Goal: Task Accomplishment & Management: Manage account settings

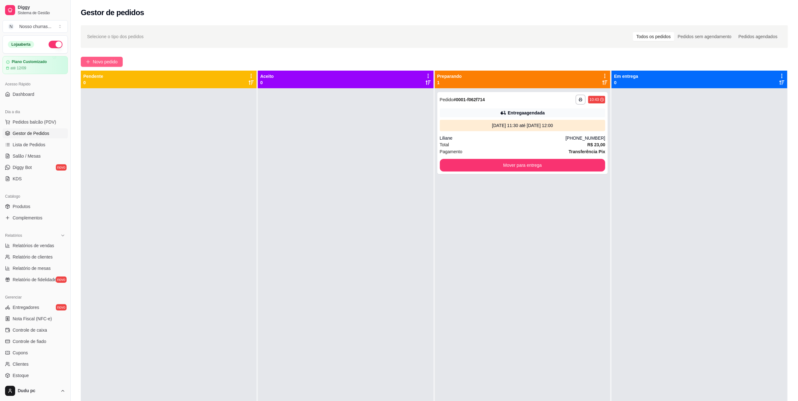
click at [92, 61] on button "Novo pedido" at bounding box center [102, 62] width 42 height 10
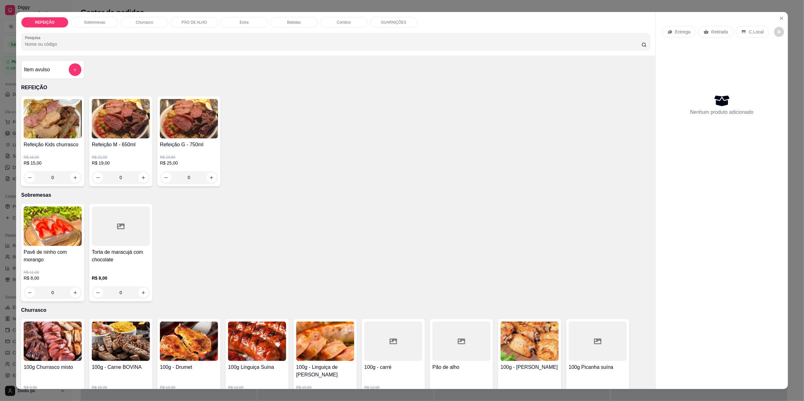
click at [92, 61] on div "Item avulso REFEIÇÃO Refeição Kids churrasco R$ 16,00 R$ 15,00 0 Refeição M - 6…" at bounding box center [335, 223] width 639 height 334
click at [142, 177] on div "0" at bounding box center [121, 177] width 58 height 13
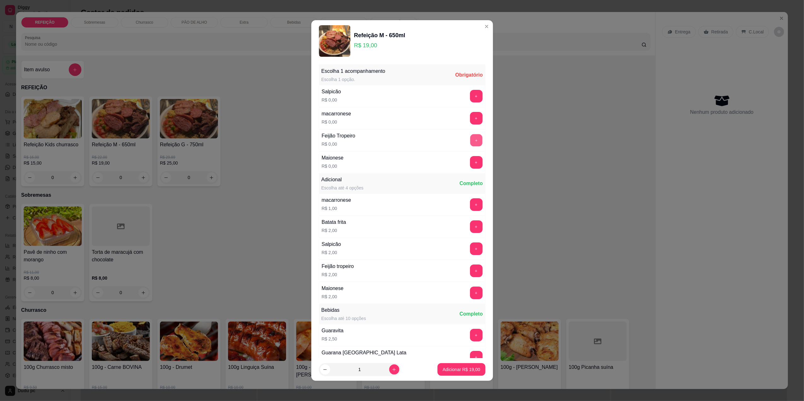
click at [470, 142] on button "+" at bounding box center [476, 140] width 12 height 12
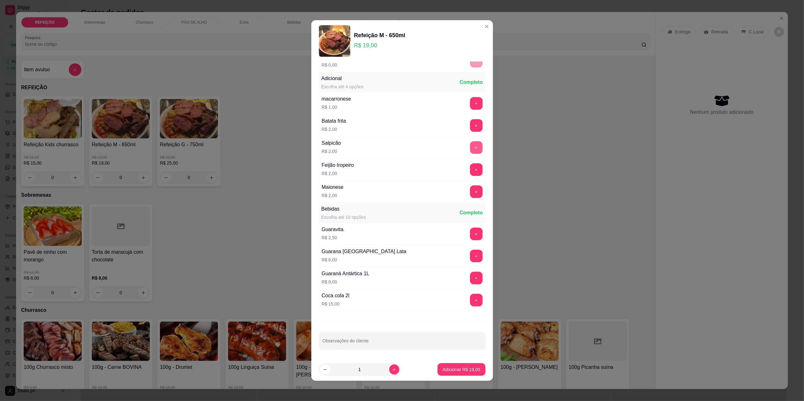
scroll to position [104, 0]
click at [470, 195] on button "+" at bounding box center [476, 191] width 12 height 12
click at [470, 168] on button "+" at bounding box center [476, 169] width 12 height 12
click at [449, 369] on p "Adicionar R$ 23,00" at bounding box center [461, 370] width 37 height 6
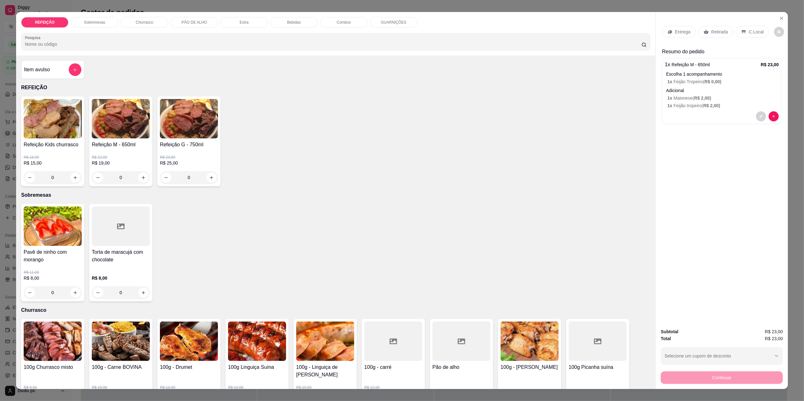
click at [670, 32] on div "Entrega" at bounding box center [679, 32] width 34 height 12
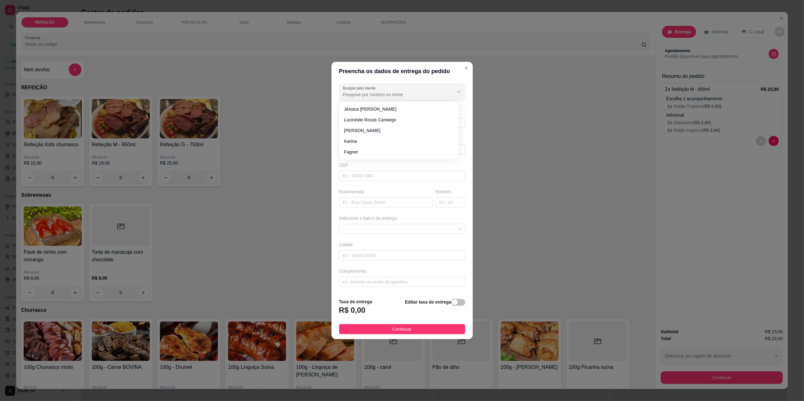
click at [389, 92] on input "Busque pelo cliente" at bounding box center [393, 94] width 101 height 6
click at [384, 110] on span "[PERSON_NAME]" at bounding box center [395, 109] width 103 height 6
type input "[PERSON_NAME]"
type input "21980373065"
type input "[PERSON_NAME]"
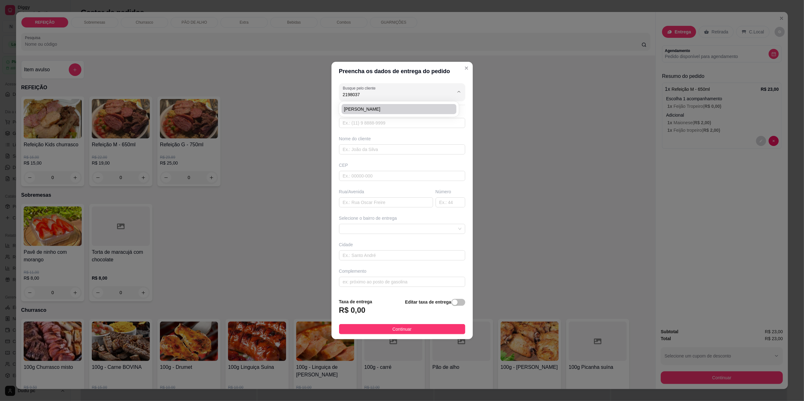
type input "Rua canavial"
type input "22"
type input "[GEOGRAPHIC_DATA]"
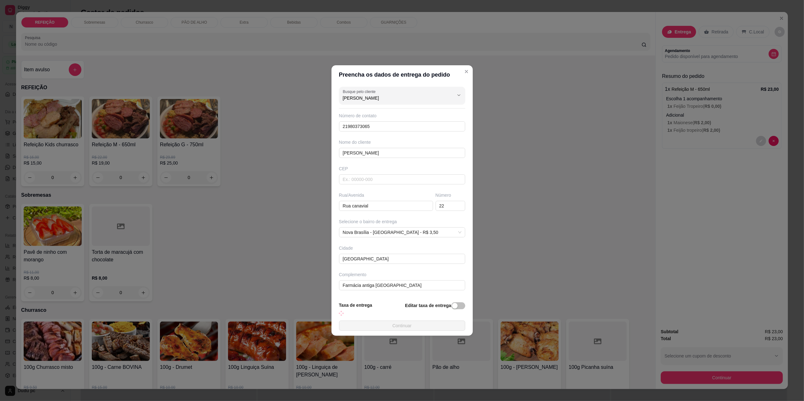
type input "Farmácia antiga [GEOGRAPHIC_DATA]"
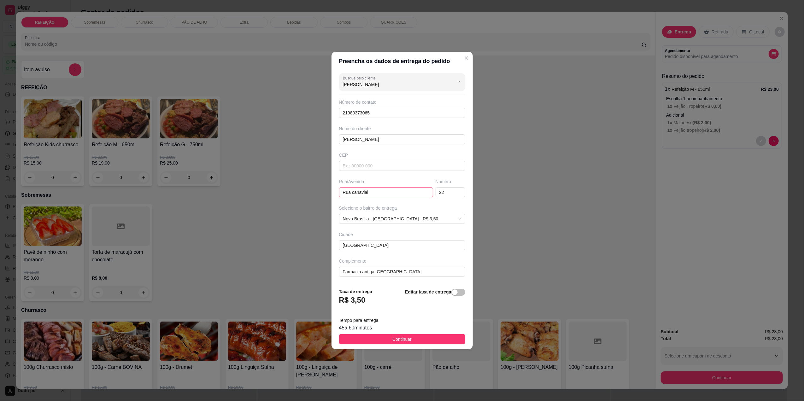
type input "[PERSON_NAME]"
click at [415, 194] on input "Rua canavial" at bounding box center [386, 192] width 94 height 10
type input "Rua canavial"
type input "Farmácia antiga [GEOGRAPHIC_DATA]"
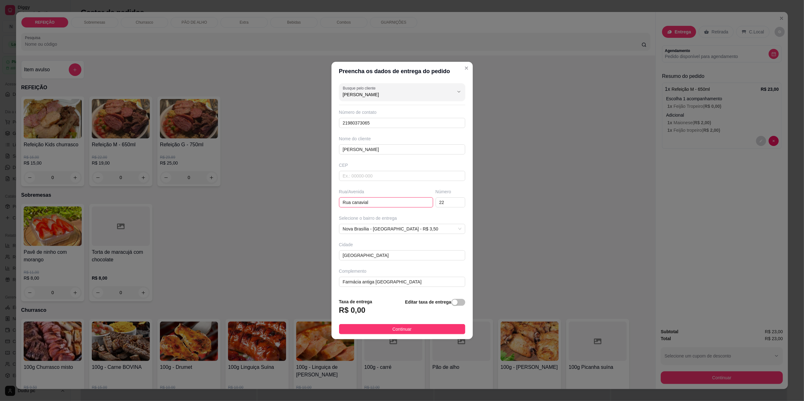
type input "[GEOGRAPHIC_DATA]"
type input "Farmácia antiga [GEOGRAPHIC_DATA]"
type input "[GEOGRAPHIC_DATA]"
type input "Farmácia antiga [GEOGRAPHIC_DATA]"
type input "[GEOGRAPHIC_DATA]"
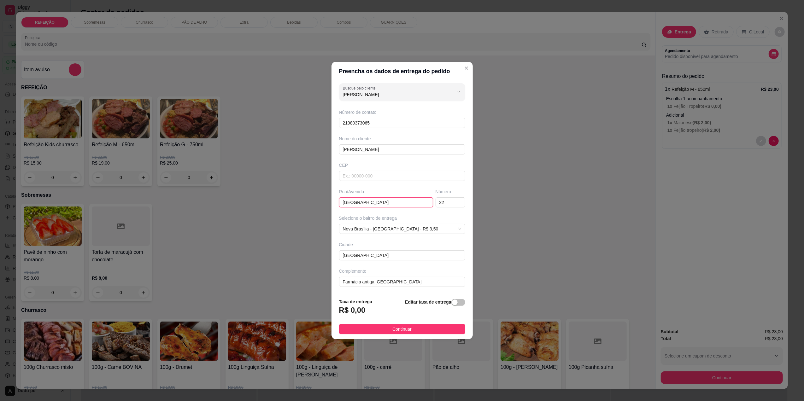
type input "Farmácia antiga [GEOGRAPHIC_DATA]"
type input "[GEOGRAPHIC_DATA]"
type input "Farmácia antiga [GEOGRAPHIC_DATA]"
type input "Rua can"
type input "Farmácia antiga [GEOGRAPHIC_DATA]"
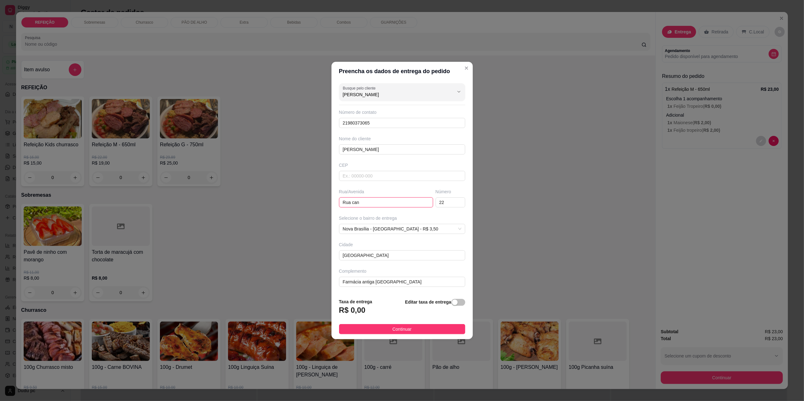
type input "Rua ca"
type input "Farmácia antiga [GEOGRAPHIC_DATA]"
type input "Rua c"
type input "Farmácia antiga [GEOGRAPHIC_DATA]"
type input "Rua"
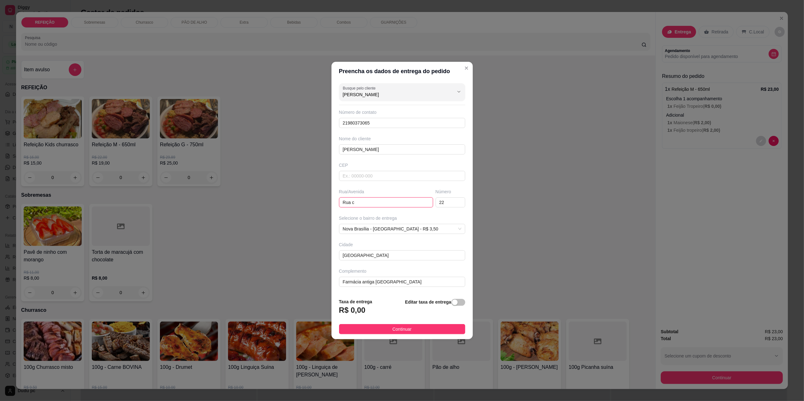
type input "Farmácia antiga [GEOGRAPHIC_DATA]"
type input "Rua"
type input "Farmácia antiga [GEOGRAPHIC_DATA]"
type input "Ru"
type input "Farmácia antiga [GEOGRAPHIC_DATA]"
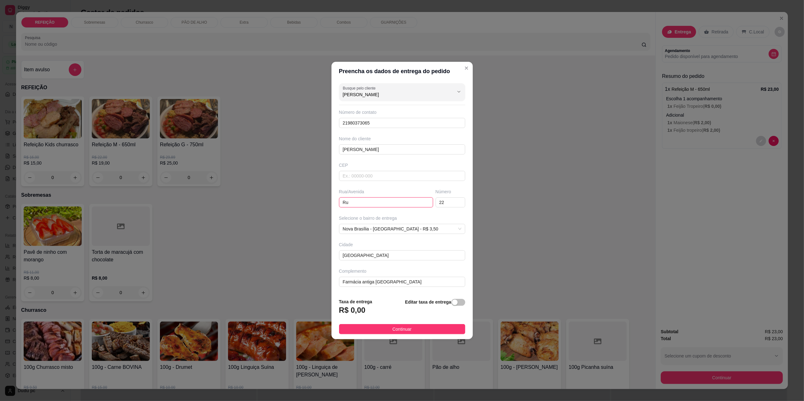
type input "R"
type input "Farmácia antiga [GEOGRAPHIC_DATA]"
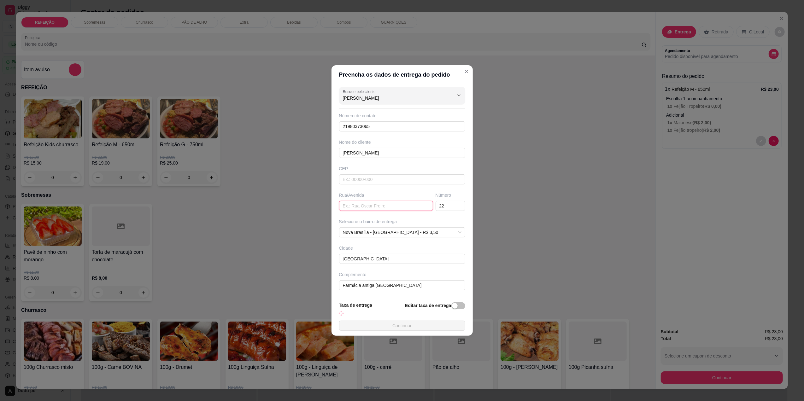
type input "s"
type input "Farmácia antiga [GEOGRAPHIC_DATA]"
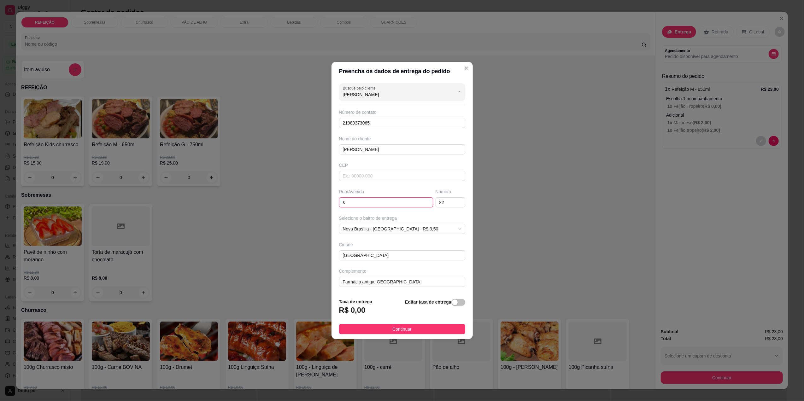
type input "st"
type input "Farmácia antiga [GEOGRAPHIC_DATA]"
type input "sta"
type input "Farmácia antiga [GEOGRAPHIC_DATA]"
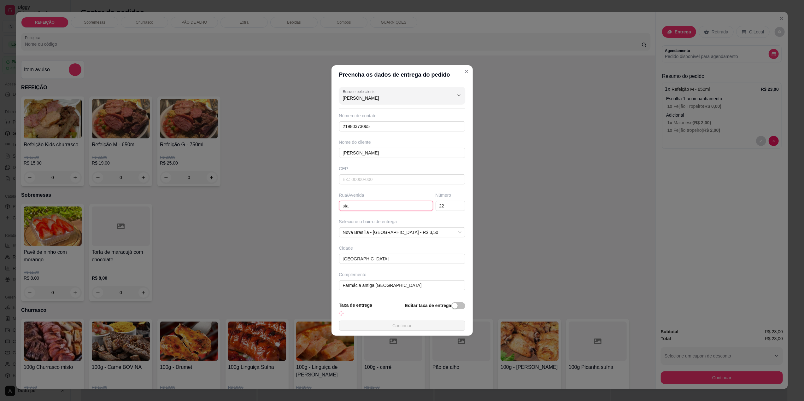
type input "sta"
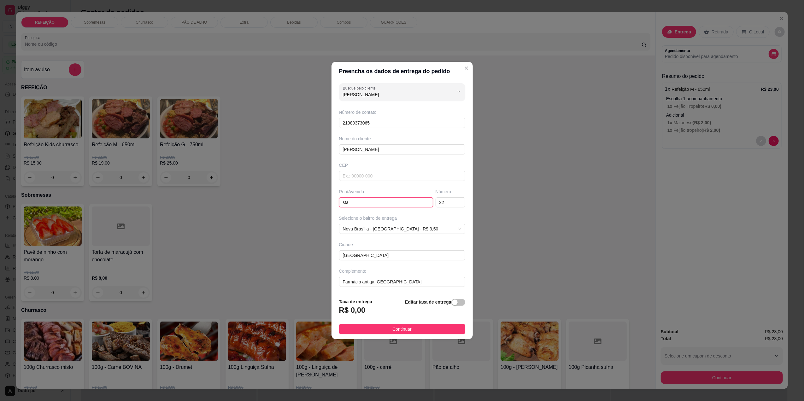
type input "Farmácia antiga [GEOGRAPHIC_DATA]"
type input "sta p"
type input "Farmácia antiga [GEOGRAPHIC_DATA]"
type input "sta pe"
type input "Farmácia antiga [GEOGRAPHIC_DATA]"
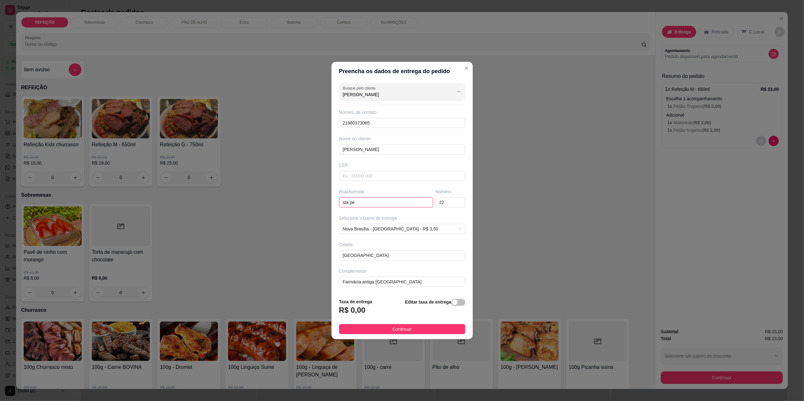
type input "sta pec"
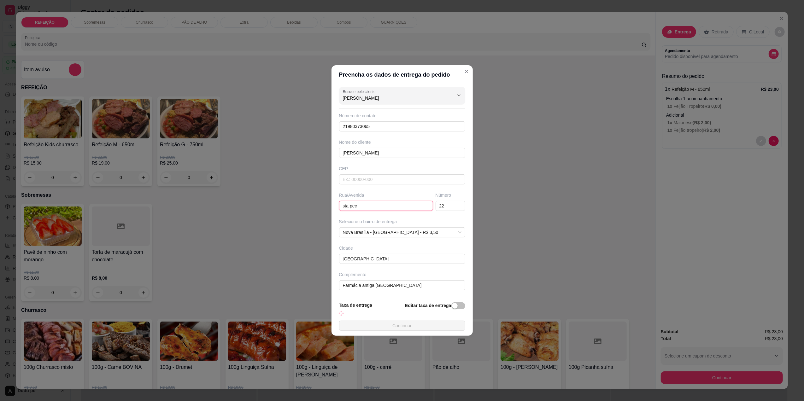
type input "Farmácia antiga [GEOGRAPHIC_DATA]"
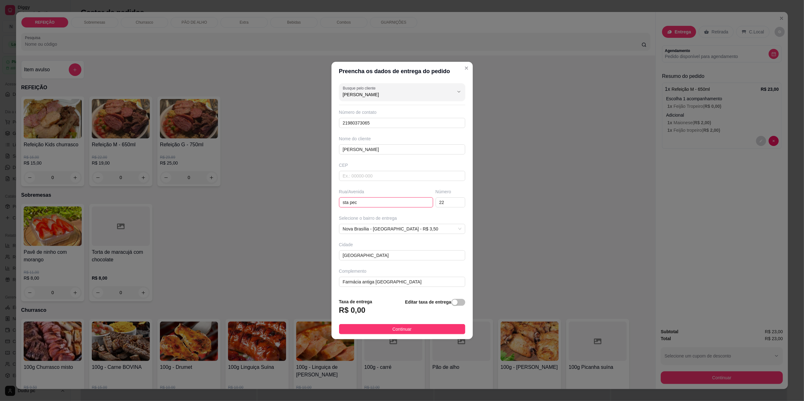
type input "sta pe"
type input "Farmácia antiga [GEOGRAPHIC_DATA]"
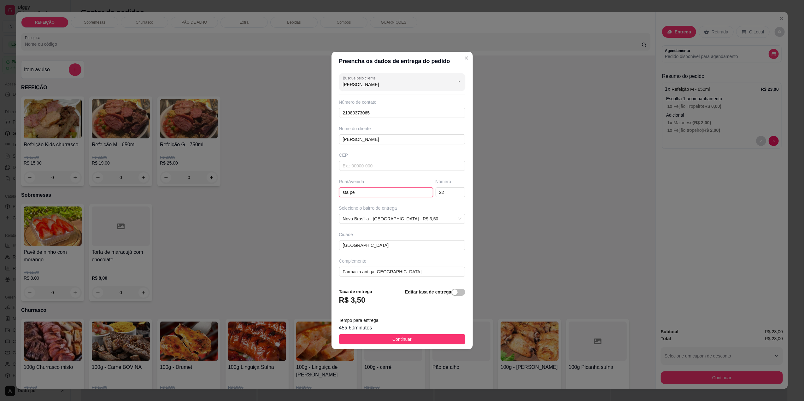
type input "sta per"
type input "Farmácia antiga [GEOGRAPHIC_DATA]"
type input "sta perc"
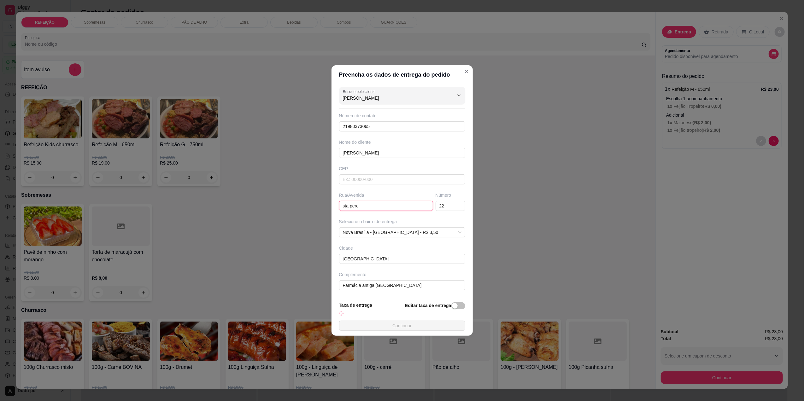
type input "Farmácia antiga [GEOGRAPHIC_DATA]"
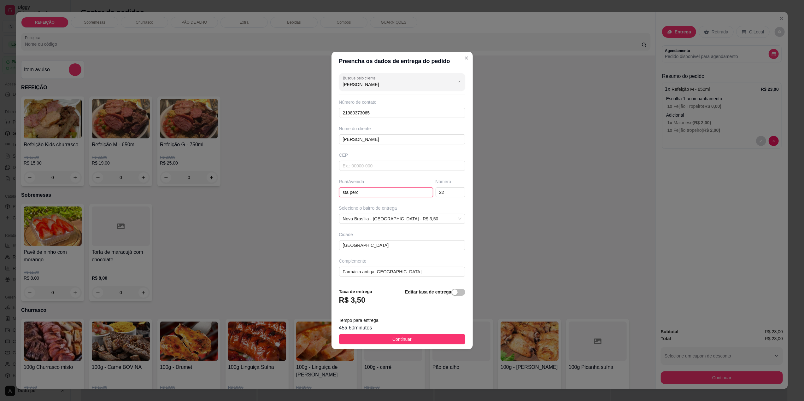
type input "sta perci"
type input "Farmácia antiga [GEOGRAPHIC_DATA]"
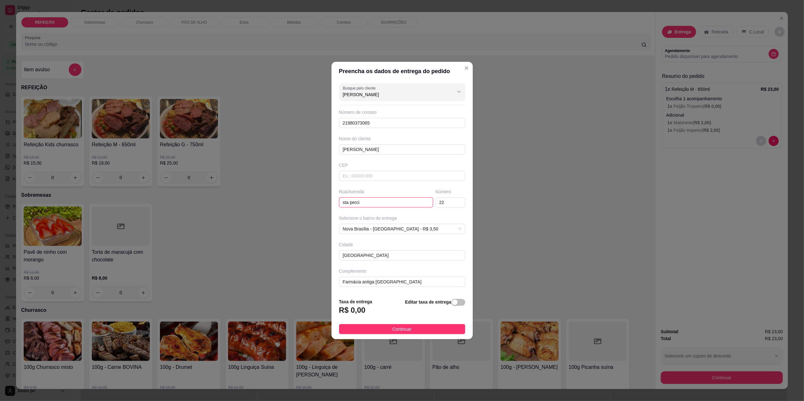
type input "sta percil"
type input "Farmácia antiga [GEOGRAPHIC_DATA]"
type input "sta percili"
type input "Farmácia antiga [GEOGRAPHIC_DATA]"
type input "sta percilia"
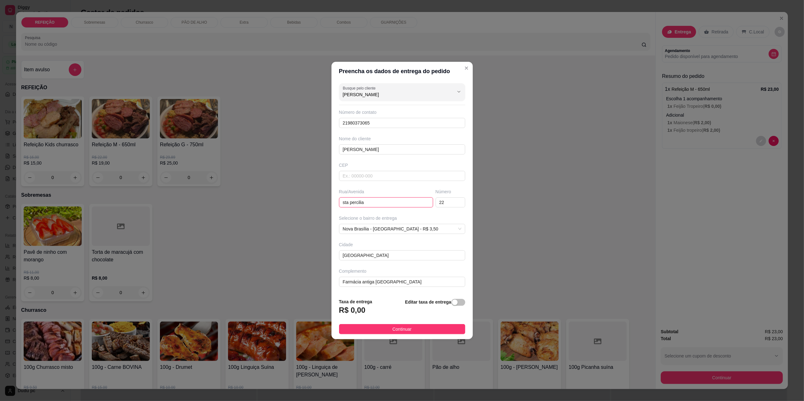
type input "Farmácia antiga [GEOGRAPHIC_DATA]"
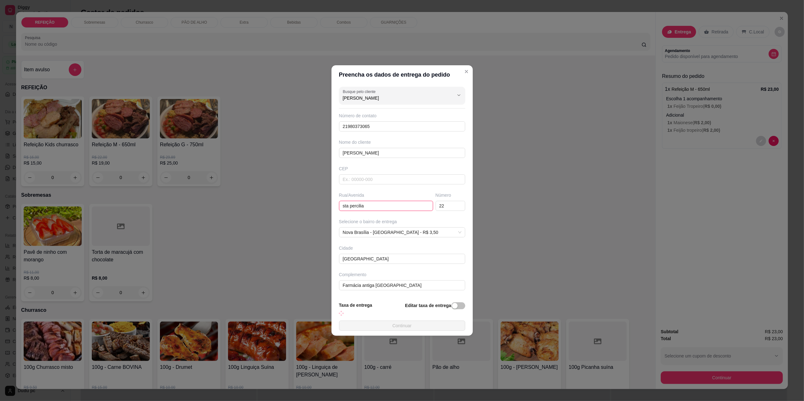
type input "sta percilian"
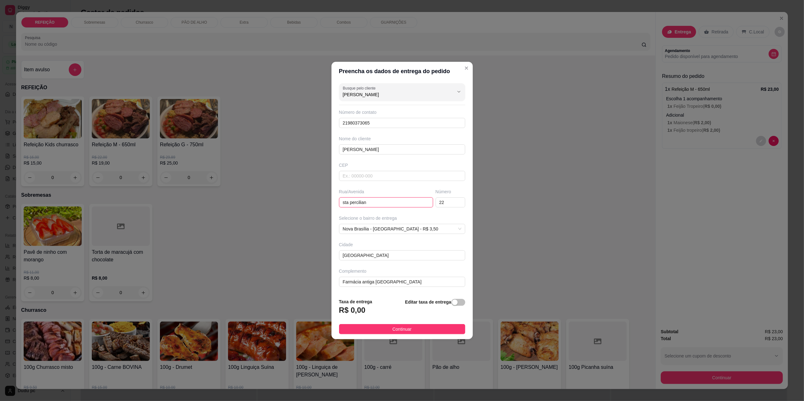
type input "Farmácia antiga [GEOGRAPHIC_DATA]"
type input "sta perciliana"
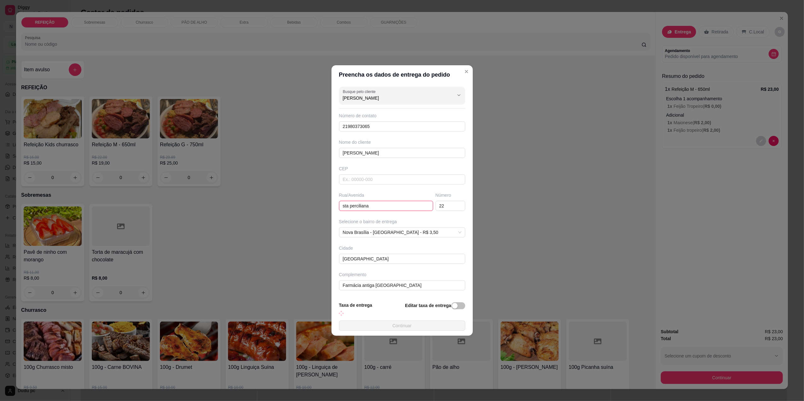
type input "Farmácia antiga [GEOGRAPHIC_DATA]"
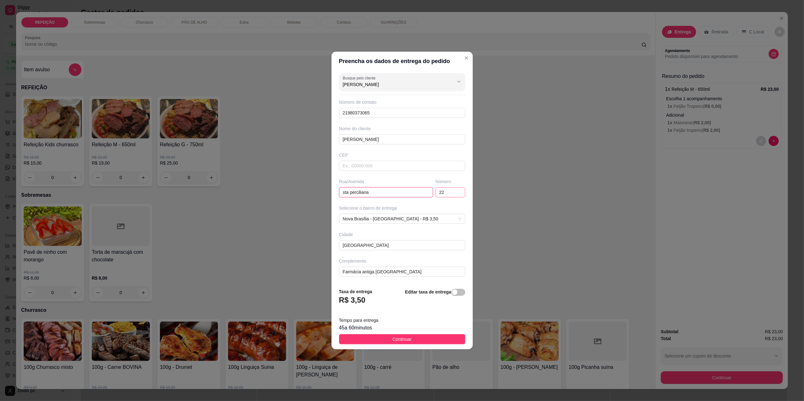
type input "sta perciliana"
click at [447, 193] on input "22" at bounding box center [451, 192] width 30 height 10
type input "2"
type input "Farmácia antiga [GEOGRAPHIC_DATA]"
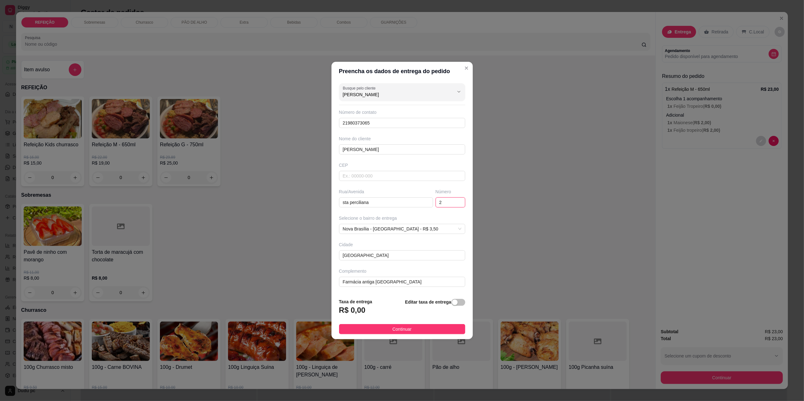
type input "26"
type input "Farmácia antiga [GEOGRAPHIC_DATA]"
type input "260"
type input "Farmácia antiga [GEOGRAPHIC_DATA]"
type input "2600"
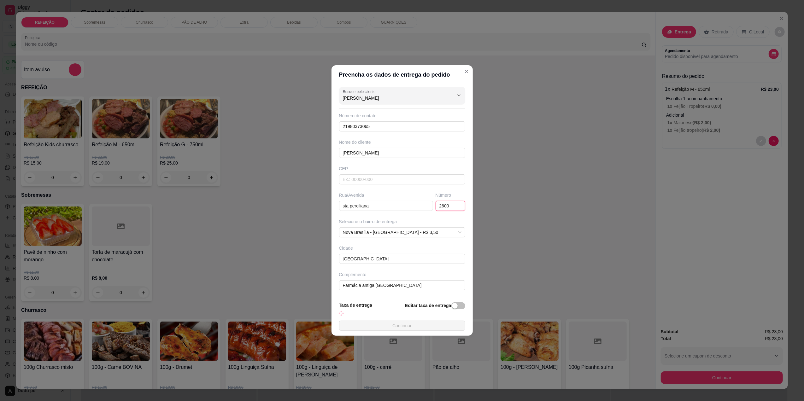
type input "Farmácia antiga [GEOGRAPHIC_DATA]"
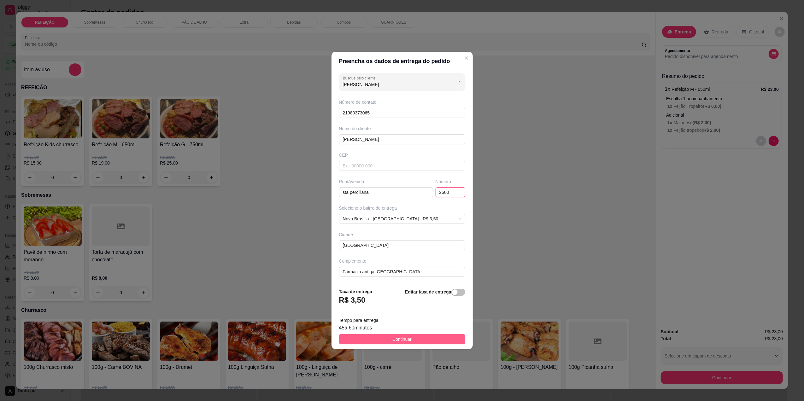
type input "2600"
click at [423, 341] on button "Continuar" at bounding box center [402, 339] width 126 height 10
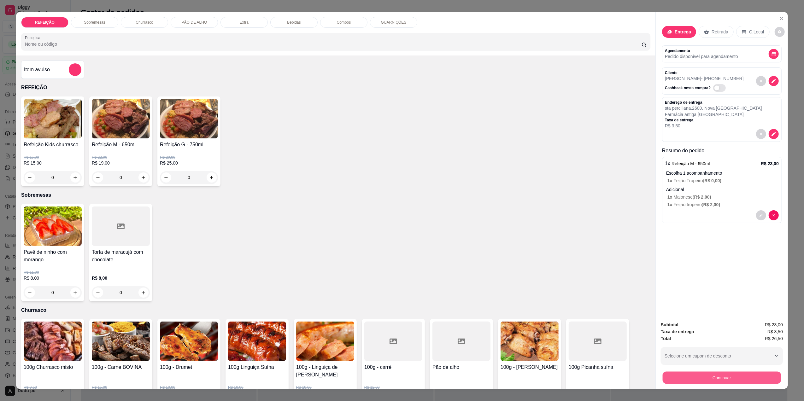
click at [703, 380] on button "Continuar" at bounding box center [722, 378] width 118 height 12
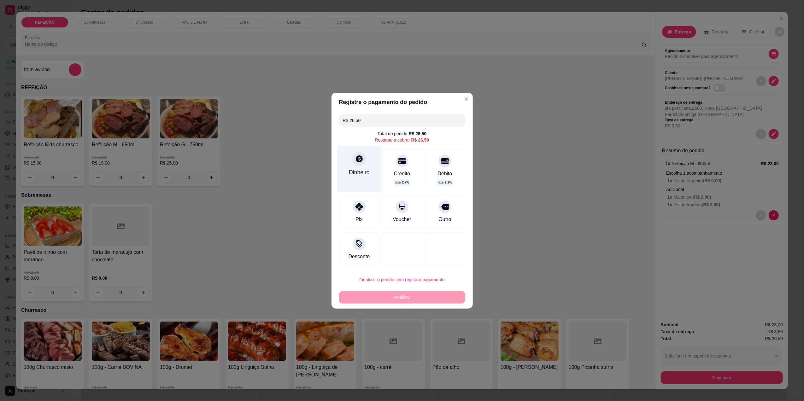
click at [360, 178] on div "Dinheiro" at bounding box center [359, 169] width 44 height 46
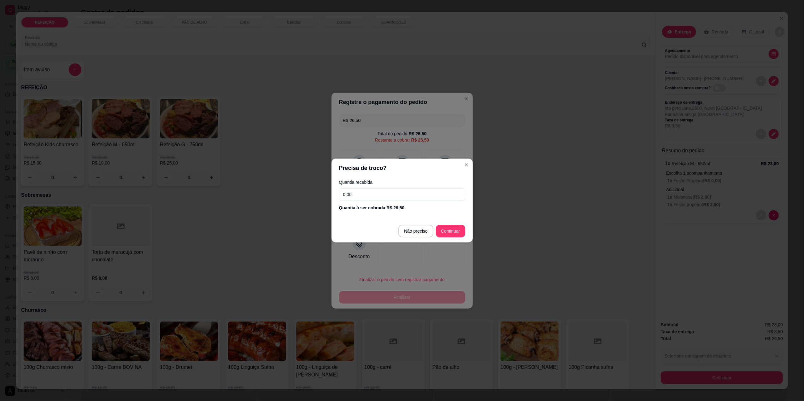
click at [390, 199] on input "0,00" at bounding box center [402, 194] width 126 height 13
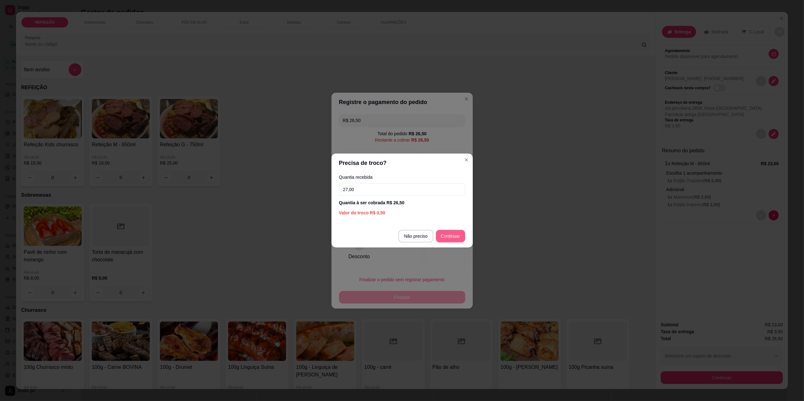
type input "27,00"
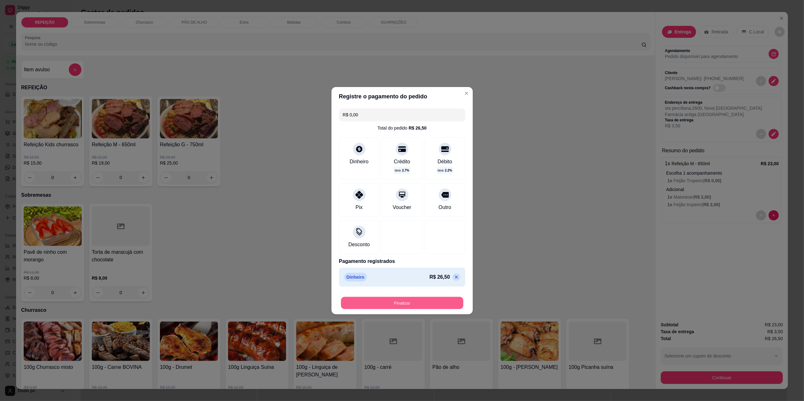
click at [425, 305] on button "Finalizar" at bounding box center [402, 303] width 122 height 12
type input "-R$ 26,50"
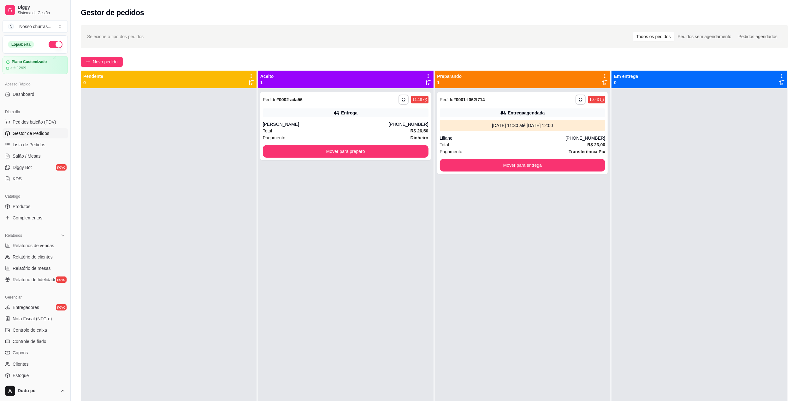
click at [356, 161] on div "**********" at bounding box center [346, 288] width 176 height 401
click at [341, 150] on button "Mover para preparo" at bounding box center [345, 151] width 161 height 12
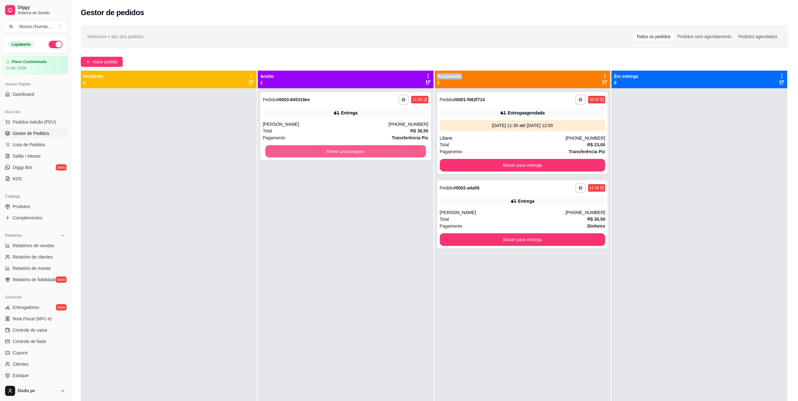
click at [341, 150] on button "Mover para preparo" at bounding box center [345, 151] width 161 height 12
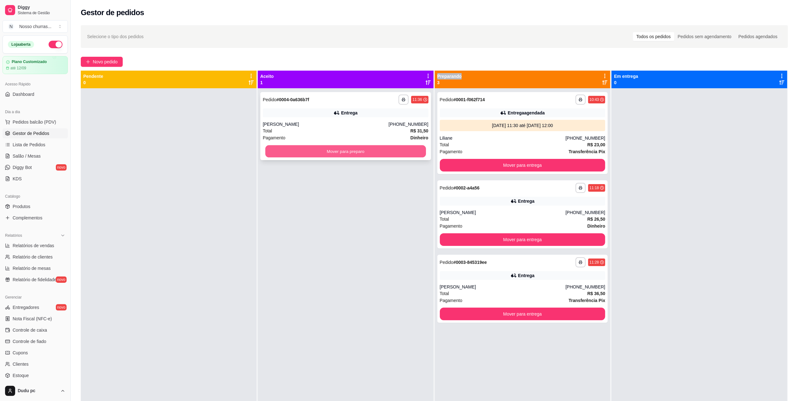
click at [395, 155] on button "Mover para preparo" at bounding box center [345, 151] width 161 height 12
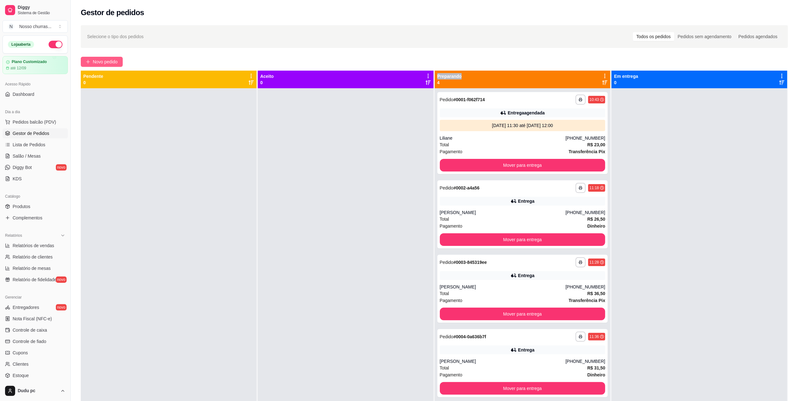
click at [100, 60] on span "Novo pedido" at bounding box center [105, 61] width 25 height 7
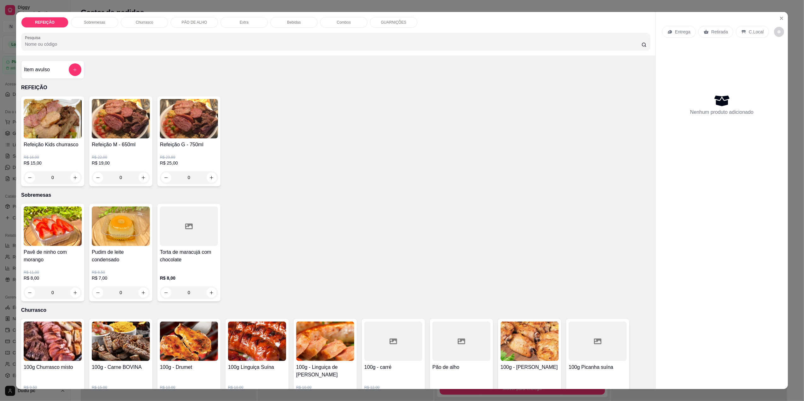
click at [142, 177] on div "0" at bounding box center [121, 177] width 58 height 13
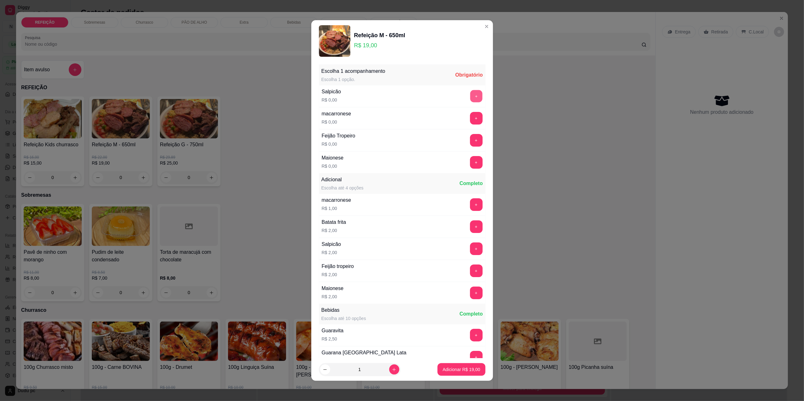
click at [470, 97] on button "+" at bounding box center [476, 96] width 12 height 12
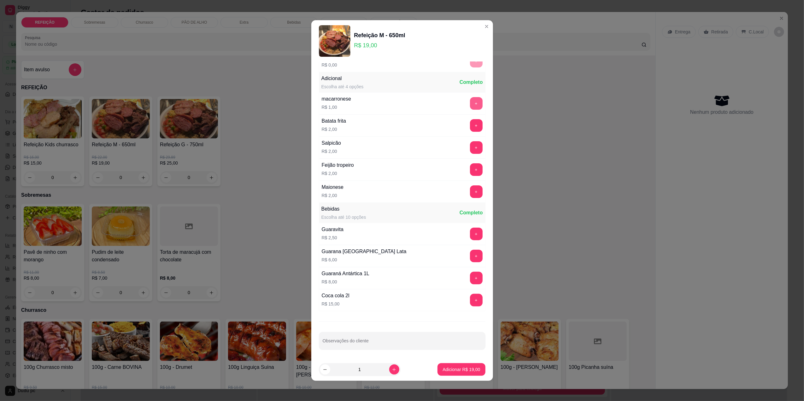
scroll to position [104, 0]
click at [453, 370] on p "Adicionar R$ 19,00" at bounding box center [461, 370] width 37 height 6
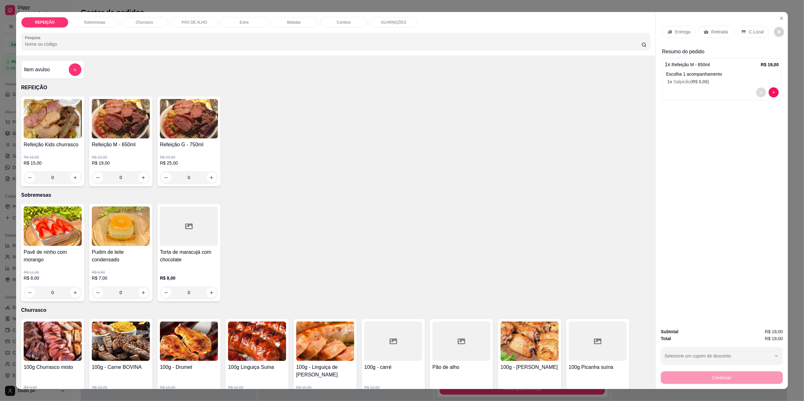
click at [756, 94] on button "decrease-product-quantity" at bounding box center [761, 93] width 10 height 10
click at [127, 155] on p "R$ 22,00" at bounding box center [121, 157] width 58 height 5
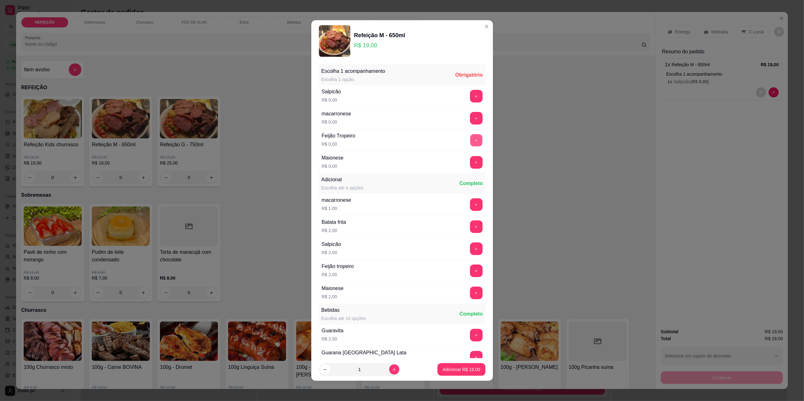
click at [470, 139] on button "+" at bounding box center [476, 140] width 12 height 12
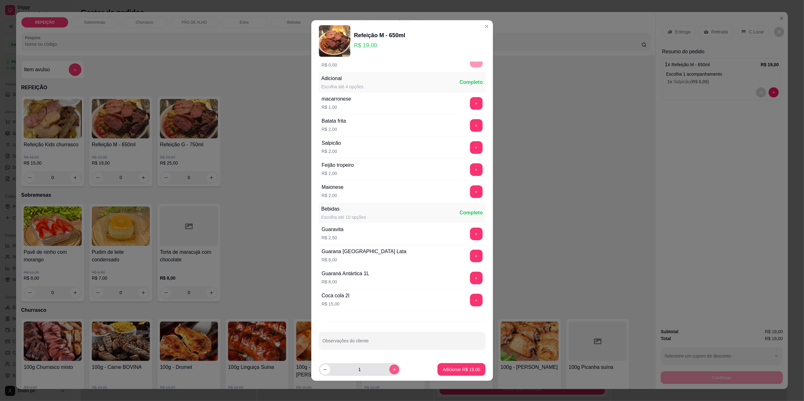
click at [392, 368] on icon "increase-product-quantity" at bounding box center [394, 369] width 5 height 5
click at [328, 371] on button "decrease-product-quantity" at bounding box center [325, 370] width 10 height 10
type input "2"
click at [464, 365] on button "Adicionar R$ 38,00" at bounding box center [461, 370] width 46 height 12
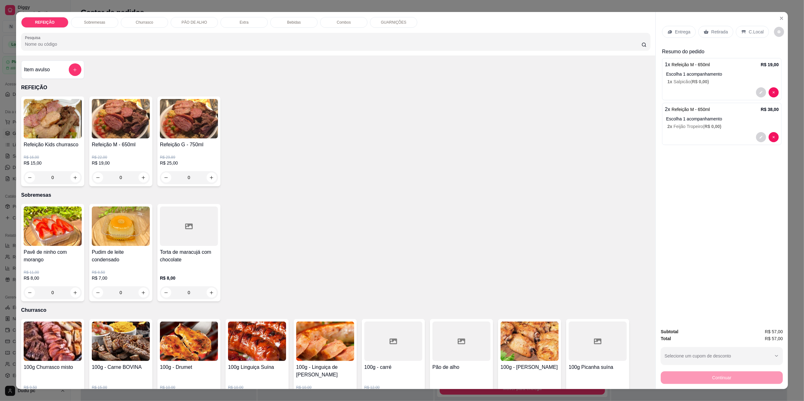
click at [675, 34] on p "Entrega" at bounding box center [682, 32] width 15 height 6
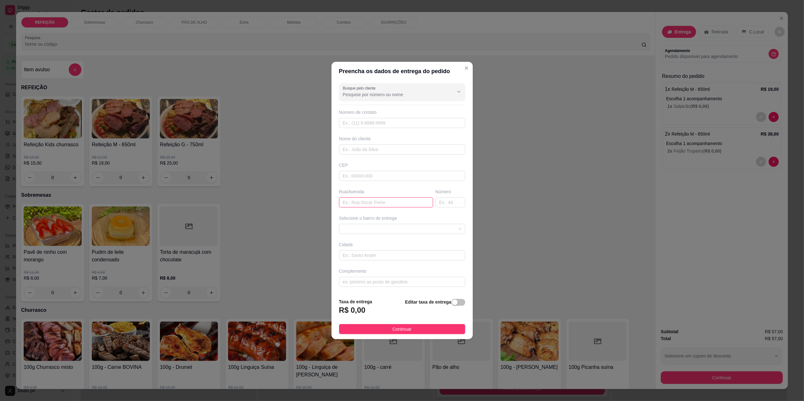
click at [358, 207] on input "text" at bounding box center [386, 202] width 94 height 10
type input "[PERSON_NAME]"
click at [448, 203] on input "text" at bounding box center [451, 202] width 30 height 10
type input "441"
click at [385, 124] on input "text" at bounding box center [402, 123] width 126 height 10
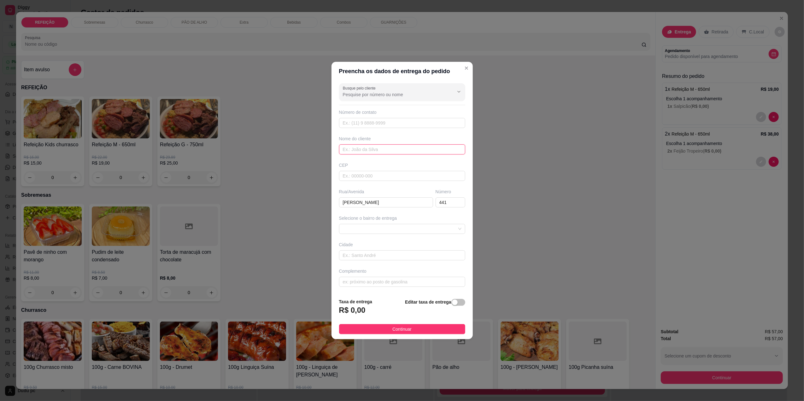
click at [365, 153] on input "text" at bounding box center [402, 149] width 126 height 10
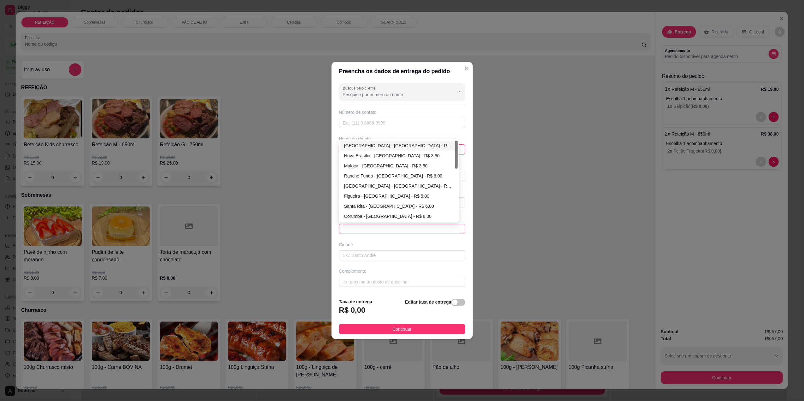
click at [411, 226] on span at bounding box center [402, 228] width 119 height 9
type input "tião"
click at [404, 143] on div "[GEOGRAPHIC_DATA] - [GEOGRAPHIC_DATA] - R$ 3,00" at bounding box center [399, 145] width 110 height 7
type input "[GEOGRAPHIC_DATA]"
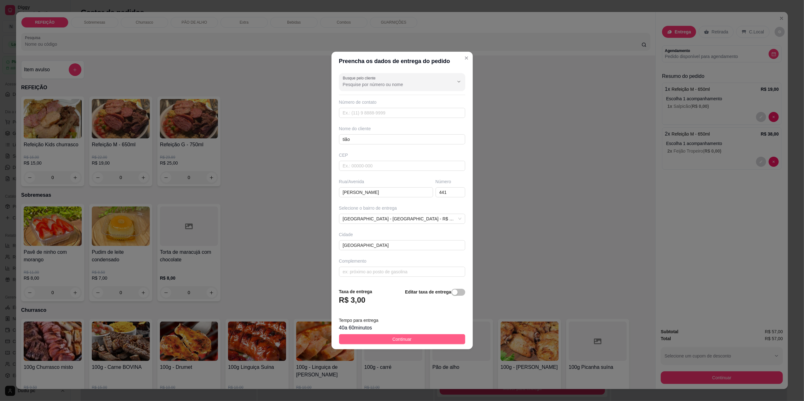
click at [392, 337] on span "Continuar" at bounding box center [401, 339] width 19 height 7
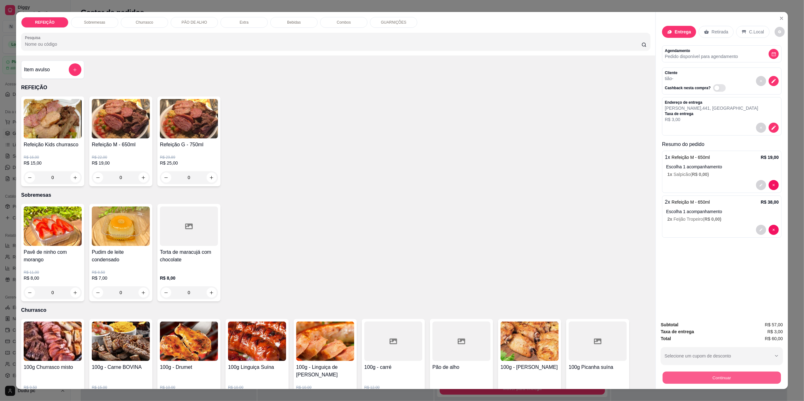
click at [704, 372] on button "Continuar" at bounding box center [722, 378] width 118 height 12
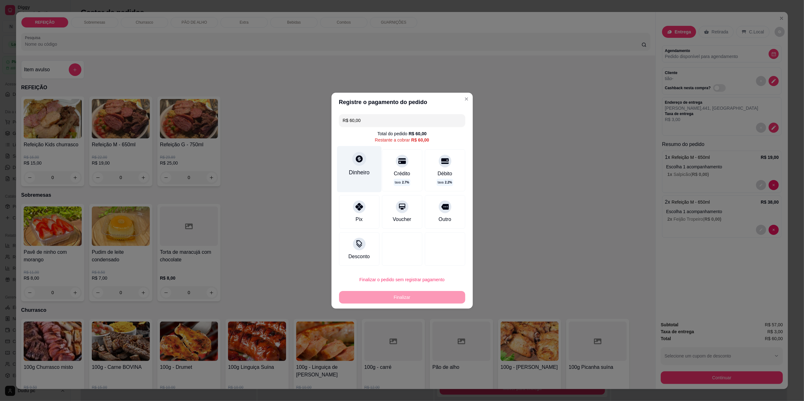
click at [356, 157] on icon at bounding box center [359, 158] width 7 height 7
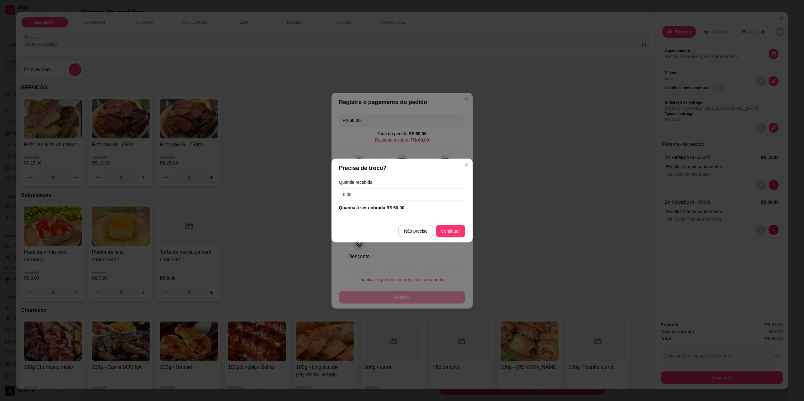
click at [377, 196] on input "0,00" at bounding box center [402, 194] width 126 height 13
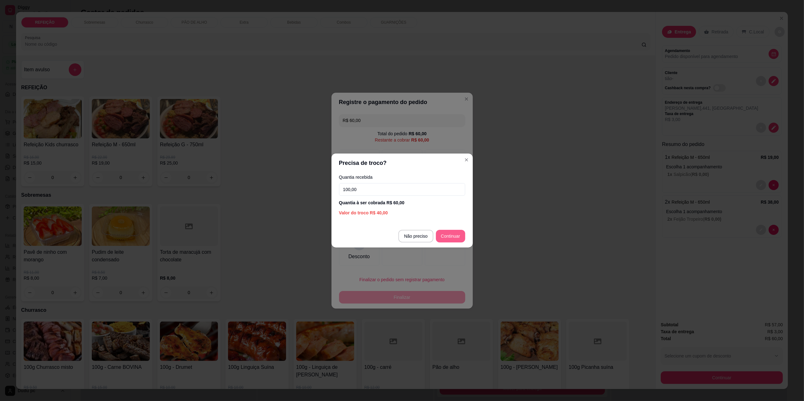
type input "100,00"
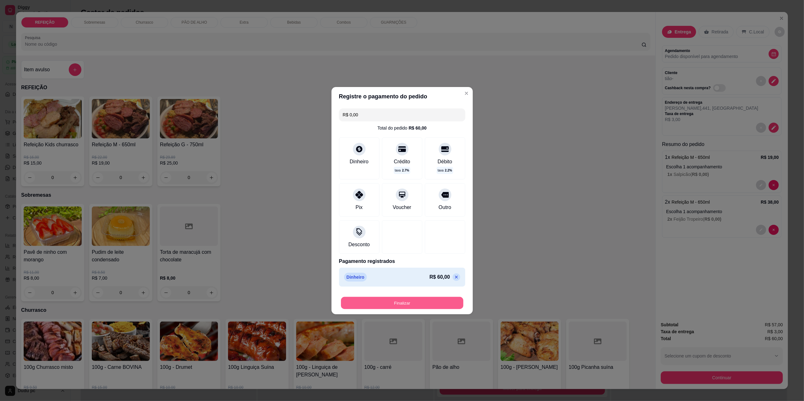
click at [416, 305] on button "Finalizar" at bounding box center [402, 303] width 122 height 12
type input "-R$ 60,00"
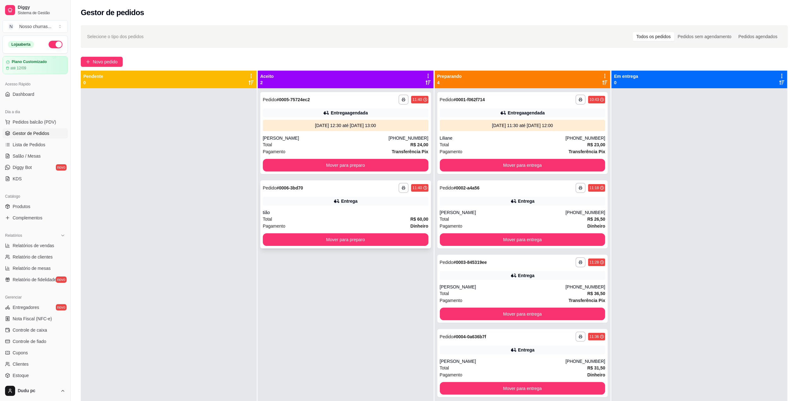
click at [373, 224] on div "Pagamento Dinheiro" at bounding box center [346, 226] width 166 height 7
click at [404, 184] on button "button" at bounding box center [404, 188] width 10 height 10
click at [394, 209] on button "IMPRESSORA" at bounding box center [384, 210] width 46 height 10
click at [380, 165] on button "Mover para preparo" at bounding box center [345, 165] width 161 height 12
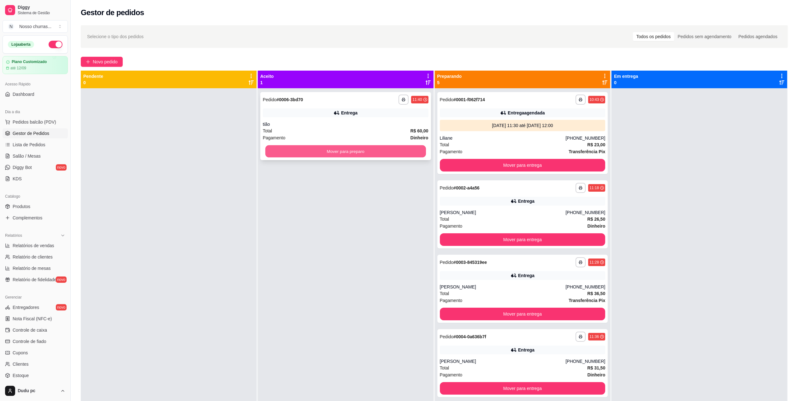
click at [373, 148] on button "Mover para preparo" at bounding box center [345, 151] width 161 height 12
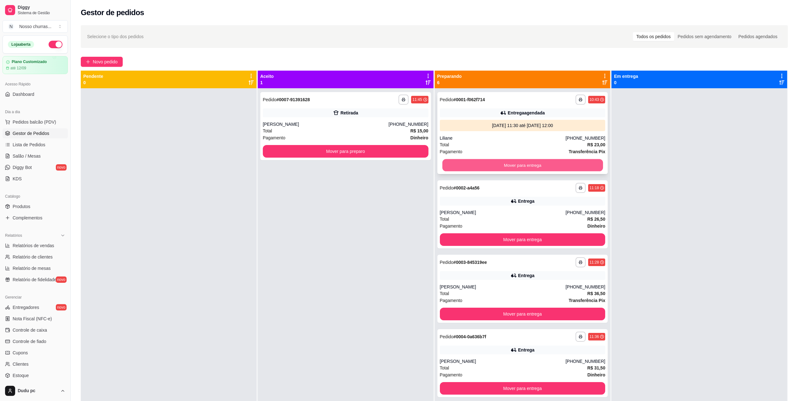
click at [474, 166] on button "Mover para entrega" at bounding box center [522, 165] width 161 height 12
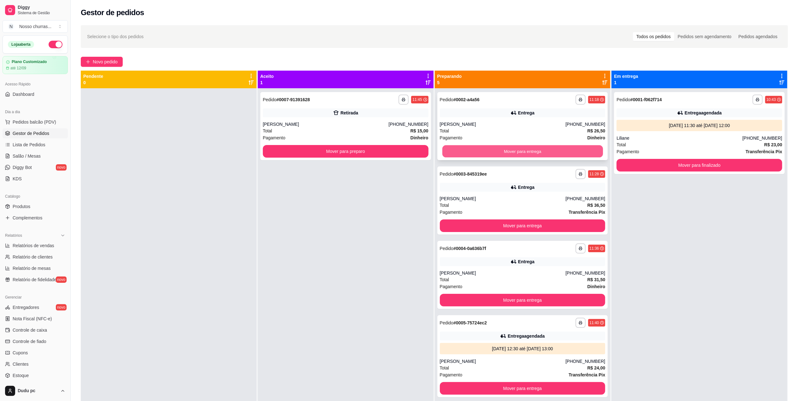
click at [470, 151] on button "Mover para entrega" at bounding box center [522, 151] width 161 height 12
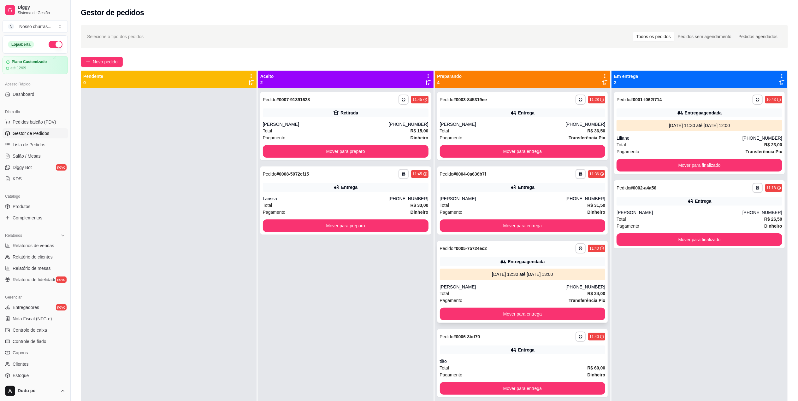
click at [465, 277] on div "[DATE] 12:30 até [DATE] 13:00" at bounding box center [522, 274] width 161 height 6
click at [634, 206] on div "**********" at bounding box center [699, 214] width 171 height 68
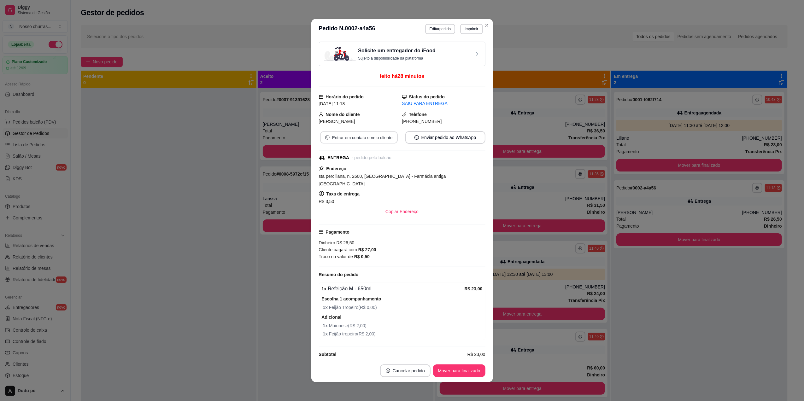
click at [359, 135] on button "Entrar em contato com o cliente" at bounding box center [359, 138] width 78 height 12
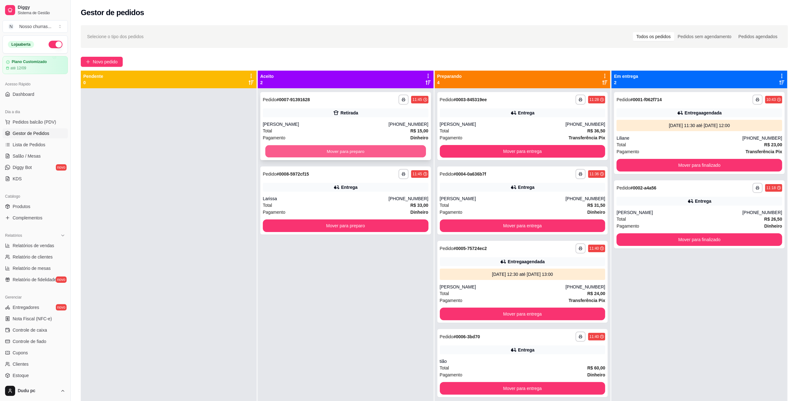
click at [320, 151] on button "Mover para preparo" at bounding box center [345, 151] width 161 height 12
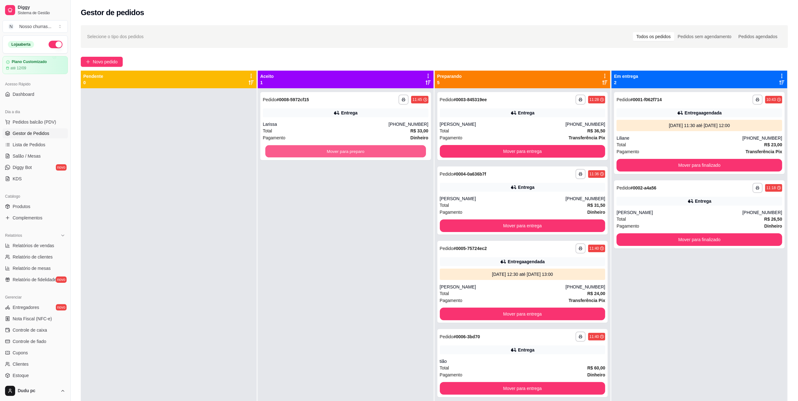
click at [320, 151] on button "Mover para preparo" at bounding box center [345, 151] width 161 height 12
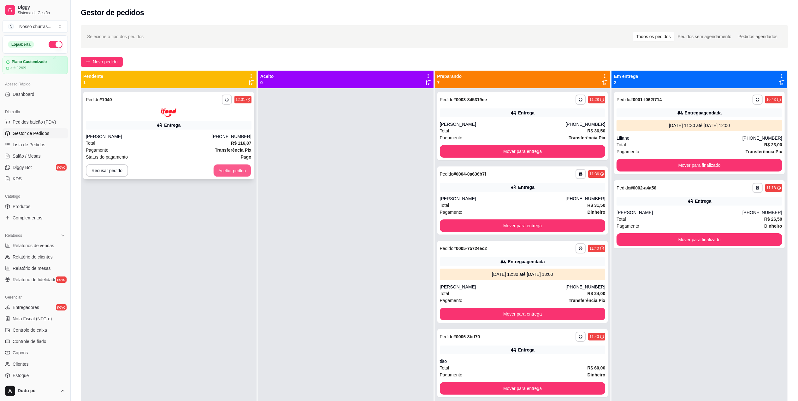
click at [222, 167] on button "Aceitar pedido" at bounding box center [232, 170] width 37 height 12
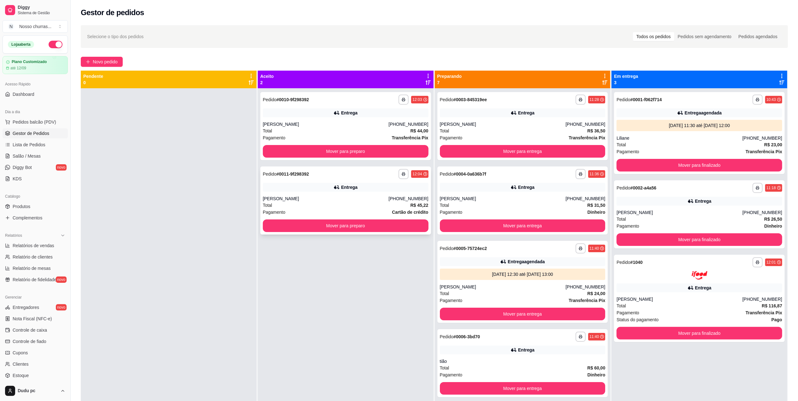
click at [402, 182] on div "**********" at bounding box center [345, 201] width 171 height 68
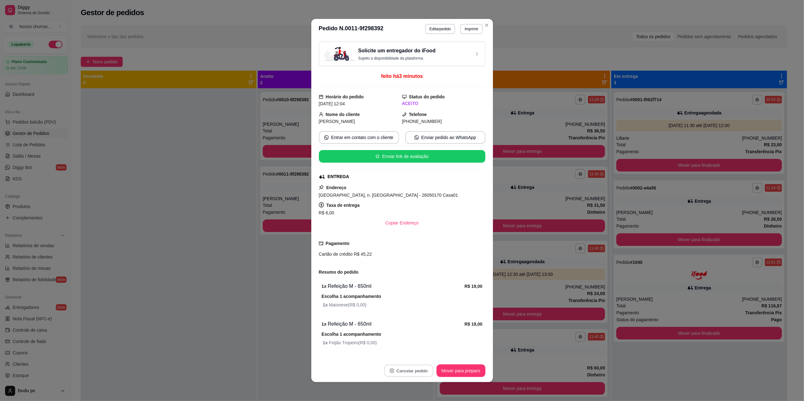
click at [416, 366] on button "Cancelar pedido" at bounding box center [408, 371] width 49 height 12
click at [413, 353] on button "Sim" at bounding box center [423, 355] width 25 height 12
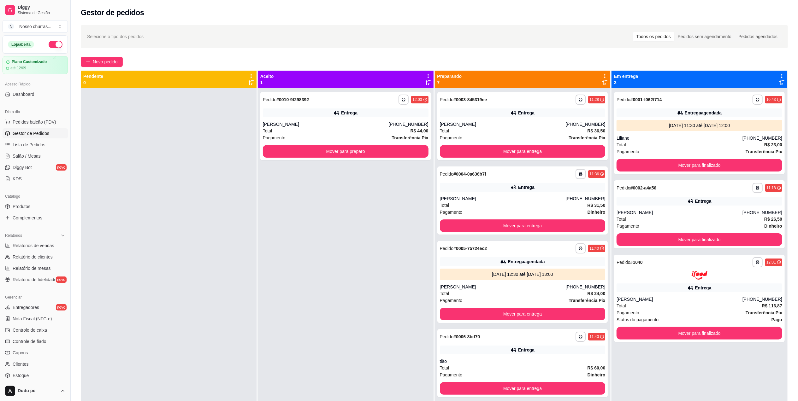
click at [287, 319] on div "**********" at bounding box center [346, 288] width 176 height 401
click at [316, 153] on button "Mover para preparo" at bounding box center [345, 151] width 161 height 12
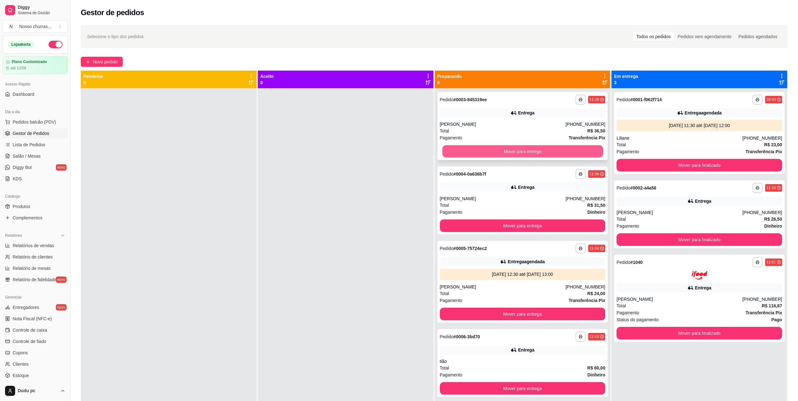
click at [590, 147] on button "Mover para entrega" at bounding box center [522, 151] width 161 height 12
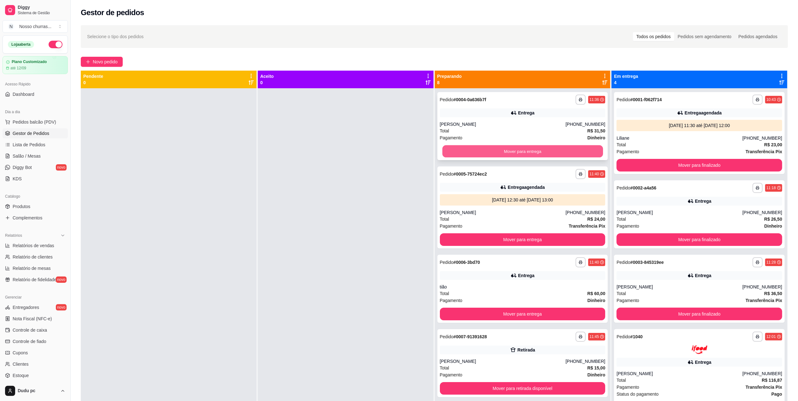
click at [582, 153] on button "Mover para entrega" at bounding box center [522, 151] width 161 height 12
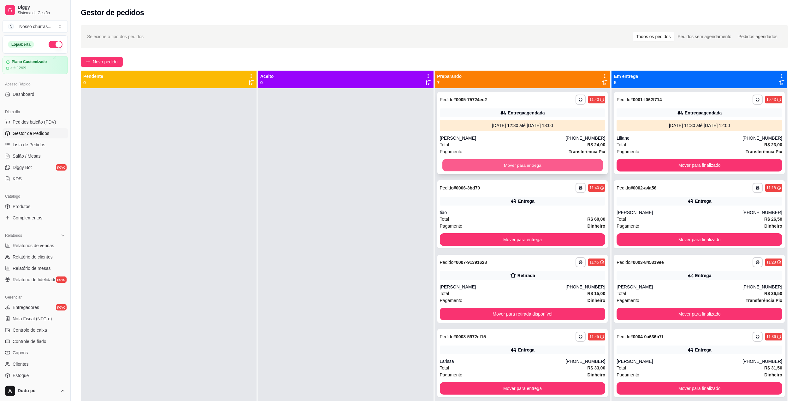
click at [543, 164] on button "Mover para entrega" at bounding box center [522, 165] width 161 height 12
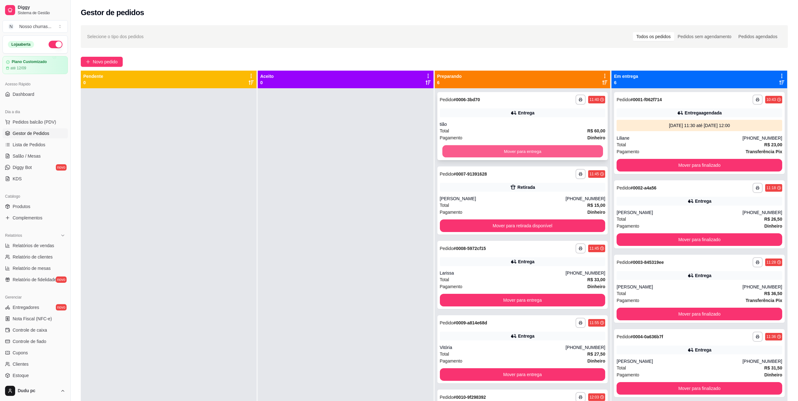
click at [541, 154] on button "Mover para entrega" at bounding box center [522, 151] width 161 height 12
click at [541, 154] on button "Mover para retirada disponível" at bounding box center [522, 151] width 161 height 12
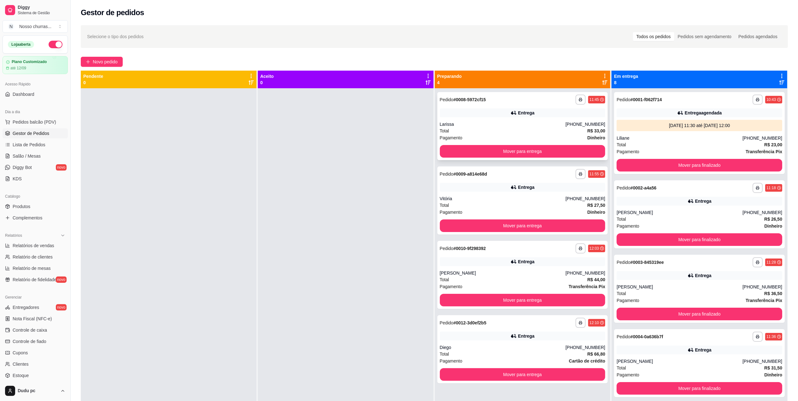
click at [542, 134] on div "Pagamento Dinheiro" at bounding box center [523, 137] width 166 height 7
click at [643, 164] on button "Mover para finalizado" at bounding box center [699, 165] width 166 height 13
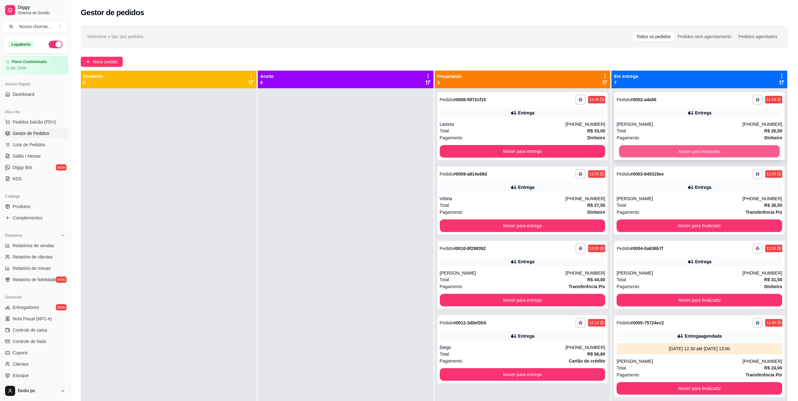
click at [636, 150] on button "Mover para finalizado" at bounding box center [699, 151] width 161 height 12
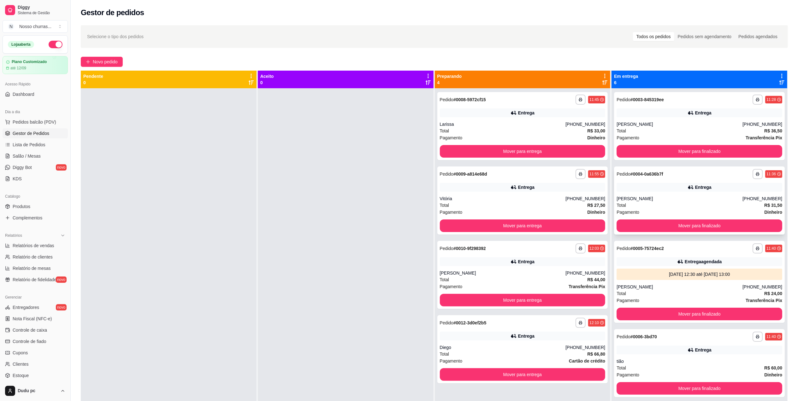
click at [642, 189] on div "Entrega" at bounding box center [699, 187] width 166 height 9
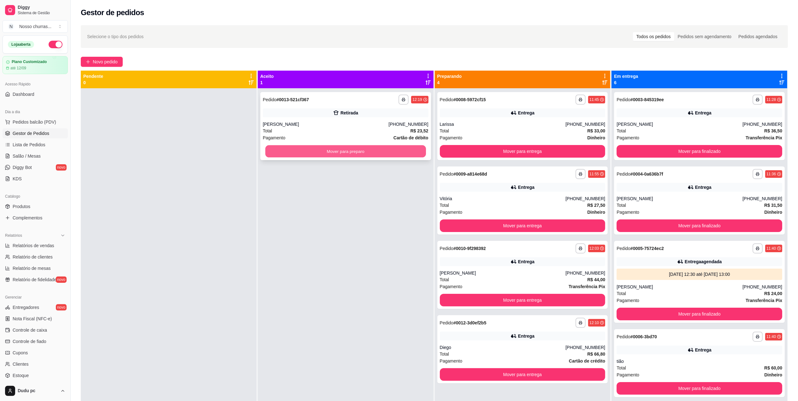
click at [273, 154] on button "Mover para preparo" at bounding box center [345, 151] width 161 height 12
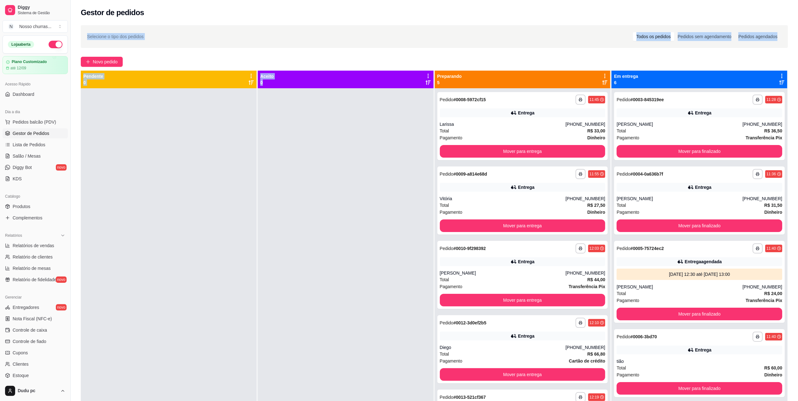
drag, startPoint x: 273, startPoint y: 154, endPoint x: 234, endPoint y: -2, distance: 161.2
click at [234, 0] on html "**********" at bounding box center [399, 200] width 798 height 401
click at [351, 183] on div at bounding box center [346, 288] width 176 height 401
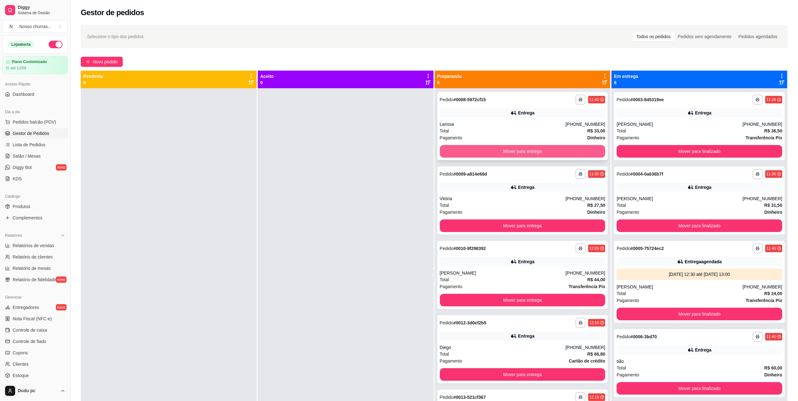
click at [449, 156] on button "Mover para entrega" at bounding box center [523, 151] width 166 height 13
click at [468, 147] on button "Mover para entrega" at bounding box center [522, 151] width 161 height 12
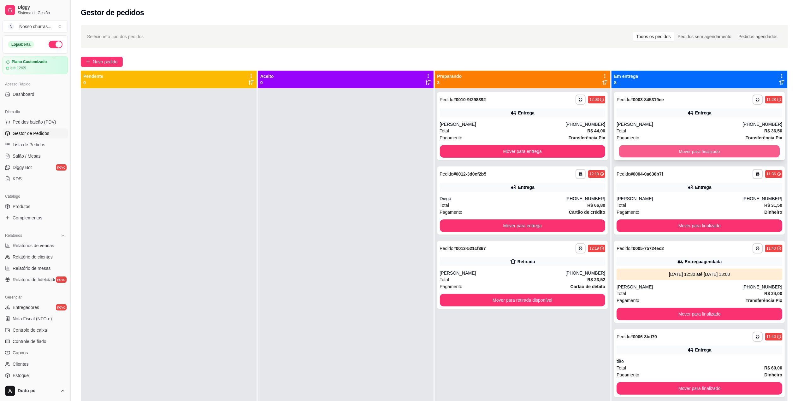
click at [712, 153] on button "Mover para finalizado" at bounding box center [699, 151] width 161 height 12
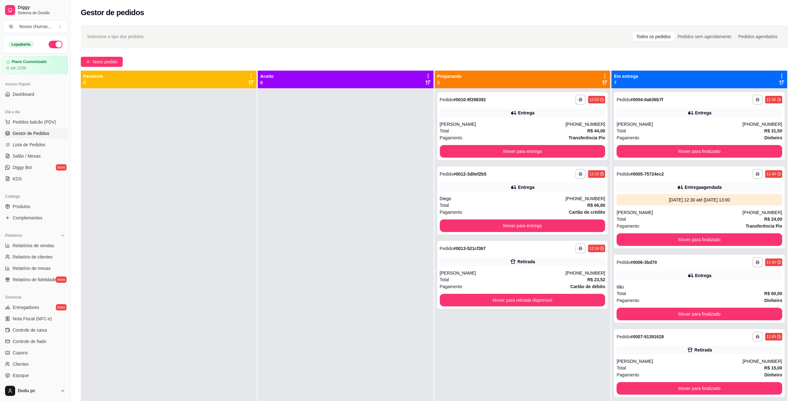
scroll to position [96, 0]
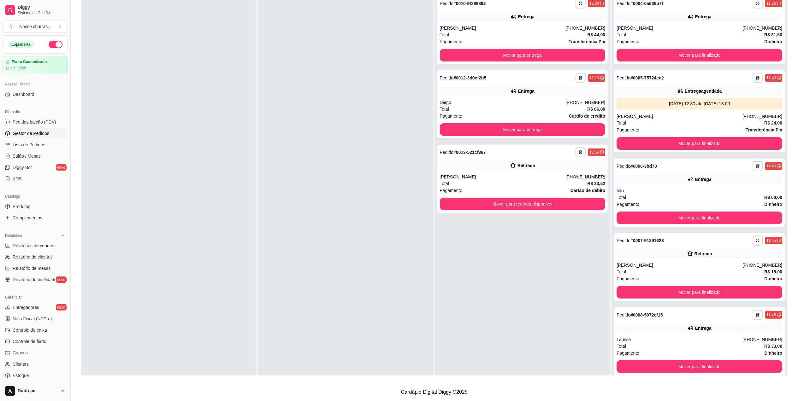
click at [774, 350] on div "**********" at bounding box center [699, 192] width 176 height 401
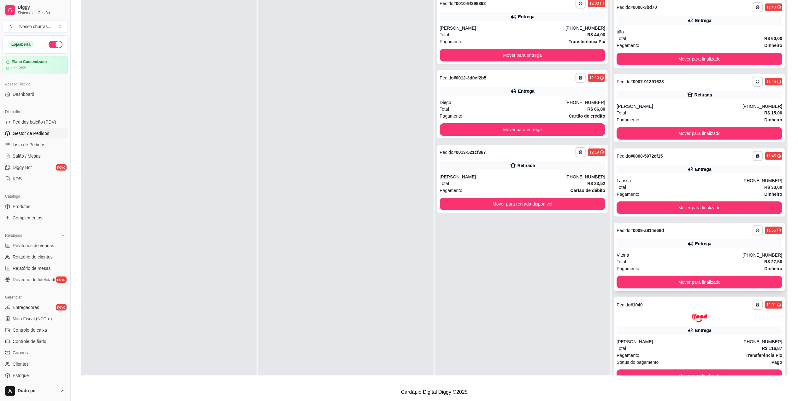
click at [764, 264] on strong "R$ 27,50" at bounding box center [773, 261] width 18 height 5
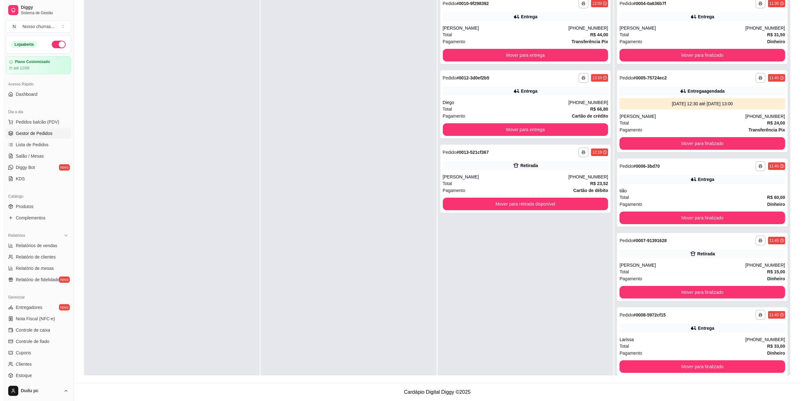
scroll to position [0, 0]
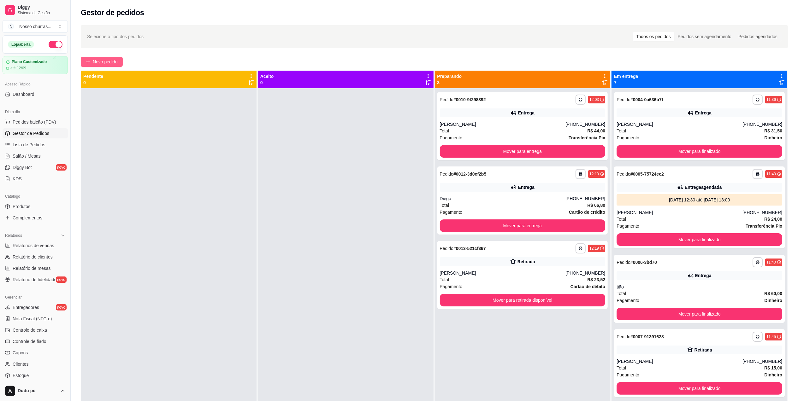
click at [107, 59] on span "Novo pedido" at bounding box center [105, 61] width 25 height 7
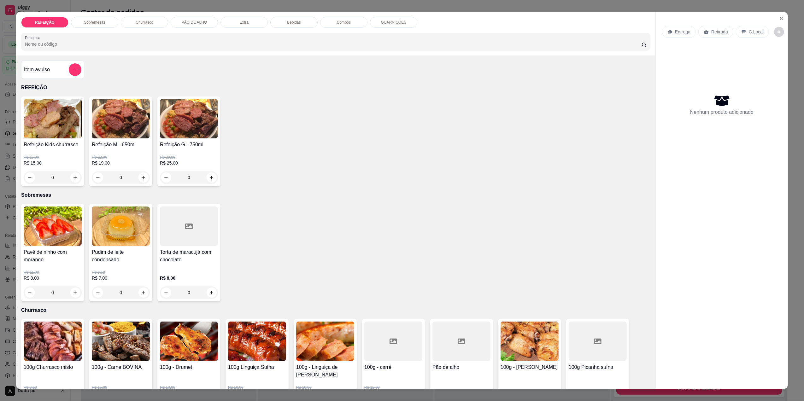
click at [139, 174] on div "0" at bounding box center [121, 177] width 58 height 13
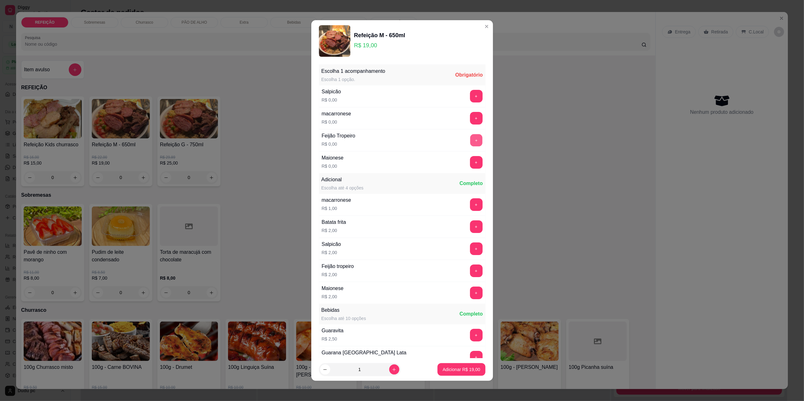
click at [470, 144] on button "+" at bounding box center [476, 140] width 12 height 12
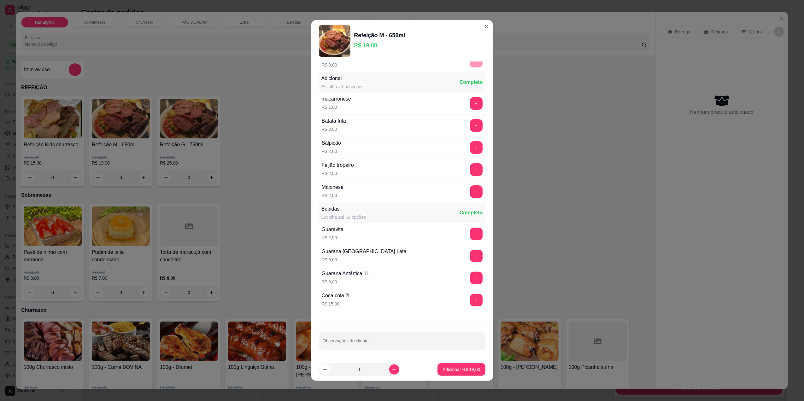
scroll to position [104, 0]
click at [470, 148] on button "+" at bounding box center [476, 147] width 12 height 12
click at [463, 374] on button "Adicionar R$ 21,00" at bounding box center [461, 370] width 46 height 12
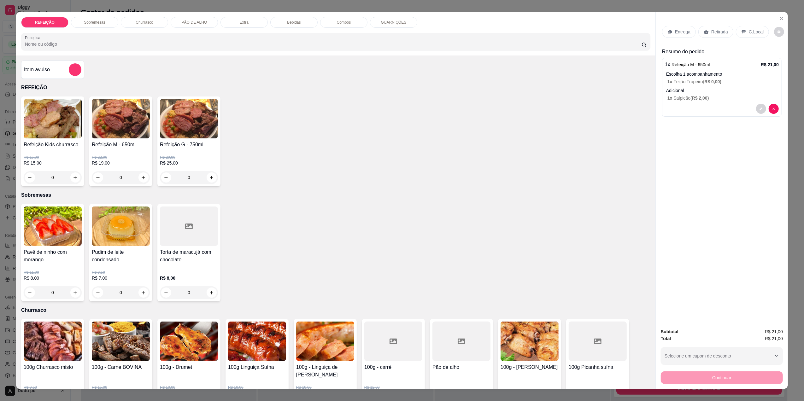
click at [687, 30] on p "Entrega" at bounding box center [682, 32] width 15 height 6
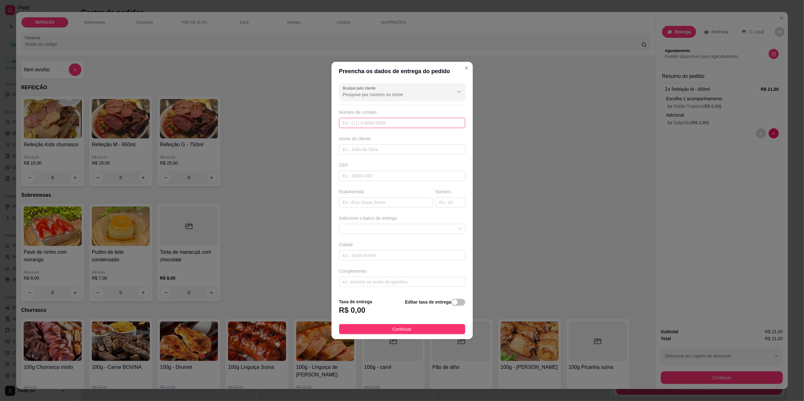
click at [420, 119] on input "text" at bounding box center [402, 123] width 126 height 10
click at [413, 100] on div "Busque pelo cliente" at bounding box center [402, 92] width 126 height 18
type input "219814046"
click at [413, 121] on input "text" at bounding box center [402, 123] width 126 height 10
type input "21981404618"
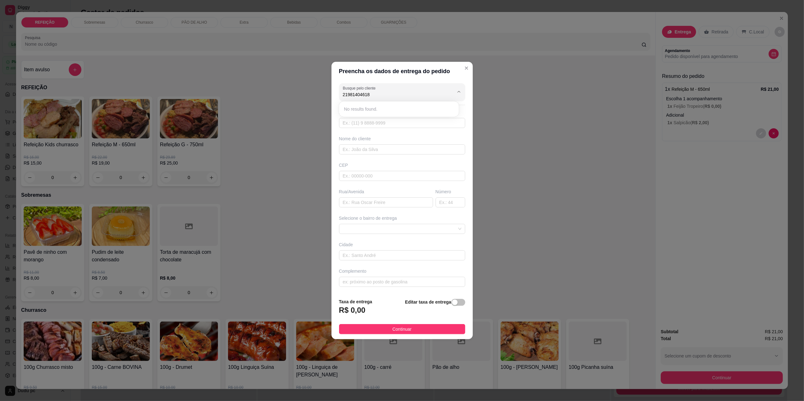
click at [413, 133] on div "Busque pelo cliente 21981404618 Número de contato Nome do cliente CEP Rua/[GEOG…" at bounding box center [401, 187] width 141 height 213
click at [413, 133] on div "Busque pelo cliente Número de contato Nome do cliente CEP Rua/[GEOGRAPHIC_DATA]…" at bounding box center [401, 187] width 141 height 213
click at [412, 132] on div "Busque pelo cliente Número de contato Nome do cliente CEP Rua/[GEOGRAPHIC_DATA]…" at bounding box center [401, 187] width 141 height 213
drag, startPoint x: 412, startPoint y: 132, endPoint x: 407, endPoint y: 126, distance: 6.5
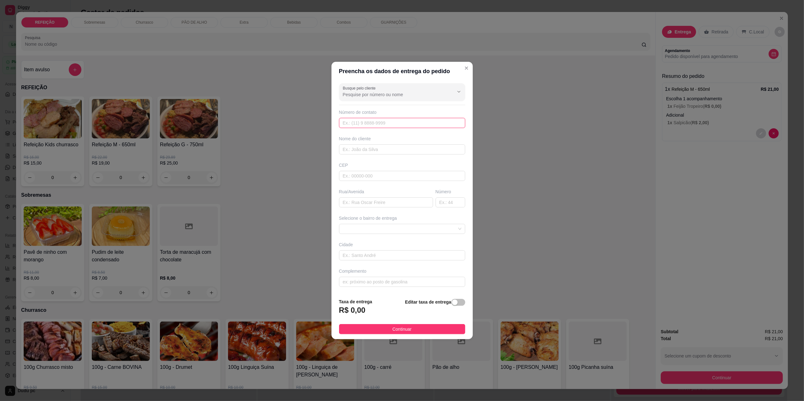
click at [407, 126] on input "text" at bounding box center [402, 123] width 126 height 10
type input "[PHONE_NUMBER]"
click at [386, 152] on input "text" at bounding box center [402, 149] width 126 height 10
click at [382, 202] on input "text" at bounding box center [386, 202] width 94 height 10
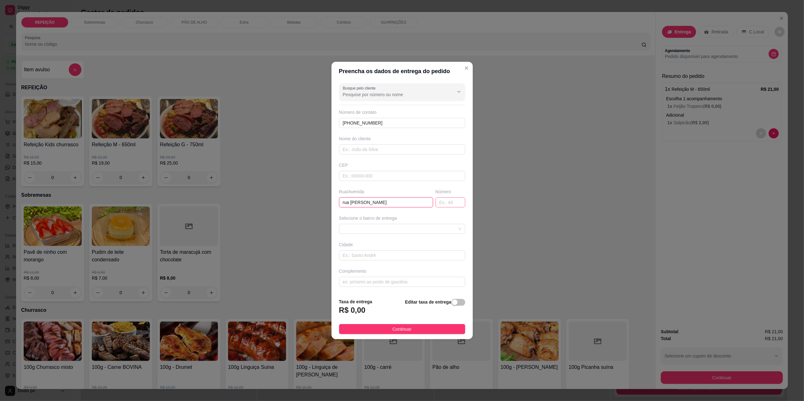
type input "rua [PERSON_NAME]"
click at [442, 202] on input "text" at bounding box center [451, 202] width 30 height 10
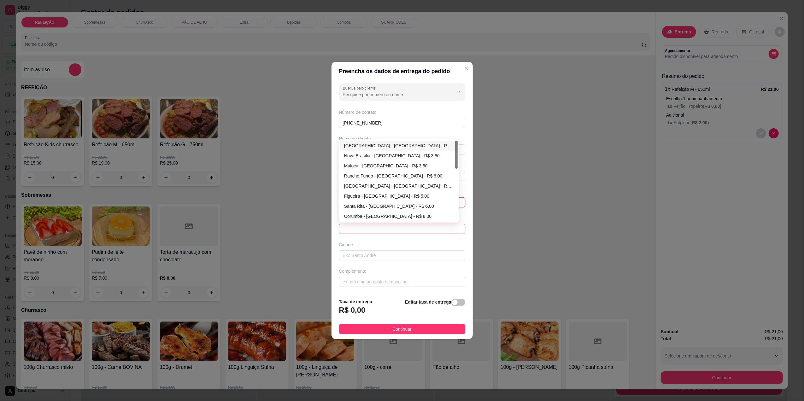
click at [447, 227] on span at bounding box center [402, 228] width 119 height 9
type input "188"
click at [403, 147] on div "[GEOGRAPHIC_DATA] - [GEOGRAPHIC_DATA] - R$ 3,00" at bounding box center [399, 145] width 110 height 7
type input "[GEOGRAPHIC_DATA]"
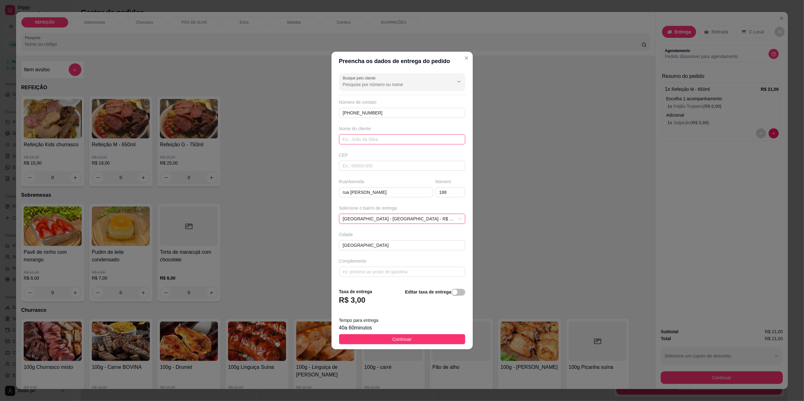
click at [392, 135] on input "text" at bounding box center [402, 139] width 126 height 10
type input "thamires"
click at [423, 337] on button "Continuar" at bounding box center [402, 339] width 126 height 10
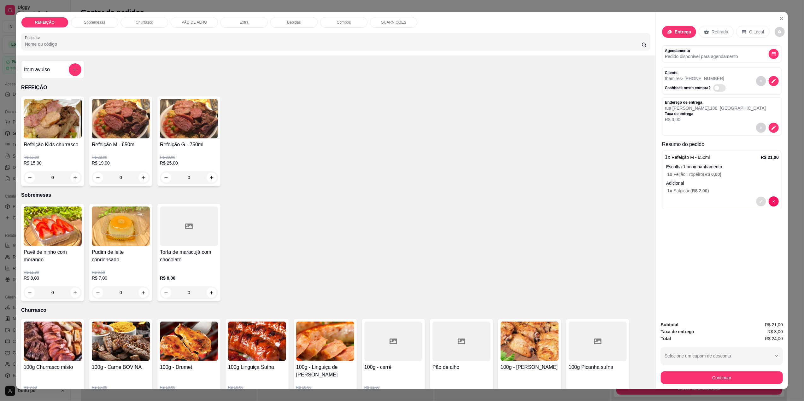
click at [759, 203] on icon "decrease-product-quantity" at bounding box center [761, 202] width 4 height 4
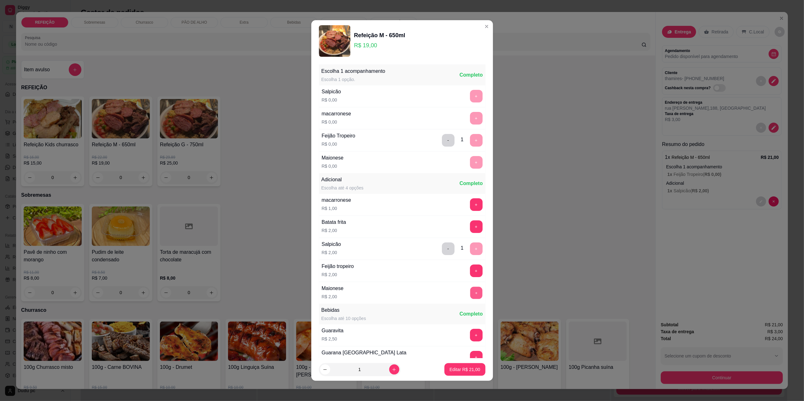
click at [470, 289] on button "+" at bounding box center [476, 293] width 12 height 12
click at [466, 367] on p "Editar R$ 23,00" at bounding box center [464, 369] width 31 height 6
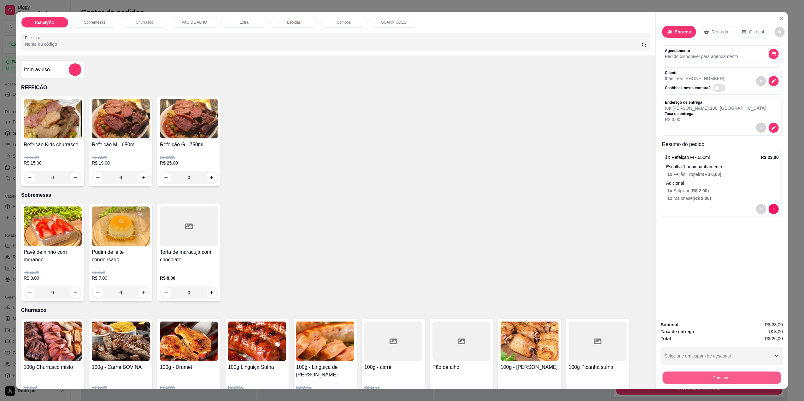
click at [695, 374] on button "Continuar" at bounding box center [722, 378] width 118 height 12
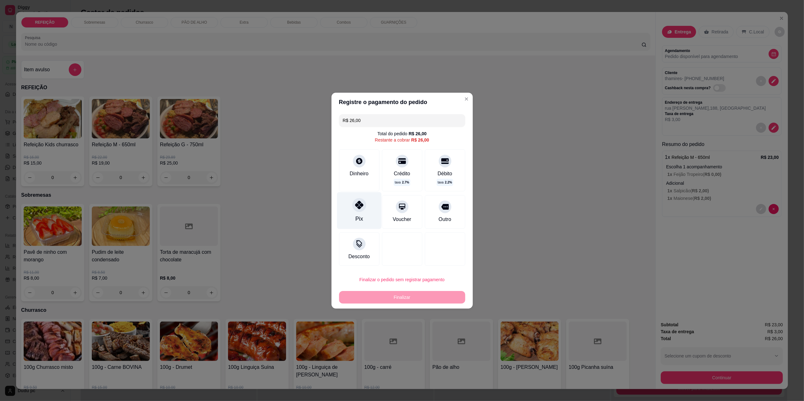
click at [368, 214] on div "Pix" at bounding box center [359, 210] width 44 height 37
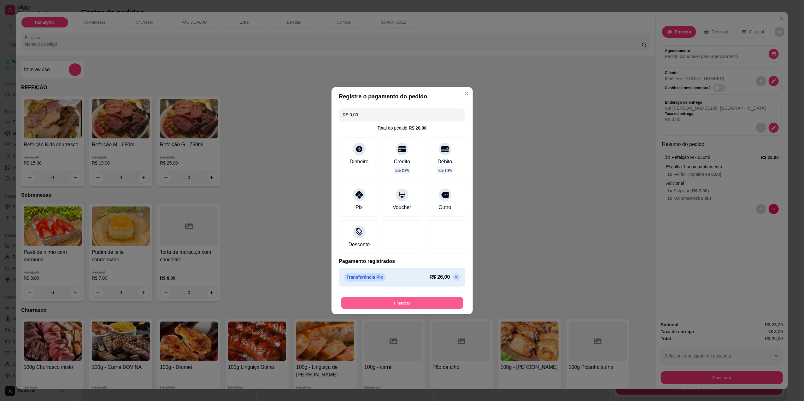
click at [409, 307] on button "Finalizar" at bounding box center [402, 303] width 122 height 12
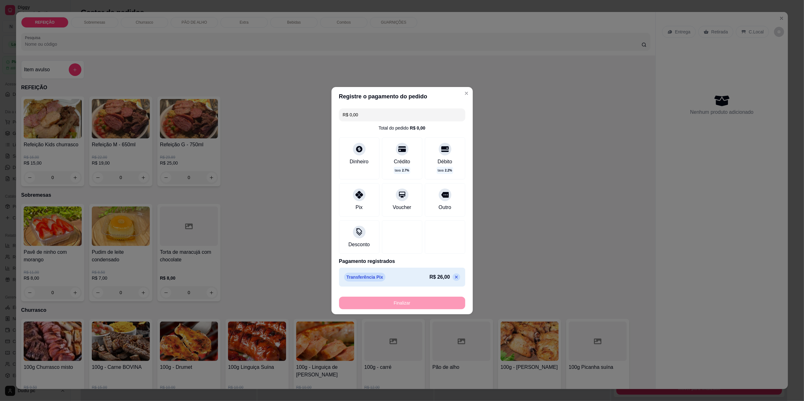
type input "-R$ 26,00"
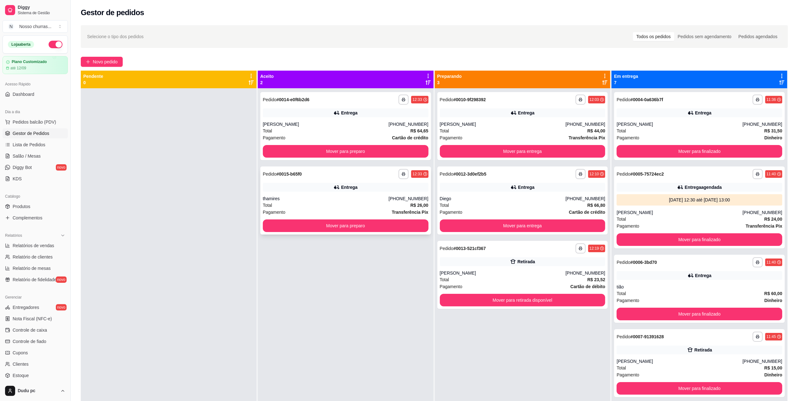
click at [317, 173] on div "**********" at bounding box center [346, 174] width 166 height 10
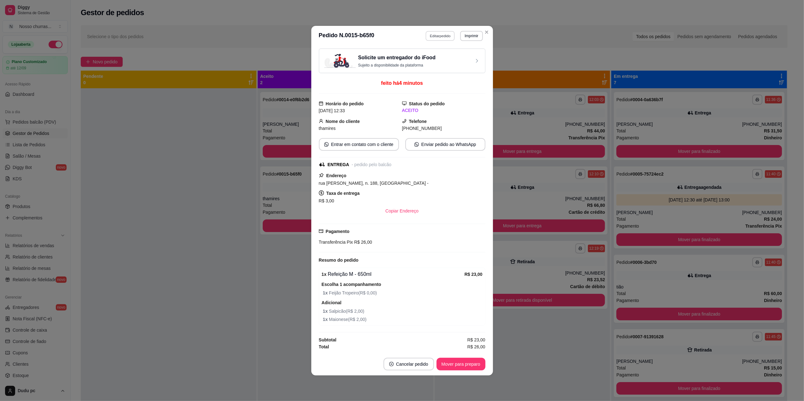
click at [433, 31] on button "Editar pedido" at bounding box center [439, 36] width 29 height 10
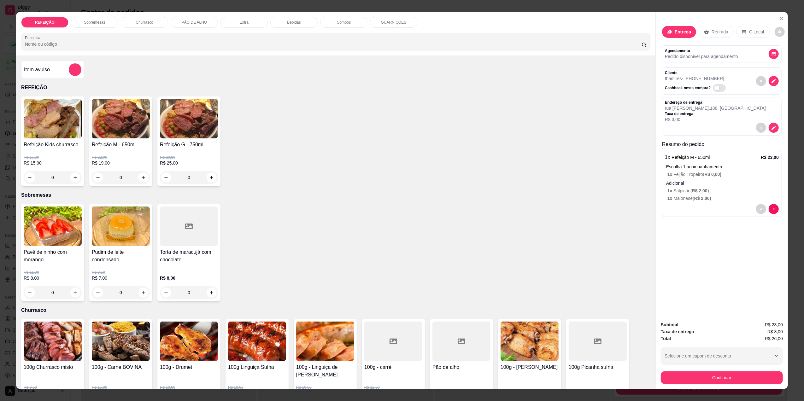
click at [287, 21] on p "Bebidas" at bounding box center [294, 22] width 14 height 5
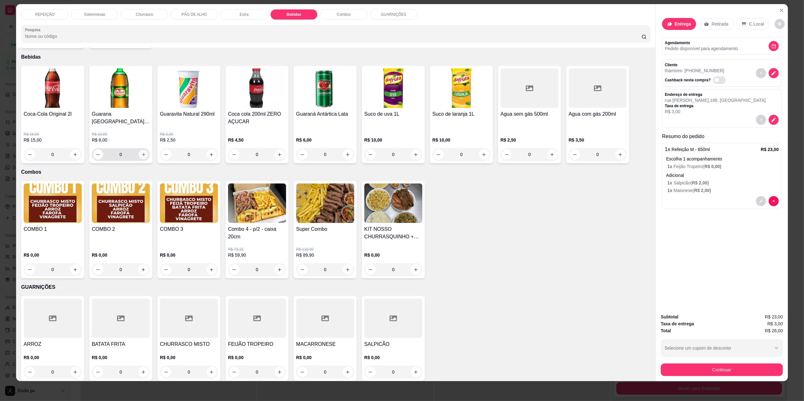
click at [144, 150] on button "increase-product-quantity" at bounding box center [143, 155] width 10 height 10
type input "1"
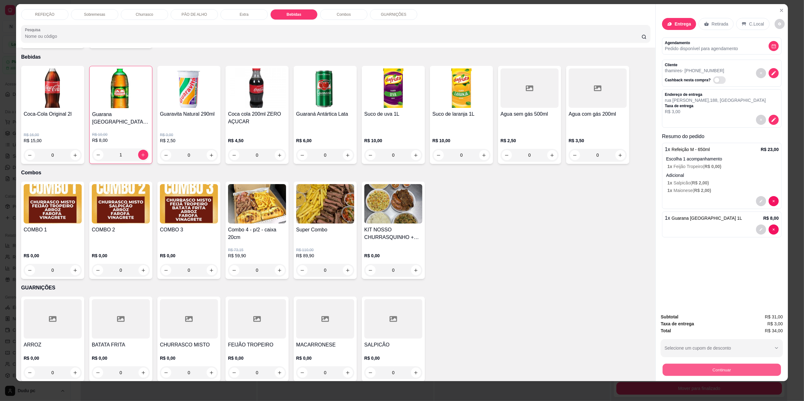
click at [754, 366] on button "Continuar" at bounding box center [722, 370] width 118 height 12
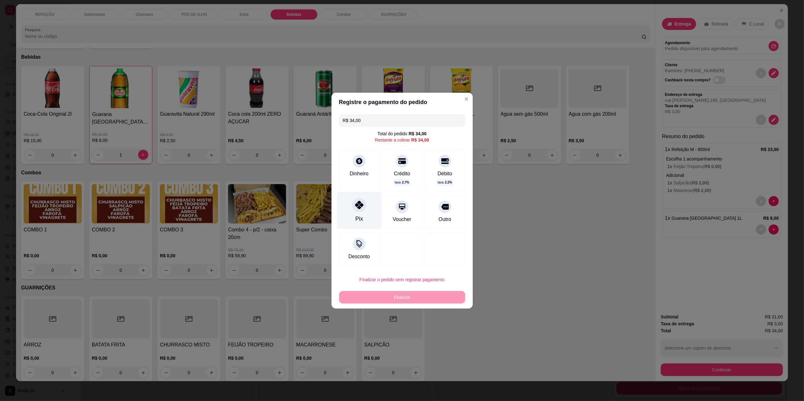
click at [369, 215] on div "Pix" at bounding box center [359, 210] width 44 height 37
type input "R$ 0,00"
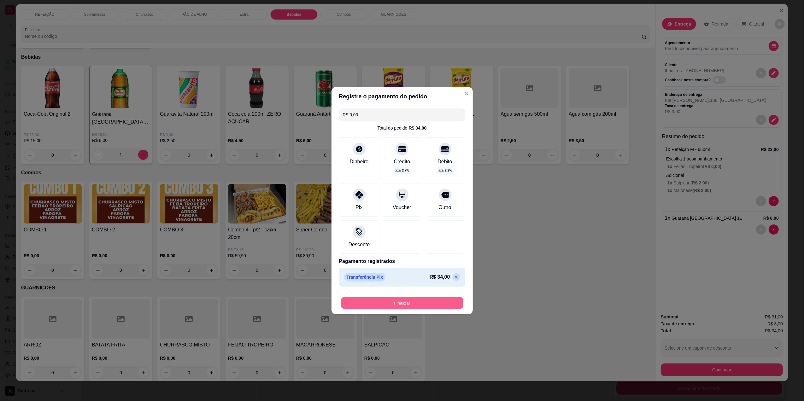
click at [391, 303] on button "Finalizar" at bounding box center [402, 303] width 122 height 12
type input "0"
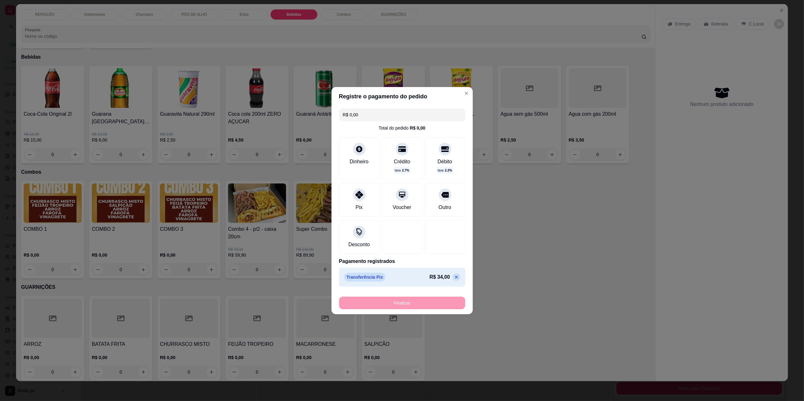
type input "-R$ 34,00"
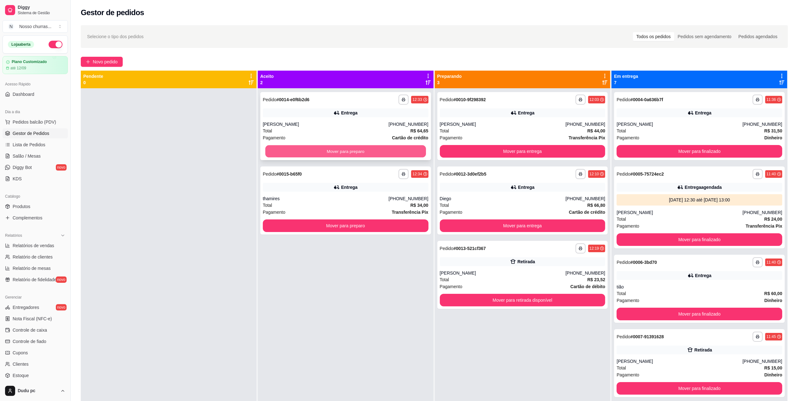
click at [277, 146] on button "Mover para preparo" at bounding box center [345, 151] width 161 height 12
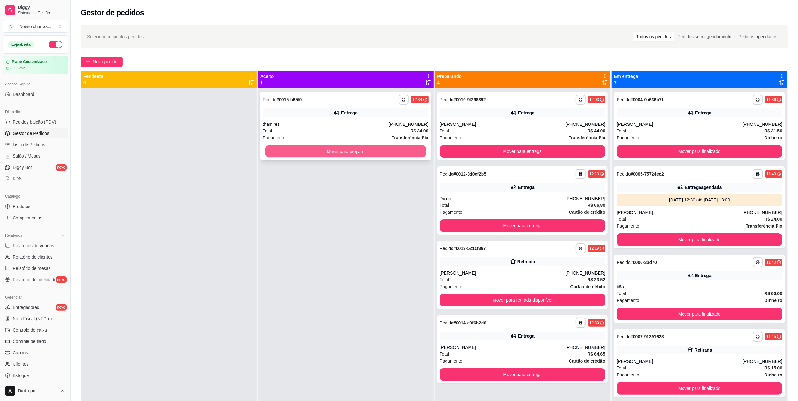
click at [279, 152] on button "Mover para preparo" at bounding box center [345, 151] width 161 height 12
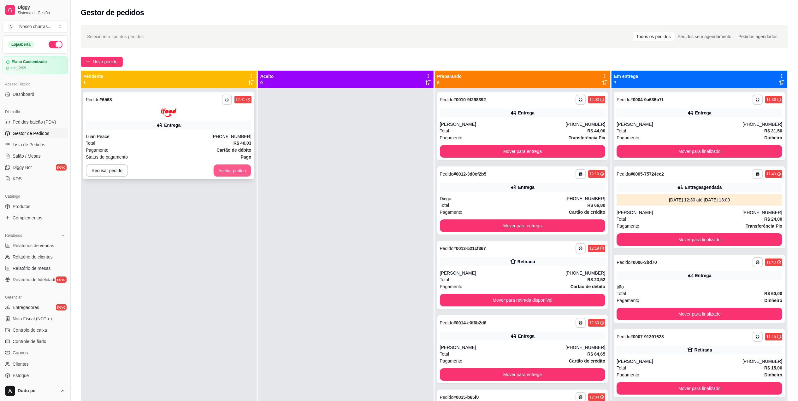
click at [244, 171] on button "Aceitar pedido" at bounding box center [232, 170] width 37 height 12
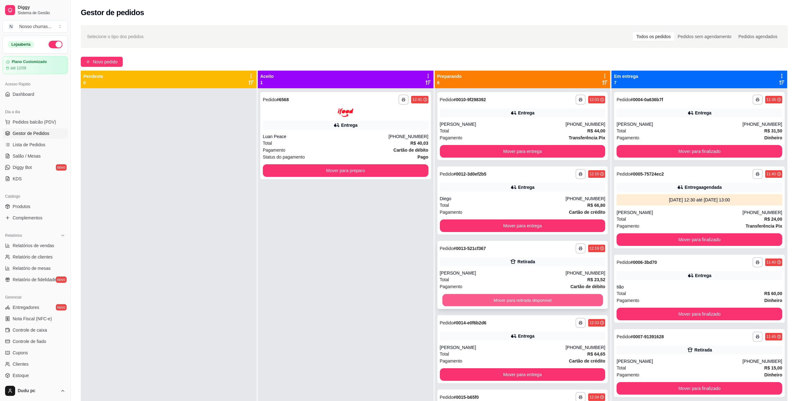
click at [489, 301] on button "Mover para retirada disponível" at bounding box center [522, 300] width 161 height 12
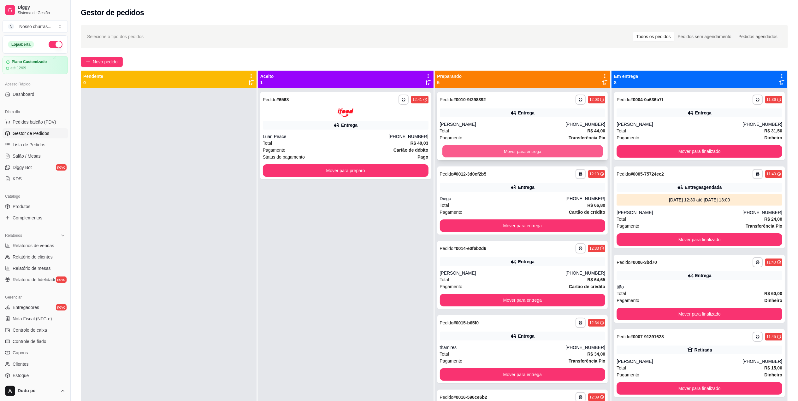
click at [494, 147] on button "Mover para entrega" at bounding box center [522, 151] width 161 height 12
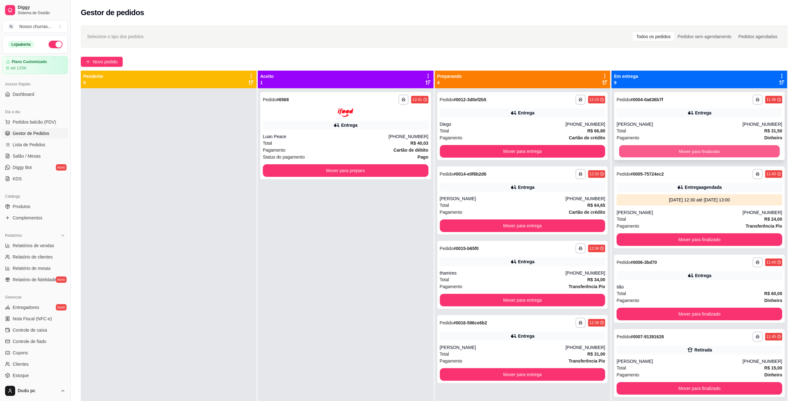
click at [645, 151] on button "Mover para finalizado" at bounding box center [699, 151] width 161 height 12
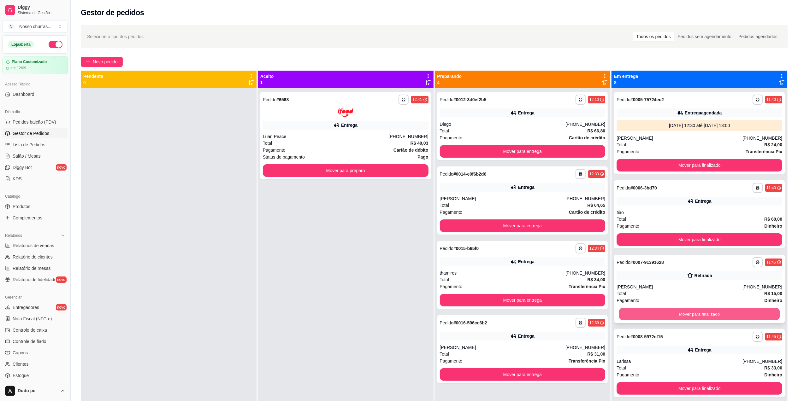
click at [632, 316] on button "Mover para finalizado" at bounding box center [699, 314] width 161 height 12
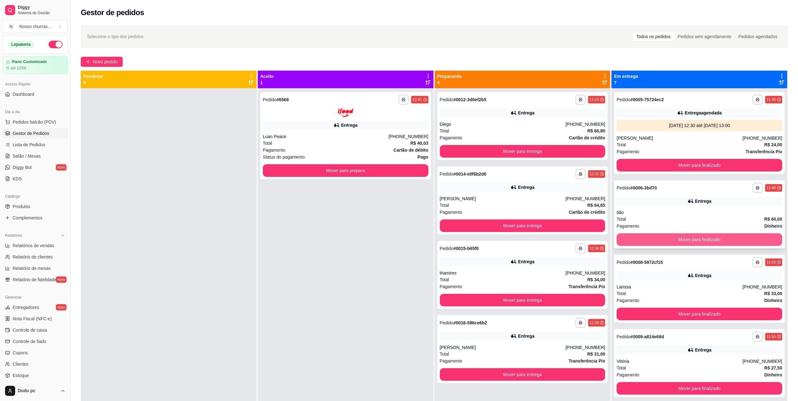
click at [630, 240] on button "Mover para finalizado" at bounding box center [699, 239] width 166 height 13
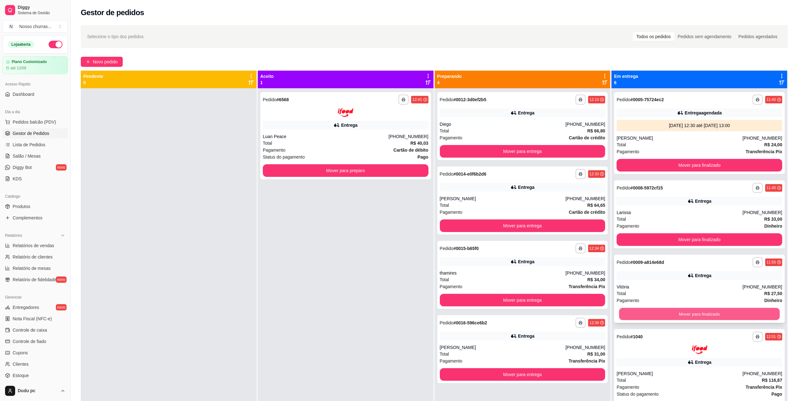
click at [632, 315] on button "Mover para finalizado" at bounding box center [699, 314] width 161 height 12
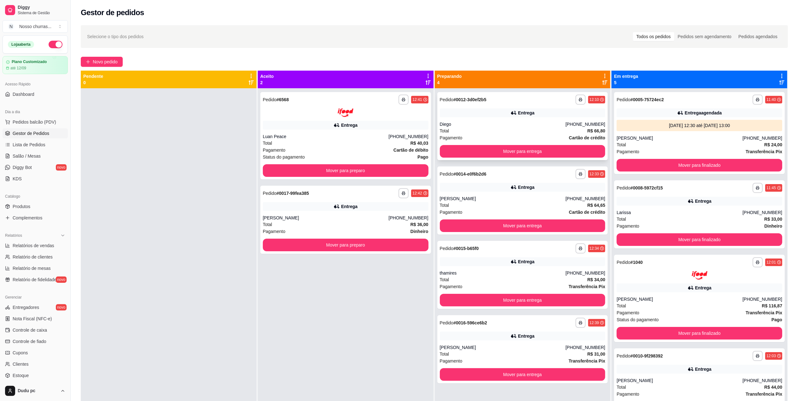
click at [477, 131] on div "Total R$ 66,80" at bounding box center [523, 130] width 166 height 7
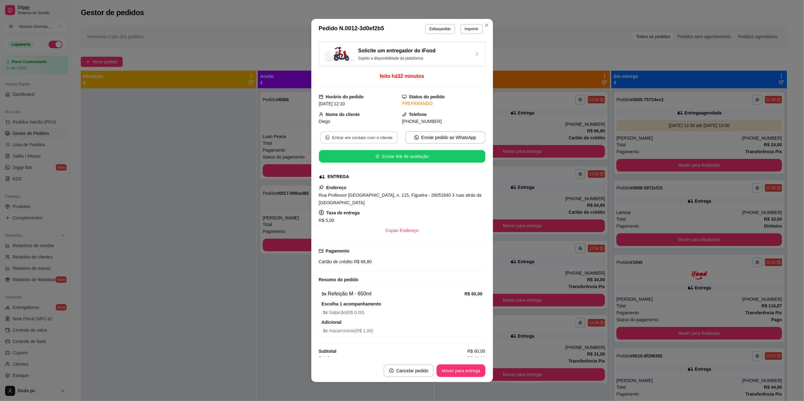
click at [332, 143] on button "Entrar em contato com o cliente" at bounding box center [359, 138] width 78 height 12
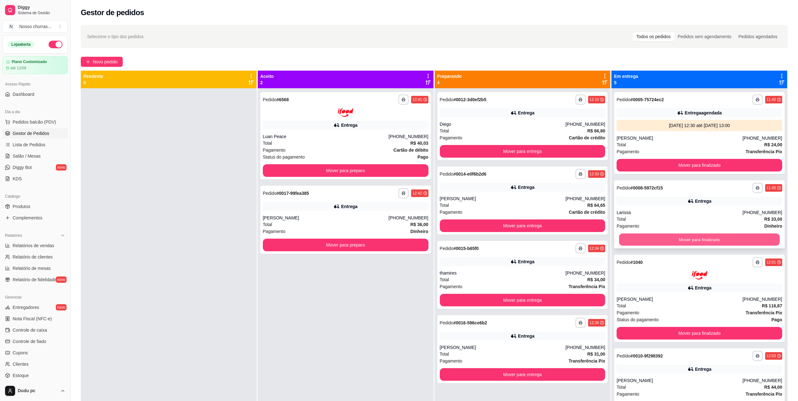
click at [653, 242] on button "Mover para finalizado" at bounding box center [699, 240] width 161 height 12
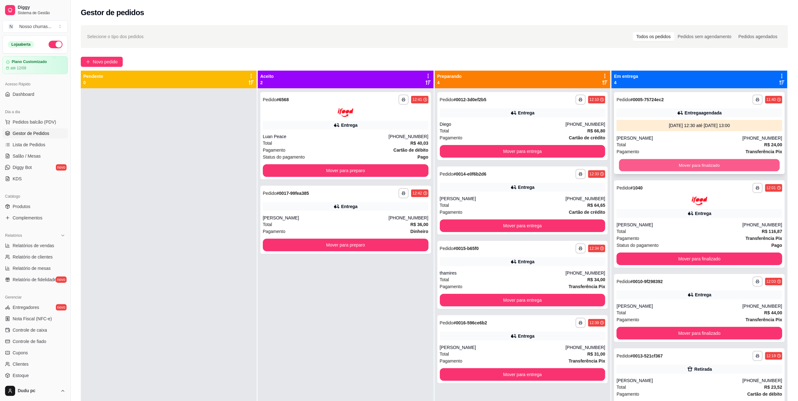
click at [637, 162] on button "Mover para finalizado" at bounding box center [699, 165] width 161 height 12
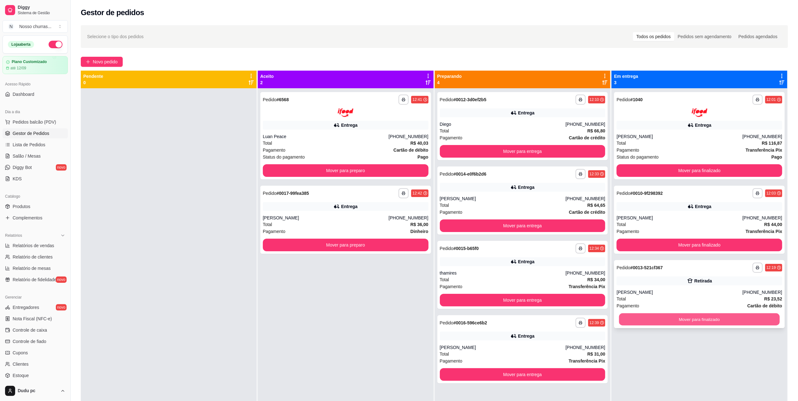
click at [635, 315] on button "Mover para finalizado" at bounding box center [699, 319] width 161 height 12
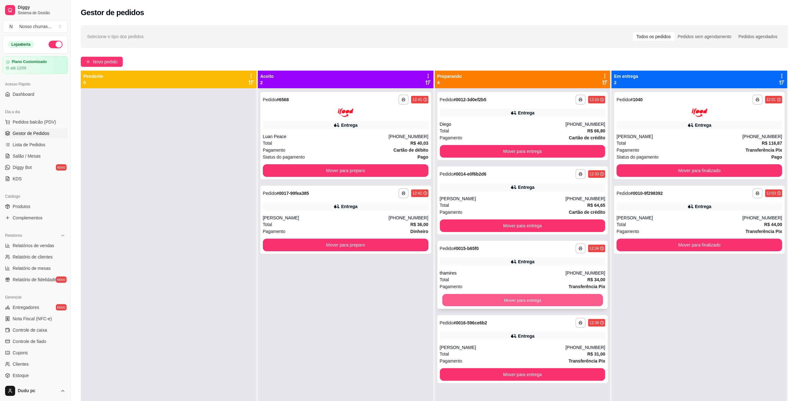
click at [583, 302] on button "Mover para entrega" at bounding box center [522, 300] width 161 height 12
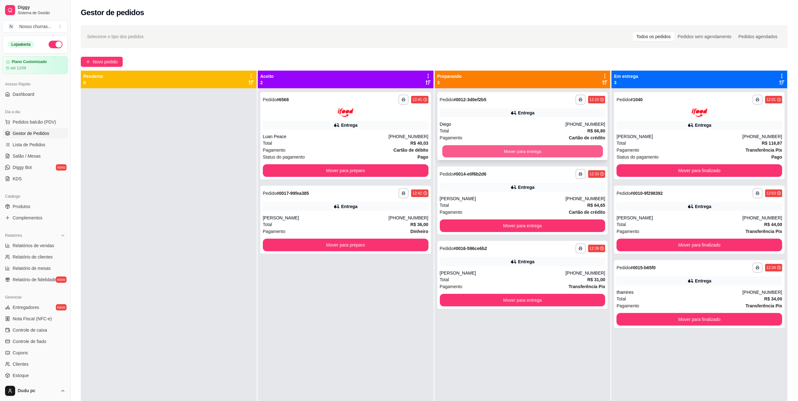
click at [534, 150] on button "Mover para entrega" at bounding box center [522, 151] width 161 height 12
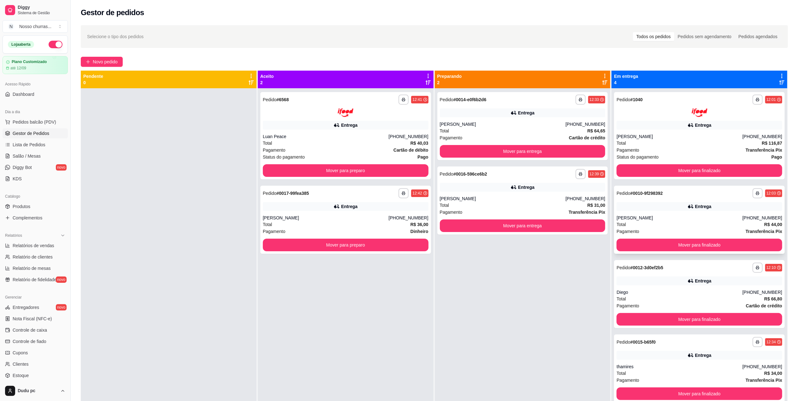
click at [627, 203] on div "Entrega" at bounding box center [699, 206] width 166 height 9
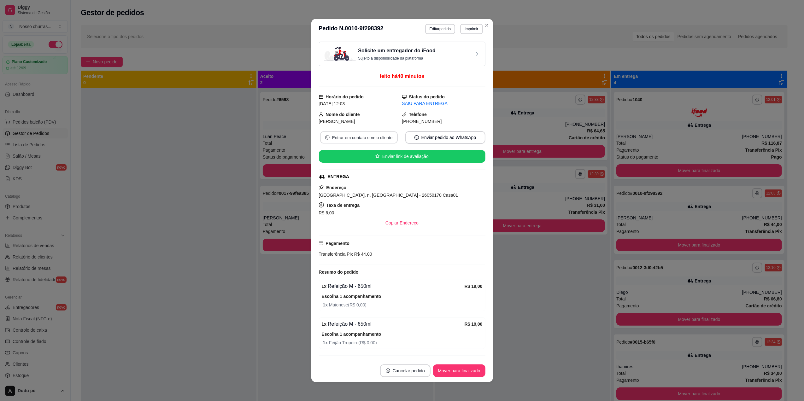
click at [379, 138] on button "Entrar em contato com o cliente" at bounding box center [359, 138] width 78 height 12
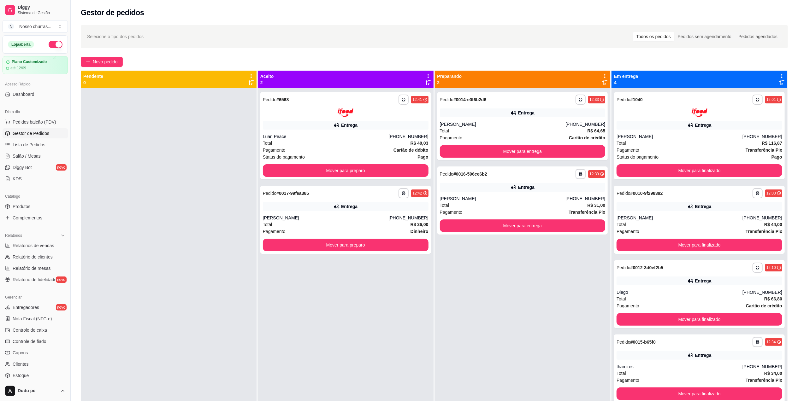
click at [669, 363] on div "**********" at bounding box center [699, 369] width 171 height 68
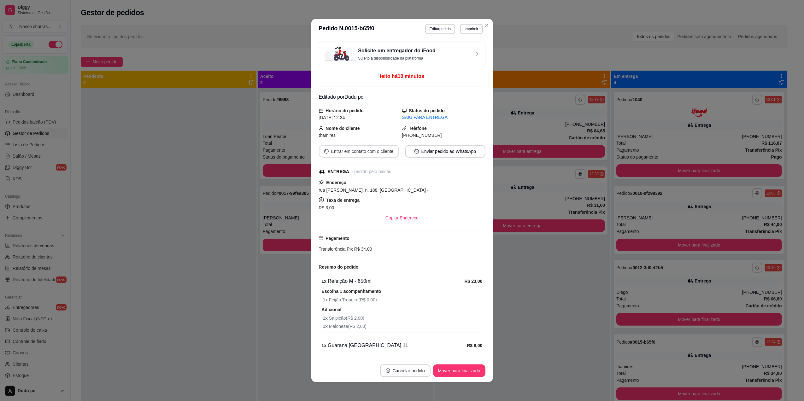
click at [370, 149] on button "Entrar em contato com o cliente" at bounding box center [359, 151] width 80 height 13
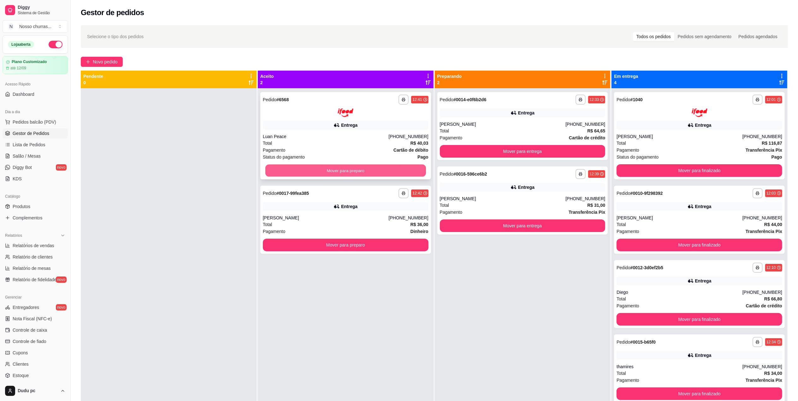
click at [278, 172] on button "Mover para preparo" at bounding box center [345, 170] width 161 height 12
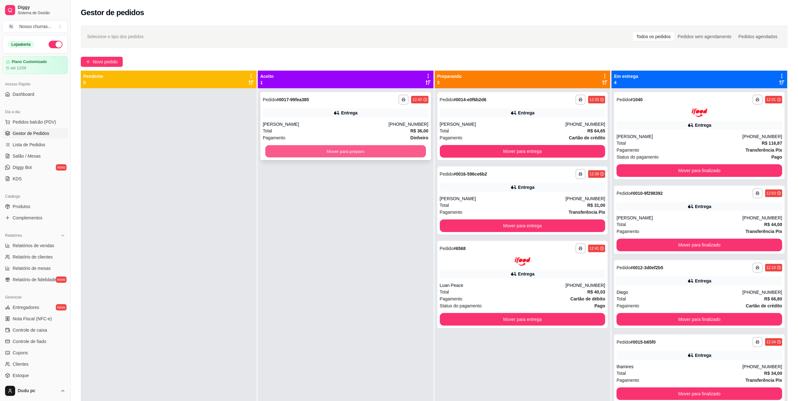
click at [278, 150] on button "Mover para preparo" at bounding box center [345, 151] width 161 height 12
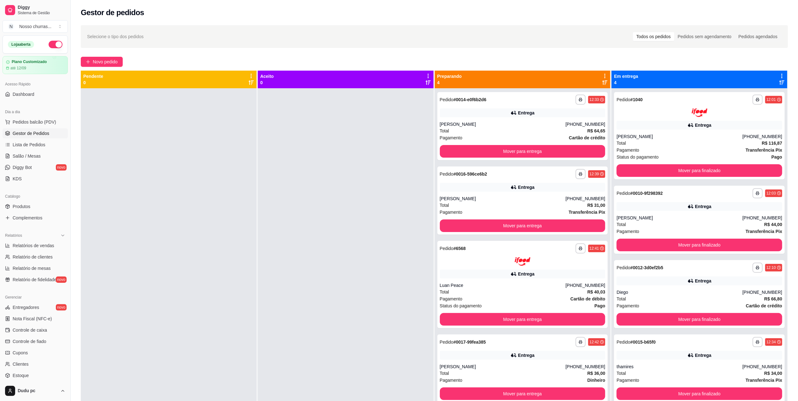
click at [278, 150] on div at bounding box center [346, 288] width 176 height 401
click at [477, 364] on div "[PERSON_NAME]" at bounding box center [503, 367] width 126 height 6
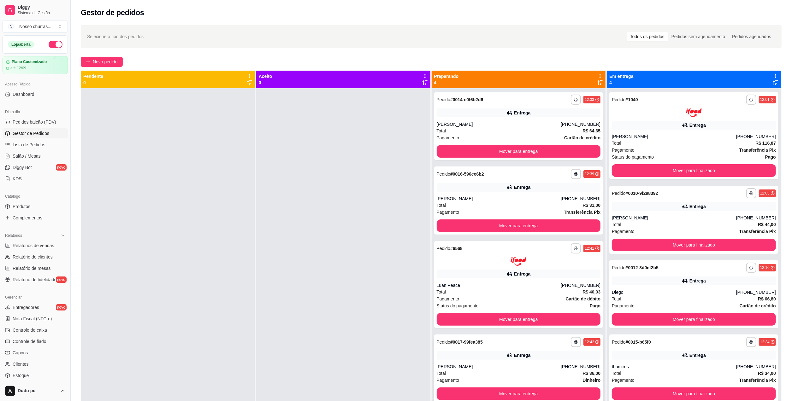
click at [477, 364] on footer "Cancelar pedido Mover para entrega" at bounding box center [399, 374] width 186 height 23
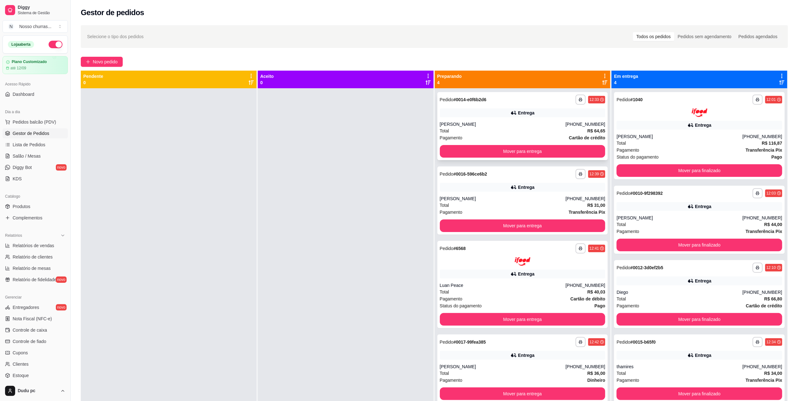
click at [502, 118] on div "**********" at bounding box center [522, 126] width 171 height 68
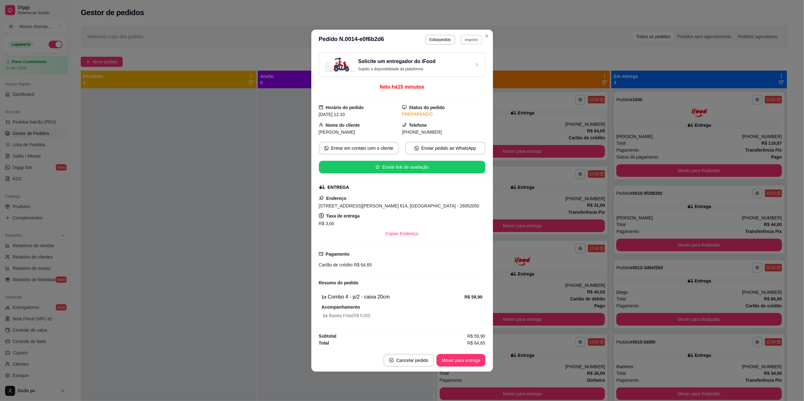
click at [477, 40] on button "Imprimir" at bounding box center [471, 40] width 22 height 10
click at [474, 58] on button "IMPRESSORA" at bounding box center [460, 60] width 44 height 10
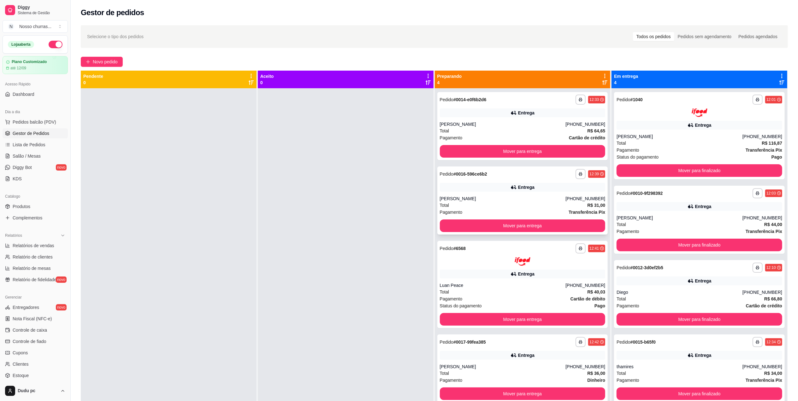
click at [474, 187] on div "Entrega" at bounding box center [523, 187] width 166 height 9
click at [500, 284] on div "Luan Peace" at bounding box center [503, 285] width 126 height 6
click at [549, 349] on div "**********" at bounding box center [522, 369] width 171 height 68
click at [115, 61] on span "Novo pedido" at bounding box center [105, 61] width 25 height 7
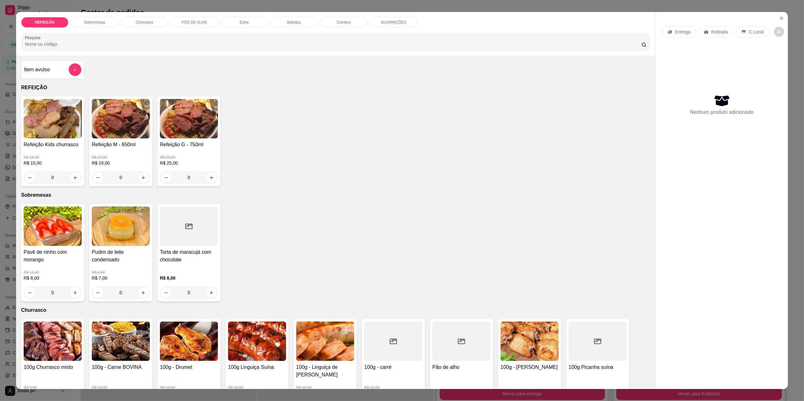
click at [388, 27] on div "GUARNIÇÕES" at bounding box center [393, 22] width 47 height 11
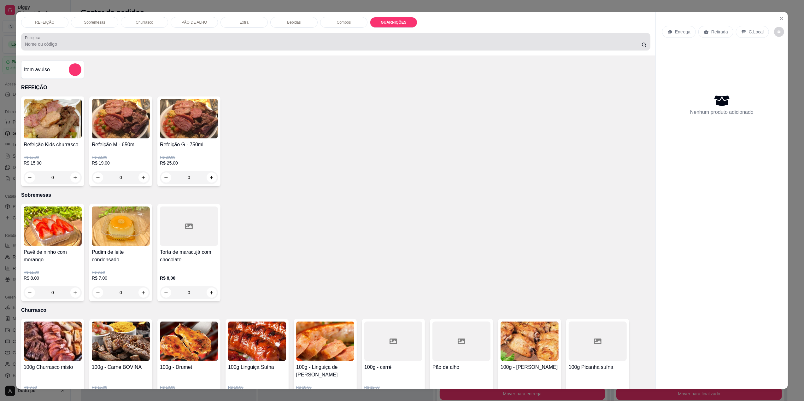
scroll to position [8, 0]
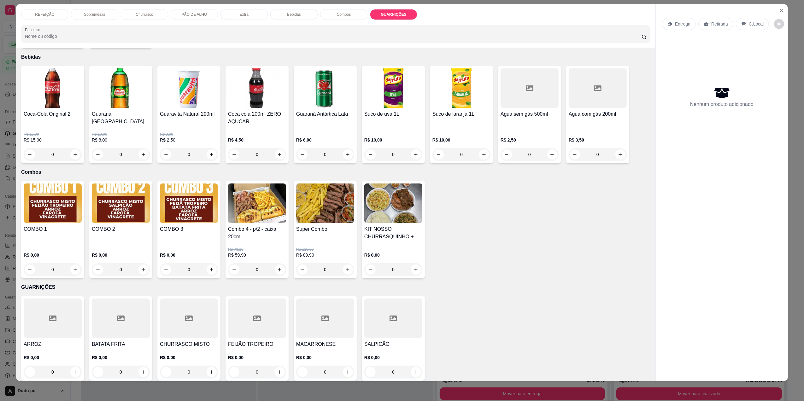
click at [254, 349] on div "R$ 0,00 0" at bounding box center [257, 363] width 58 height 30
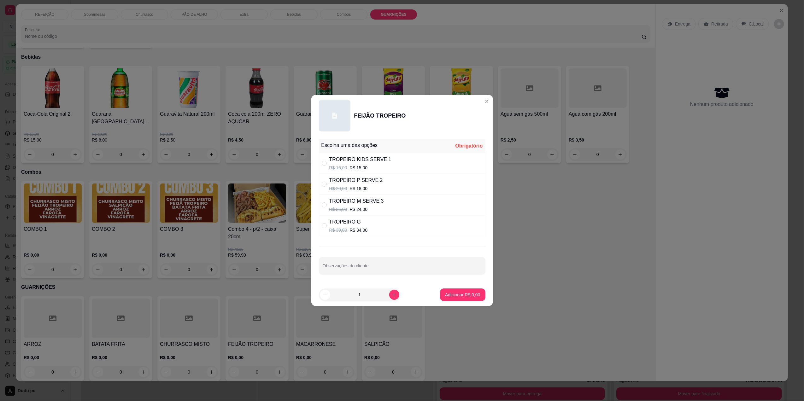
click at [392, 161] on div "TROPEIRO KIDS SERVE 1 R$ 16,00 R$ 15,00" at bounding box center [402, 163] width 167 height 21
radio input "true"
click at [452, 292] on p "Adicionar R$ 15,00" at bounding box center [461, 295] width 37 height 6
type input "1"
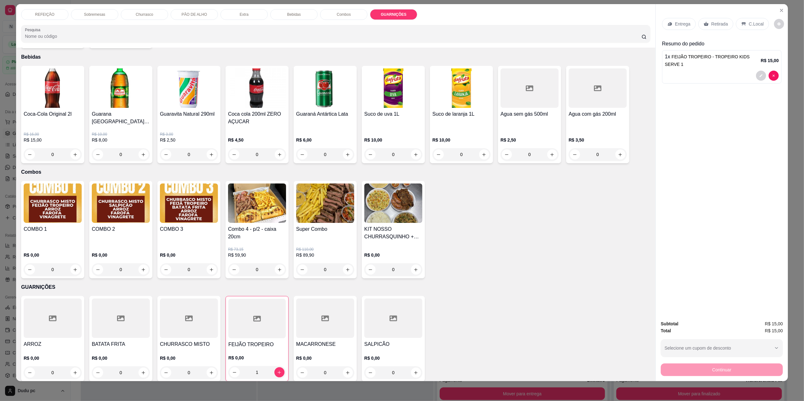
click at [387, 349] on div "R$ 0,00 0" at bounding box center [393, 364] width 58 height 30
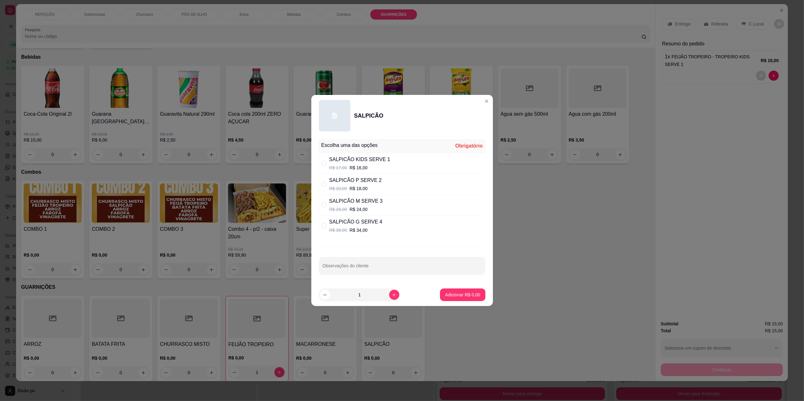
click at [383, 165] on div "R$ 17,00 R$ 16,00" at bounding box center [359, 168] width 61 height 6
radio input "true"
click at [444, 296] on p "Adicionar R$ 16,00" at bounding box center [461, 295] width 37 height 6
type input "1"
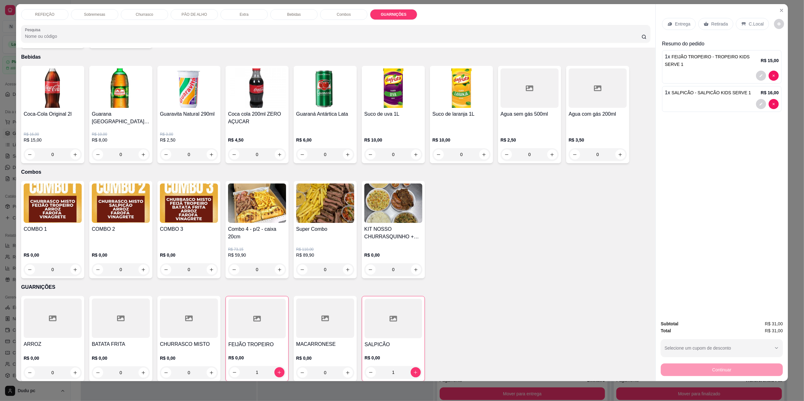
click at [678, 24] on p "Entrega" at bounding box center [682, 24] width 15 height 6
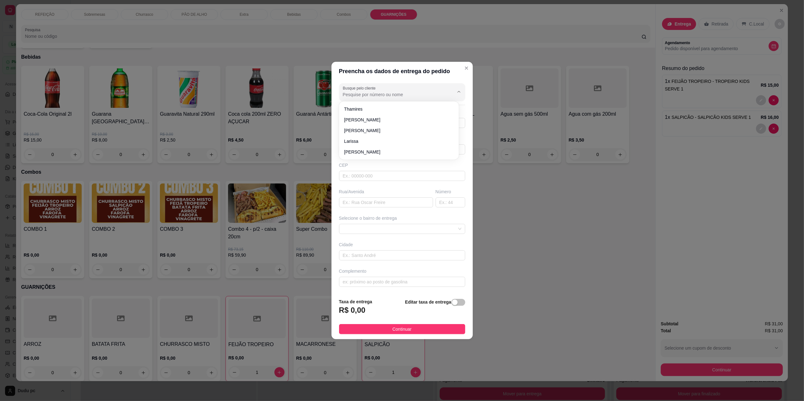
click at [417, 93] on input "Busque pelo cliente" at bounding box center [393, 94] width 101 height 6
click at [419, 108] on span "lidiane" at bounding box center [395, 109] width 103 height 6
type input "lidiane"
type input "21990078906"
type input "lidiane"
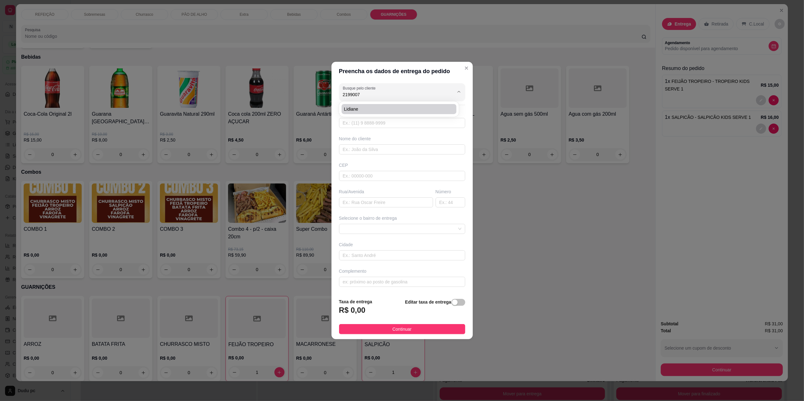
type input "SANTA PERCILIANA"
type input "2325"
type input "[GEOGRAPHIC_DATA]"
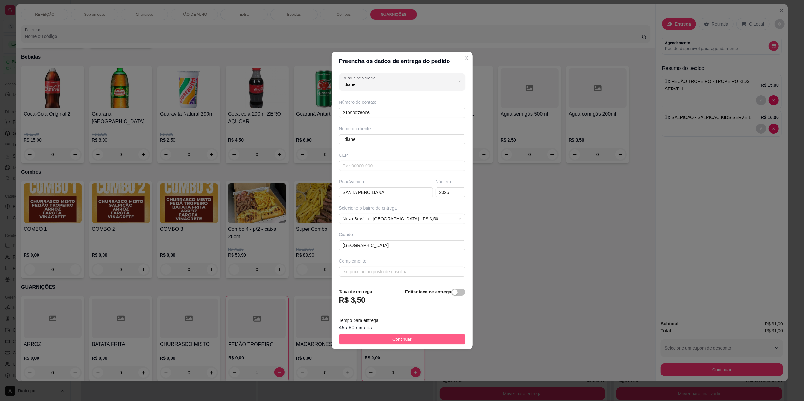
type input "lidiane"
click at [433, 344] on button "Continuar" at bounding box center [402, 339] width 126 height 10
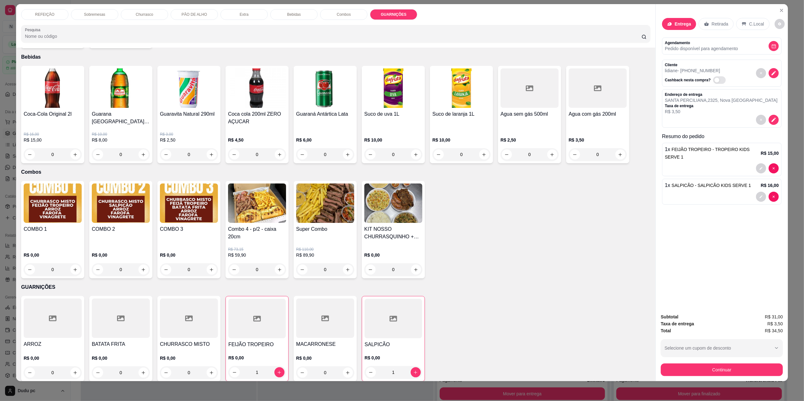
click at [141, 368] on div "0" at bounding box center [121, 372] width 58 height 13
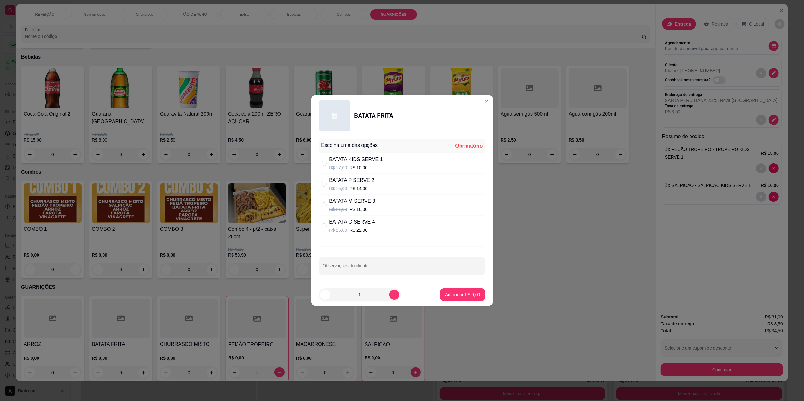
click at [362, 161] on div "BATATA KIDS SERVE 1" at bounding box center [356, 160] width 54 height 8
radio input "true"
click at [444, 295] on p "Adicionar R$ 10,00" at bounding box center [461, 295] width 37 height 6
type input "1"
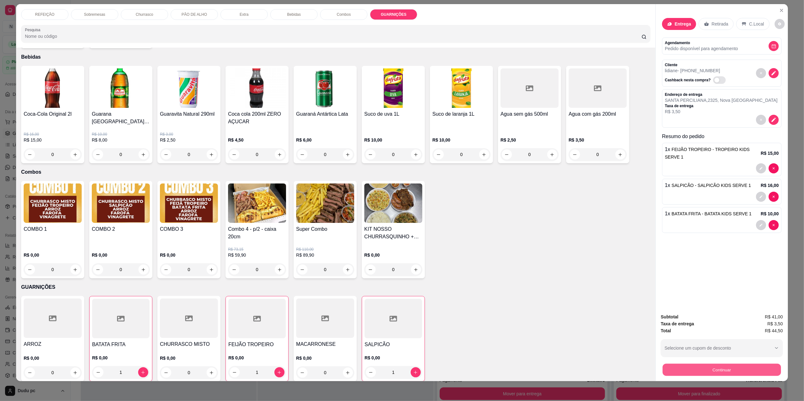
click at [671, 369] on button "Continuar" at bounding box center [722, 370] width 118 height 12
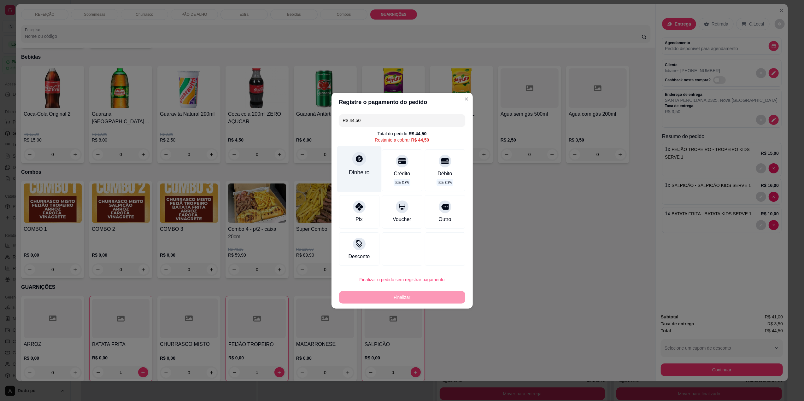
click at [366, 173] on div "Dinheiro" at bounding box center [359, 172] width 21 height 8
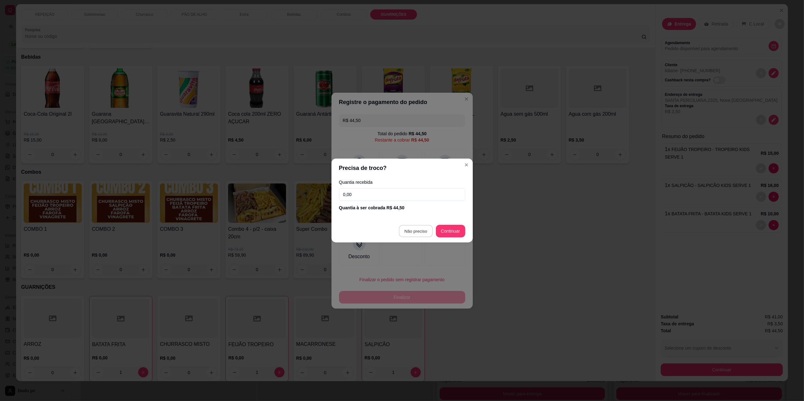
type input "R$ 0,00"
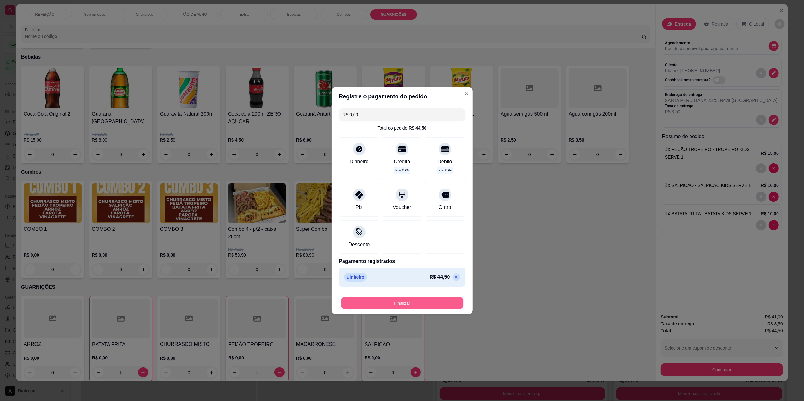
click at [432, 306] on button "Finalizar" at bounding box center [402, 303] width 122 height 12
type input "0"
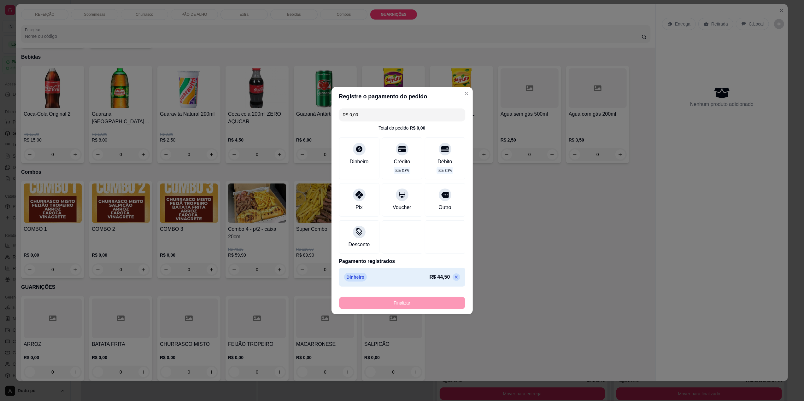
type input "-R$ 44,50"
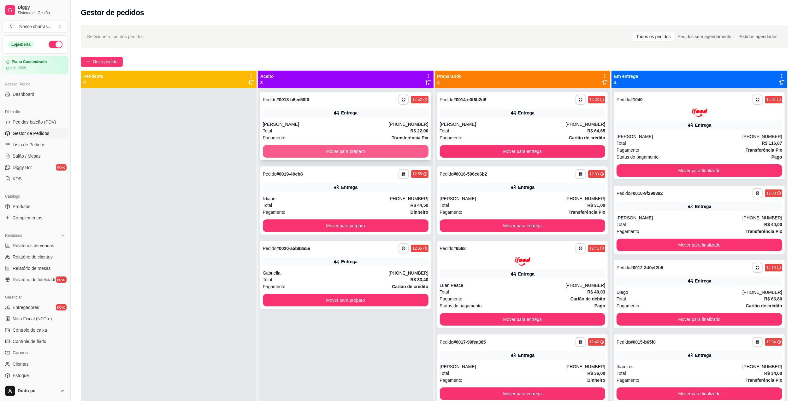
click at [360, 149] on button "Mover para preparo" at bounding box center [346, 151] width 166 height 13
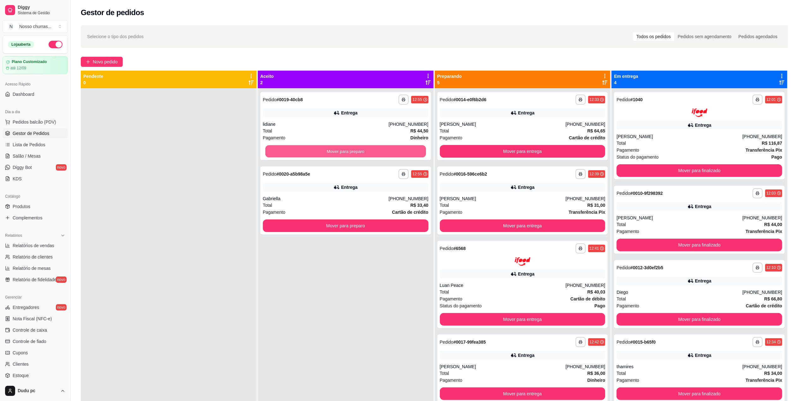
click at [360, 149] on button "Mover para preparo" at bounding box center [345, 151] width 161 height 12
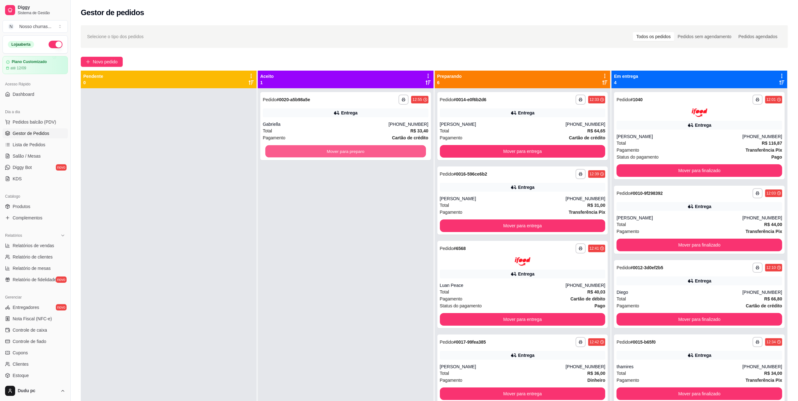
click at [360, 149] on button "Mover para preparo" at bounding box center [345, 151] width 161 height 12
click at [639, 140] on div "Total R$ 116,87" at bounding box center [699, 143] width 166 height 7
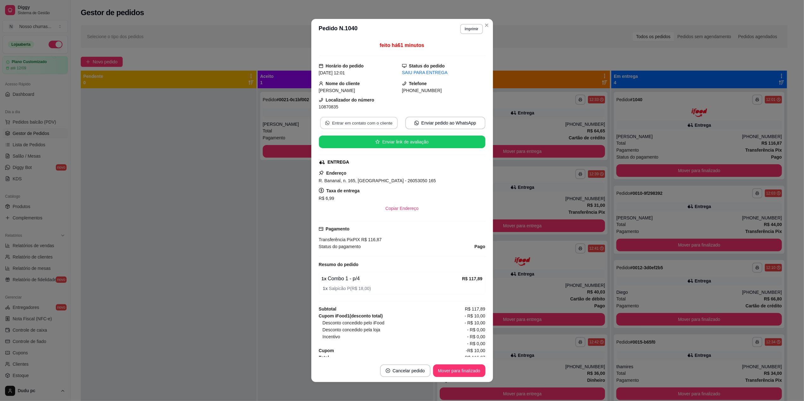
click at [356, 121] on button "Entrar em contato com o cliente" at bounding box center [359, 123] width 78 height 12
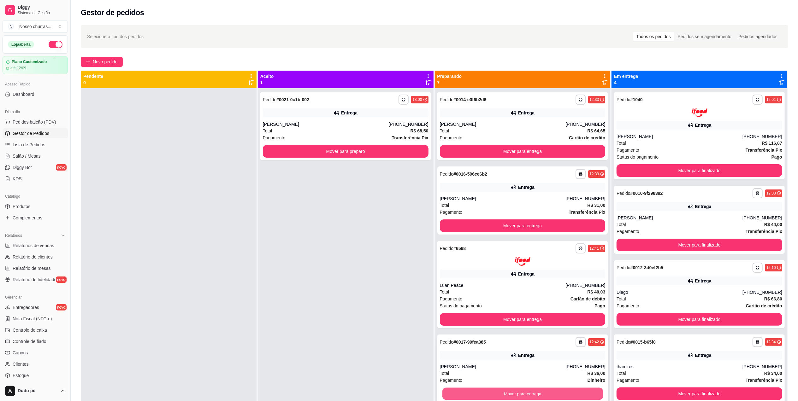
click at [515, 394] on button "Mover para entrega" at bounding box center [522, 394] width 161 height 12
click at [660, 127] on div "Entrega" at bounding box center [699, 125] width 166 height 9
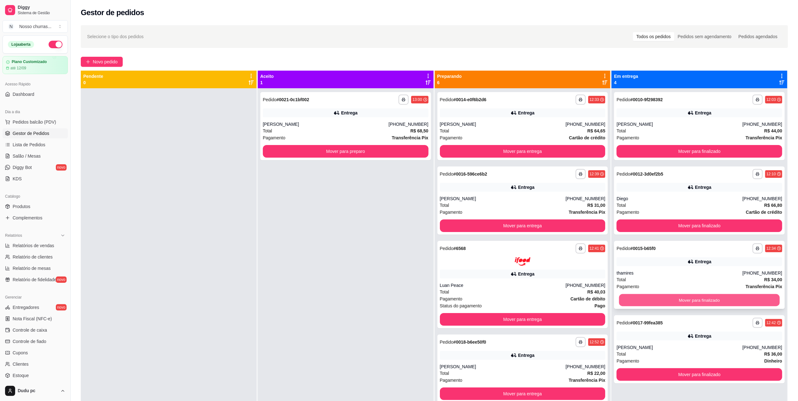
click at [635, 301] on button "Mover para finalizado" at bounding box center [699, 300] width 161 height 12
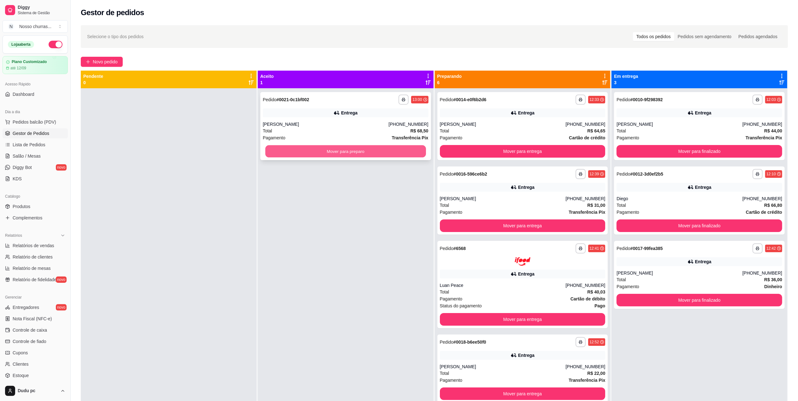
click at [360, 153] on button "Mover para preparo" at bounding box center [345, 151] width 161 height 12
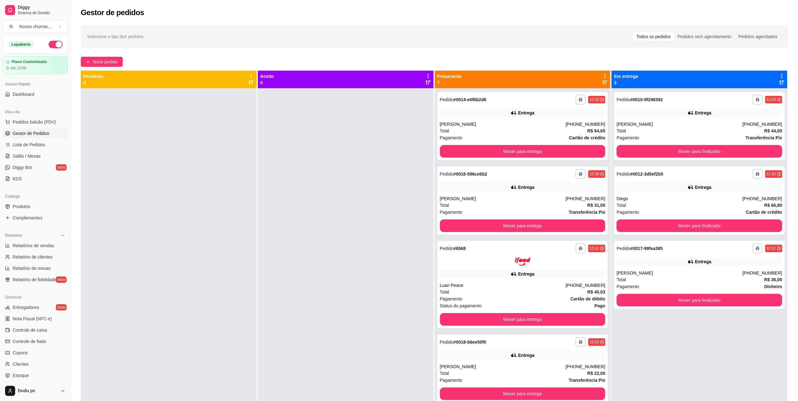
click at [360, 153] on div at bounding box center [346, 288] width 176 height 401
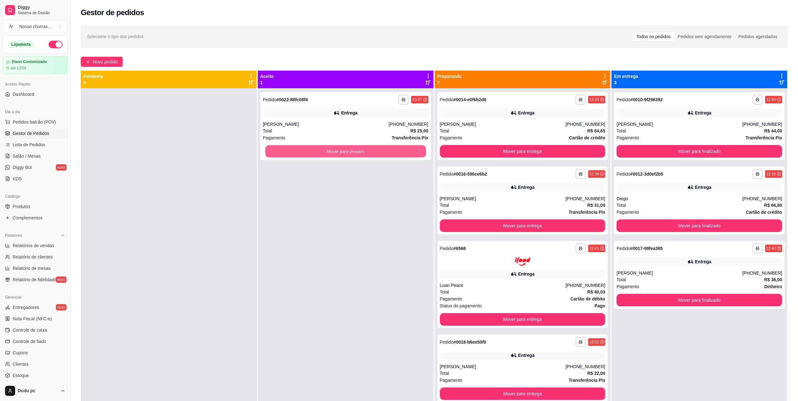
click at [360, 153] on button "Mover para preparo" at bounding box center [345, 151] width 161 height 12
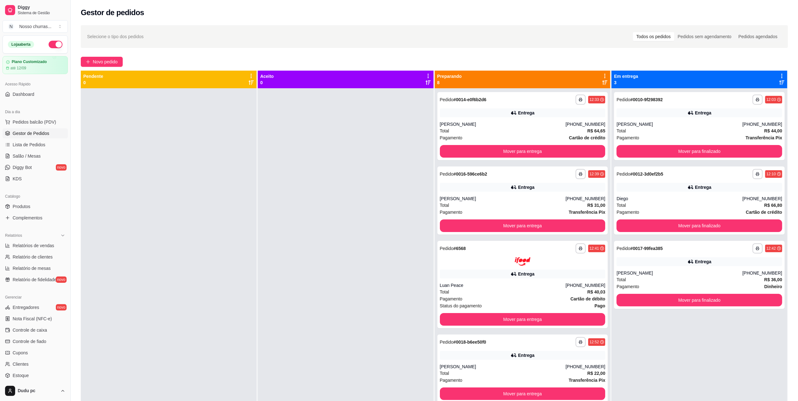
click at [606, 361] on div "**********" at bounding box center [523, 288] width 176 height 401
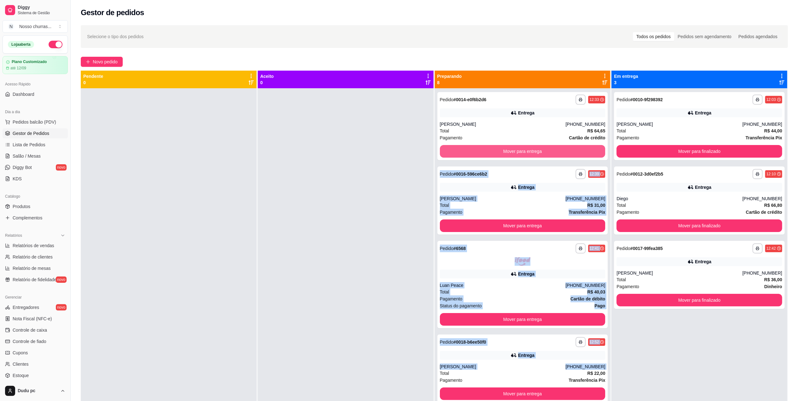
drag, startPoint x: 606, startPoint y: 361, endPoint x: 603, endPoint y: 115, distance: 246.6
click at [603, 115] on div "**********" at bounding box center [523, 288] width 176 height 401
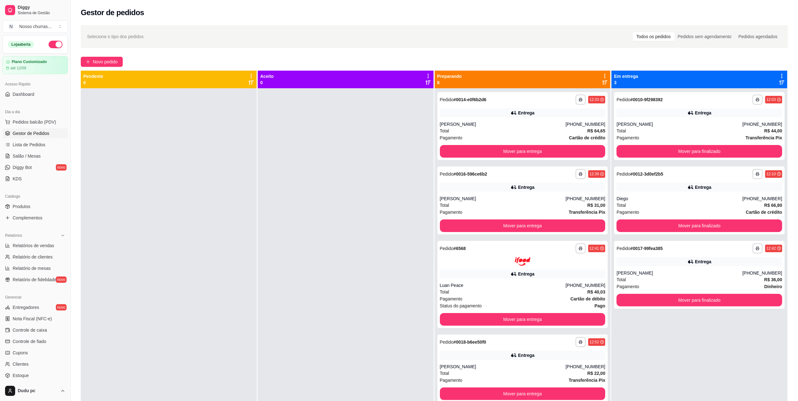
drag, startPoint x: 603, startPoint y: 115, endPoint x: 600, endPoint y: 81, distance: 33.6
click at [602, 81] on icon at bounding box center [604, 82] width 5 height 5
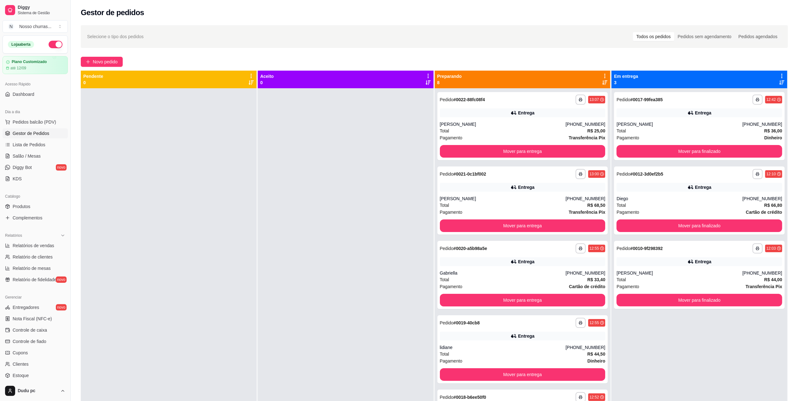
click at [602, 81] on icon at bounding box center [604, 82] width 5 height 5
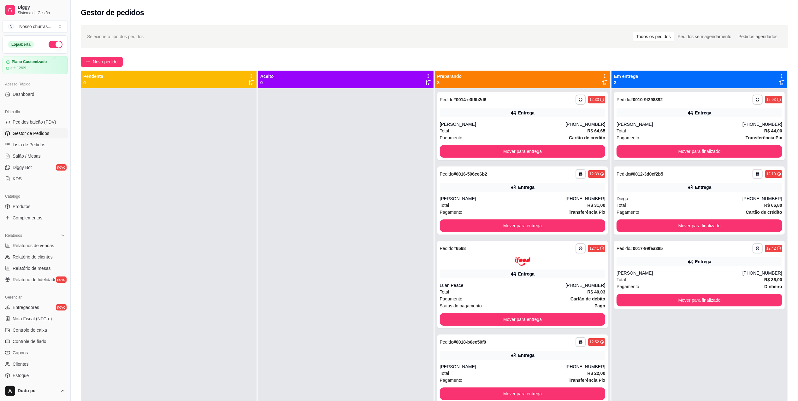
click at [602, 81] on icon at bounding box center [604, 82] width 5 height 5
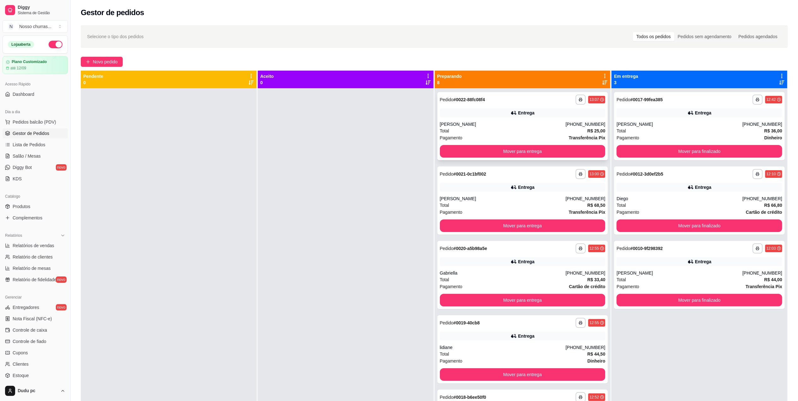
click at [570, 138] on strong "Transferência Pix" at bounding box center [586, 137] width 37 height 5
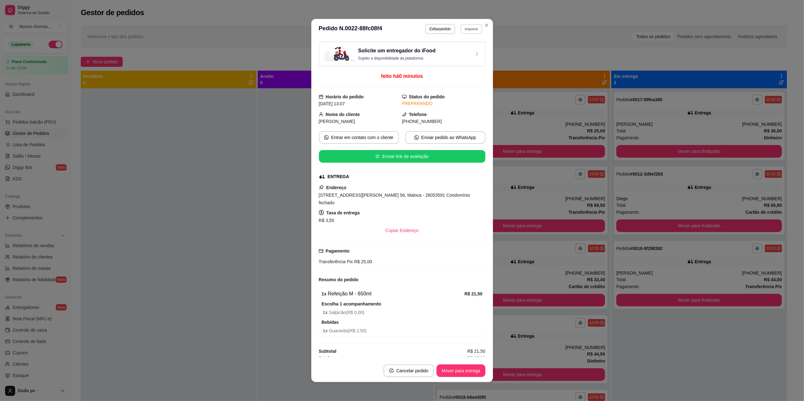
click at [466, 31] on button "Imprimir" at bounding box center [471, 29] width 22 height 10
click at [469, 48] on button "IMPRESSORA" at bounding box center [457, 51] width 44 height 10
click at [339, 137] on button "Entrar em contato com o cliente" at bounding box center [359, 138] width 78 height 12
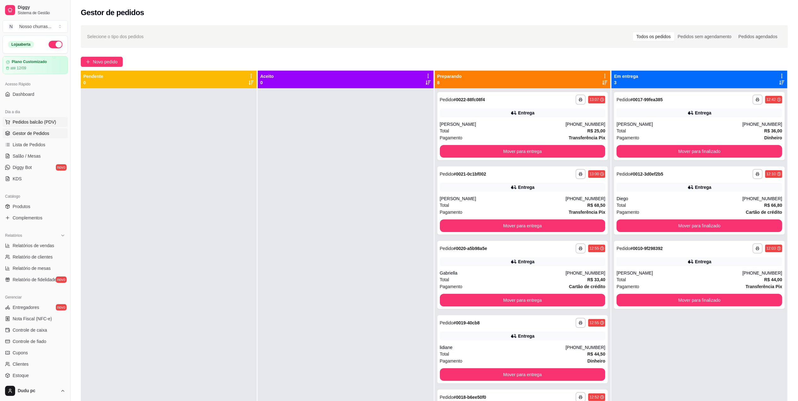
click at [33, 126] on button "Pedidos balcão (PDV)" at bounding box center [35, 122] width 65 height 10
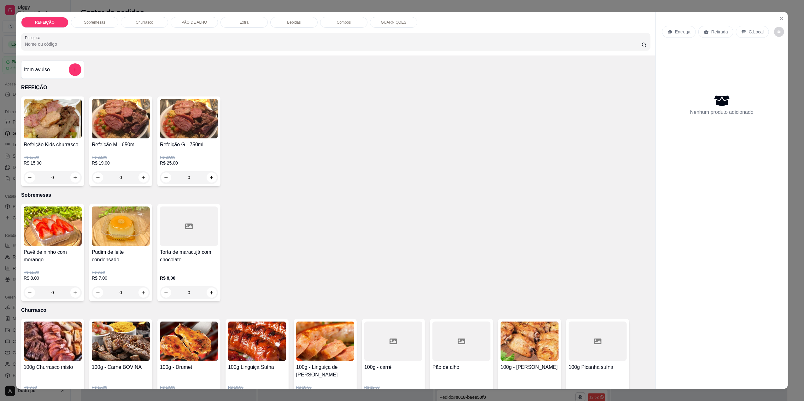
click at [144, 178] on div "0" at bounding box center [121, 177] width 58 height 13
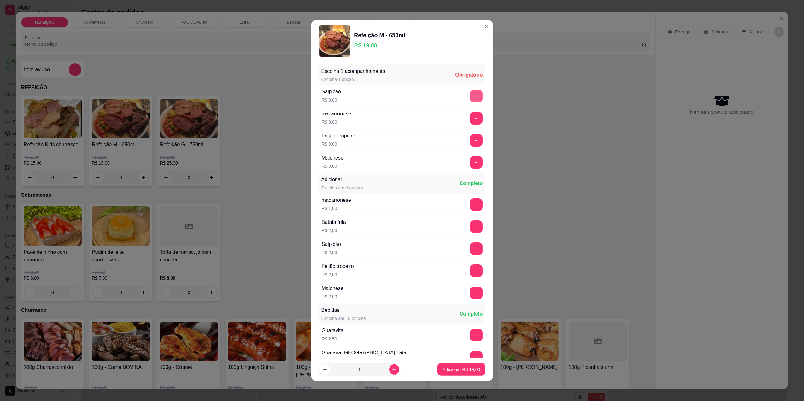
click at [470, 100] on button "+" at bounding box center [476, 96] width 13 height 13
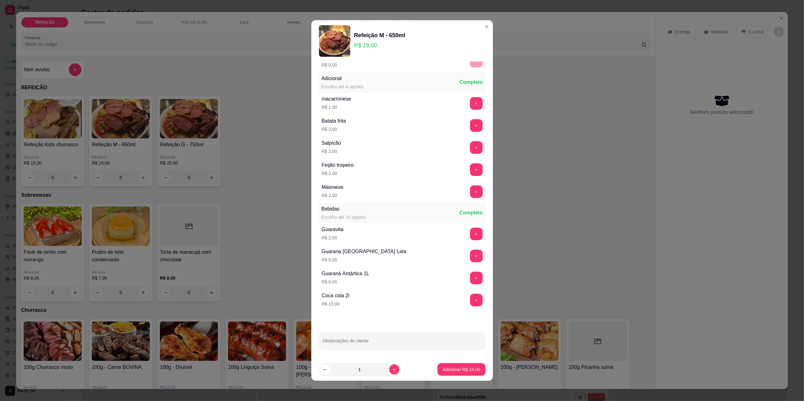
scroll to position [104, 0]
click at [393, 371] on button "increase-product-quantity" at bounding box center [394, 370] width 10 height 10
type input "2"
click at [443, 372] on p "Adicionar R$ 38,00" at bounding box center [461, 370] width 37 height 6
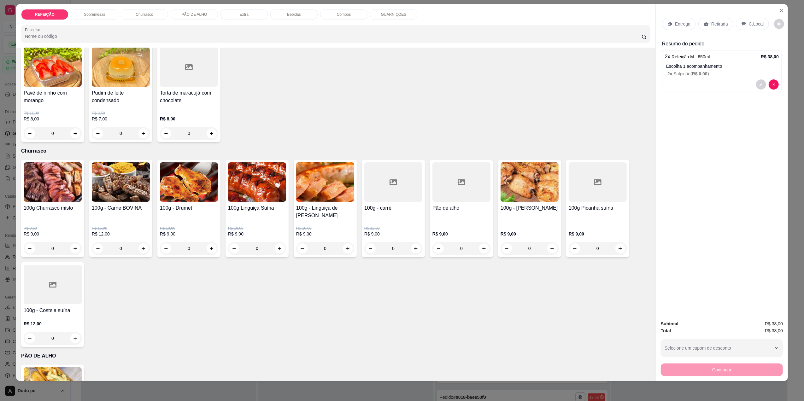
scroll to position [185, 0]
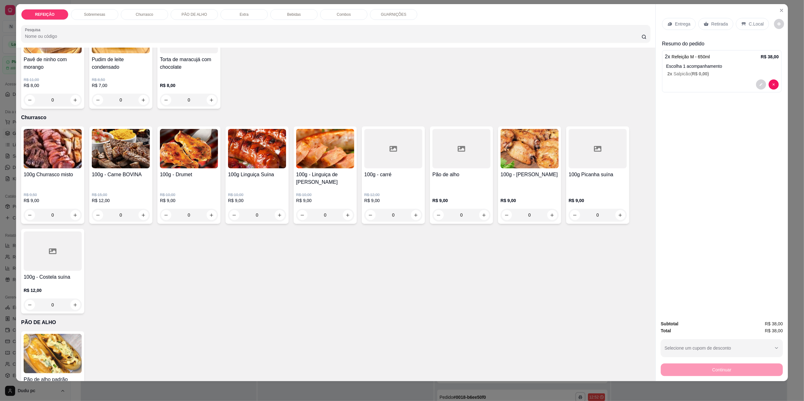
click at [199, 15] on p "PÃO DE ALHO" at bounding box center [195, 14] width 26 height 5
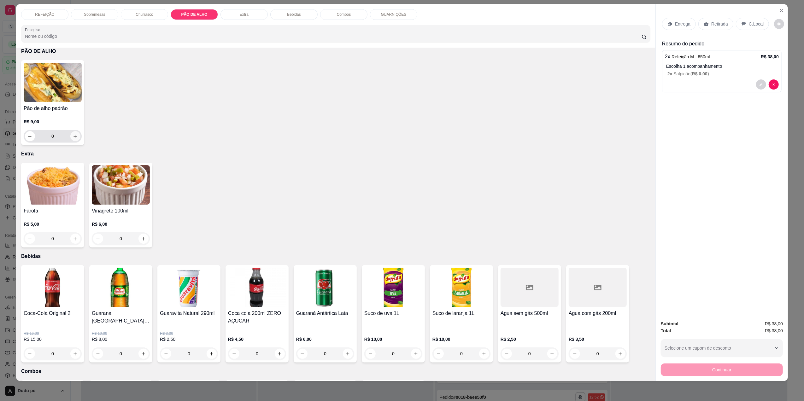
click at [71, 132] on button "increase-product-quantity" at bounding box center [75, 136] width 10 height 10
type input "1"
drag, startPoint x: 282, startPoint y: 28, endPoint x: 216, endPoint y: 52, distance: 69.8
click at [216, 52] on div "REFEIÇÃO Sobremesas Churrasco PÃO DE ALHO Extra Bebidas Combos GUARNIÇÕES Pesqu…" at bounding box center [335, 192] width 639 height 377
click at [298, 13] on div "Bebidas" at bounding box center [293, 14] width 47 height 11
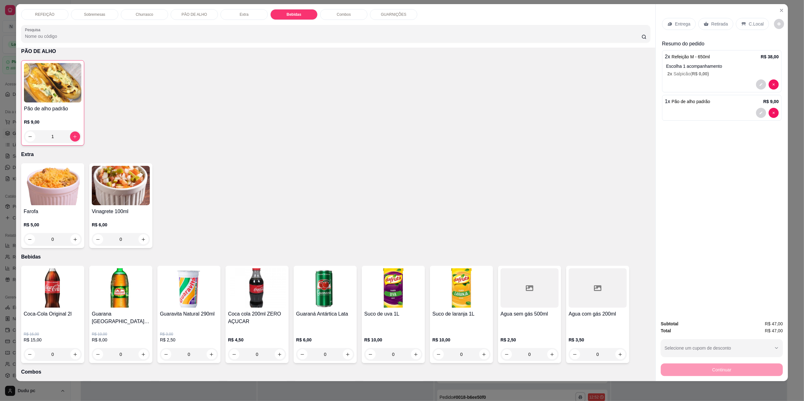
scroll to position [656, 0]
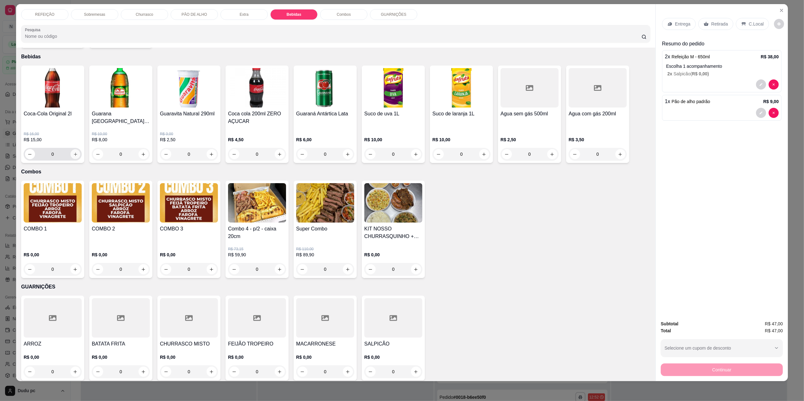
click at [73, 152] on icon "increase-product-quantity" at bounding box center [75, 154] width 5 height 5
type input "1"
click at [705, 24] on icon at bounding box center [706, 23] width 5 height 5
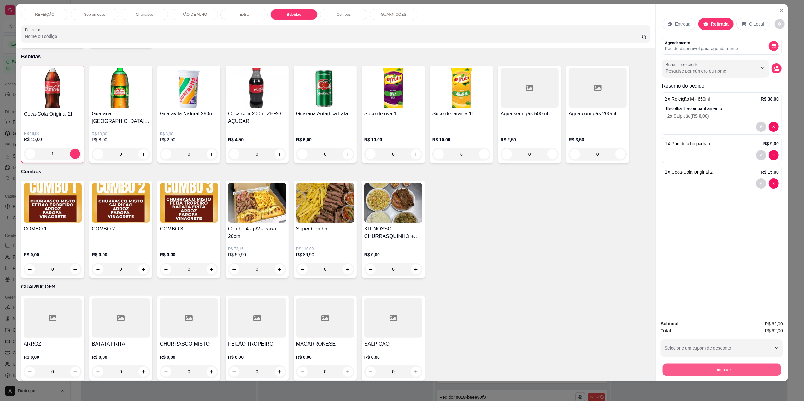
click at [684, 370] on button "Continuar" at bounding box center [722, 370] width 118 height 12
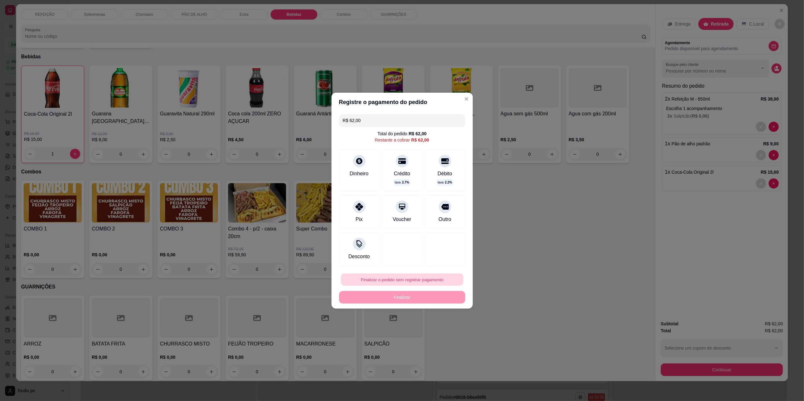
click at [432, 283] on button "Finalizar o pedido sem registrar pagamento" at bounding box center [402, 279] width 122 height 12
click at [438, 331] on button "Confirmar" at bounding box center [440, 331] width 22 height 9
type input "0"
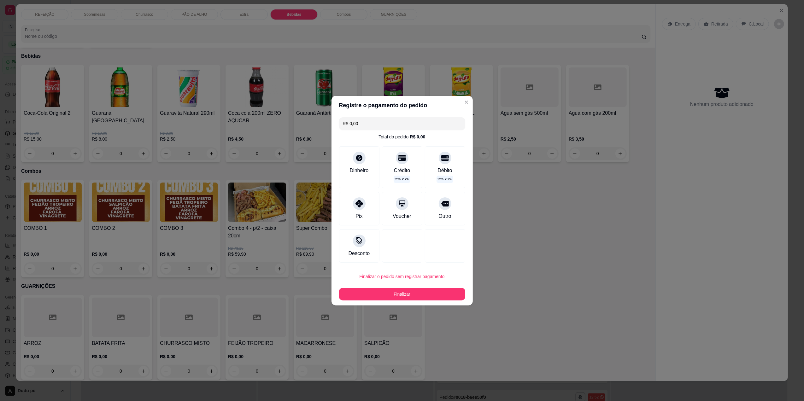
type input "R$ 0,00"
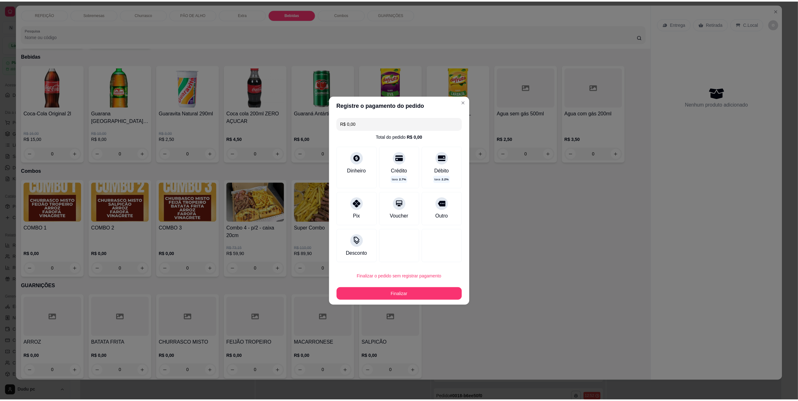
scroll to position [655, 0]
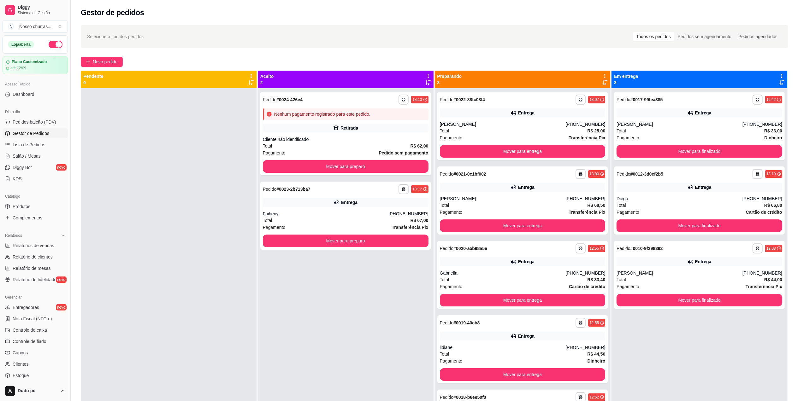
click at [575, 318] on div "**********" at bounding box center [590, 323] width 30 height 10
click at [602, 80] on icon at bounding box center [604, 82] width 5 height 5
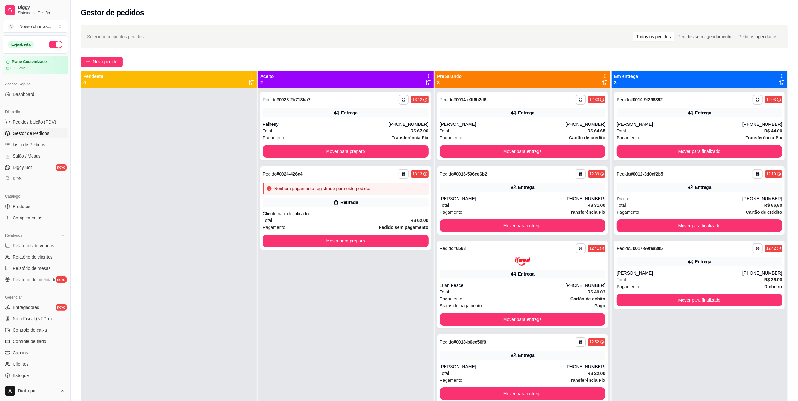
click at [602, 80] on icon at bounding box center [604, 82] width 5 height 5
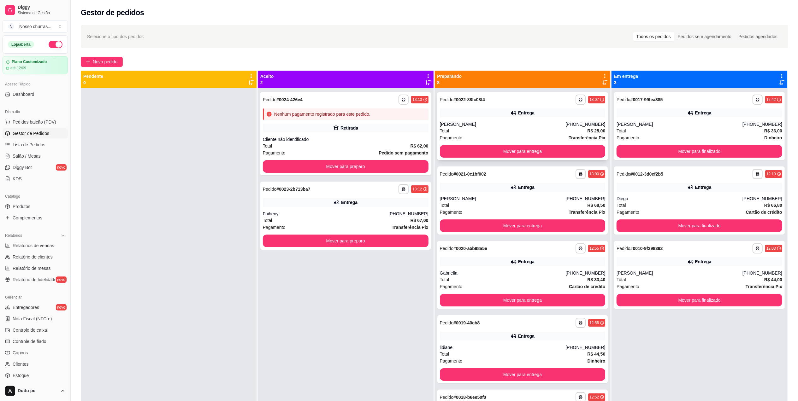
click at [568, 115] on div "Entrega" at bounding box center [523, 112] width 166 height 9
click at [585, 114] on div "Entrega" at bounding box center [523, 112] width 166 height 9
click at [602, 81] on icon at bounding box center [604, 82] width 5 height 4
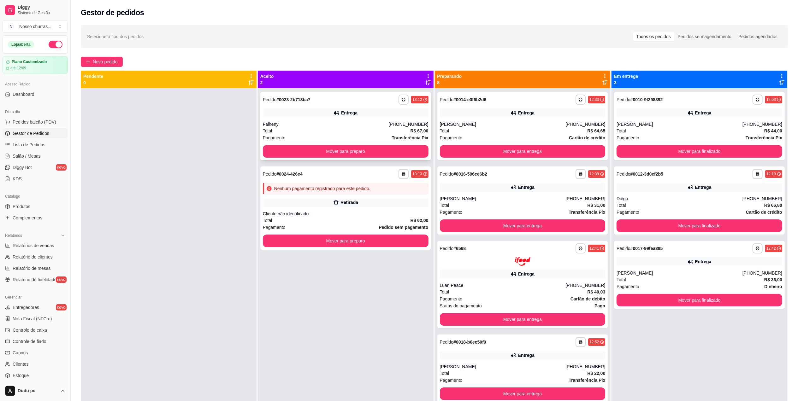
click at [393, 115] on div "Entrega" at bounding box center [346, 112] width 166 height 9
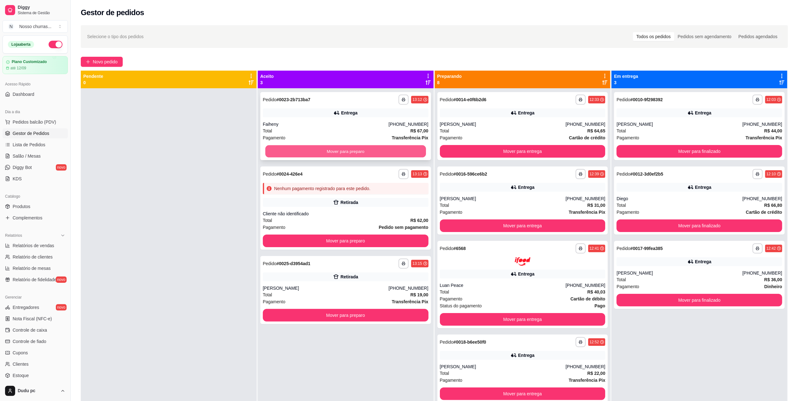
click at [316, 148] on button "Mover para preparo" at bounding box center [345, 151] width 161 height 12
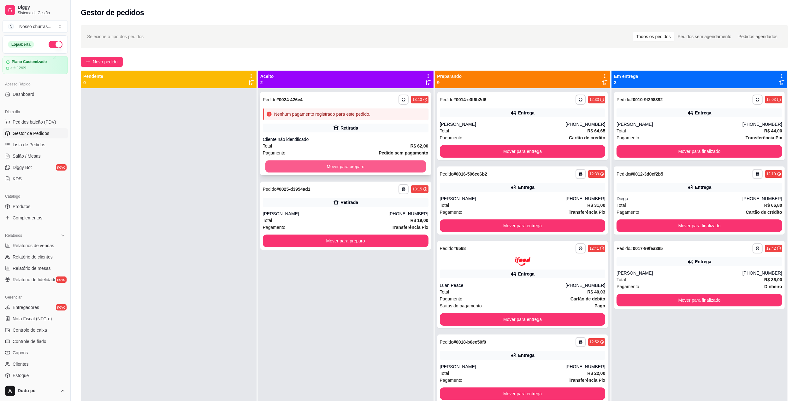
click at [318, 166] on button "Mover para preparo" at bounding box center [345, 167] width 161 height 12
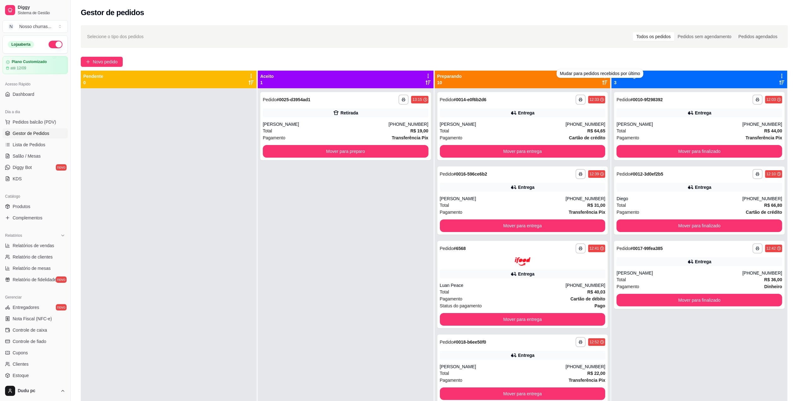
click at [603, 82] on div at bounding box center [605, 79] width 6 height 12
click at [602, 79] on div at bounding box center [605, 79] width 6 height 12
click at [602, 81] on icon at bounding box center [604, 82] width 5 height 5
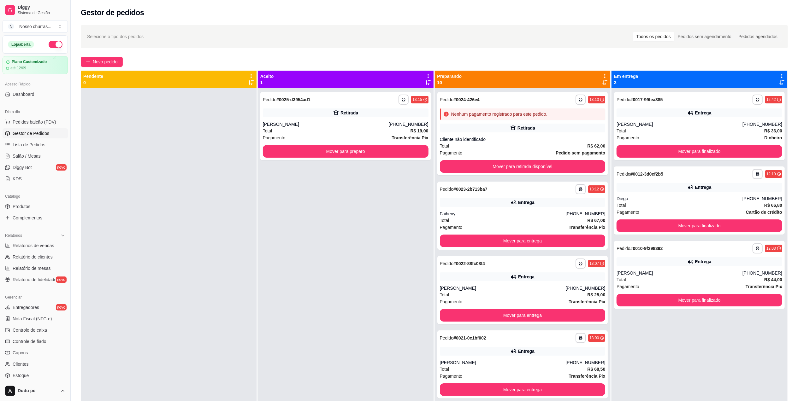
click at [602, 81] on icon at bounding box center [604, 82] width 5 height 5
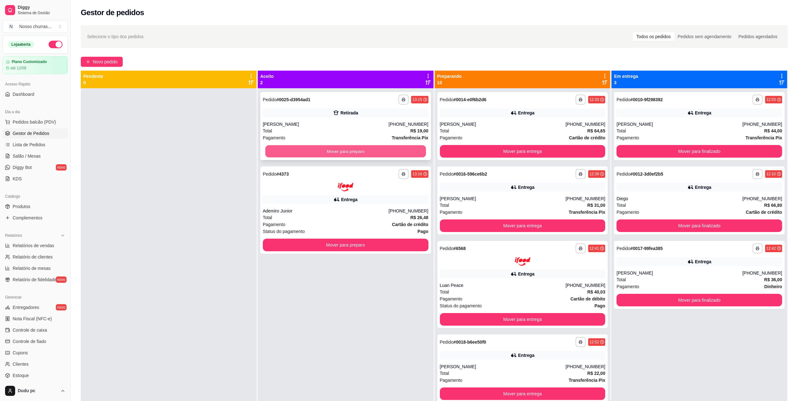
click at [390, 150] on button "Mover para preparo" at bounding box center [345, 151] width 161 height 12
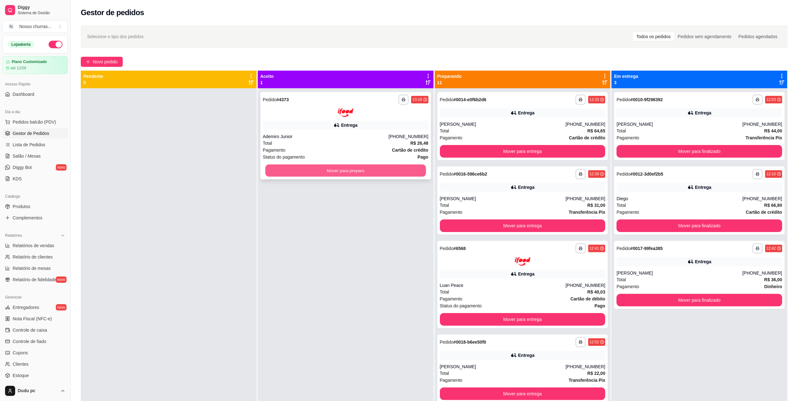
click at [394, 173] on button "Mover para preparo" at bounding box center [345, 170] width 161 height 12
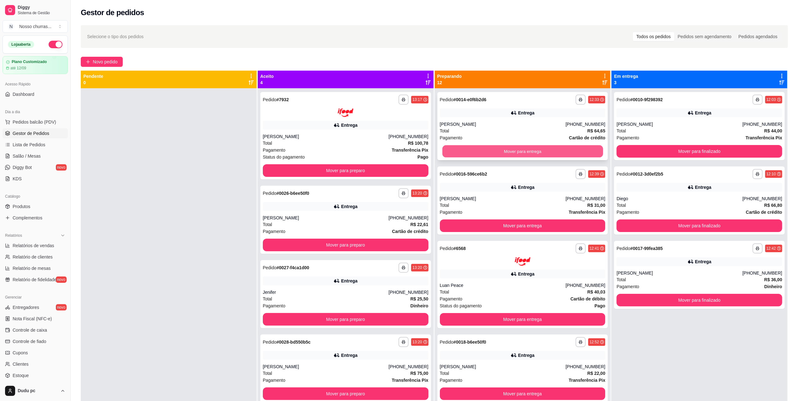
click at [533, 153] on button "Mover para entrega" at bounding box center [522, 151] width 161 height 12
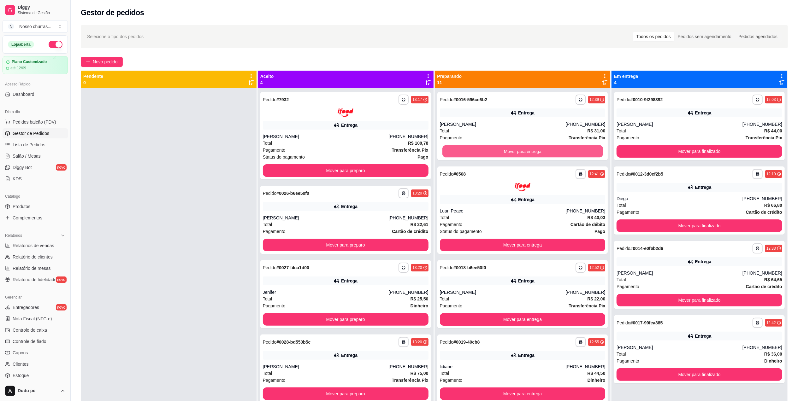
click at [533, 153] on button "Mover para entrega" at bounding box center [522, 151] width 161 height 12
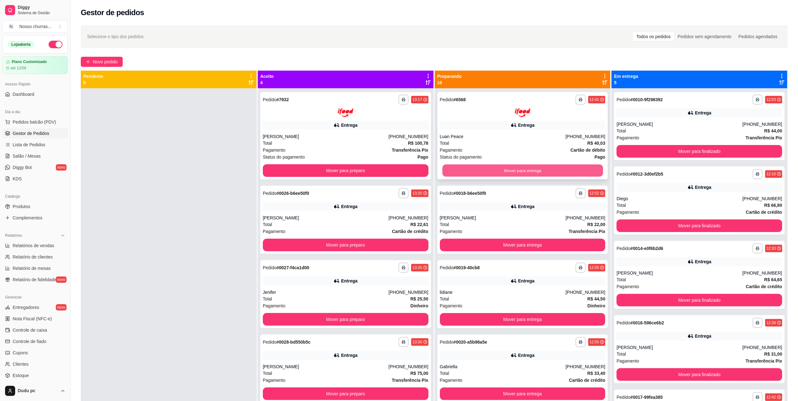
click at [535, 173] on button "Mover para entrega" at bounding box center [522, 170] width 161 height 12
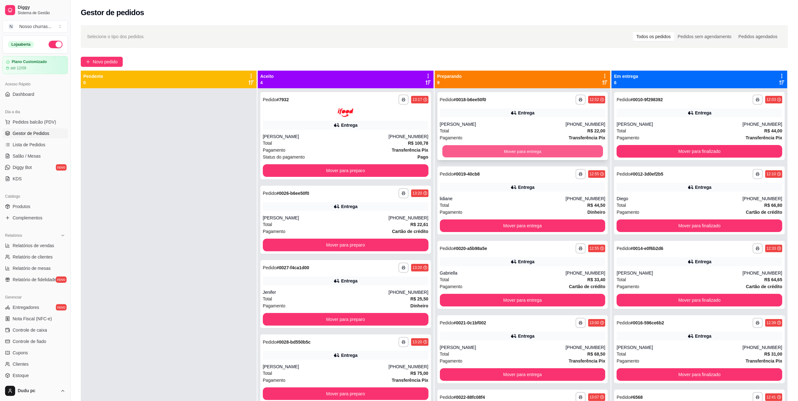
click at [524, 149] on button "Mover para entrega" at bounding box center [522, 151] width 161 height 12
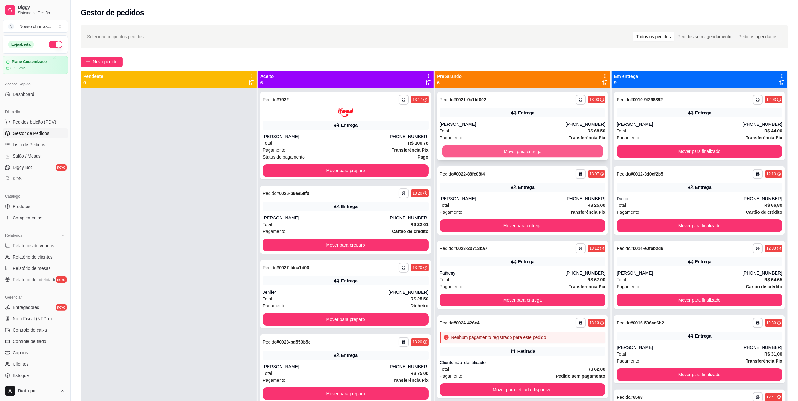
click at [563, 145] on button "Mover para entrega" at bounding box center [522, 151] width 161 height 12
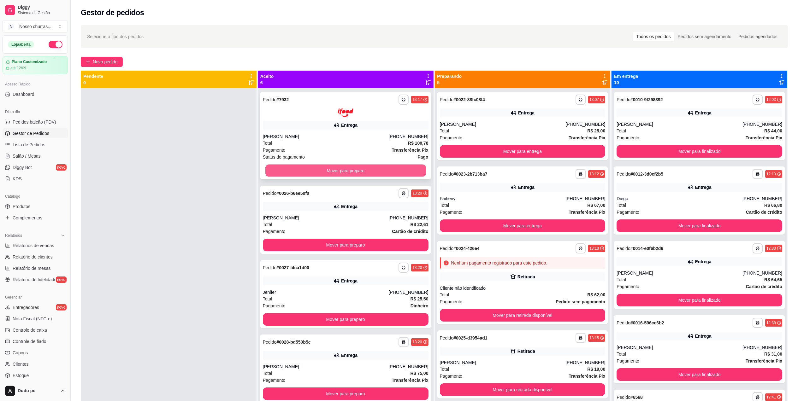
click at [407, 171] on button "Mover para preparo" at bounding box center [345, 170] width 161 height 12
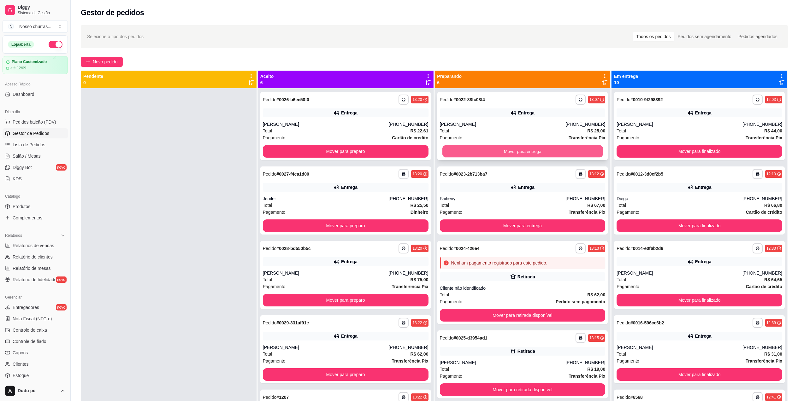
click at [498, 145] on button "Mover para entrega" at bounding box center [522, 151] width 161 height 12
click at [501, 152] on button "Mover para entrega" at bounding box center [522, 151] width 161 height 12
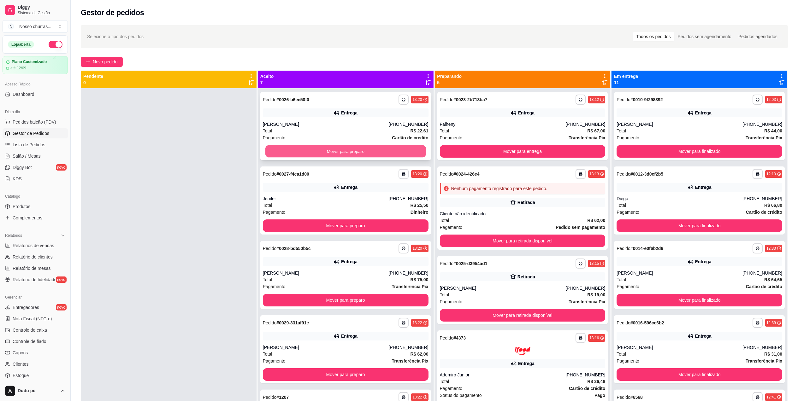
click at [401, 153] on button "Mover para preparo" at bounding box center [345, 151] width 161 height 12
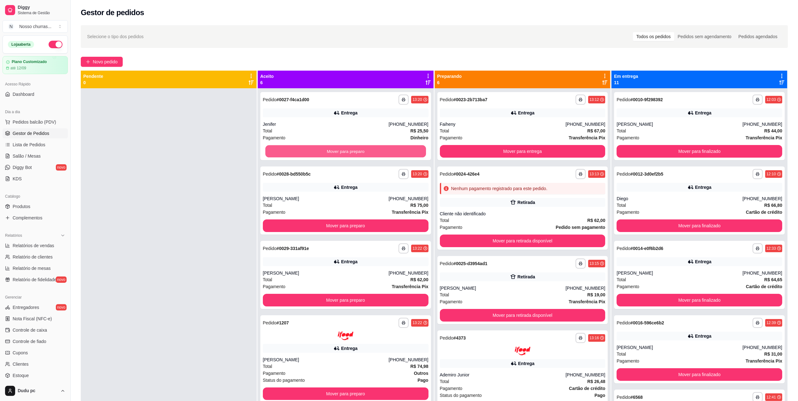
click at [401, 153] on button "Mover para preparo" at bounding box center [345, 151] width 161 height 12
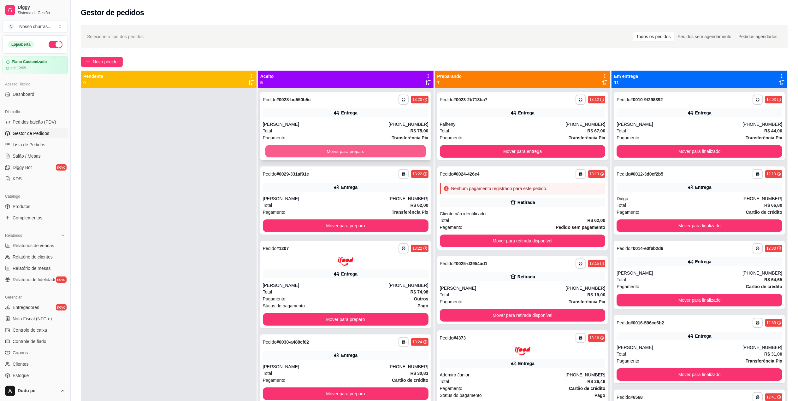
click at [394, 150] on button "Mover para preparo" at bounding box center [345, 151] width 161 height 12
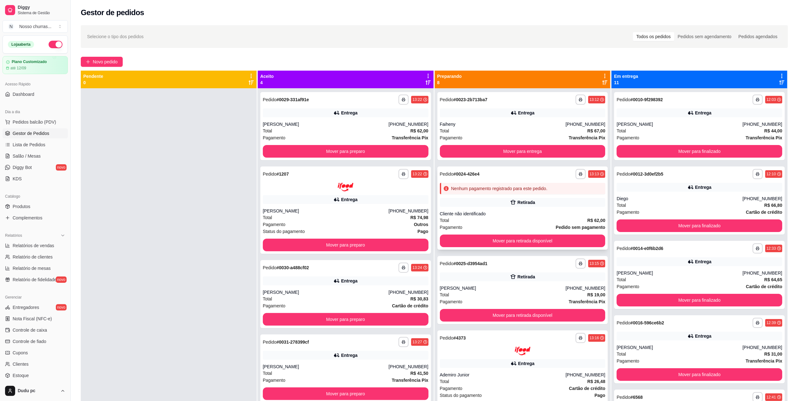
click at [550, 188] on div "Nenhum pagamento registrado para este pedido." at bounding box center [523, 188] width 166 height 11
click at [345, 105] on div "**********" at bounding box center [345, 126] width 171 height 68
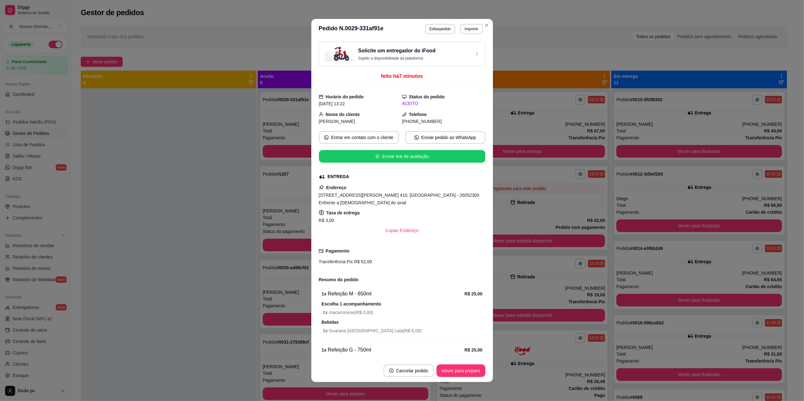
click at [345, 102] on span "[DATE] 13:22" at bounding box center [332, 103] width 26 height 5
click at [351, 138] on button "Entrar em contato com o cliente" at bounding box center [359, 138] width 78 height 12
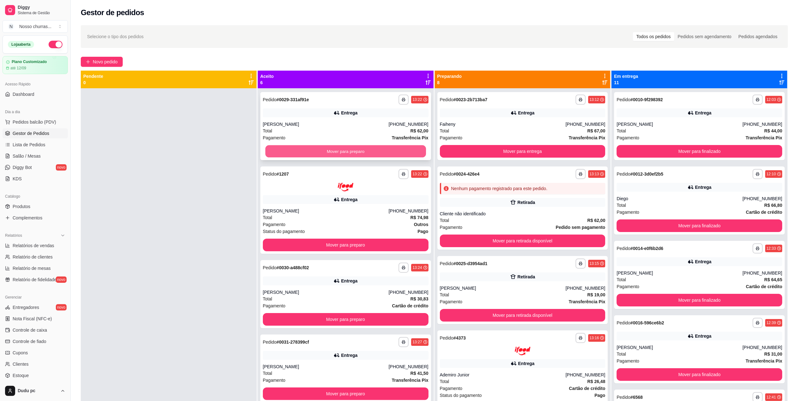
click at [293, 154] on button "Mover para preparo" at bounding box center [345, 151] width 161 height 12
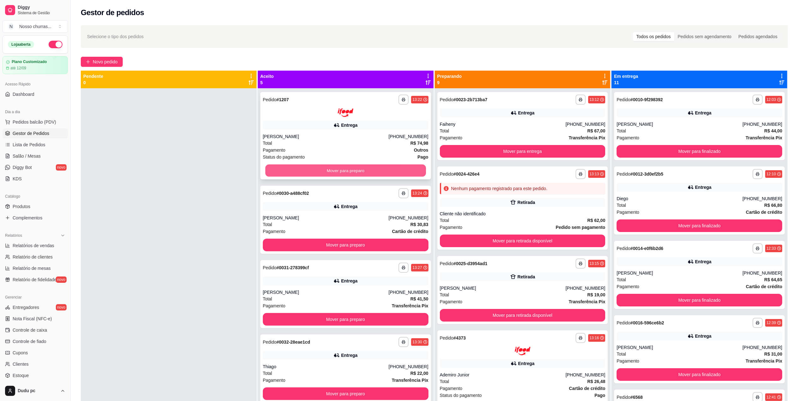
click at [297, 166] on button "Mover para preparo" at bounding box center [345, 170] width 161 height 12
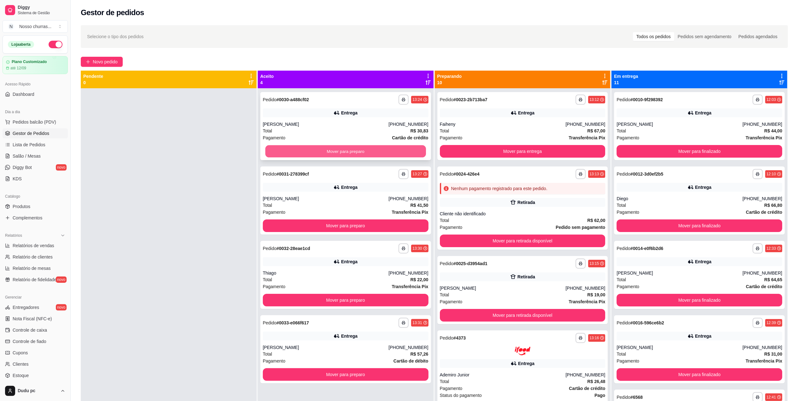
click at [296, 153] on button "Mover para preparo" at bounding box center [345, 151] width 161 height 12
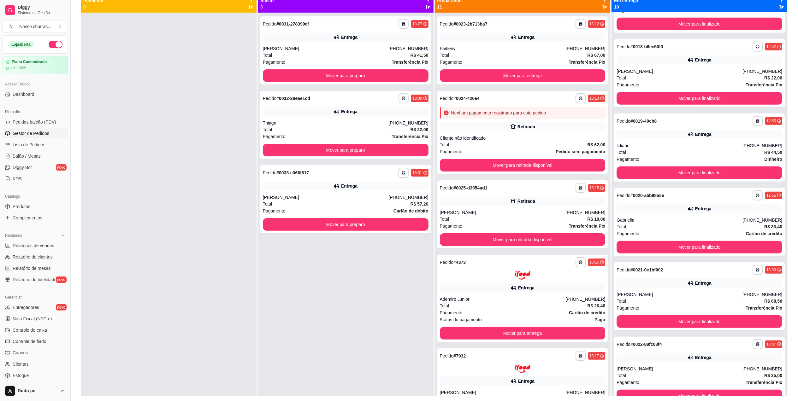
scroll to position [96, 0]
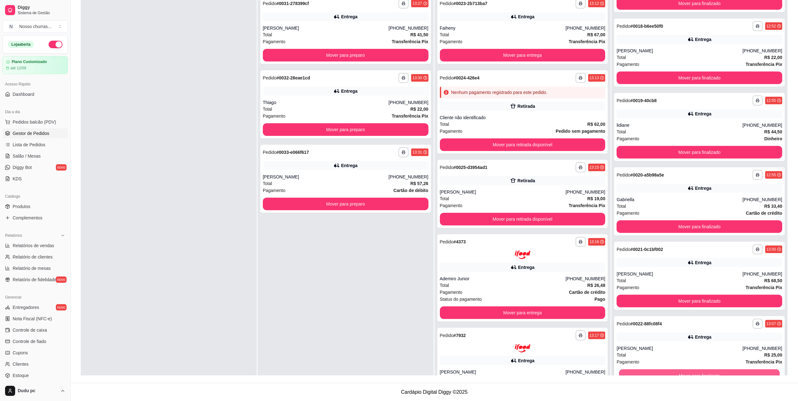
click at [757, 372] on button "Mover para finalizado" at bounding box center [699, 376] width 161 height 12
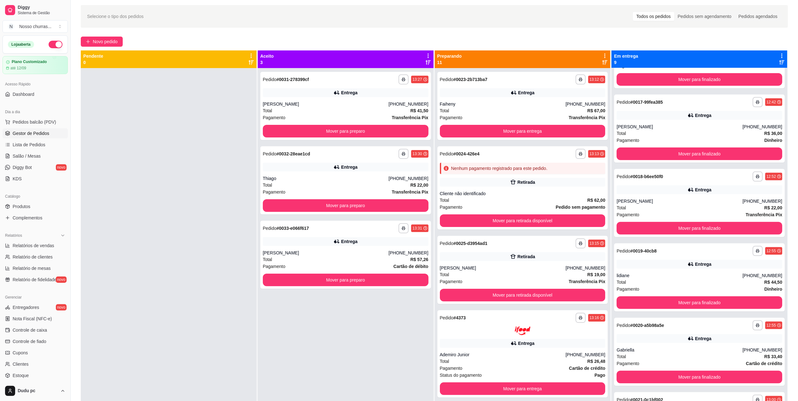
scroll to position [0, 0]
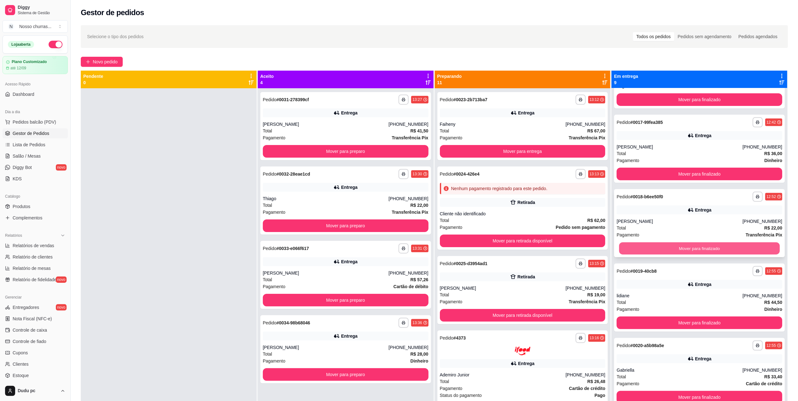
click at [733, 248] on button "Mover para finalizado" at bounding box center [699, 249] width 161 height 12
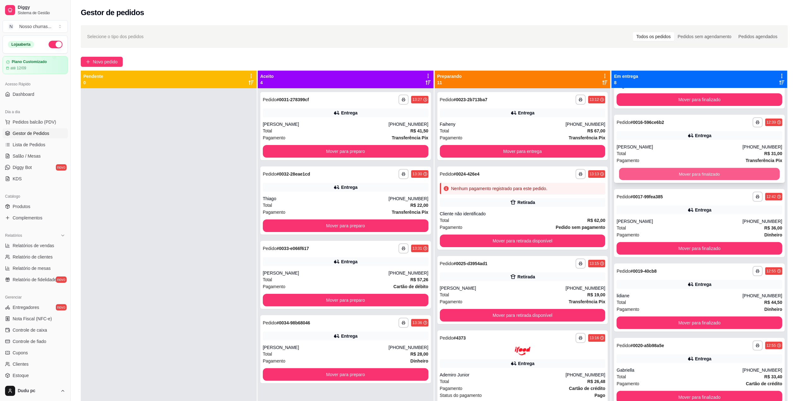
click at [737, 177] on button "Mover para finalizado" at bounding box center [699, 174] width 161 height 12
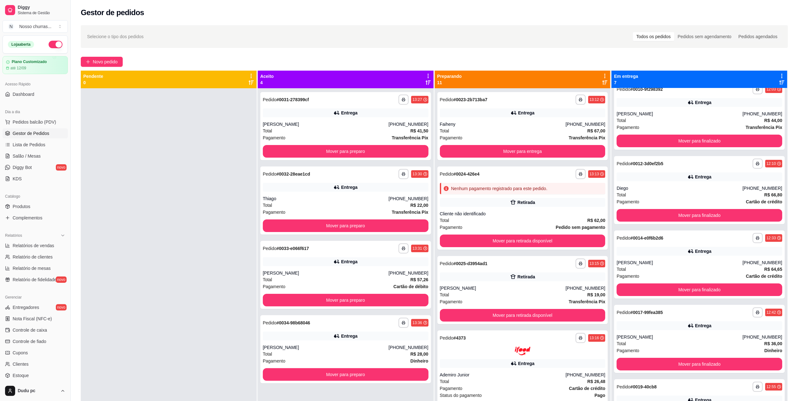
scroll to position [0, 0]
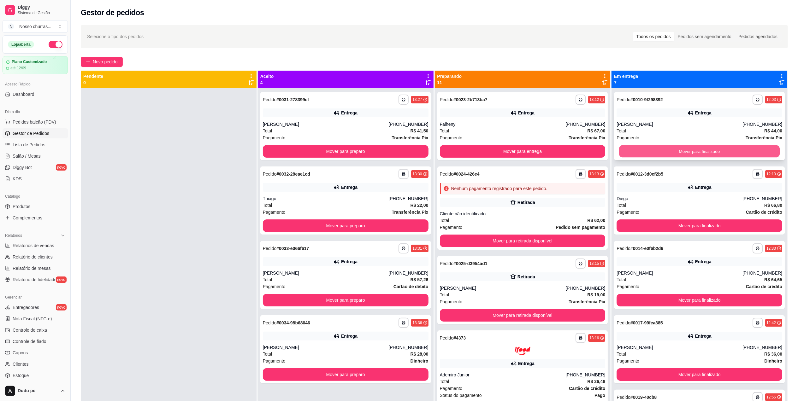
click at [752, 152] on button "Mover para finalizado" at bounding box center [699, 151] width 161 height 12
click at [714, 131] on div "Total R$ 66,80" at bounding box center [699, 130] width 166 height 7
click at [711, 151] on button "Mover para finalizado" at bounding box center [699, 151] width 161 height 12
click at [484, 124] on div "Faiheny" at bounding box center [503, 124] width 126 height 6
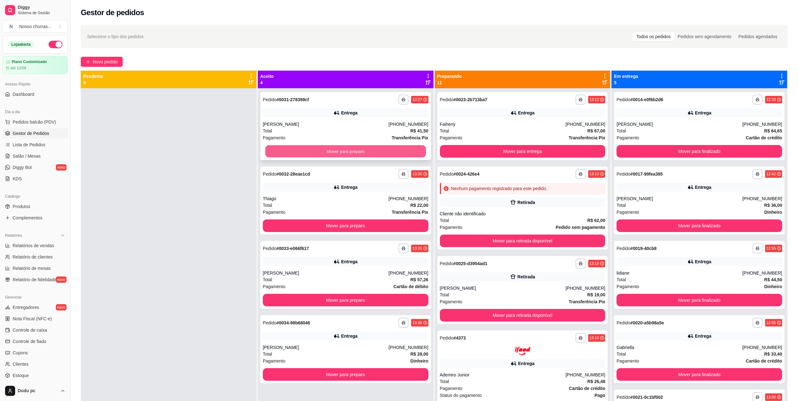
click at [344, 153] on button "Mover para preparo" at bounding box center [345, 151] width 161 height 12
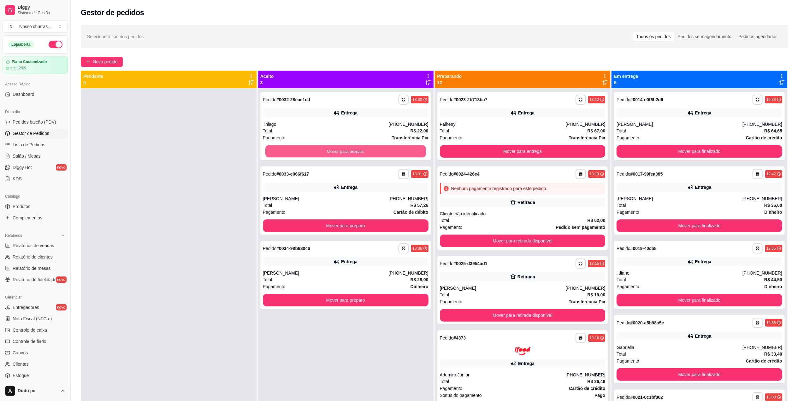
click at [344, 153] on button "Mover para preparo" at bounding box center [345, 151] width 161 height 12
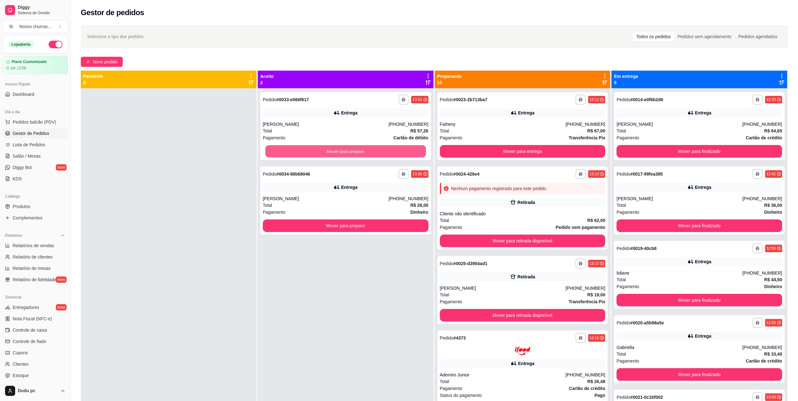
click at [344, 153] on button "Mover para preparo" at bounding box center [345, 151] width 161 height 12
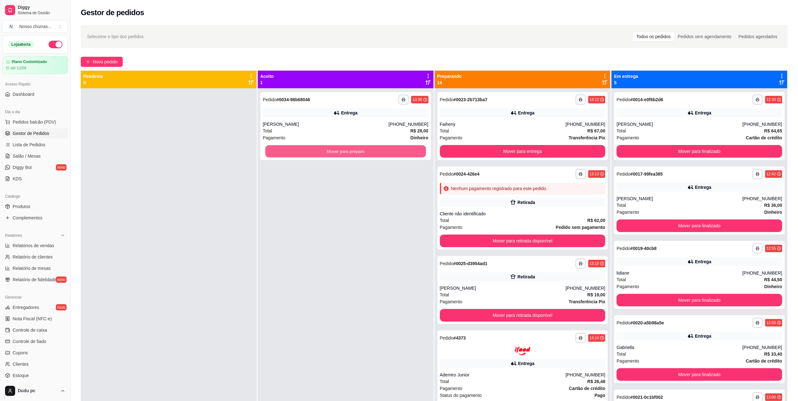
click at [344, 153] on button "Mover para preparo" at bounding box center [345, 151] width 161 height 12
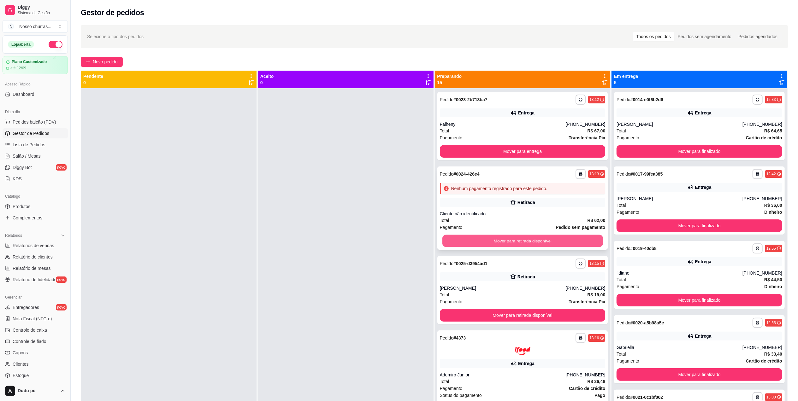
click at [551, 235] on button "Mover para retirada disponível" at bounding box center [522, 241] width 161 height 12
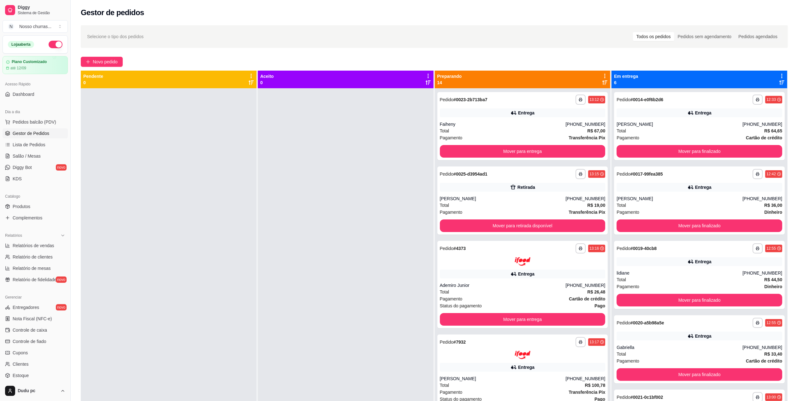
click at [779, 80] on icon at bounding box center [781, 82] width 5 height 5
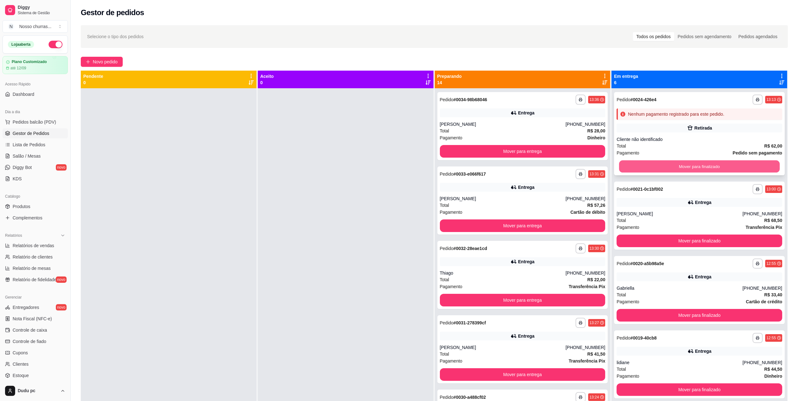
click at [723, 163] on button "Mover para finalizado" at bounding box center [699, 167] width 161 height 12
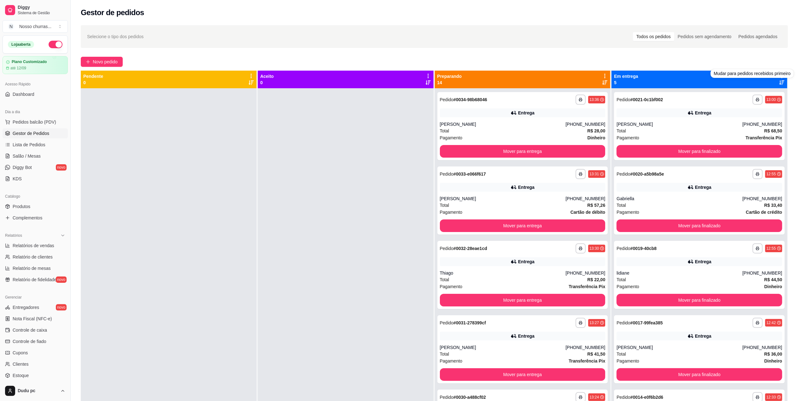
click at [779, 83] on icon at bounding box center [781, 82] width 5 height 5
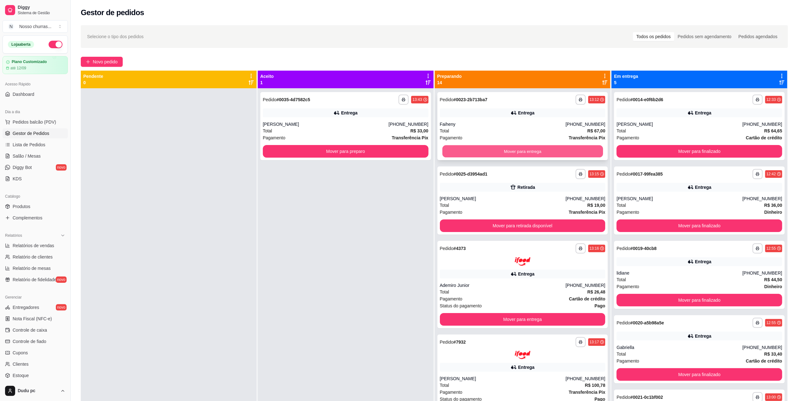
click at [516, 151] on button "Mover para entrega" at bounding box center [522, 151] width 161 height 12
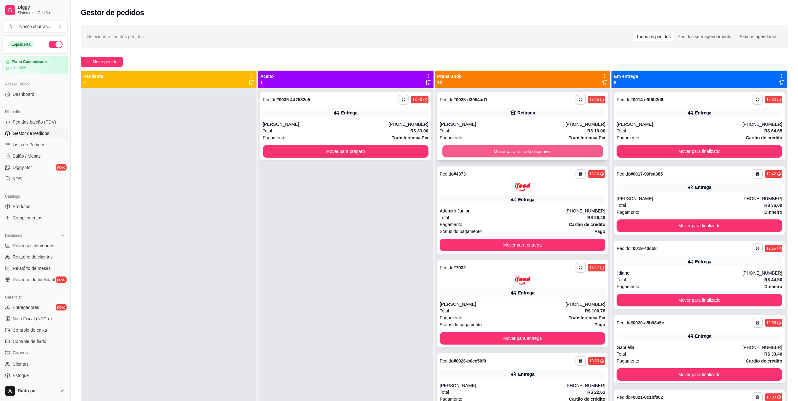
click at [567, 150] on button "Mover para retirada disponível" at bounding box center [522, 151] width 161 height 12
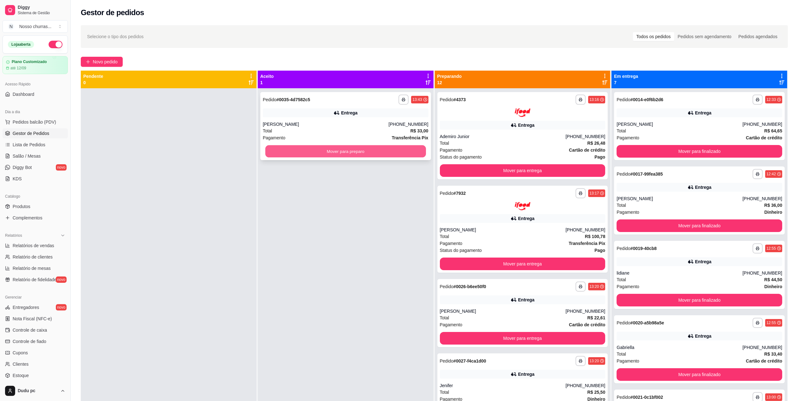
click at [393, 150] on button "Mover para preparo" at bounding box center [345, 151] width 161 height 12
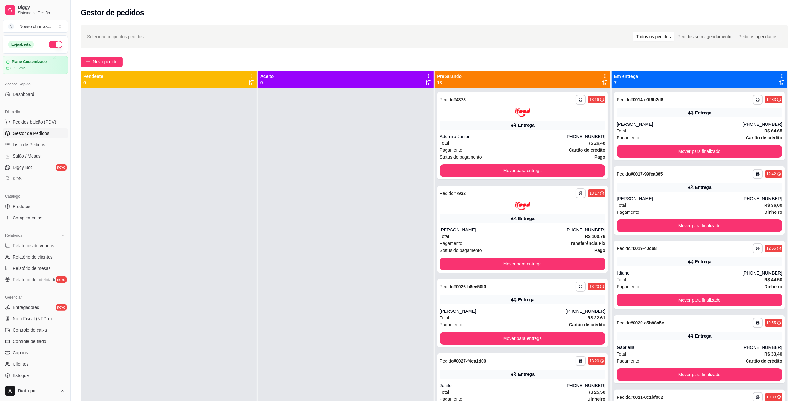
click at [393, 150] on div at bounding box center [346, 288] width 176 height 401
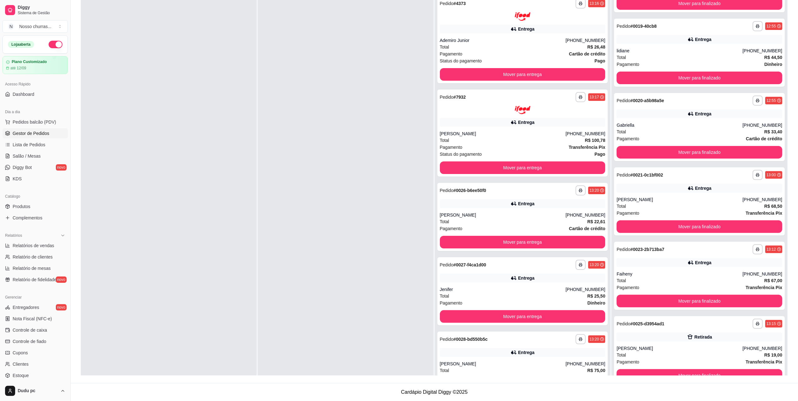
scroll to position [18, 0]
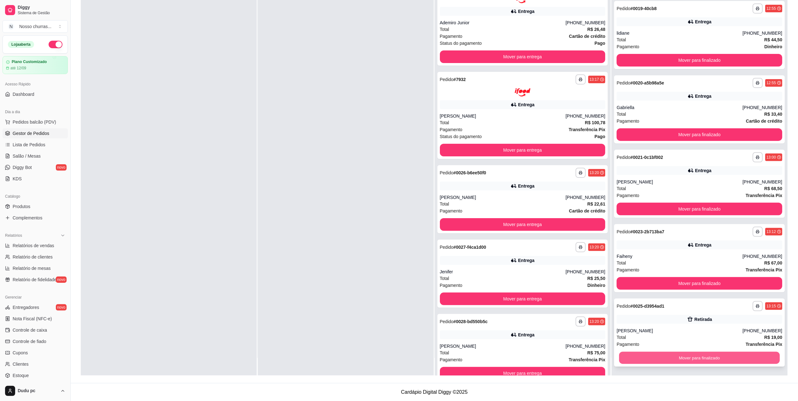
click at [761, 357] on button "Mover para finalizado" at bounding box center [699, 358] width 161 height 12
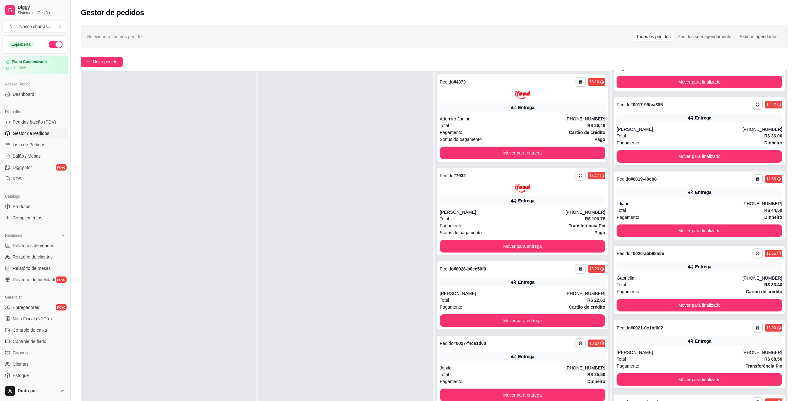
scroll to position [0, 0]
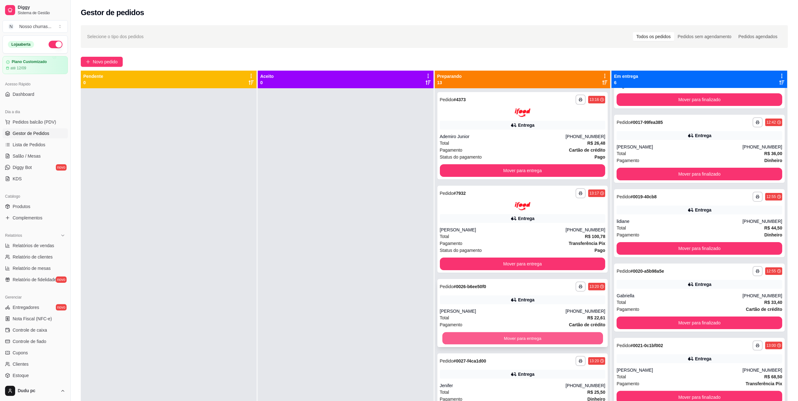
click at [568, 337] on button "Mover para entrega" at bounding box center [522, 338] width 161 height 12
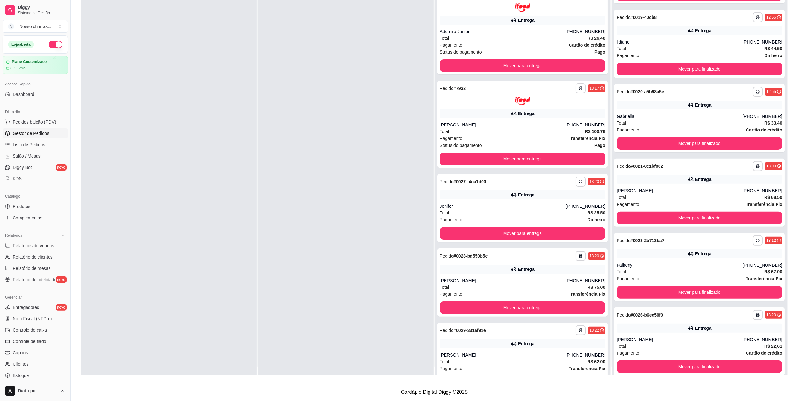
scroll to position [18, 0]
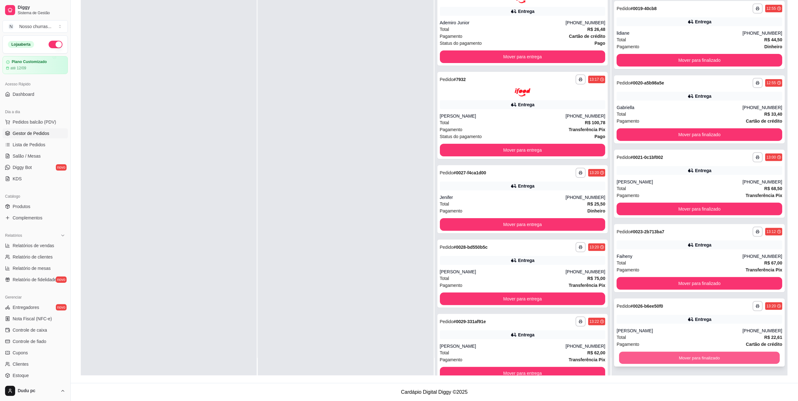
click at [759, 357] on button "Mover para finalizado" at bounding box center [699, 358] width 161 height 12
click at [797, 18] on div "**********" at bounding box center [434, 154] width 727 height 458
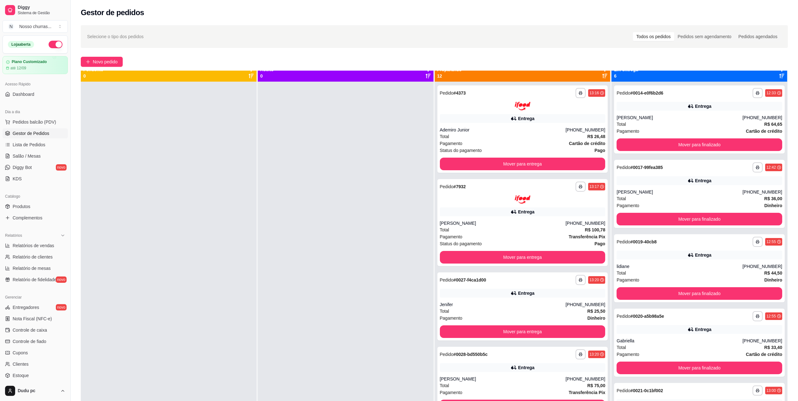
scroll to position [1, 0]
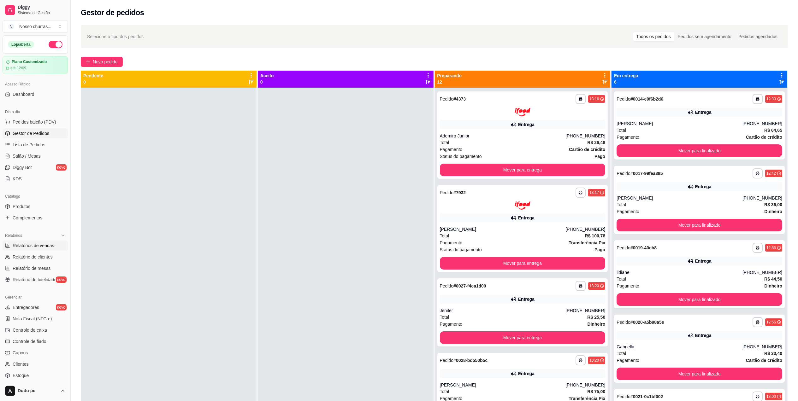
click at [30, 245] on span "Relatórios de vendas" at bounding box center [34, 246] width 42 height 6
select select "ALL"
select select "0"
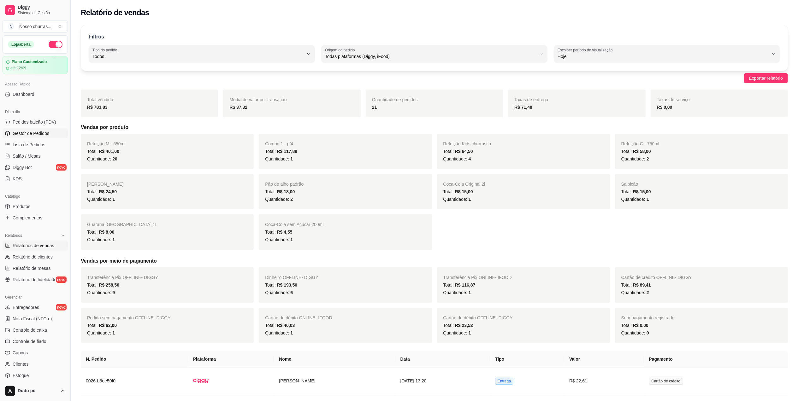
click at [31, 134] on span "Gestor de Pedidos" at bounding box center [31, 133] width 37 height 6
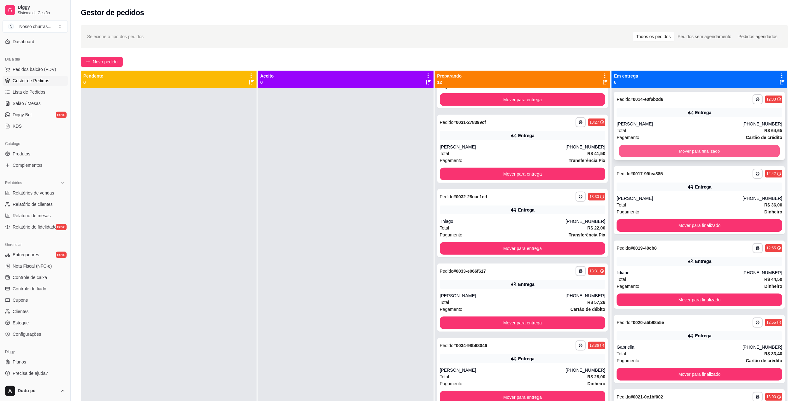
click at [735, 145] on button "Mover para finalizado" at bounding box center [699, 151] width 161 height 12
click at [733, 131] on div "Total R$ 36,00" at bounding box center [699, 130] width 166 height 7
click at [731, 149] on button "Mover para finalizado" at bounding box center [699, 151] width 161 height 12
click at [731, 149] on button "Mover para finalizado" at bounding box center [699, 151] width 166 height 13
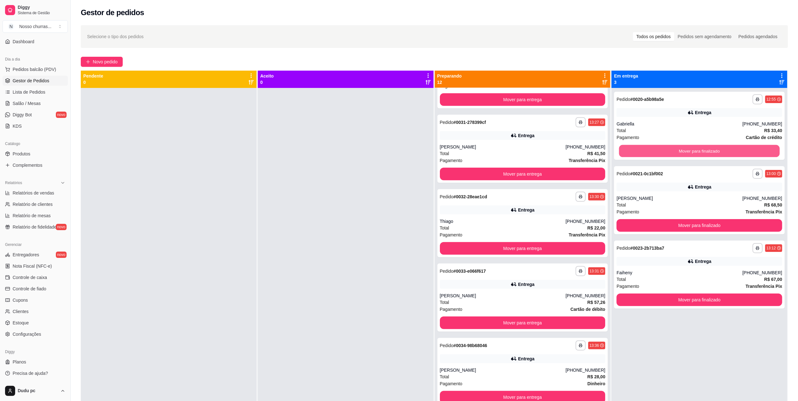
click at [731, 149] on button "Mover para finalizado" at bounding box center [699, 151] width 161 height 12
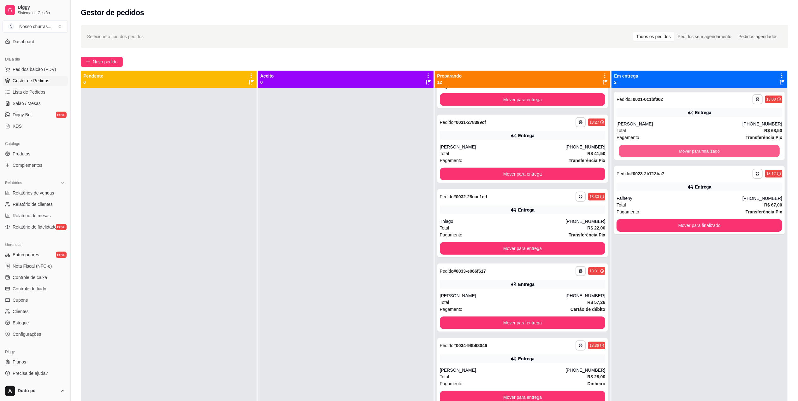
click at [731, 149] on button "Mover para finalizado" at bounding box center [699, 151] width 161 height 12
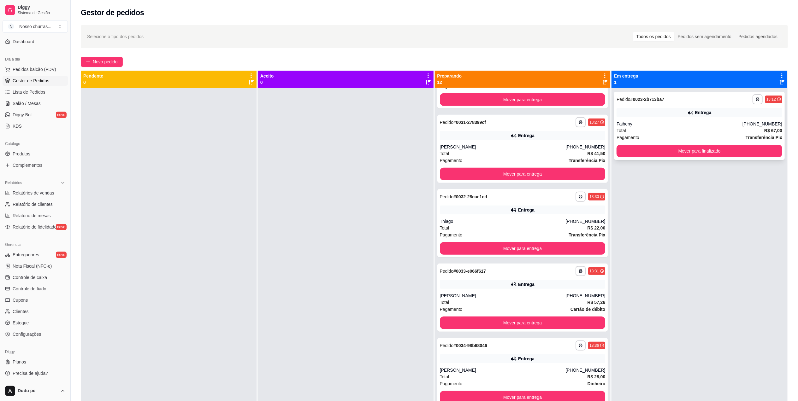
click at [675, 121] on div "Faiheny" at bounding box center [679, 124] width 126 height 6
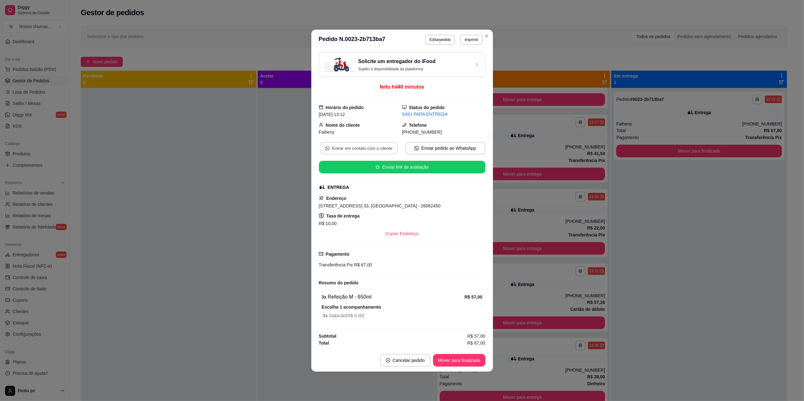
click at [375, 145] on button "Entrar em contato com o cliente" at bounding box center [359, 148] width 78 height 12
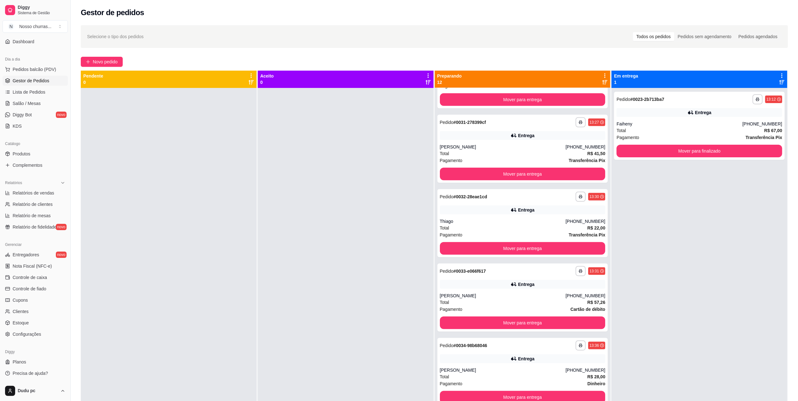
click at [606, 97] on div "**********" at bounding box center [523, 288] width 176 height 401
drag, startPoint x: 606, startPoint y: 97, endPoint x: 598, endPoint y: 100, distance: 7.7
click at [598, 100] on div "**********" at bounding box center [523, 288] width 176 height 401
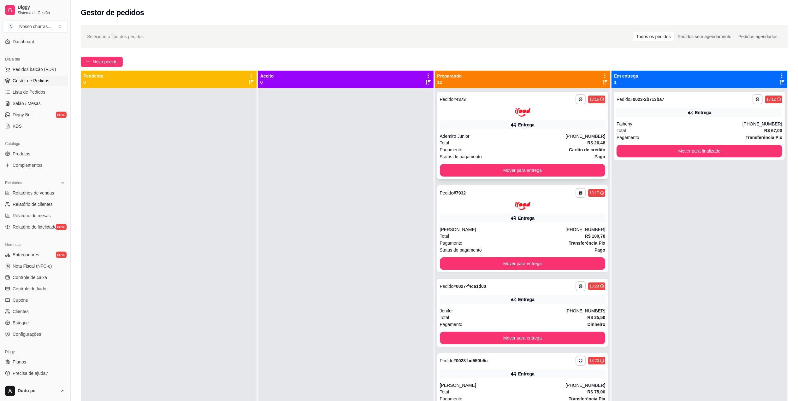
click at [563, 119] on div "**********" at bounding box center [522, 135] width 171 height 87
click at [457, 172] on button "Mover para entrega" at bounding box center [523, 170] width 166 height 13
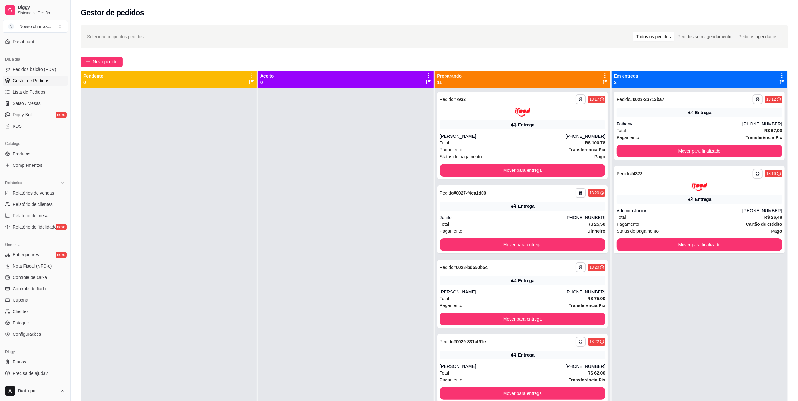
click at [383, 165] on div at bounding box center [346, 288] width 176 height 401
click at [484, 126] on div "Entrega" at bounding box center [523, 124] width 166 height 9
click at [532, 168] on button "Mover para entrega" at bounding box center [522, 170] width 161 height 12
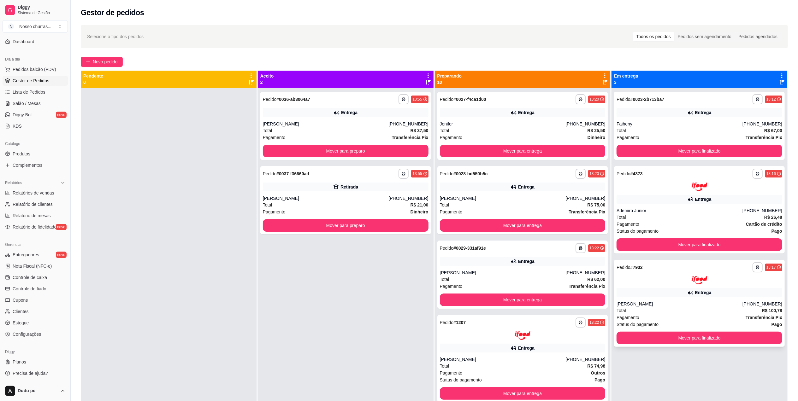
click at [698, 267] on div "**********" at bounding box center [699, 267] width 166 height 10
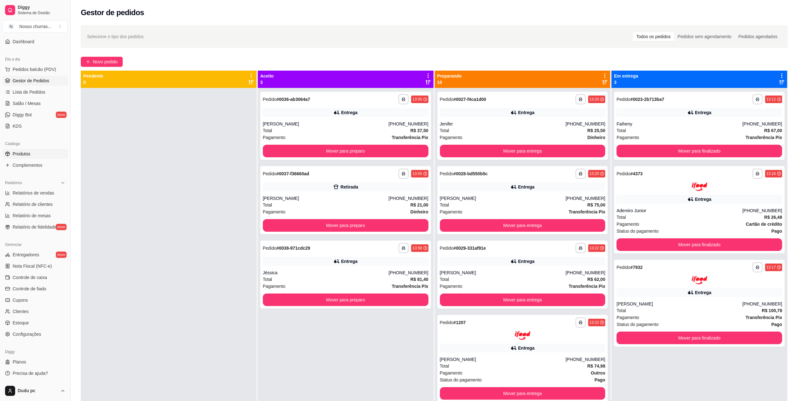
click at [27, 155] on span "Produtos" at bounding box center [22, 154] width 18 height 6
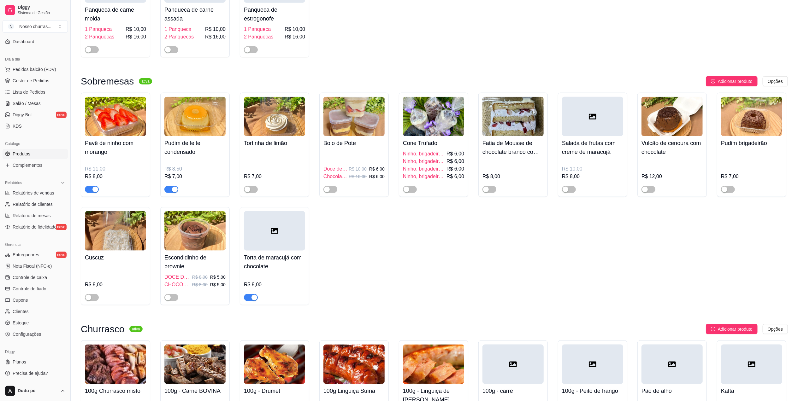
scroll to position [1052, 0]
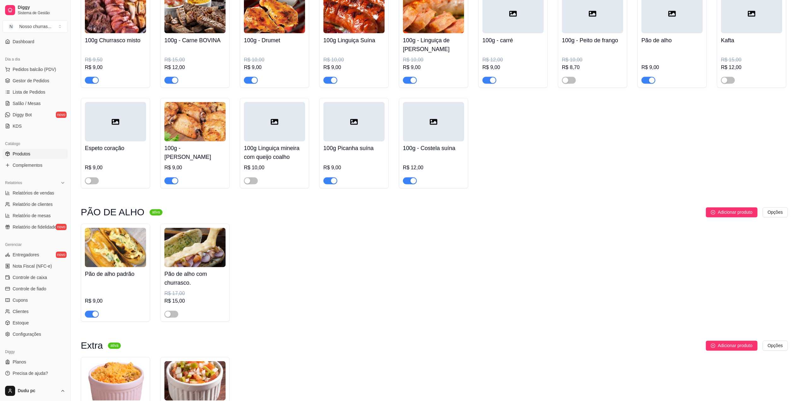
click at [96, 317] on div "button" at bounding box center [95, 315] width 6 height 6
click at [645, 84] on span "button" at bounding box center [648, 80] width 14 height 7
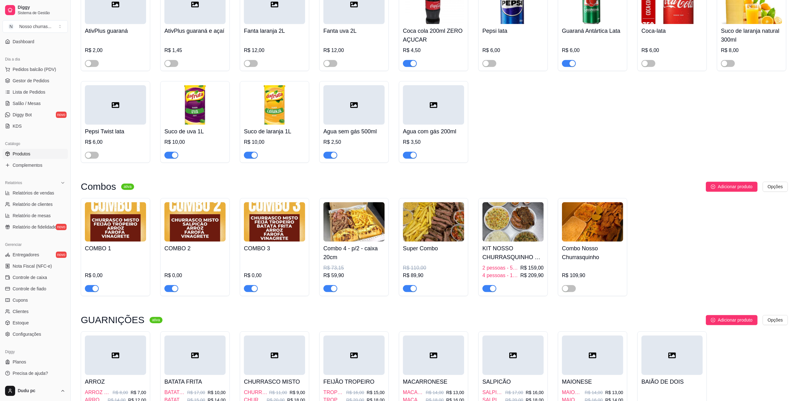
scroll to position [1664, 0]
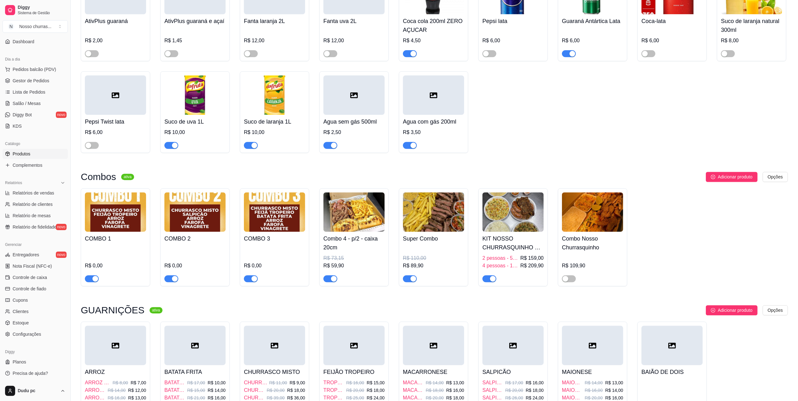
click at [329, 282] on span "button" at bounding box center [330, 278] width 14 height 7
click at [6, 80] on icon at bounding box center [7, 80] width 5 height 5
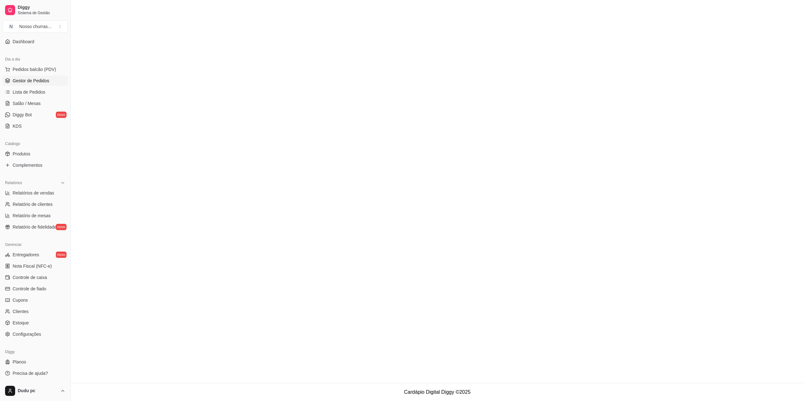
click at [24, 81] on span "Gestor de Pedidos" at bounding box center [31, 81] width 37 height 6
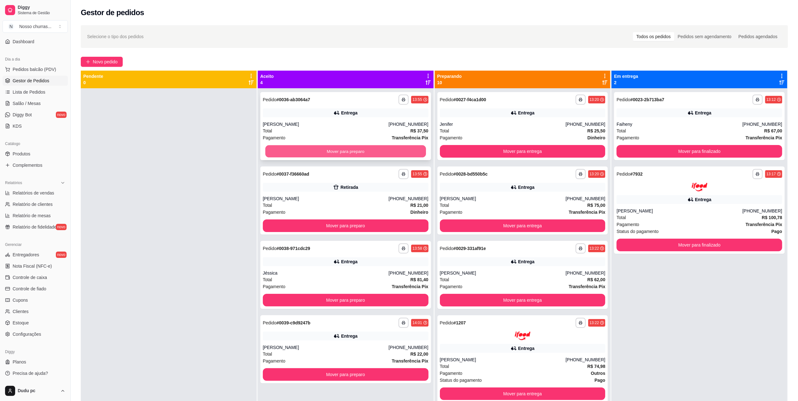
click at [391, 148] on button "Mover para preparo" at bounding box center [345, 151] width 161 height 12
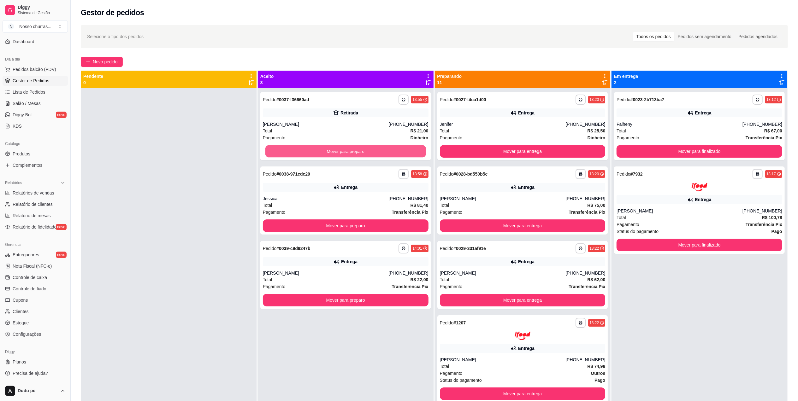
click at [391, 148] on button "Mover para preparo" at bounding box center [345, 151] width 161 height 12
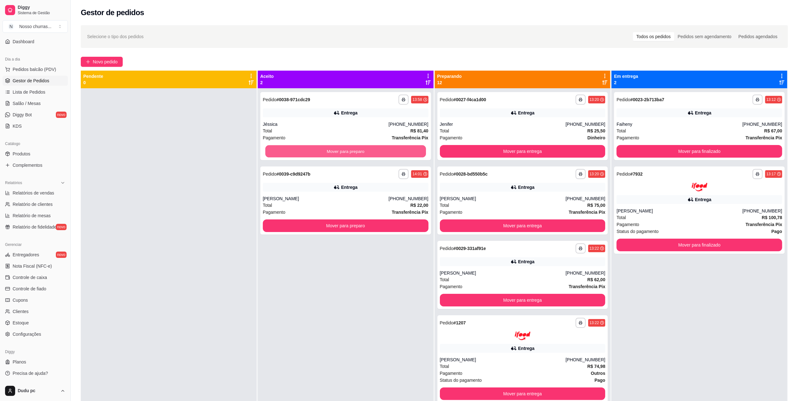
click at [391, 148] on button "Mover para preparo" at bounding box center [345, 151] width 161 height 12
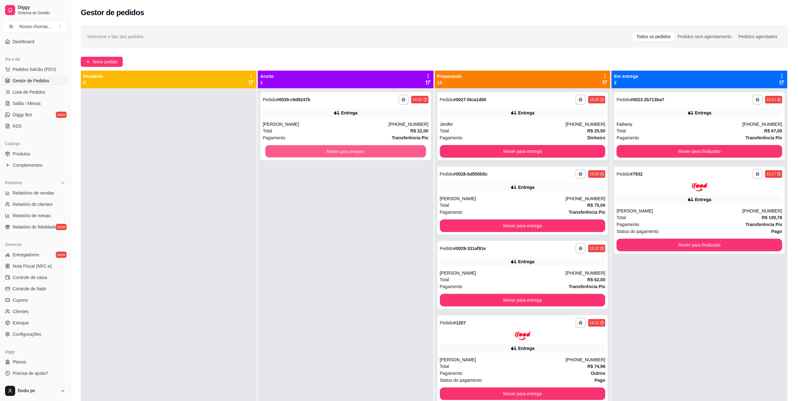
click at [391, 148] on button "Mover para preparo" at bounding box center [345, 151] width 161 height 12
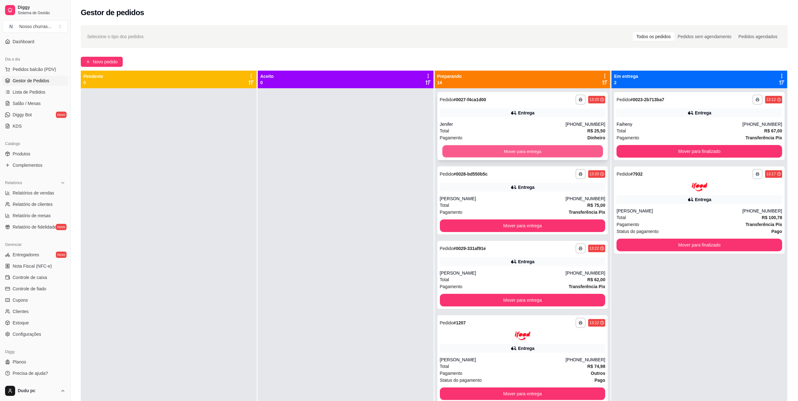
click at [495, 148] on button "Mover para entrega" at bounding box center [522, 151] width 161 height 12
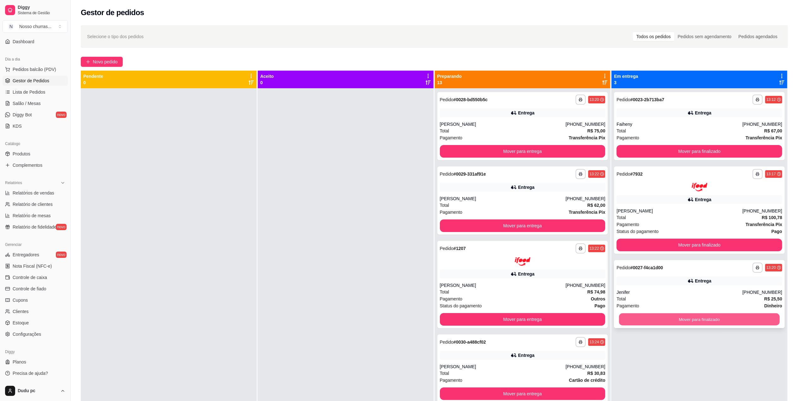
click at [619, 318] on button "Mover para finalizado" at bounding box center [699, 319] width 161 height 12
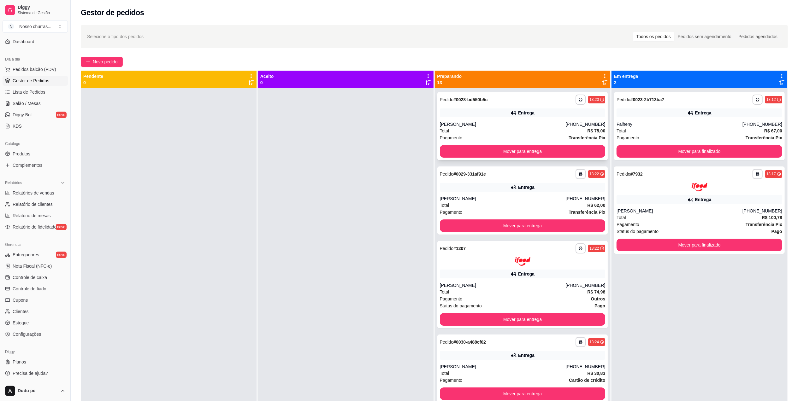
click at [528, 128] on div "Total R$ 75,00" at bounding box center [523, 130] width 166 height 7
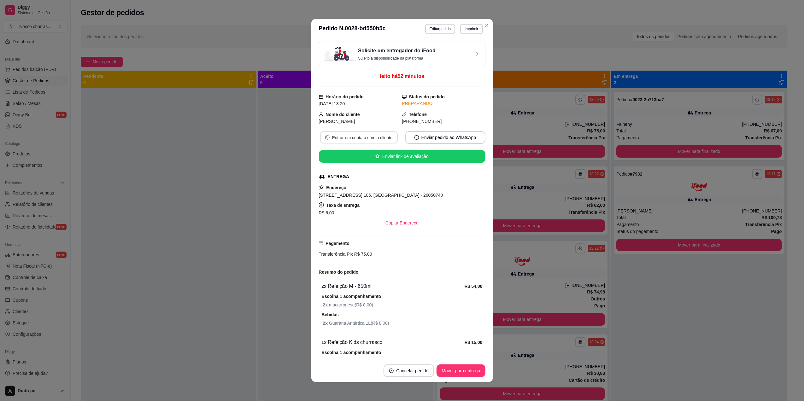
click at [363, 139] on button "Entrar em contato com o cliente" at bounding box center [359, 138] width 78 height 12
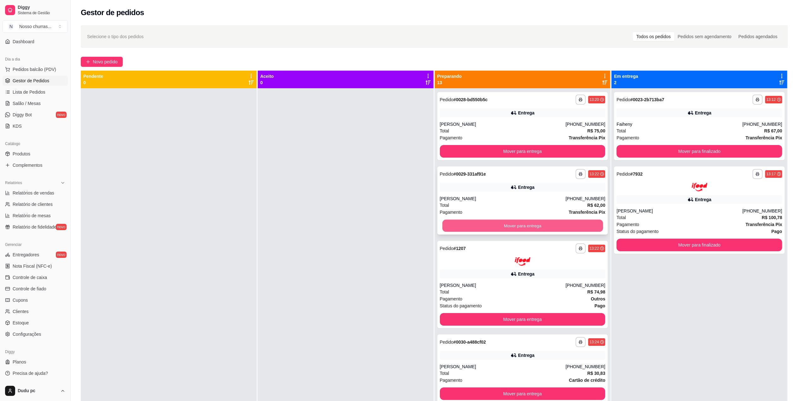
click at [489, 221] on button "Mover para entrega" at bounding box center [522, 226] width 161 height 12
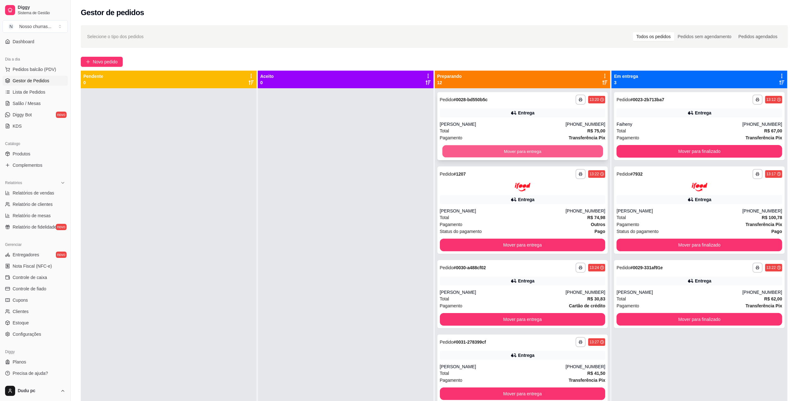
click at [507, 147] on button "Mover para entrega" at bounding box center [522, 151] width 161 height 12
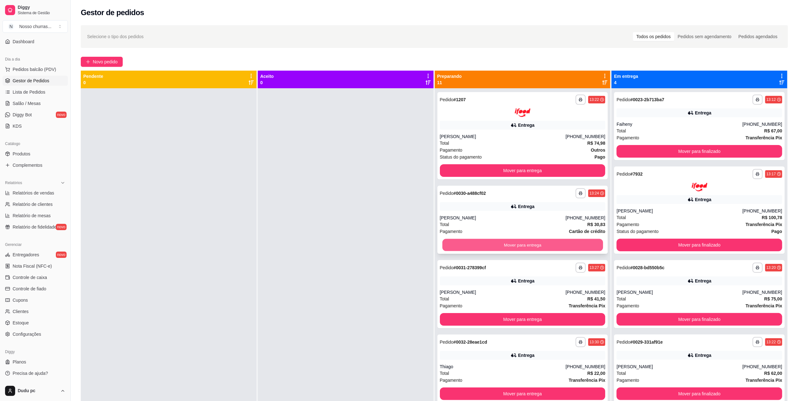
click at [496, 245] on button "Mover para entrega" at bounding box center [522, 245] width 161 height 12
click at [655, 274] on div "**********" at bounding box center [699, 294] width 171 height 68
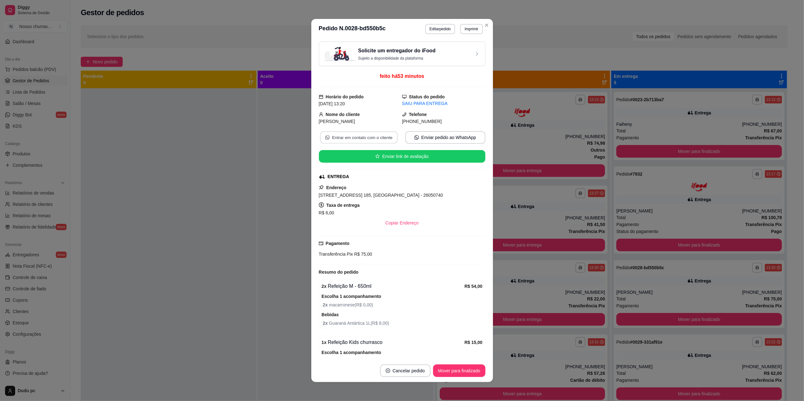
click at [367, 139] on button "Entrar em contato com o cliente" at bounding box center [359, 138] width 78 height 12
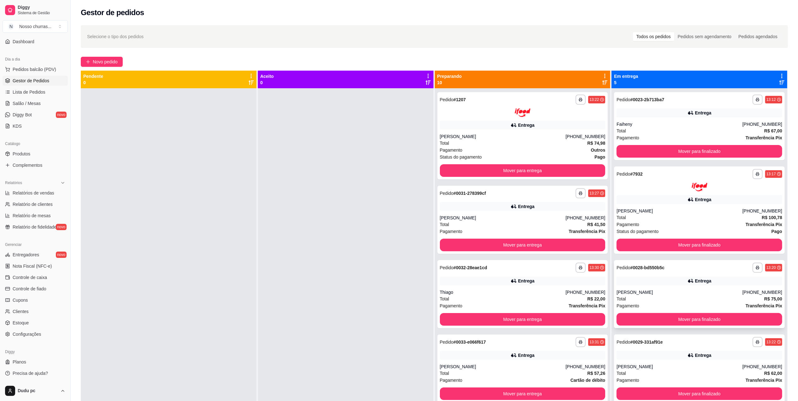
click at [635, 287] on div "**********" at bounding box center [699, 294] width 171 height 68
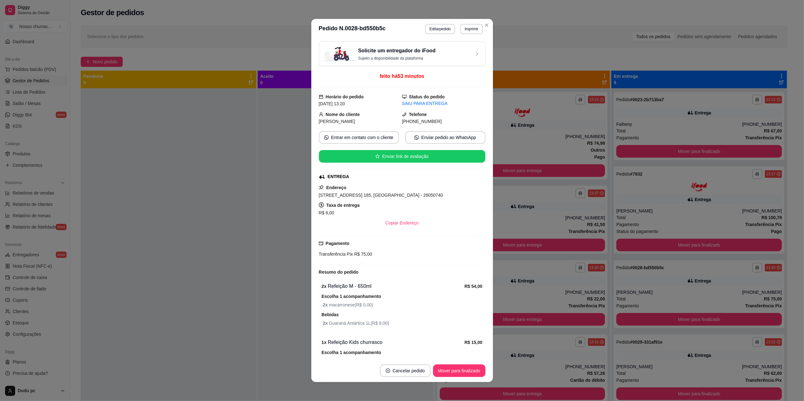
click at [372, 106] on div "[DATE] 13:20" at bounding box center [360, 103] width 83 height 7
click at [375, 138] on button "Entrar em contato com o cliente" at bounding box center [359, 137] width 80 height 13
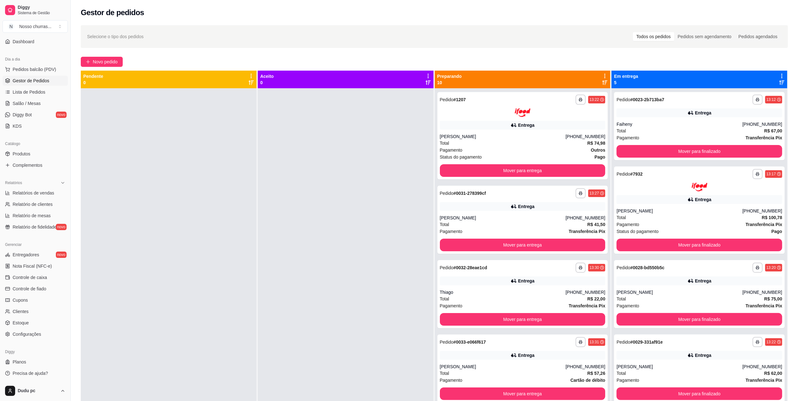
click at [648, 374] on div "Total R$ 62,00" at bounding box center [699, 373] width 166 height 7
click at [662, 365] on div "[PERSON_NAME]" at bounding box center [679, 367] width 126 height 6
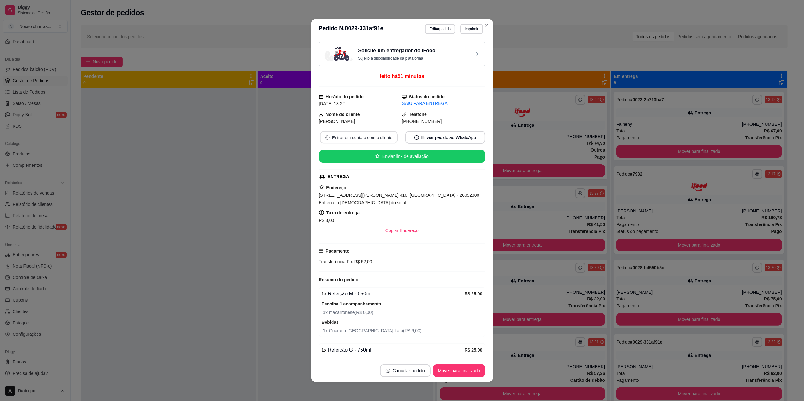
click at [325, 138] on icon "whats-app" at bounding box center [327, 137] width 4 height 4
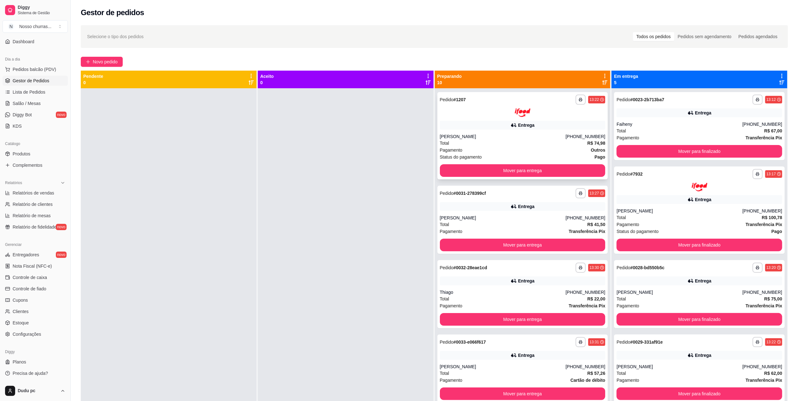
click at [478, 148] on div "Pagamento Outros" at bounding box center [523, 150] width 166 height 7
click at [446, 222] on div "Total R$ 41,50" at bounding box center [523, 224] width 166 height 7
click at [480, 373] on div "Total R$ 57,26" at bounding box center [523, 373] width 166 height 7
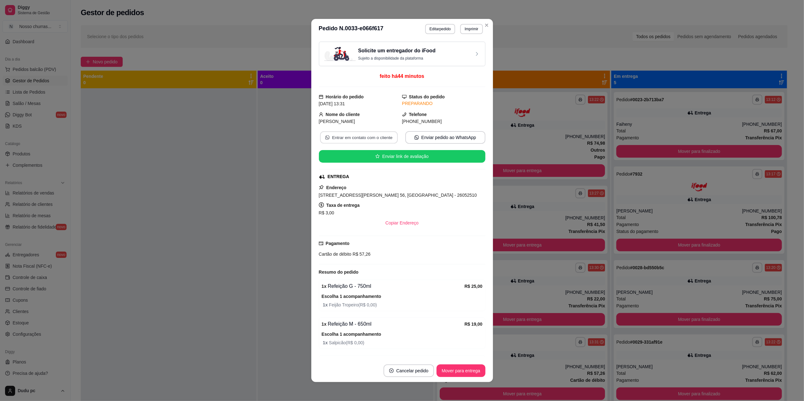
click at [353, 137] on button "Entrar em contato com o cliente" at bounding box center [359, 138] width 78 height 12
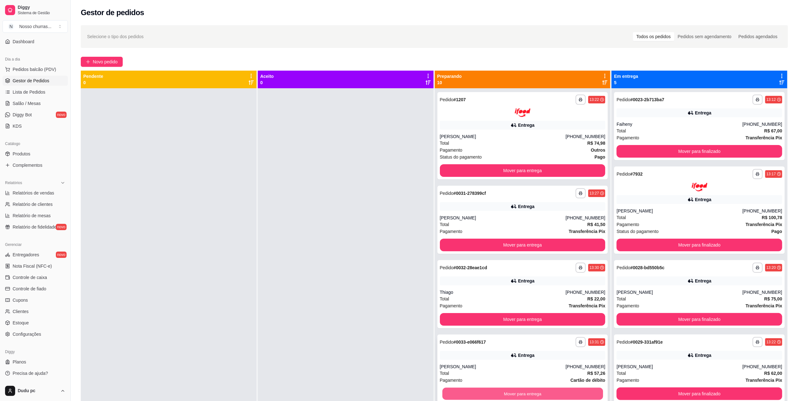
click at [508, 392] on button "Mover para entrega" at bounding box center [522, 394] width 161 height 12
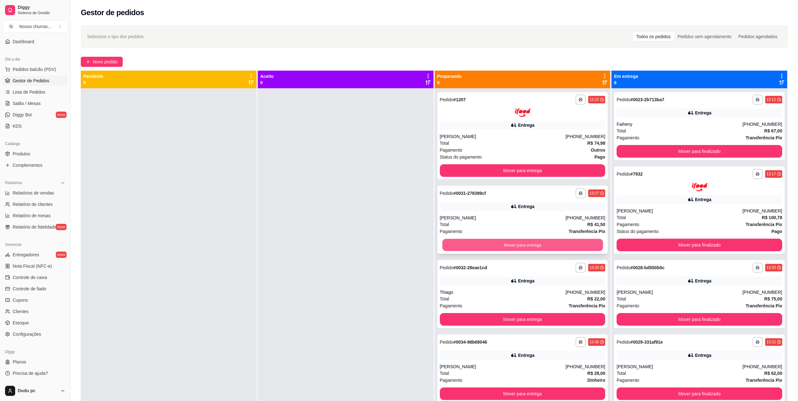
click at [496, 246] on button "Mover para entrega" at bounding box center [522, 245] width 161 height 12
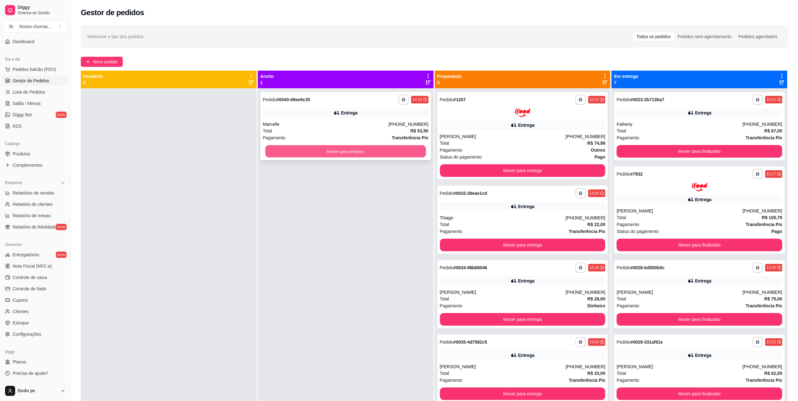
click at [316, 154] on button "Mover para preparo" at bounding box center [345, 151] width 161 height 12
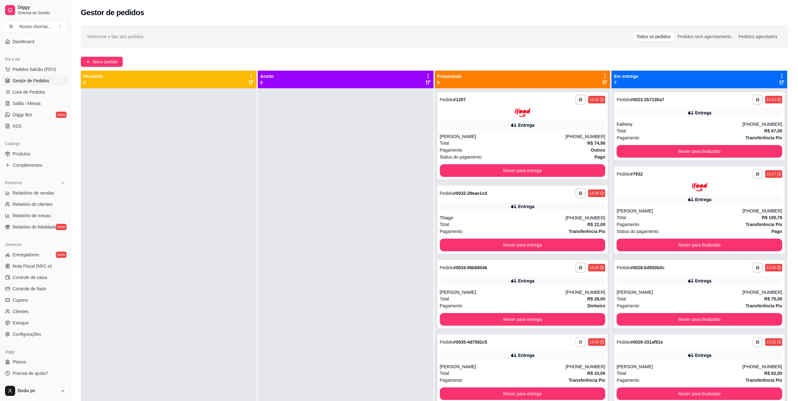
click at [575, 343] on button "button" at bounding box center [580, 342] width 10 height 10
click at [566, 360] on button "IMPRESSORA" at bounding box center [553, 364] width 44 height 10
click at [489, 226] on div "Total R$ 22,00" at bounding box center [523, 224] width 166 height 7
click at [280, 250] on div at bounding box center [346, 288] width 176 height 401
click at [587, 242] on button "Mover para entrega" at bounding box center [522, 245] width 161 height 12
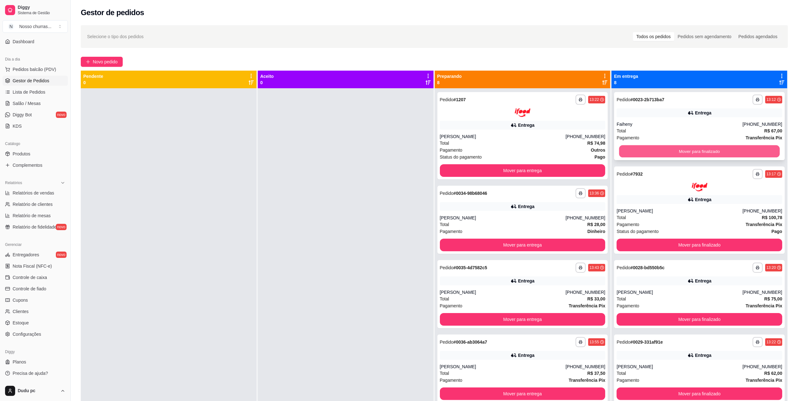
click at [660, 155] on button "Mover para finalizado" at bounding box center [699, 151] width 161 height 12
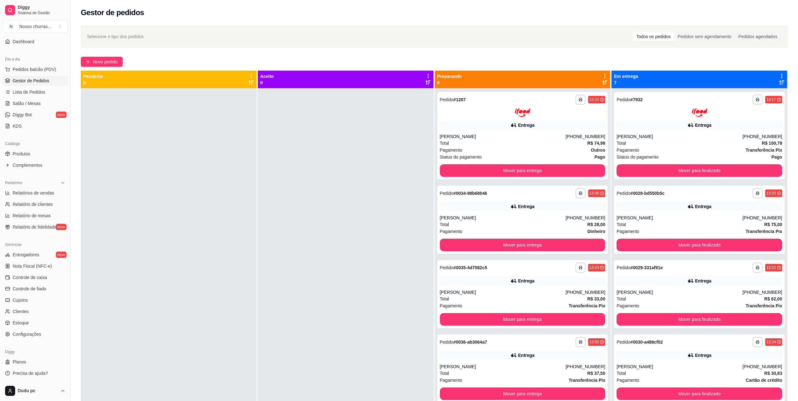
click at [795, 358] on div "**********" at bounding box center [434, 250] width 727 height 458
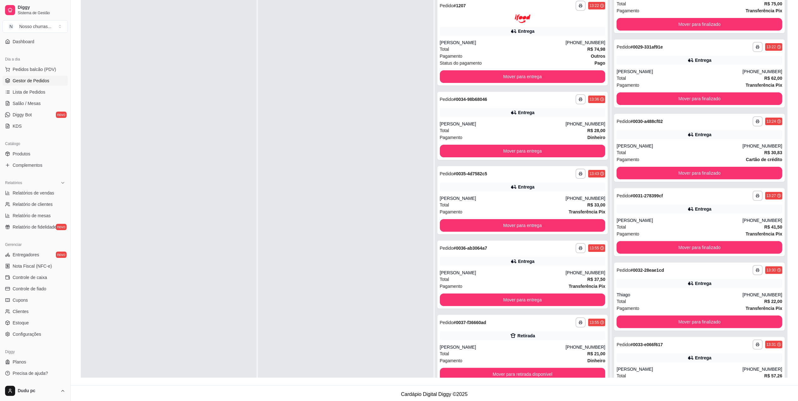
scroll to position [145, 0]
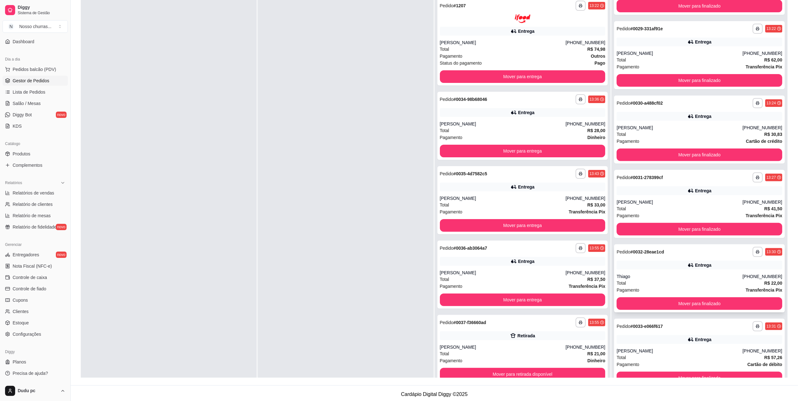
click at [732, 271] on div "**********" at bounding box center [699, 278] width 171 height 68
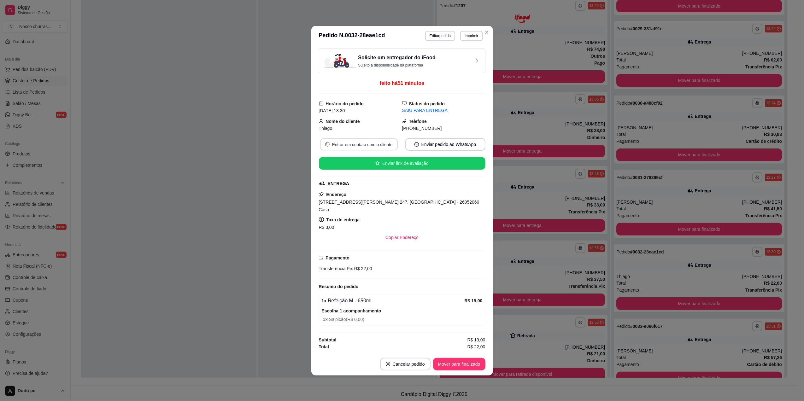
click at [390, 146] on button "Entrar em contato com o cliente" at bounding box center [359, 144] width 78 height 12
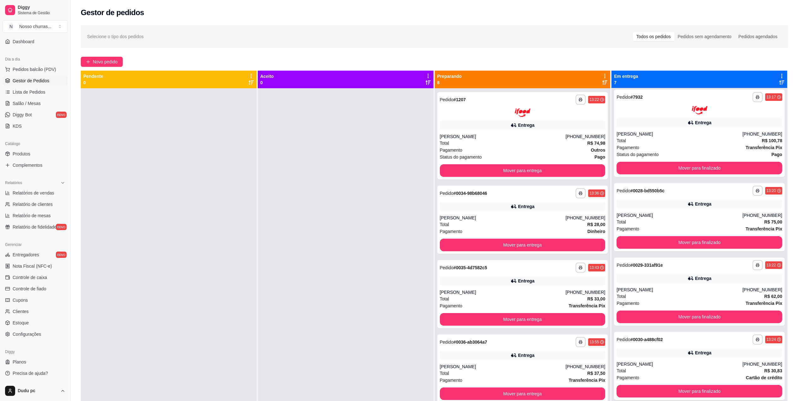
scroll to position [0, 0]
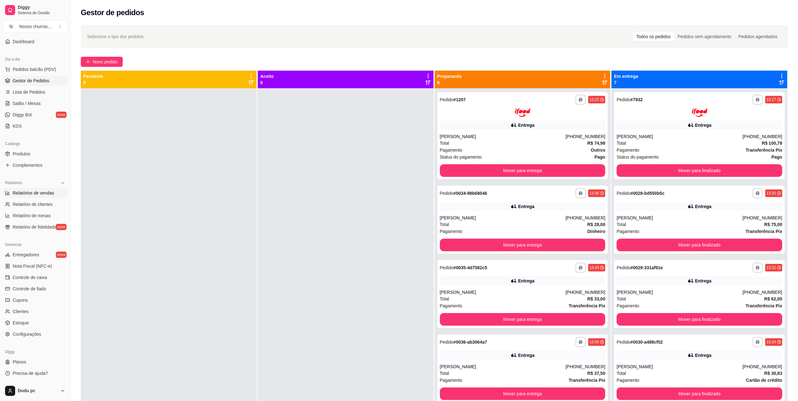
click at [27, 194] on span "Relatórios de vendas" at bounding box center [34, 193] width 42 height 6
select select "ALL"
select select "0"
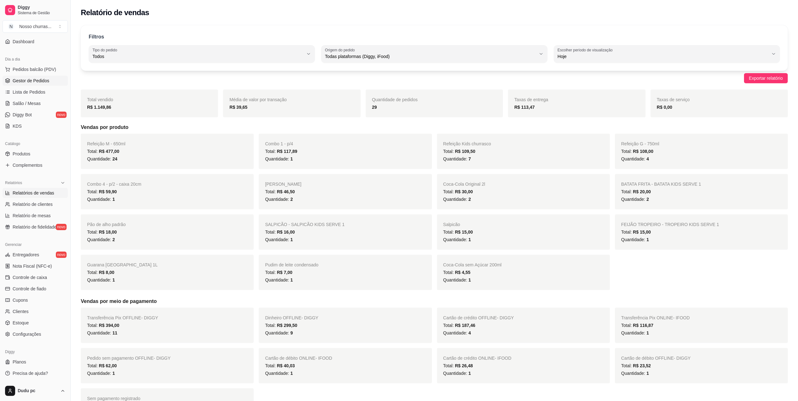
click at [13, 81] on span "Gestor de Pedidos" at bounding box center [31, 81] width 37 height 6
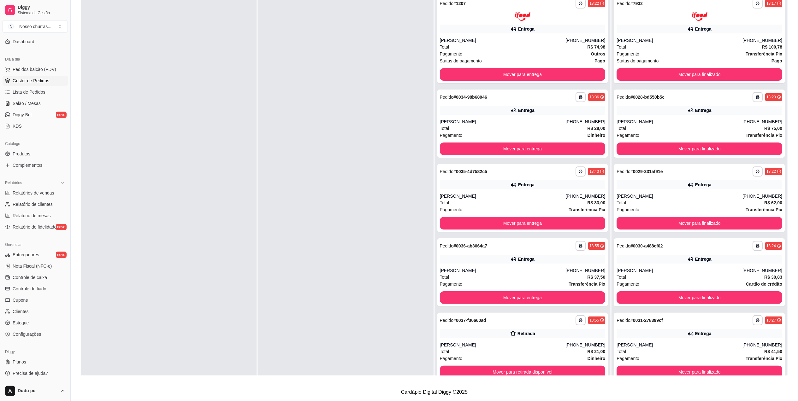
scroll to position [145, 0]
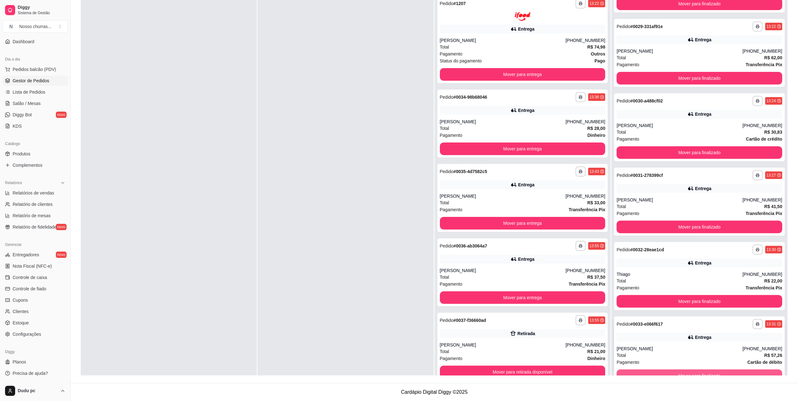
click at [752, 374] on button "Mover para finalizado" at bounding box center [699, 376] width 166 height 13
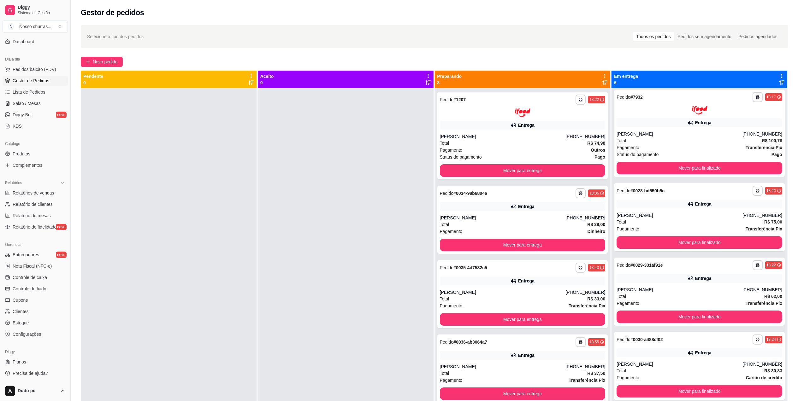
scroll to position [0, 0]
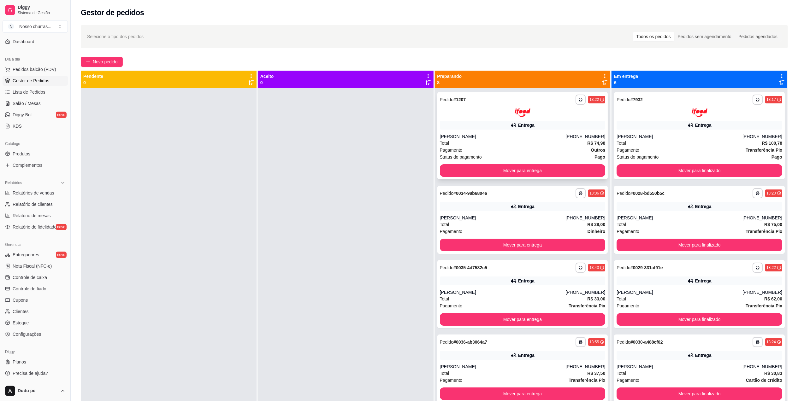
click at [459, 132] on div "**********" at bounding box center [522, 135] width 171 height 87
drag, startPoint x: 280, startPoint y: 196, endPoint x: 332, endPoint y: 330, distance: 143.6
click at [332, 330] on div at bounding box center [346, 288] width 176 height 401
click at [104, 64] on span "Novo pedido" at bounding box center [105, 61] width 25 height 7
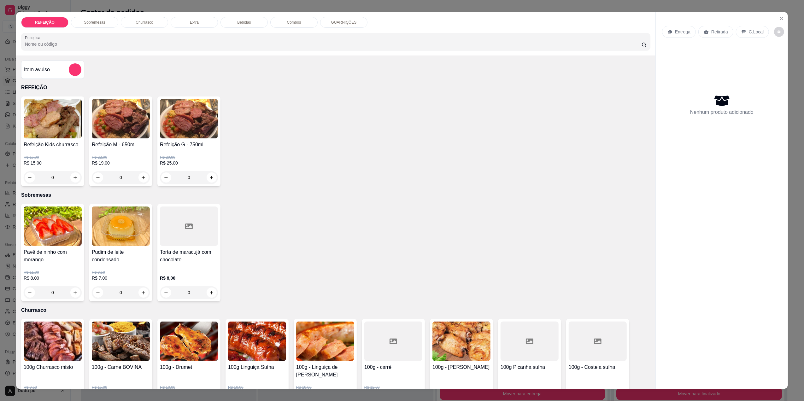
click at [209, 173] on div "0" at bounding box center [189, 177] width 58 height 13
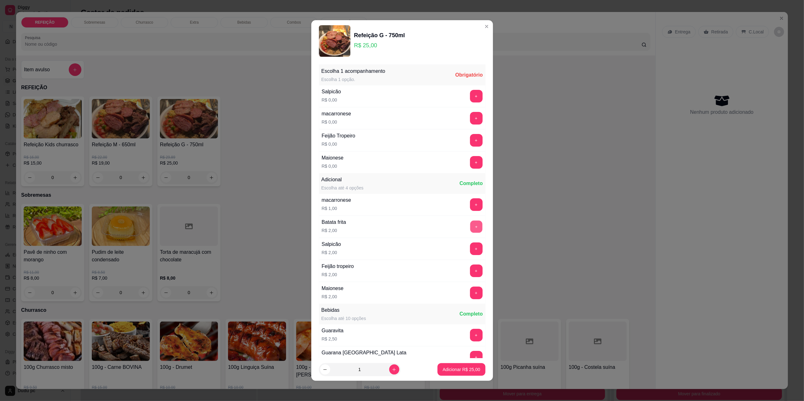
click at [470, 228] on button "+" at bounding box center [476, 226] width 12 height 12
click at [392, 370] on icon "increase-product-quantity" at bounding box center [394, 369] width 5 height 5
type input "2"
click at [470, 96] on button "+" at bounding box center [476, 96] width 12 height 12
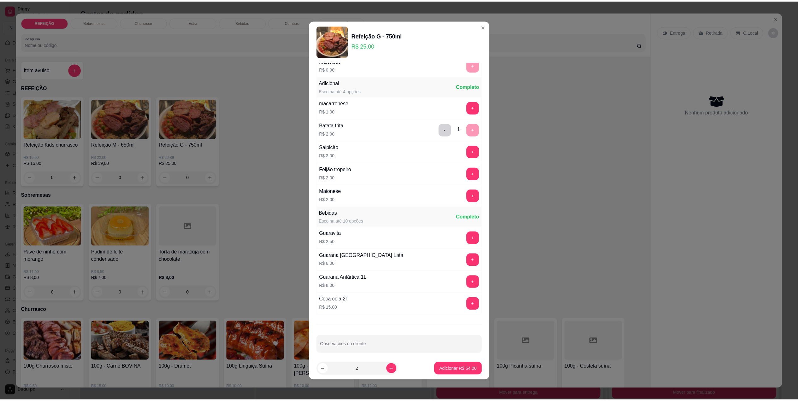
scroll to position [104, 0]
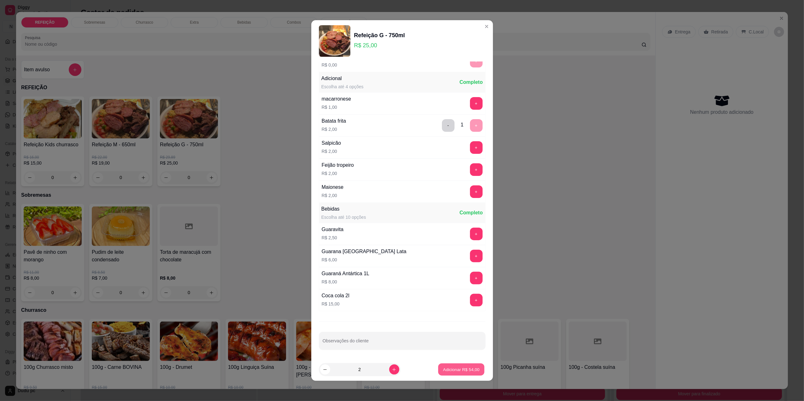
click at [456, 373] on button "Adicionar R$ 54,00" at bounding box center [461, 370] width 46 height 12
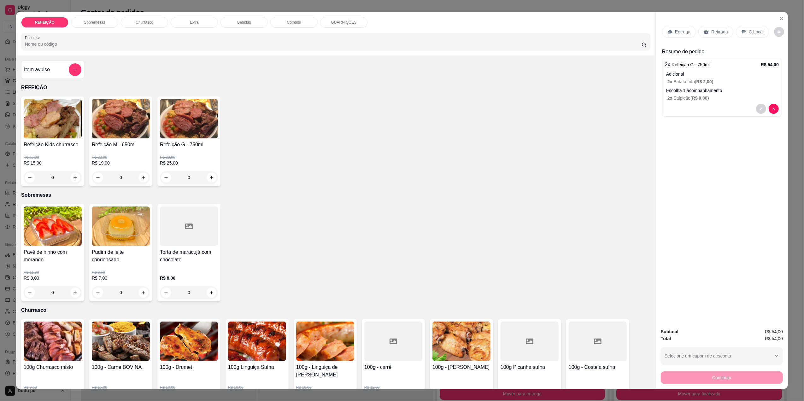
click at [713, 36] on div "Retirada" at bounding box center [715, 32] width 35 height 12
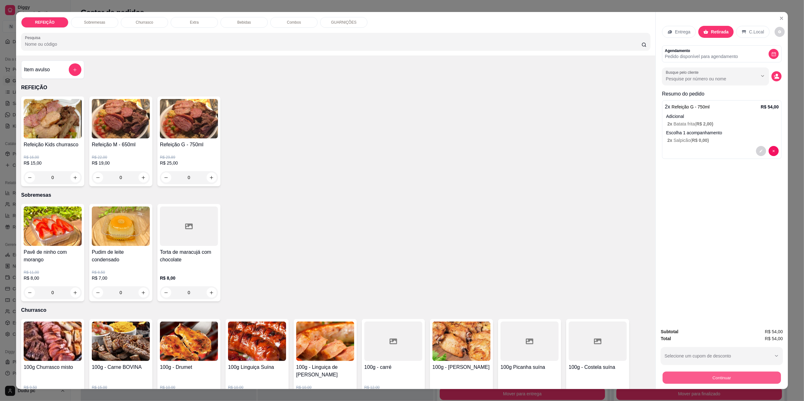
click at [719, 379] on button "Continuar" at bounding box center [722, 378] width 118 height 12
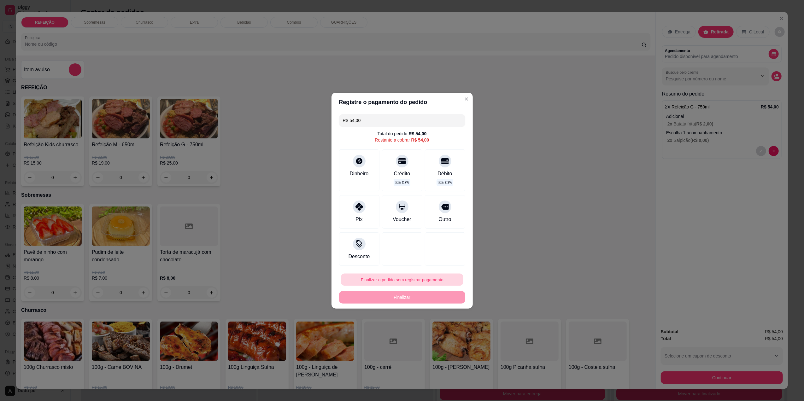
click at [383, 278] on button "Finalizar o pedido sem registrar pagamento" at bounding box center [402, 279] width 122 height 12
click at [438, 334] on button "Confirmar" at bounding box center [440, 331] width 22 height 9
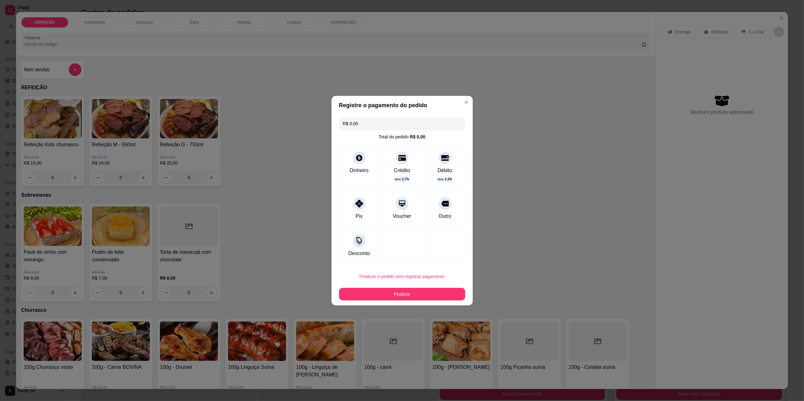
type input "R$ 0,00"
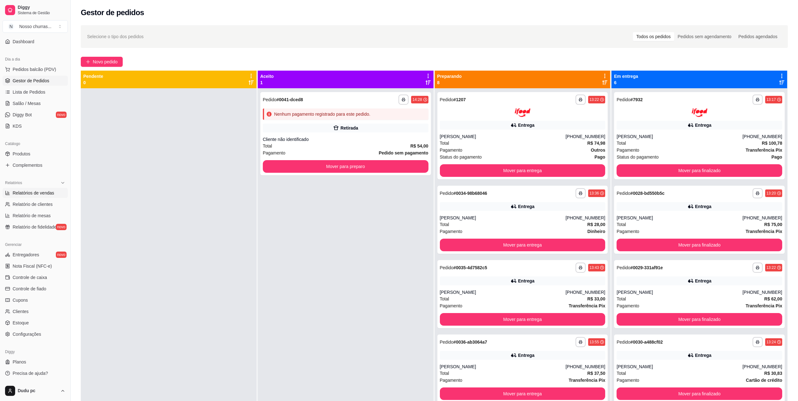
click at [27, 198] on link "Relatórios de vendas" at bounding box center [35, 193] width 65 height 10
select select "ALL"
select select "0"
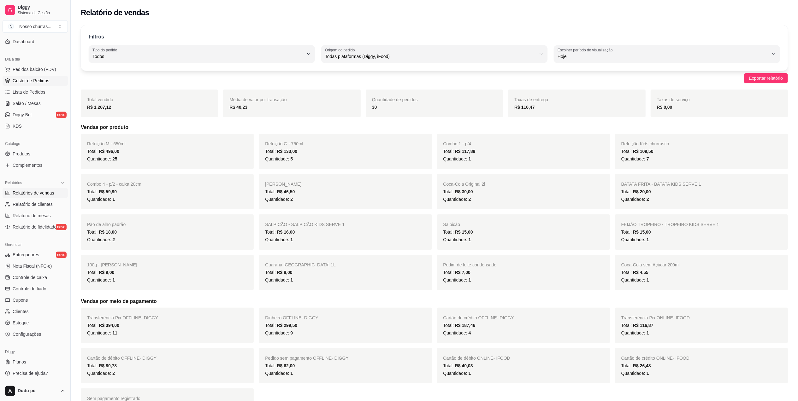
click at [38, 82] on span "Gestor de Pedidos" at bounding box center [31, 81] width 37 height 6
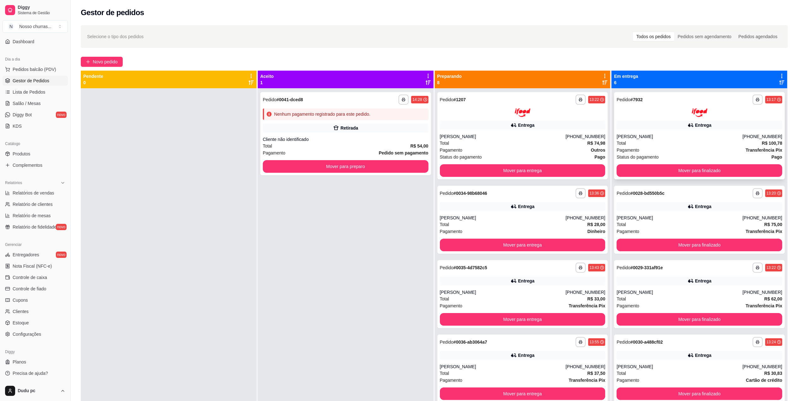
click at [685, 141] on div "Total R$ 100,78" at bounding box center [699, 143] width 166 height 7
click at [682, 200] on div "**********" at bounding box center [699, 220] width 171 height 68
click at [671, 288] on div "**********" at bounding box center [699, 294] width 171 height 68
click at [670, 365] on div "[PERSON_NAME]" at bounding box center [679, 367] width 126 height 6
click at [797, 369] on div "**********" at bounding box center [434, 250] width 727 height 458
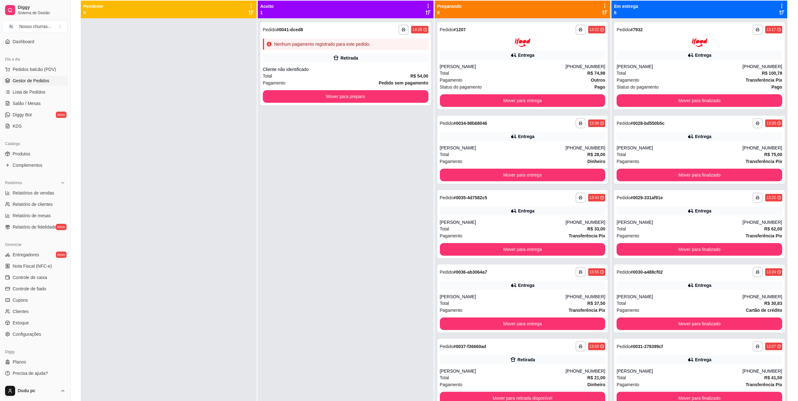
scroll to position [96, 0]
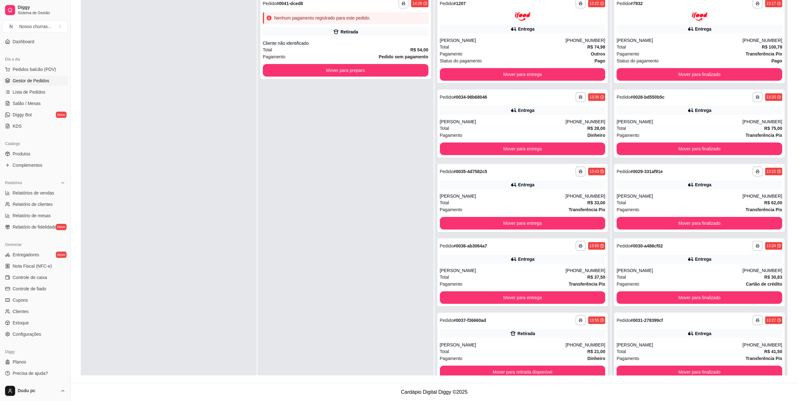
click at [751, 348] on div "[PHONE_NUMBER]" at bounding box center [762, 345] width 40 height 6
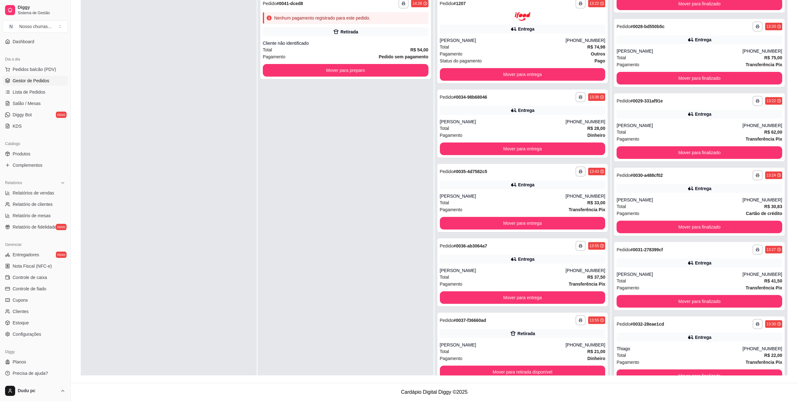
click at [760, 348] on div "[PHONE_NUMBER]" at bounding box center [762, 349] width 40 height 6
click at [702, 122] on div "[PERSON_NAME]" at bounding box center [679, 125] width 126 height 6
click at [377, 197] on div "**********" at bounding box center [346, 192] width 176 height 401
click at [572, 75] on button "Mover para entrega" at bounding box center [522, 74] width 161 height 12
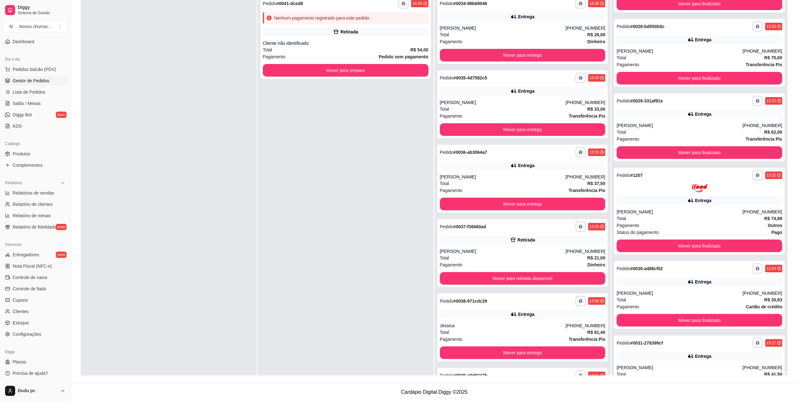
scroll to position [0, 0]
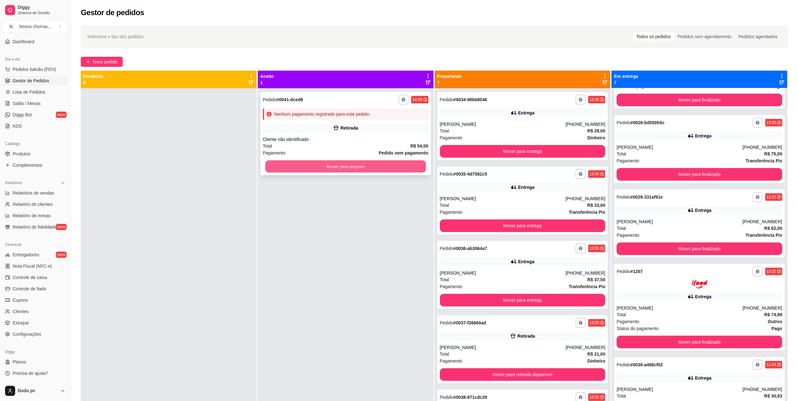
click at [376, 164] on button "Mover para preparo" at bounding box center [345, 167] width 161 height 12
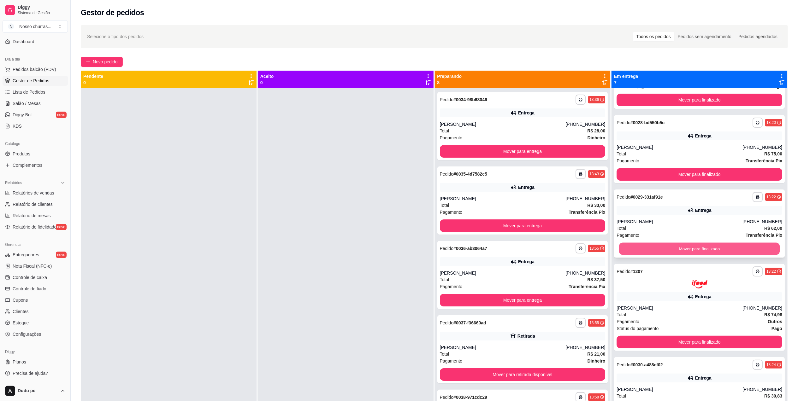
click at [754, 252] on button "Mover para finalizado" at bounding box center [699, 249] width 161 height 12
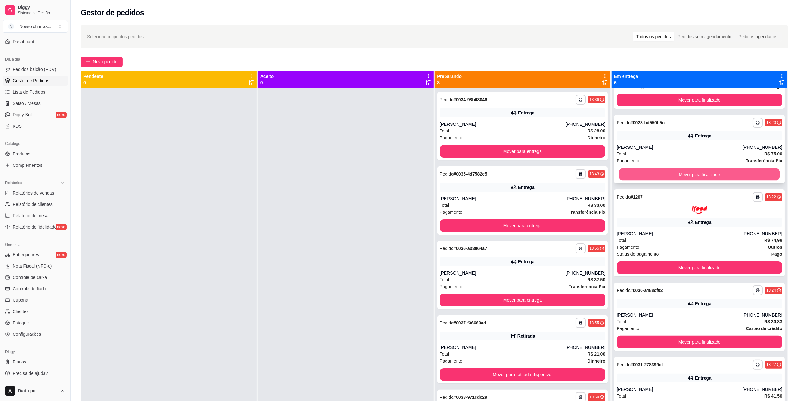
click at [735, 173] on button "Mover para finalizado" at bounding box center [699, 174] width 161 height 12
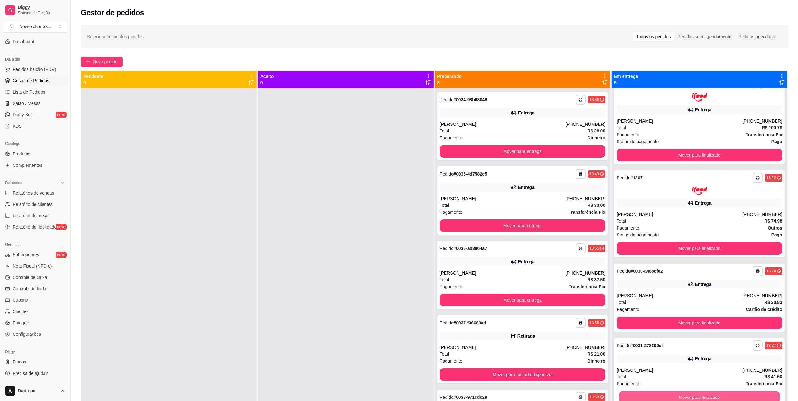
click at [702, 396] on button "Mover para finalizado" at bounding box center [699, 397] width 161 height 12
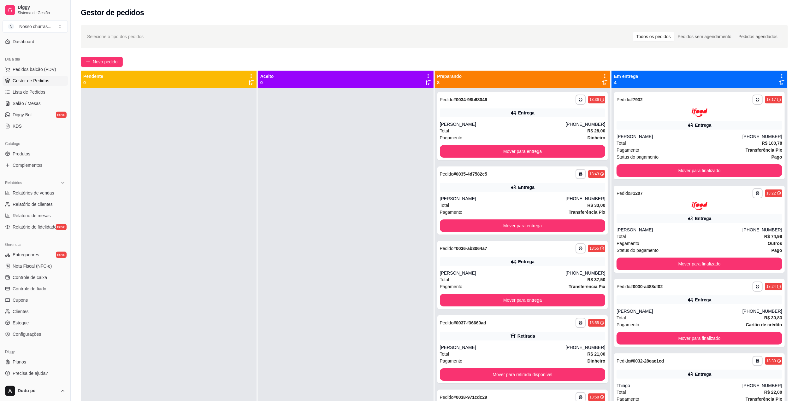
click at [795, 366] on div "**********" at bounding box center [434, 250] width 727 height 458
click at [32, 195] on span "Relatórios de vendas" at bounding box center [34, 193] width 42 height 6
select select "ALL"
select select "0"
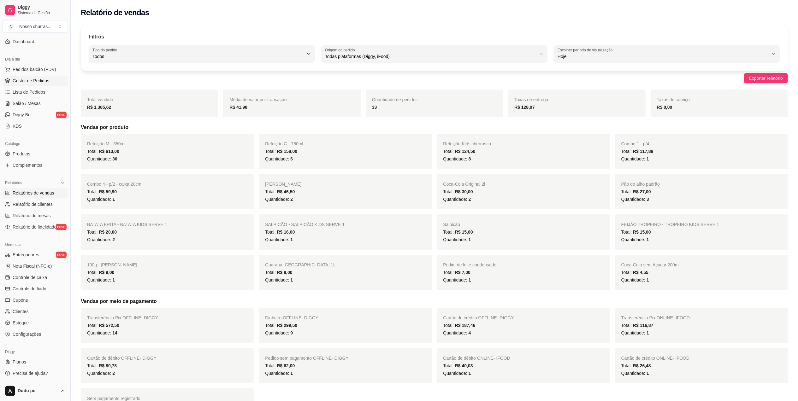
click at [26, 82] on span "Gestor de Pedidos" at bounding box center [31, 81] width 37 height 6
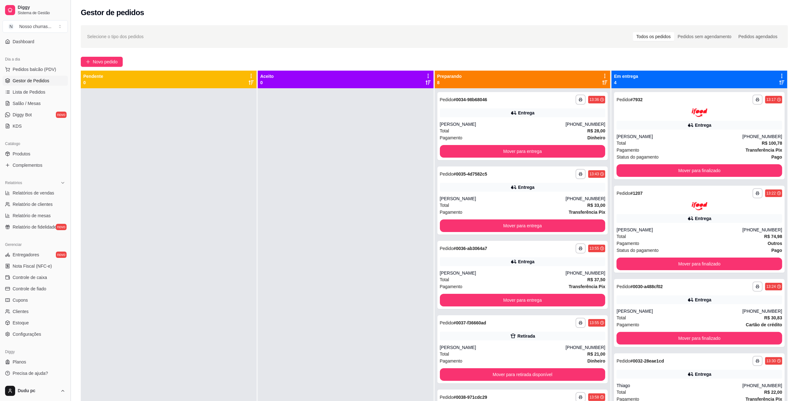
click at [68, 50] on button "Toggle Sidebar" at bounding box center [70, 200] width 5 height 401
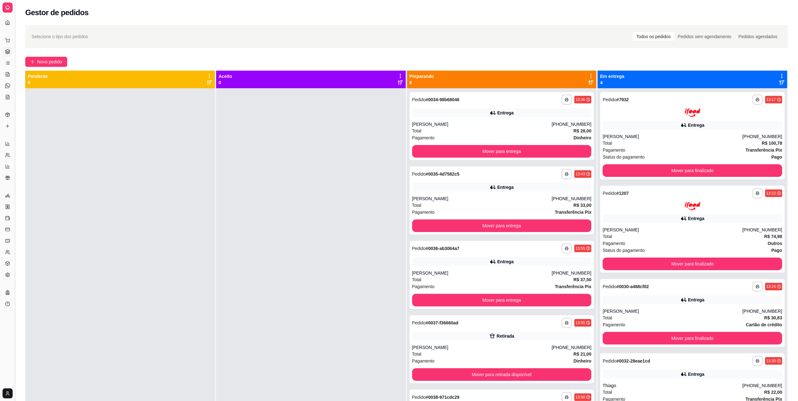
click at [13, 30] on button "Toggle Sidebar" at bounding box center [14, 200] width 5 height 401
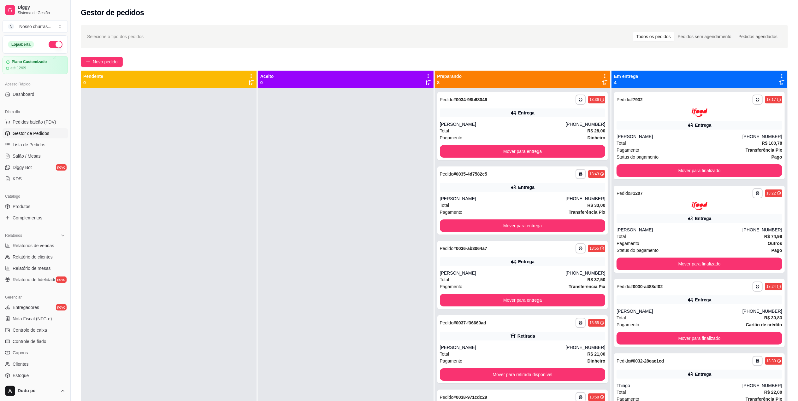
click at [49, 47] on button "button" at bounding box center [56, 45] width 14 height 8
click at [687, 135] on div "[PERSON_NAME]" at bounding box center [679, 136] width 126 height 6
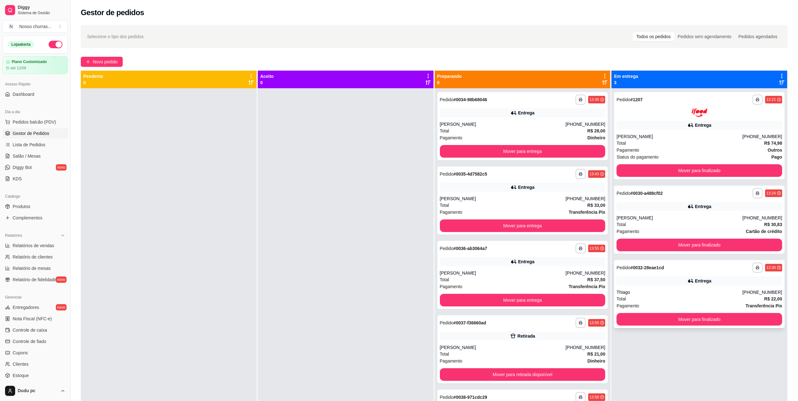
click at [695, 280] on div "Entrega" at bounding box center [703, 281] width 16 height 6
click at [707, 241] on button "Mover para finalizado" at bounding box center [699, 245] width 161 height 12
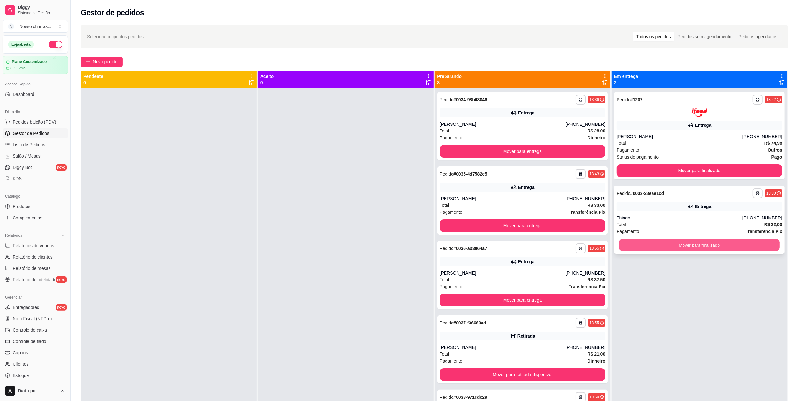
click at [708, 245] on button "Mover para finalizado" at bounding box center [699, 245] width 161 height 12
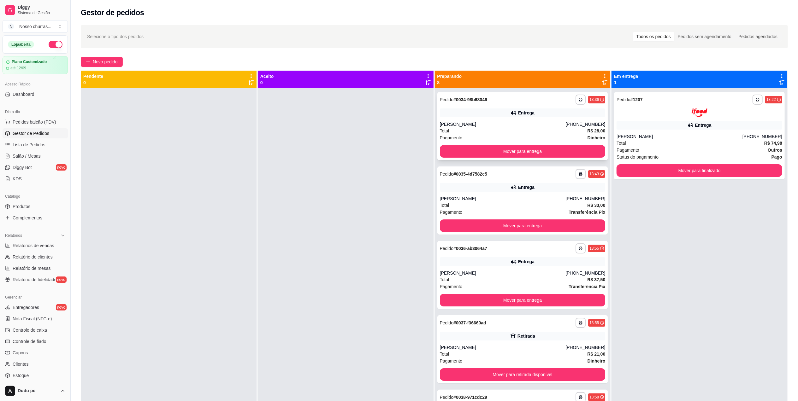
click at [578, 120] on div "**********" at bounding box center [522, 126] width 171 height 68
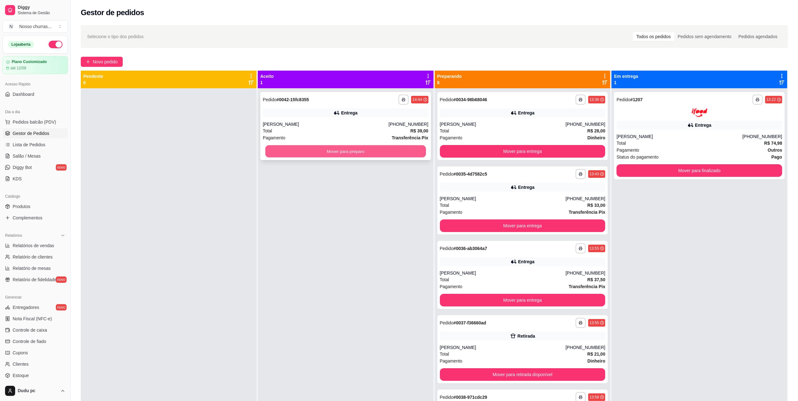
click at [402, 149] on button "Mover para preparo" at bounding box center [345, 151] width 161 height 12
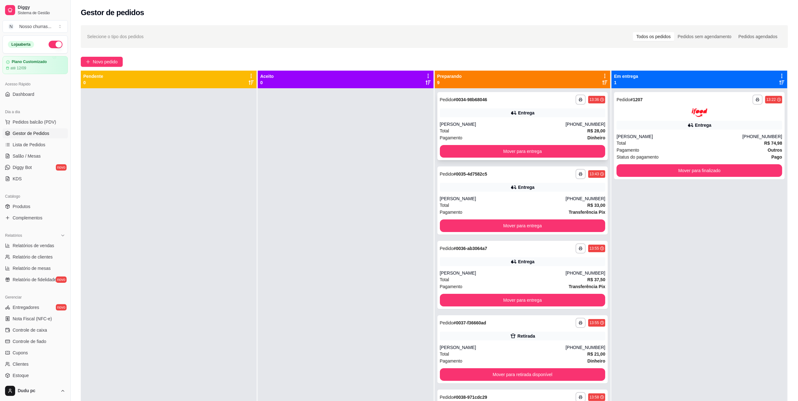
click at [463, 120] on div "**********" at bounding box center [522, 126] width 171 height 68
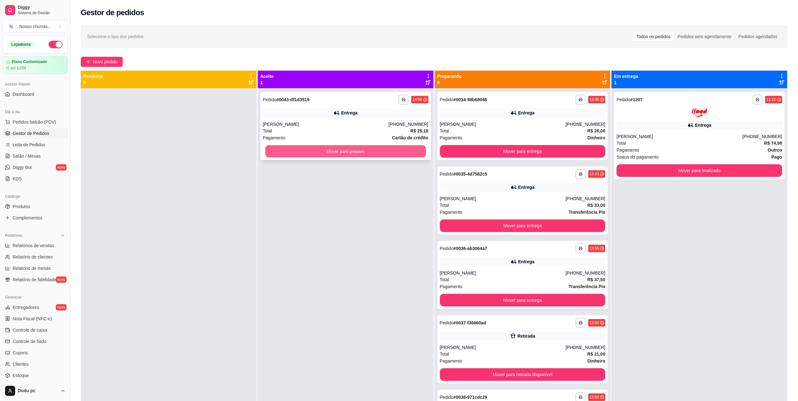
click at [312, 153] on button "Mover para preparo" at bounding box center [345, 151] width 161 height 12
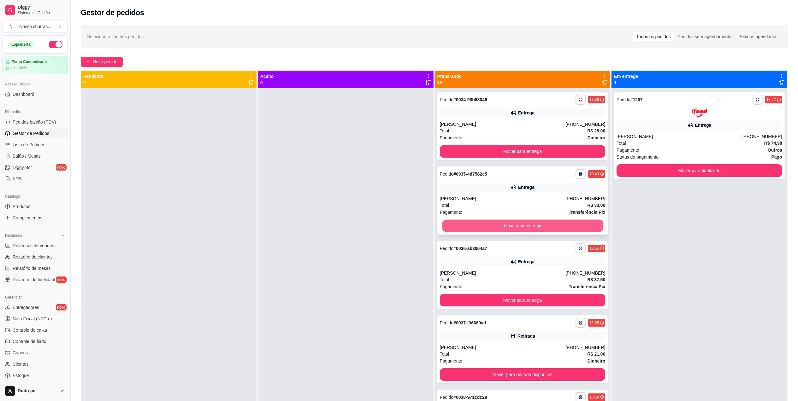
click at [480, 225] on button "Mover para entrega" at bounding box center [522, 226] width 161 height 12
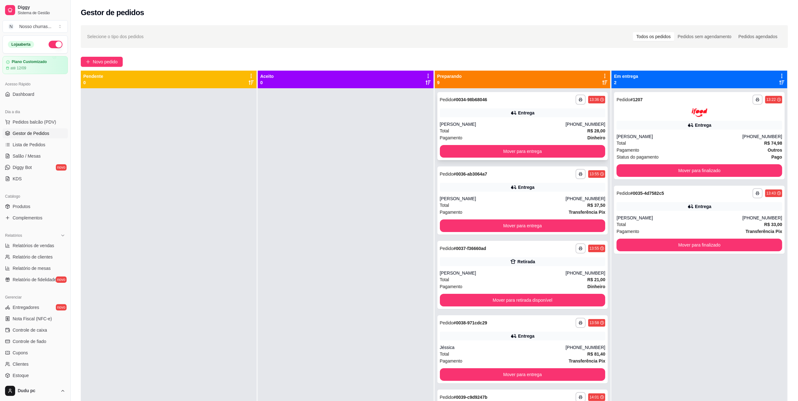
click at [508, 118] on div "**********" at bounding box center [522, 126] width 171 height 68
click at [538, 152] on button "Mover para entrega" at bounding box center [522, 151] width 161 height 12
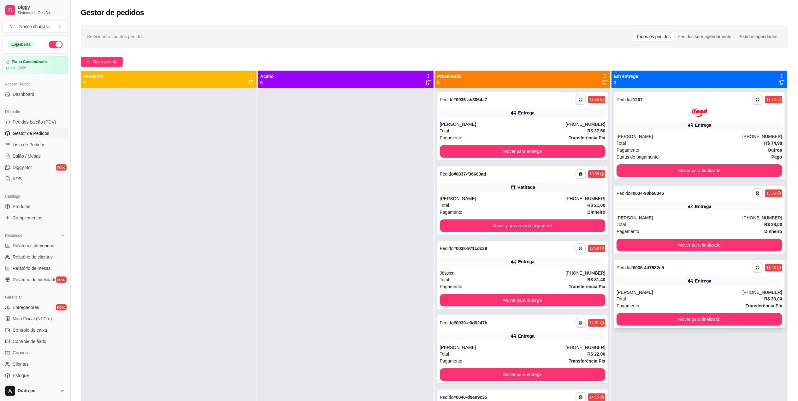
click at [642, 286] on div "**********" at bounding box center [699, 294] width 171 height 68
click at [641, 220] on div "[PERSON_NAME]" at bounding box center [679, 218] width 126 height 6
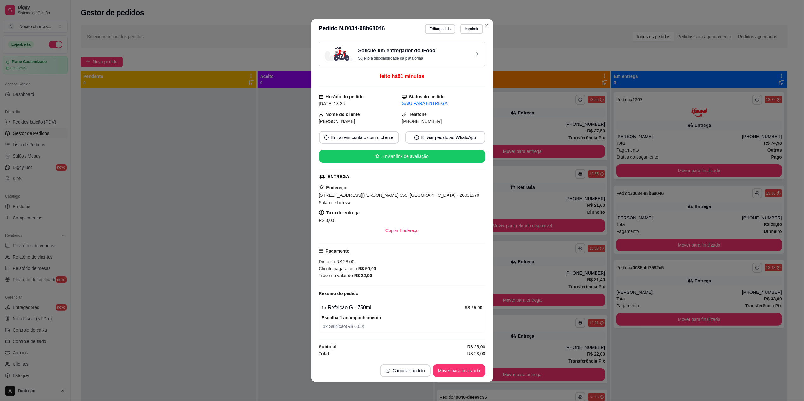
click at [384, 132] on div "Solicite um entregador do iFood Sujeito a disponibilidade da plataforma feito h…" at bounding box center [402, 199] width 167 height 315
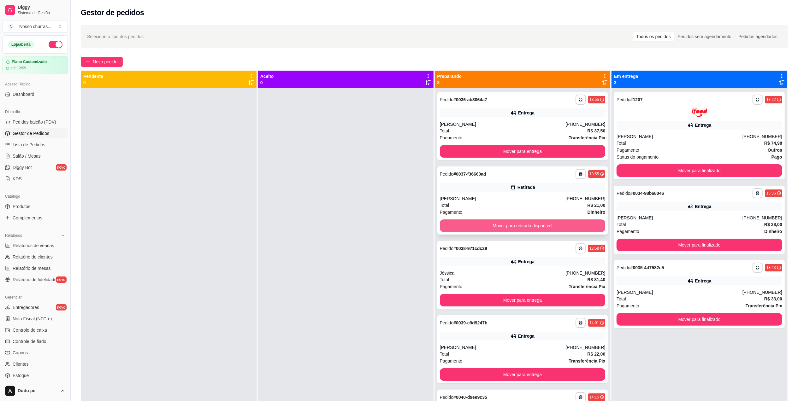
click at [548, 225] on button "Mover para retirada disponível" at bounding box center [523, 226] width 166 height 13
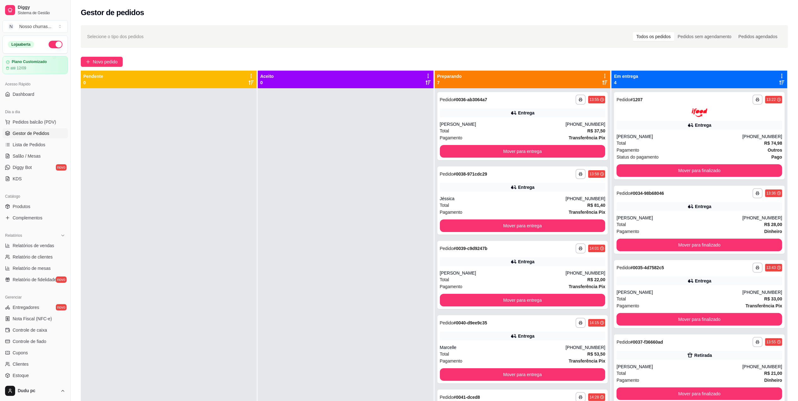
click at [366, 258] on div at bounding box center [346, 288] width 176 height 401
click at [490, 128] on div "Total R$ 37,50" at bounding box center [523, 130] width 166 height 7
click at [527, 202] on div "Total R$ 81,40" at bounding box center [523, 205] width 166 height 7
click at [535, 261] on div "Entrega" at bounding box center [523, 261] width 166 height 9
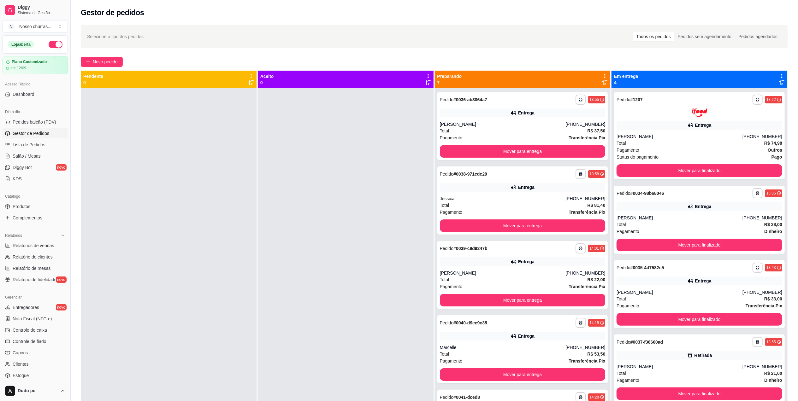
click at [537, 337] on div "Entrega" at bounding box center [523, 336] width 166 height 9
drag, startPoint x: 271, startPoint y: 311, endPoint x: 371, endPoint y: 337, distance: 103.7
click at [371, 337] on div at bounding box center [346, 288] width 176 height 401
click at [659, 125] on div "Entrega" at bounding box center [699, 125] width 166 height 9
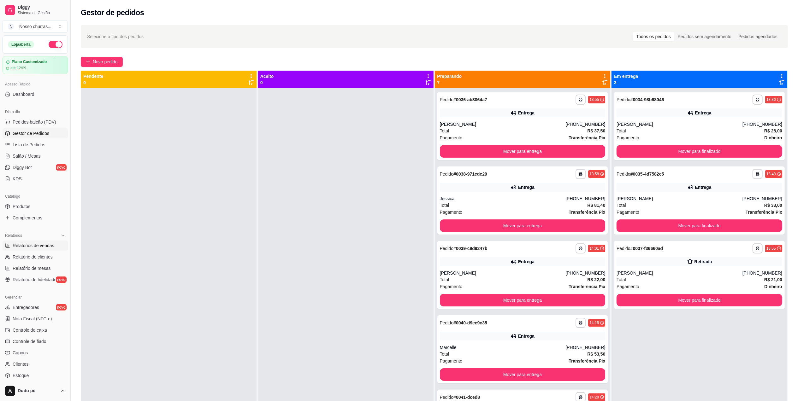
click at [42, 246] on span "Relatórios de vendas" at bounding box center [34, 246] width 42 height 6
select select "ALL"
select select "0"
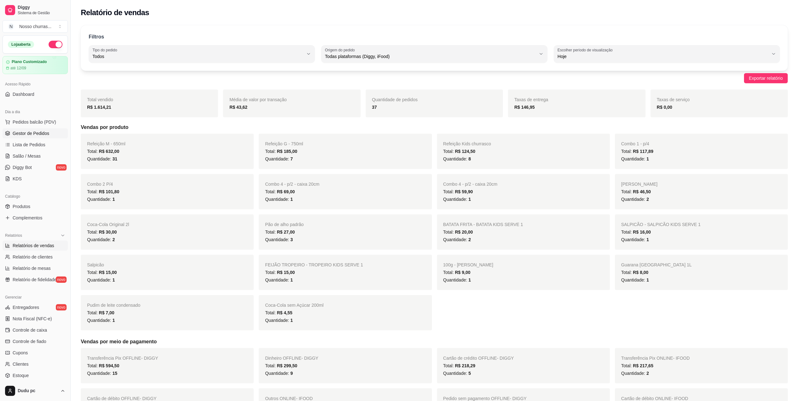
click at [47, 137] on span "Gestor de Pedidos" at bounding box center [31, 133] width 37 height 6
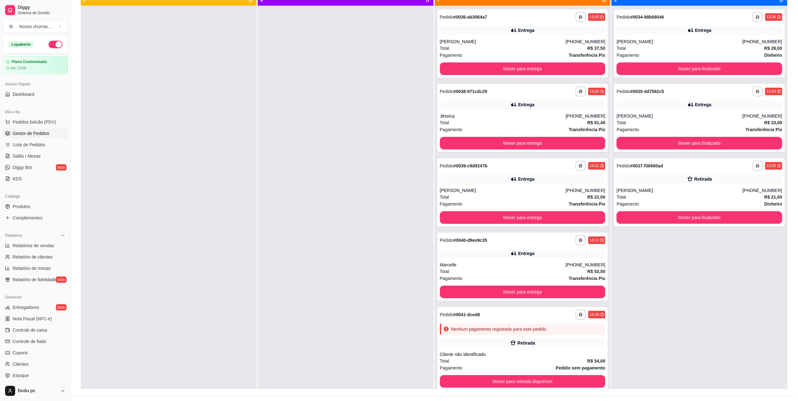
scroll to position [96, 0]
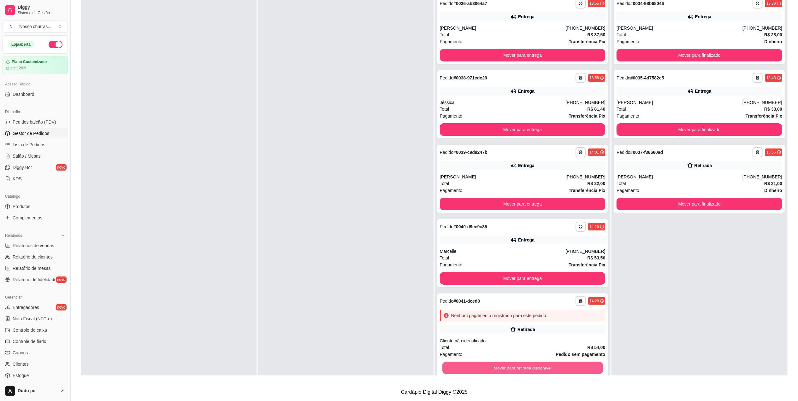
click at [577, 366] on button "Mover para retirada disponível" at bounding box center [522, 368] width 161 height 12
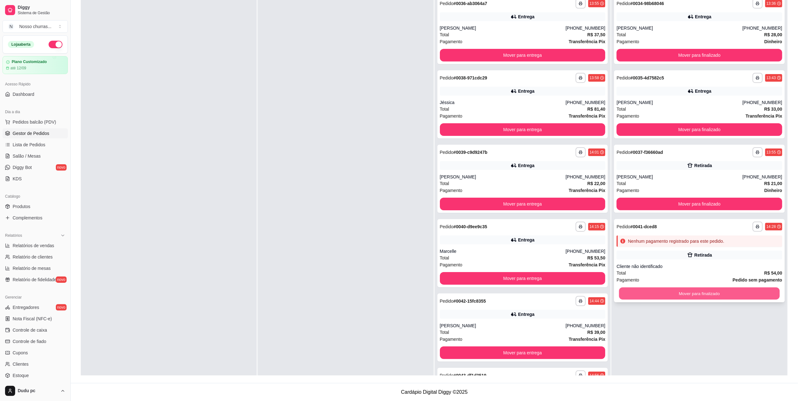
click at [664, 294] on button "Mover para finalizado" at bounding box center [699, 294] width 161 height 12
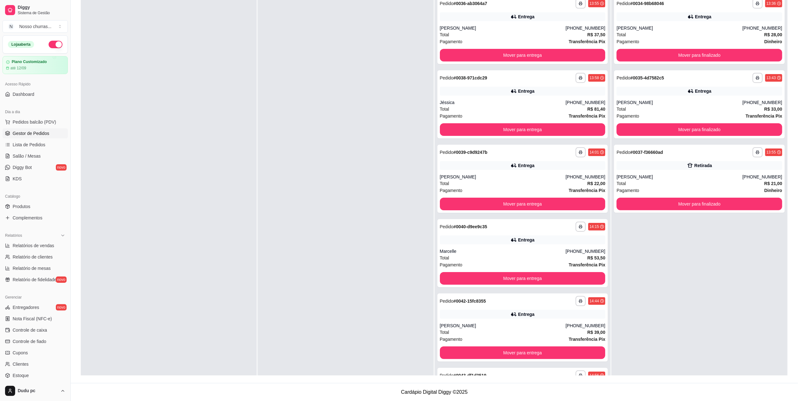
click at [641, 373] on div "**********" at bounding box center [699, 192] width 176 height 401
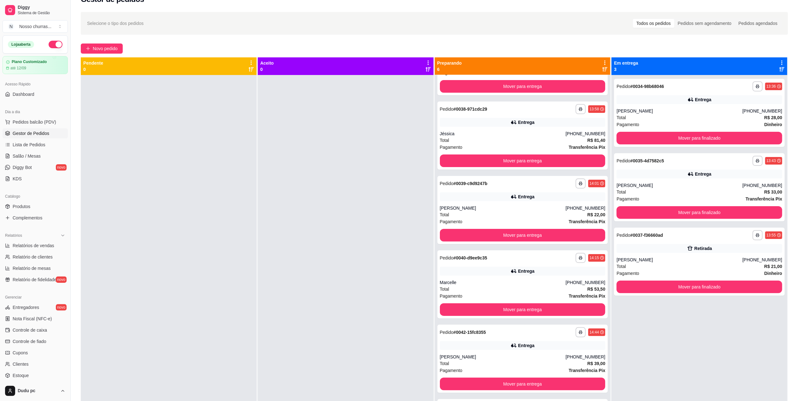
scroll to position [0, 0]
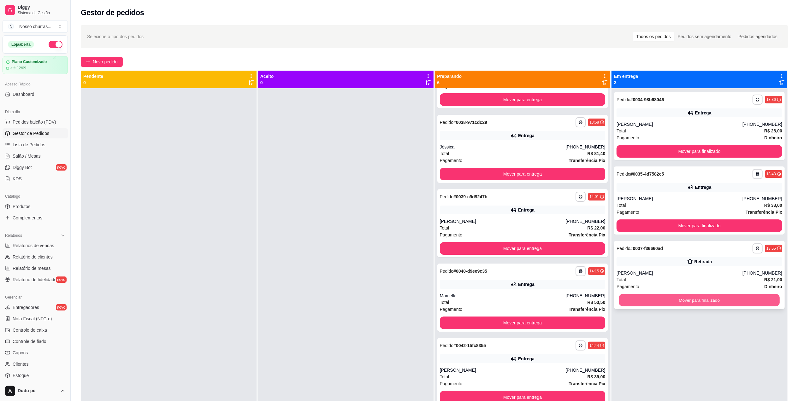
click at [645, 302] on button "Mover para finalizado" at bounding box center [699, 300] width 161 height 12
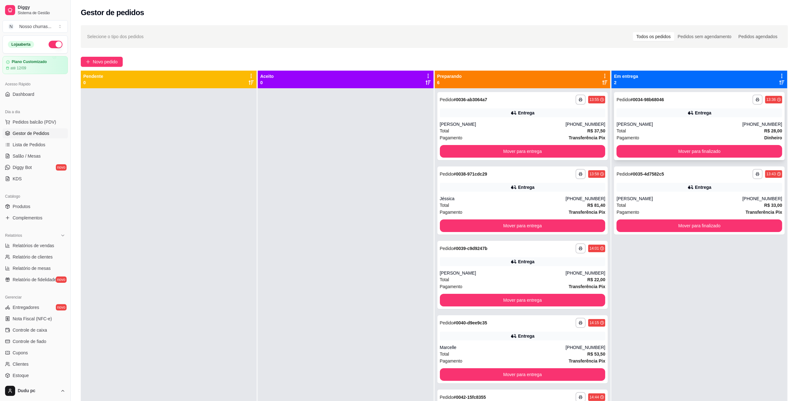
click at [629, 114] on div "Entrega" at bounding box center [699, 112] width 166 height 9
click at [52, 247] on span "Relatórios de vendas" at bounding box center [34, 246] width 42 height 6
select select "ALL"
select select "0"
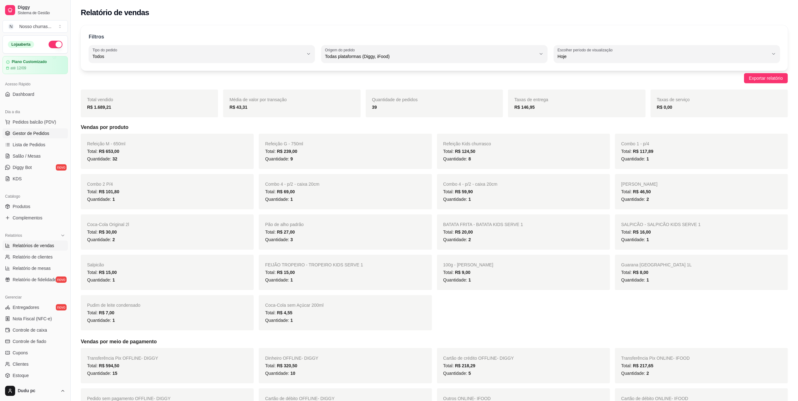
click at [48, 129] on link "Gestor de Pedidos" at bounding box center [35, 133] width 65 height 10
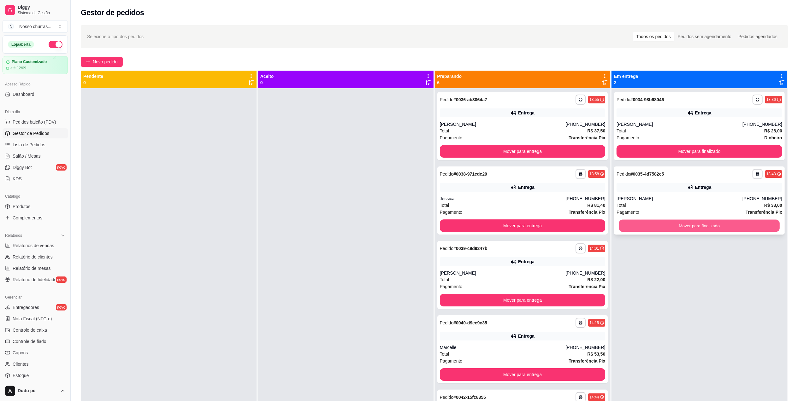
click at [662, 226] on button "Mover para finalizado" at bounding box center [699, 226] width 161 height 12
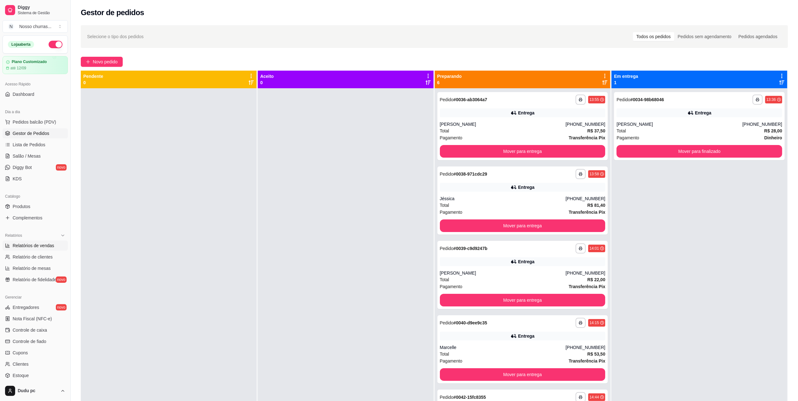
click at [44, 244] on span "Relatórios de vendas" at bounding box center [34, 246] width 42 height 6
select select "ALL"
select select "0"
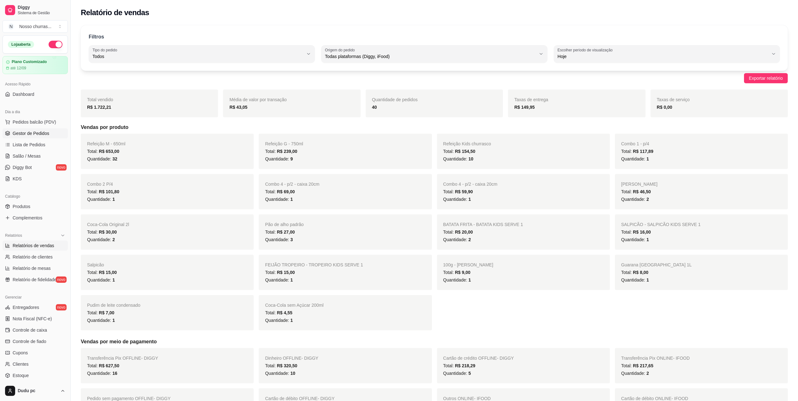
click at [47, 135] on span "Gestor de Pedidos" at bounding box center [31, 133] width 37 height 6
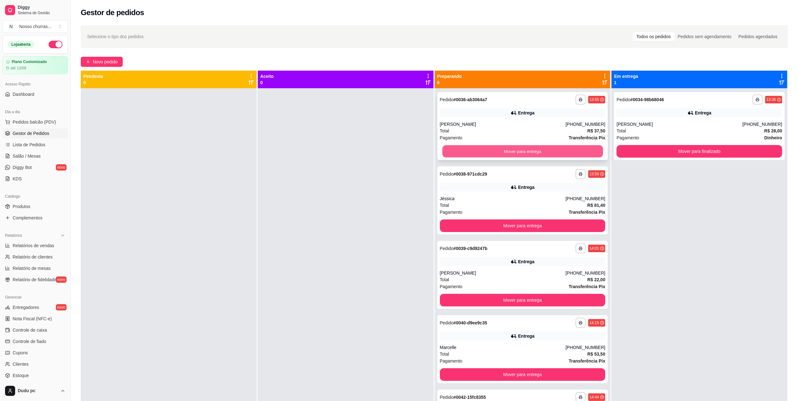
click at [530, 151] on button "Mover para entrega" at bounding box center [522, 151] width 161 height 12
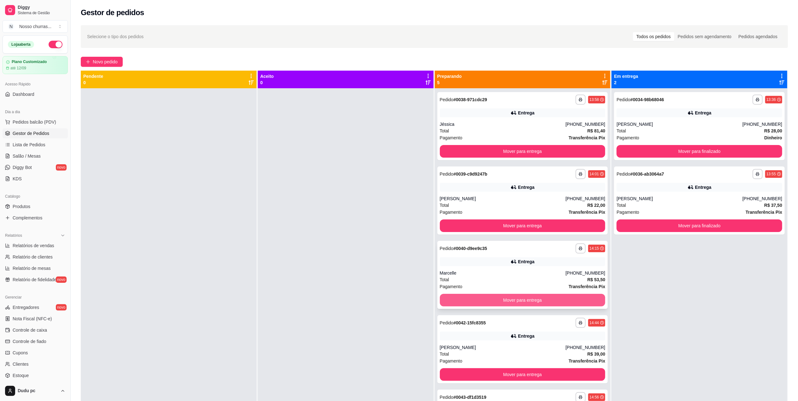
click at [446, 296] on button "Mover para entrega" at bounding box center [523, 300] width 166 height 13
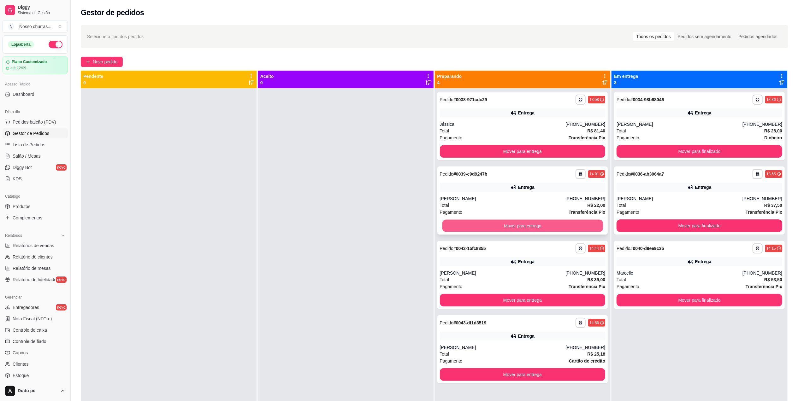
click at [456, 225] on button "Mover para entrega" at bounding box center [522, 226] width 161 height 12
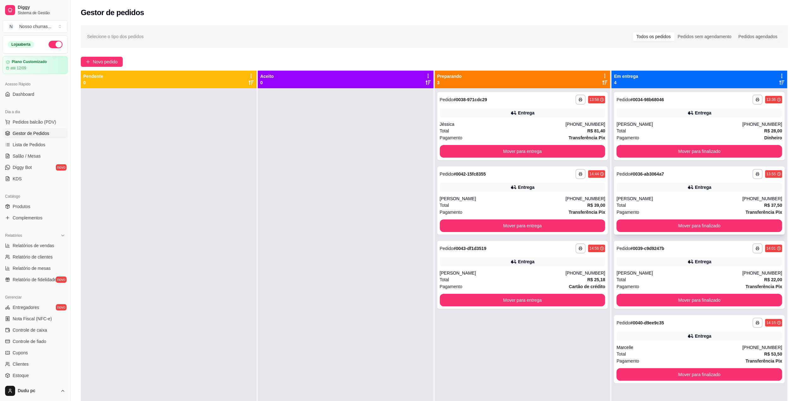
click at [646, 214] on div "Pagamento Transferência Pix" at bounding box center [699, 212] width 166 height 7
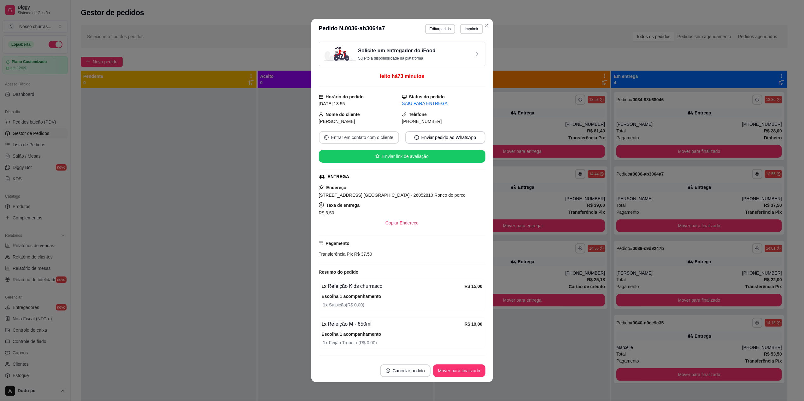
click at [366, 138] on button "Entrar em contato com o cliente" at bounding box center [359, 137] width 80 height 13
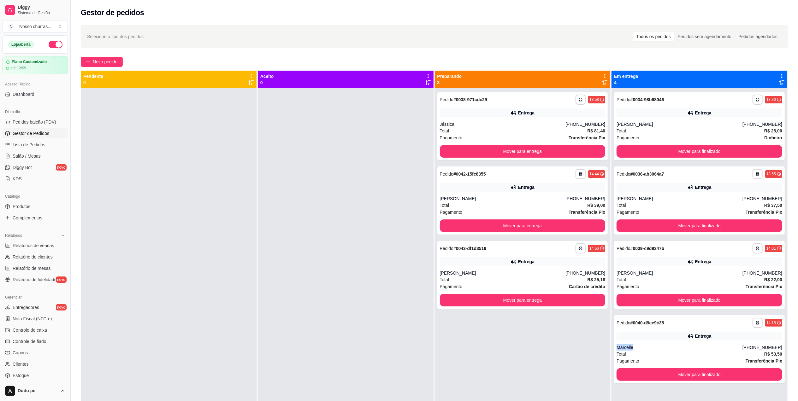
click at [619, 345] on div "Marcelle" at bounding box center [679, 347] width 126 height 6
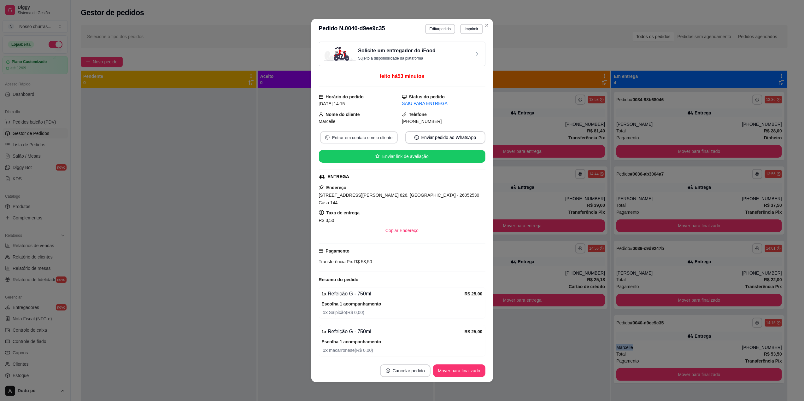
click at [361, 134] on button "Entrar em contato com o cliente" at bounding box center [359, 138] width 78 height 12
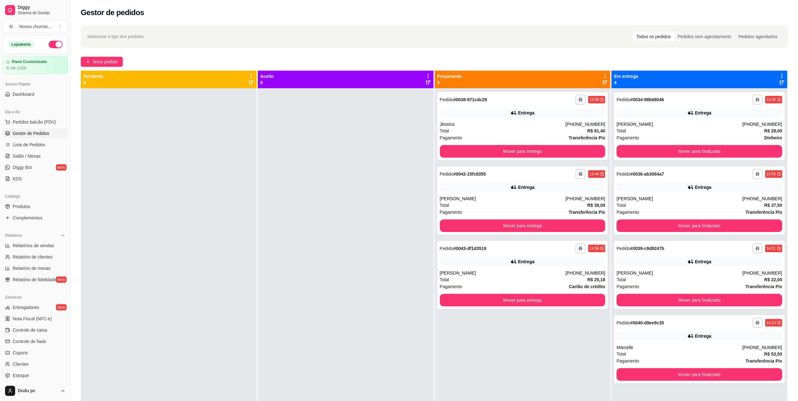
click at [630, 279] on div "Total R$ 22,00" at bounding box center [699, 279] width 166 height 7
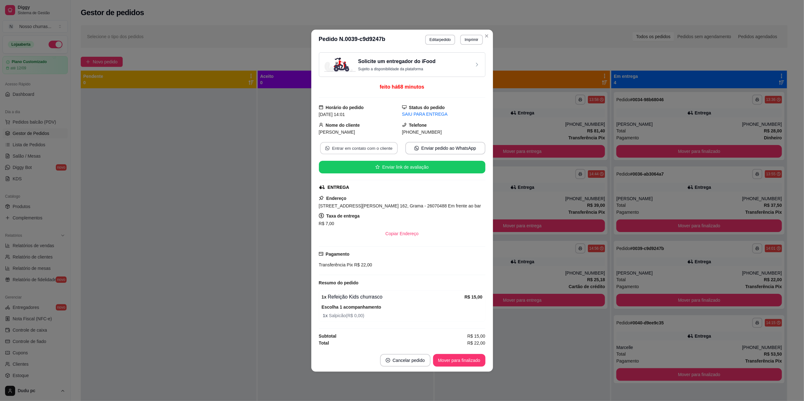
click at [361, 147] on button "Entrar em contato com o cliente" at bounding box center [359, 148] width 78 height 12
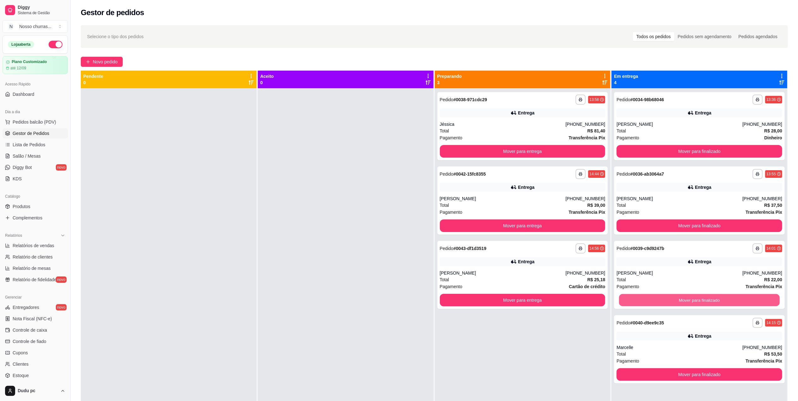
click at [643, 296] on button "Mover para finalizado" at bounding box center [699, 300] width 161 height 12
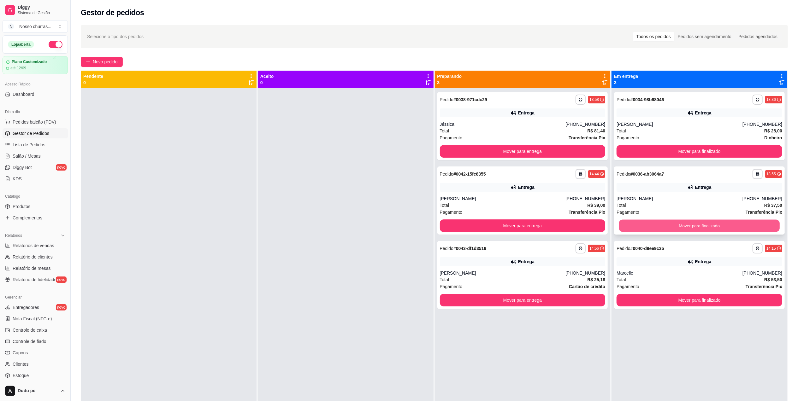
click at [645, 226] on button "Mover para finalizado" at bounding box center [699, 226] width 161 height 12
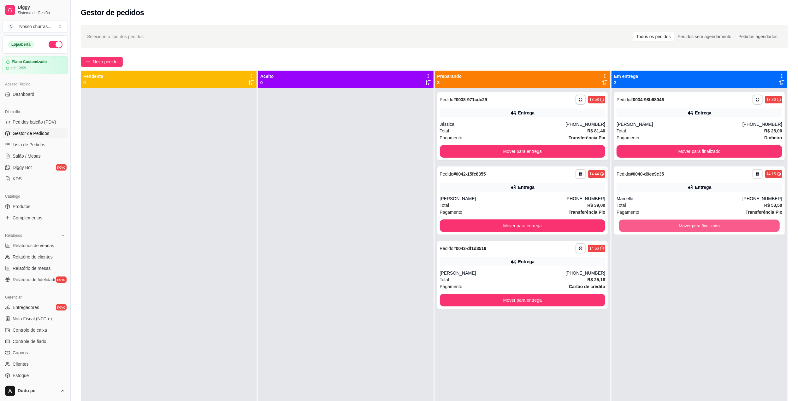
click at [645, 226] on button "Mover para finalizado" at bounding box center [699, 226] width 161 height 12
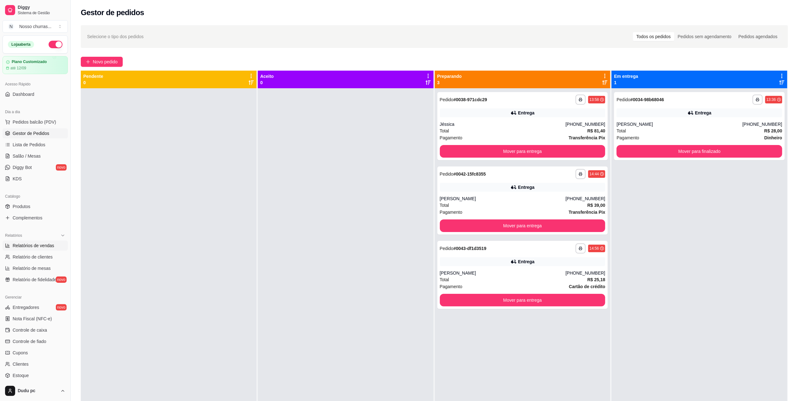
click at [55, 247] on link "Relatórios de vendas" at bounding box center [35, 246] width 65 height 10
select select "ALL"
select select "0"
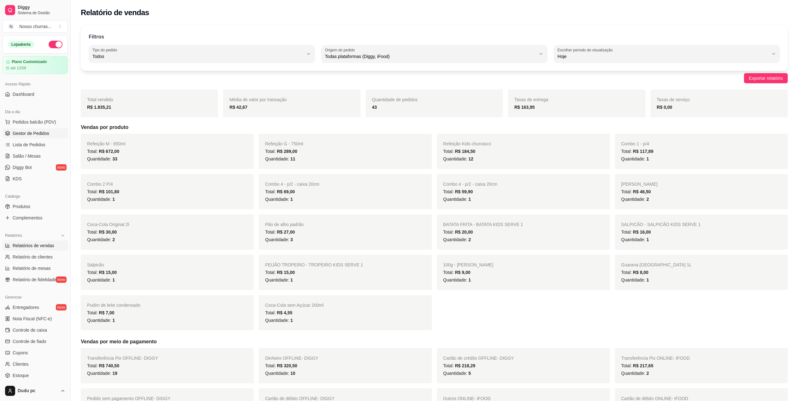
click at [23, 132] on span "Gestor de Pedidos" at bounding box center [31, 133] width 37 height 6
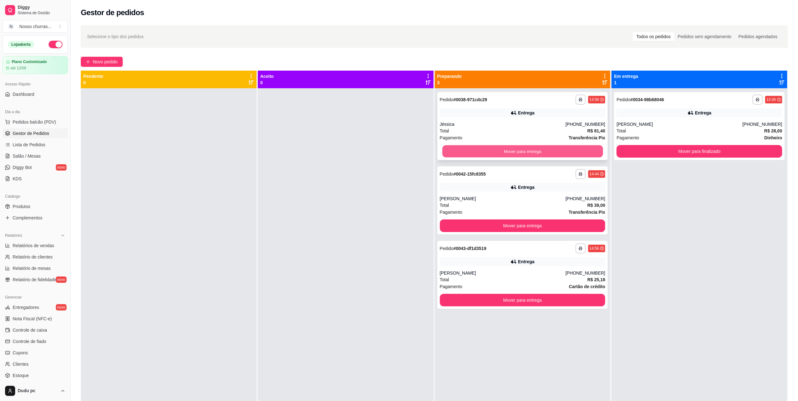
click at [576, 153] on button "Mover para entrega" at bounding box center [522, 151] width 161 height 12
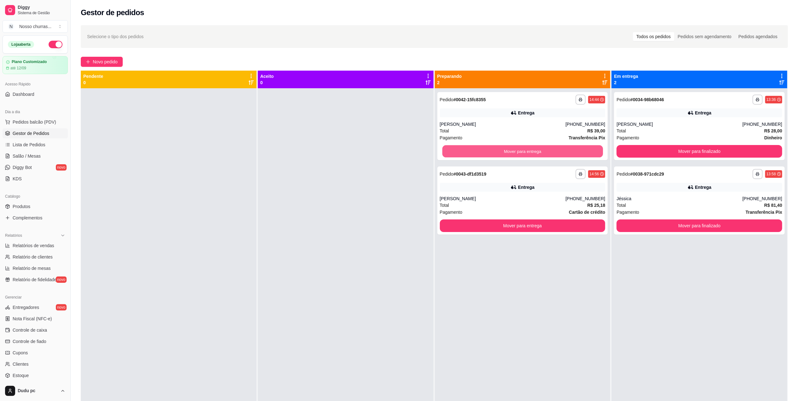
click at [576, 153] on button "Mover para entrega" at bounding box center [522, 151] width 161 height 12
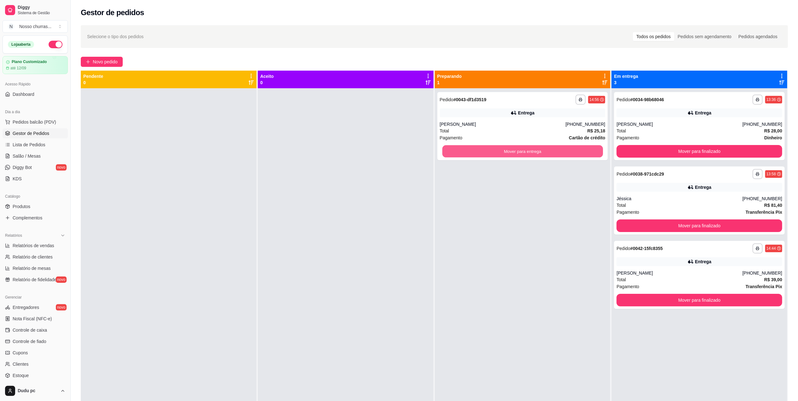
click at [576, 153] on button "Mover para entrega" at bounding box center [522, 151] width 161 height 12
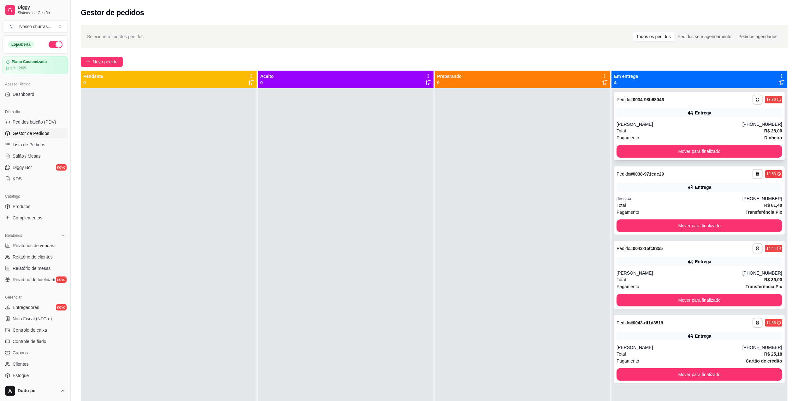
click at [665, 107] on div "**********" at bounding box center [699, 126] width 171 height 68
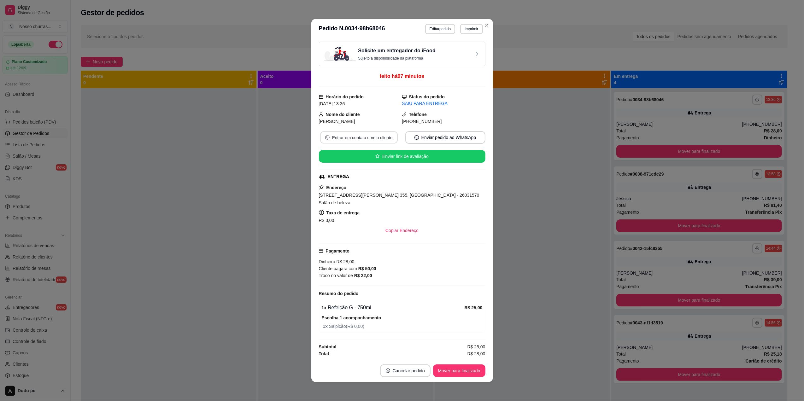
click at [372, 139] on button "Entrar em contato com o cliente" at bounding box center [359, 138] width 78 height 12
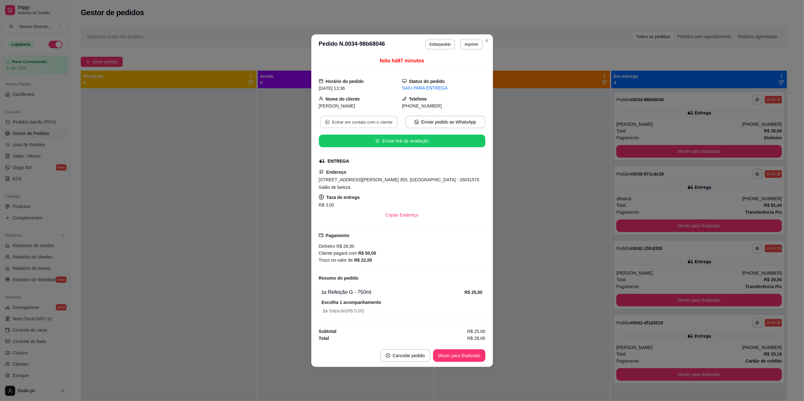
click at [377, 126] on button "Entrar em contato com o cliente" at bounding box center [359, 122] width 78 height 12
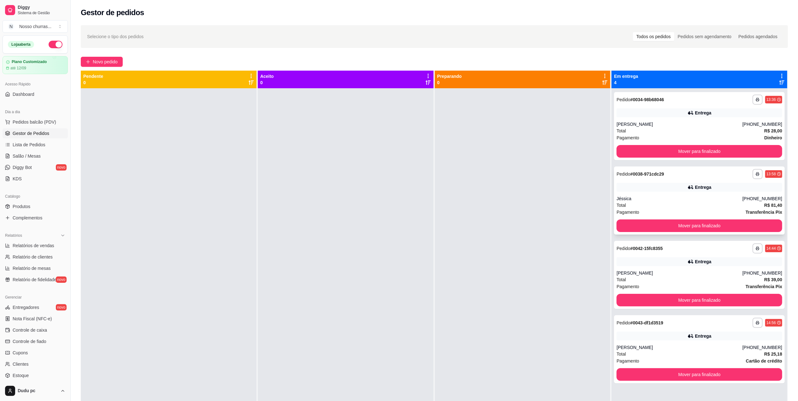
click at [642, 179] on div "**********" at bounding box center [699, 201] width 171 height 68
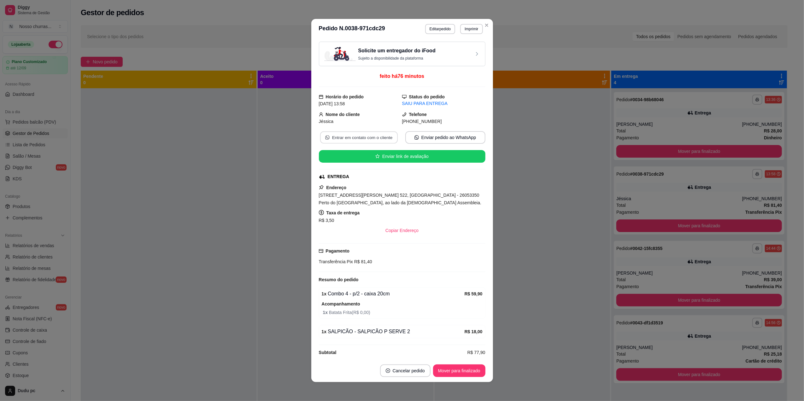
click at [358, 142] on button "Entrar em contato com o cliente" at bounding box center [359, 138] width 78 height 12
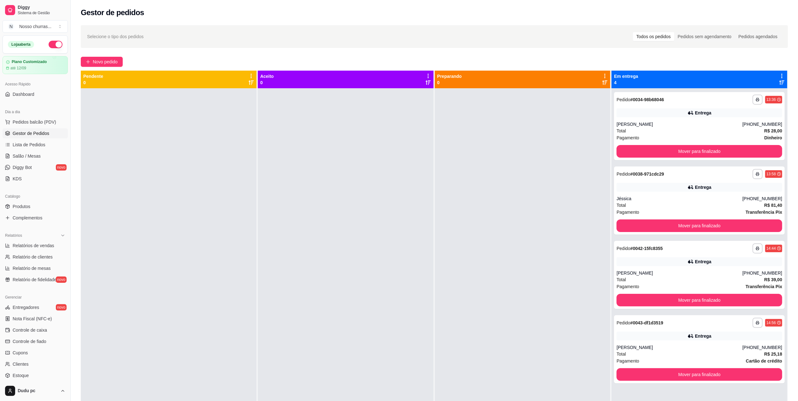
click at [635, 266] on div "Entrega" at bounding box center [699, 261] width 166 height 9
click at [687, 186] on icon at bounding box center [690, 187] width 6 height 6
click at [533, 235] on div at bounding box center [523, 288] width 176 height 401
click at [636, 115] on div "Entrega" at bounding box center [699, 112] width 166 height 9
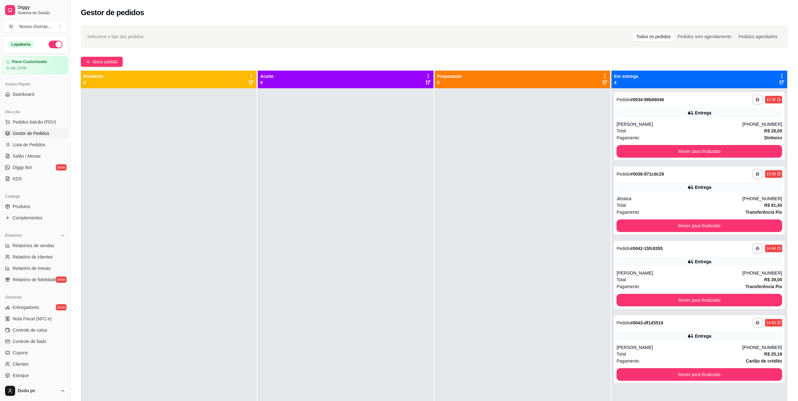
click at [541, 152] on div at bounding box center [523, 288] width 176 height 401
click at [452, 173] on div at bounding box center [523, 288] width 176 height 401
click at [641, 199] on div "Jéssica" at bounding box center [679, 199] width 126 height 6
click at [687, 115] on icon at bounding box center [690, 113] width 6 height 6
click at [678, 152] on button "Mover para finalizado" at bounding box center [699, 151] width 161 height 12
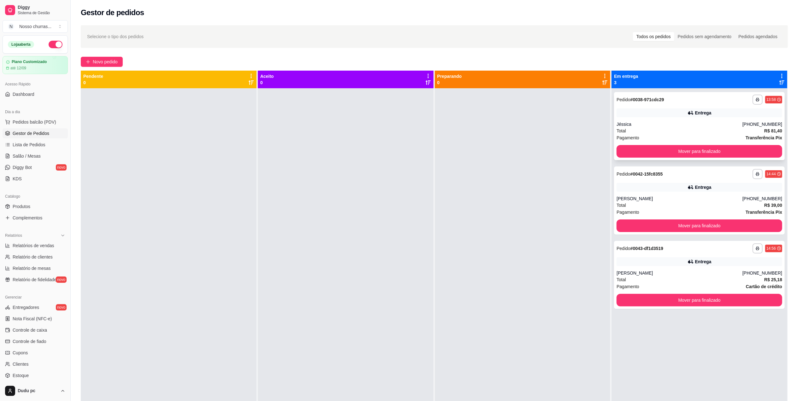
click at [667, 130] on div "Total R$ 81,40" at bounding box center [699, 130] width 166 height 7
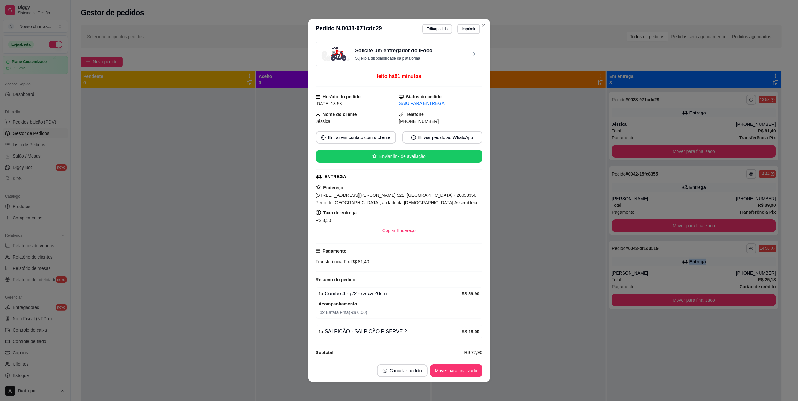
click at [651, 261] on div "Entrega" at bounding box center [694, 261] width 164 height 9
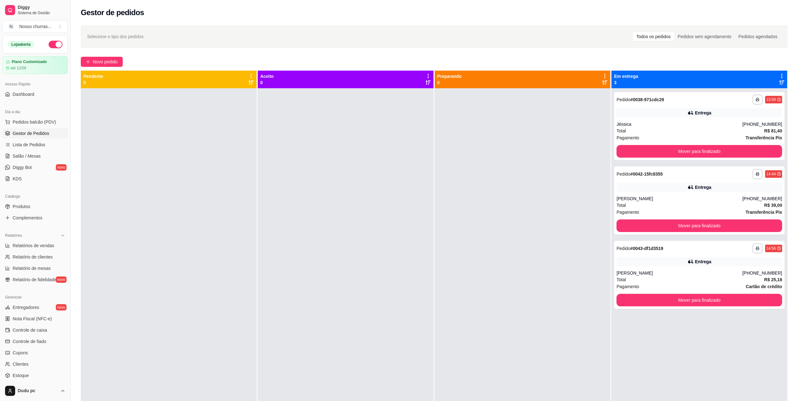
click at [731, 122] on div "Jéssica" at bounding box center [679, 124] width 126 height 6
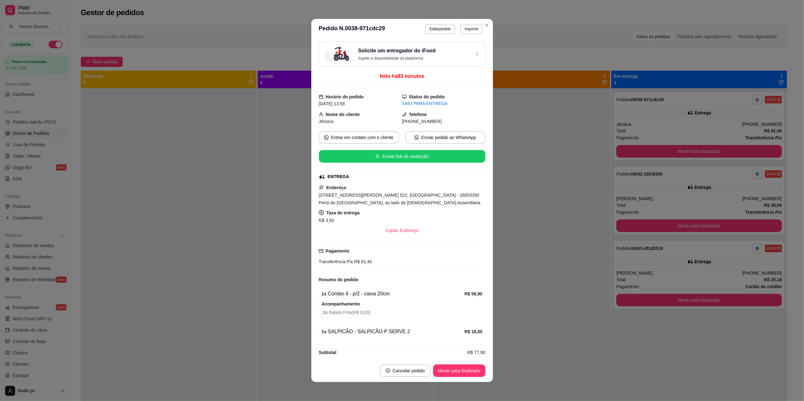
scroll to position [10, 0]
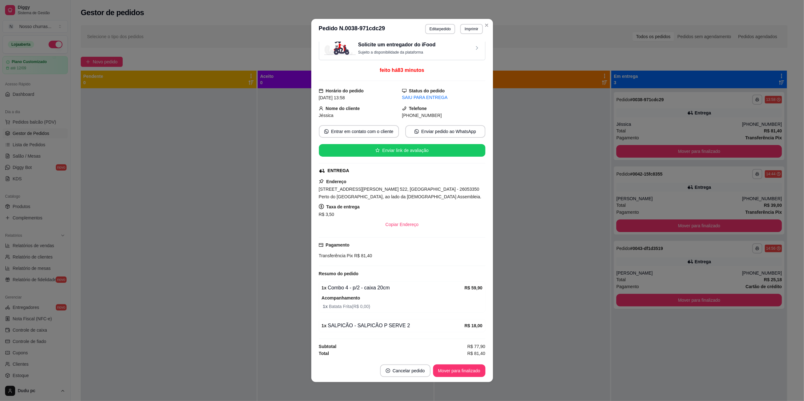
click at [390, 286] on div "1 x Combo 4 - p/2 - caixa 20cm" at bounding box center [393, 288] width 143 height 8
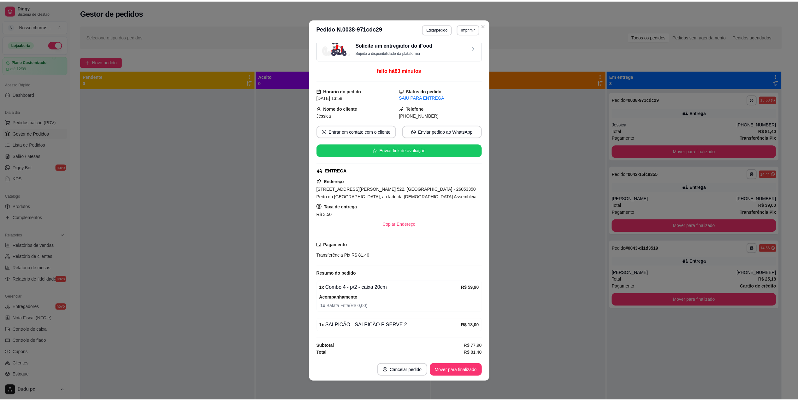
scroll to position [1, 0]
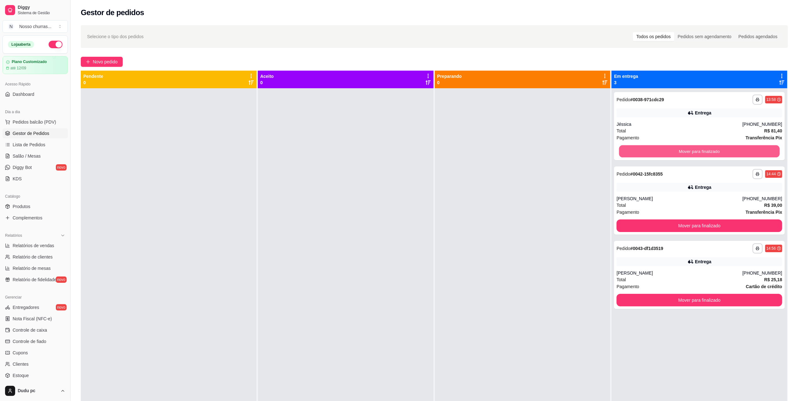
click at [669, 147] on button "Mover para finalizado" at bounding box center [699, 151] width 161 height 12
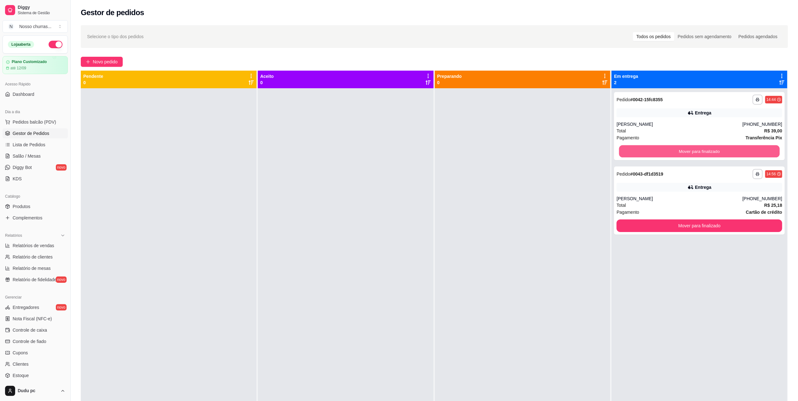
click at [669, 147] on button "Mover para finalizado" at bounding box center [699, 151] width 161 height 12
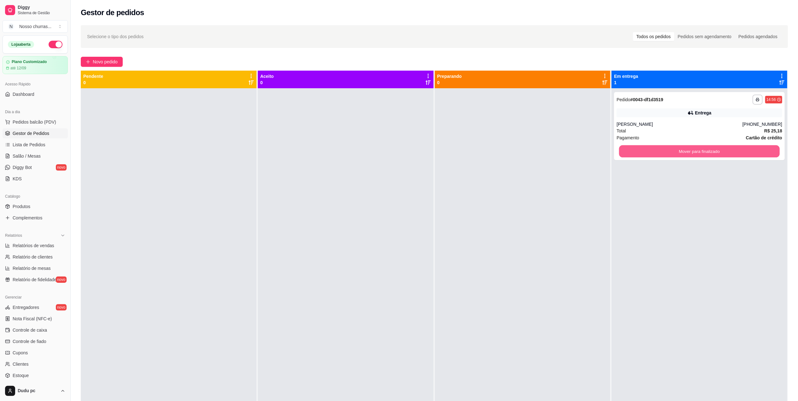
click at [669, 147] on button "Mover para finalizado" at bounding box center [699, 151] width 161 height 12
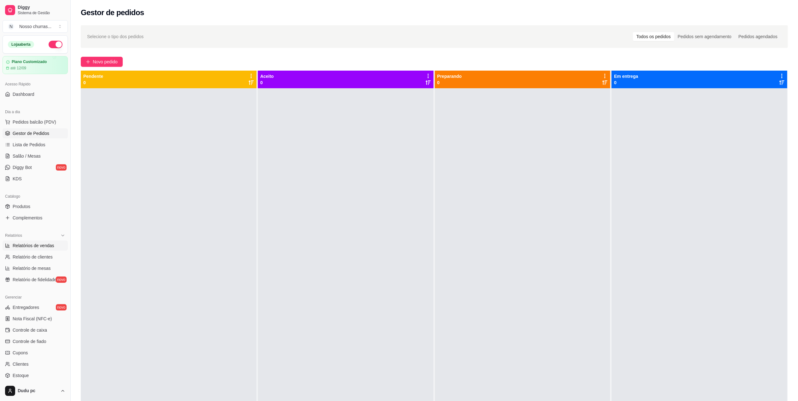
click at [50, 245] on span "Relatórios de vendas" at bounding box center [34, 246] width 42 height 6
select select "ALL"
select select "0"
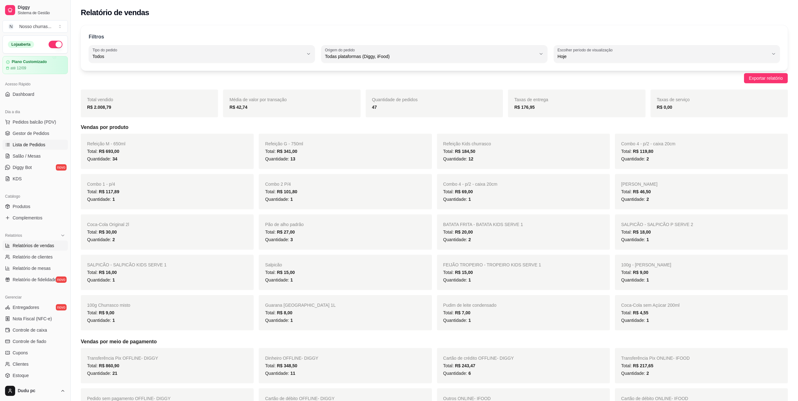
click at [9, 148] on link "Lista de Pedidos" at bounding box center [35, 145] width 65 height 10
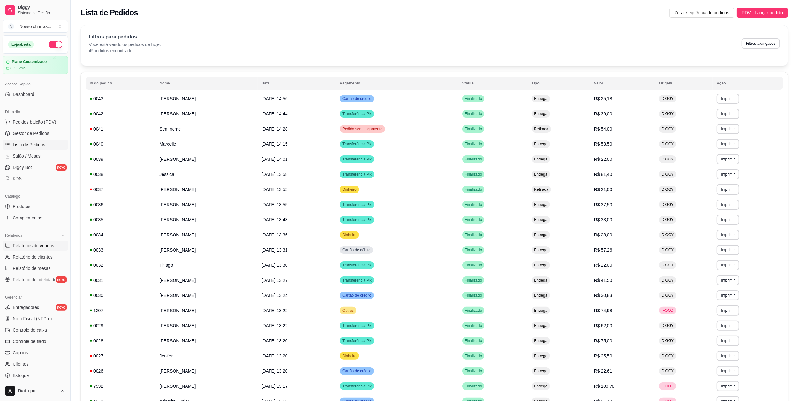
click at [36, 243] on span "Relatórios de vendas" at bounding box center [34, 246] width 42 height 6
select select "ALL"
select select "0"
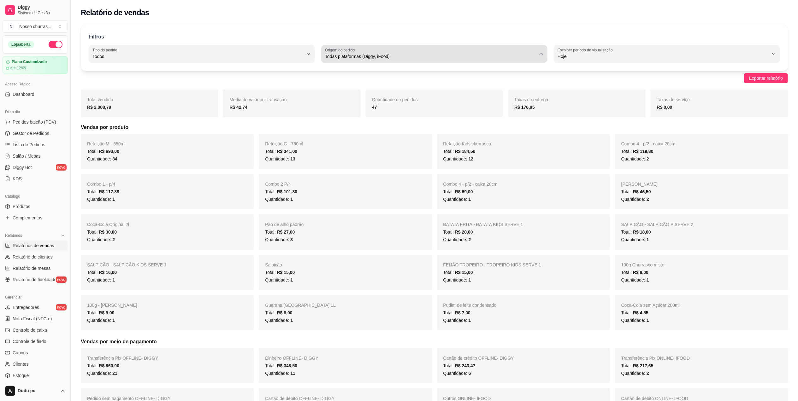
click at [452, 54] on span "Todas plataformas (Diggy, iFood)" at bounding box center [430, 56] width 211 height 6
click at [434, 95] on span "iFood" at bounding box center [431, 92] width 201 height 6
type input "IFOOD"
select select "IFOOD"
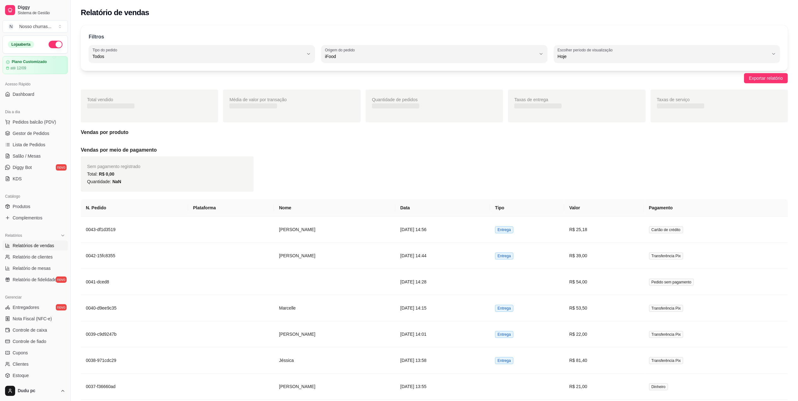
scroll to position [6, 0]
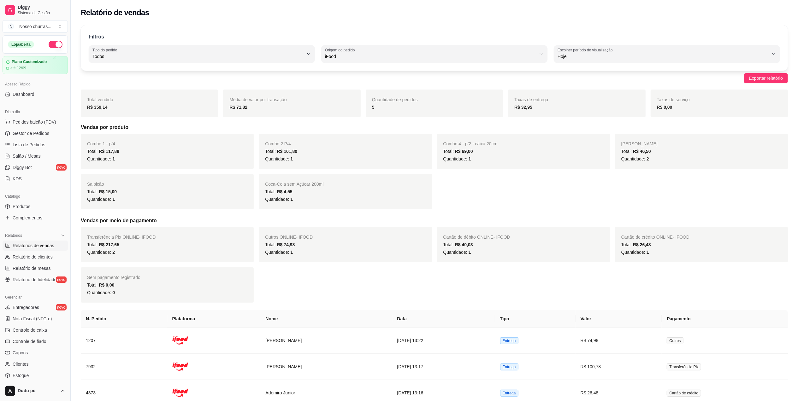
click at [751, 271] on div "Transferência Pix ONLINE - IFOOD Total: R$ 217,65 Quantidade: 2 Outros ONLINE -…" at bounding box center [434, 265] width 707 height 76
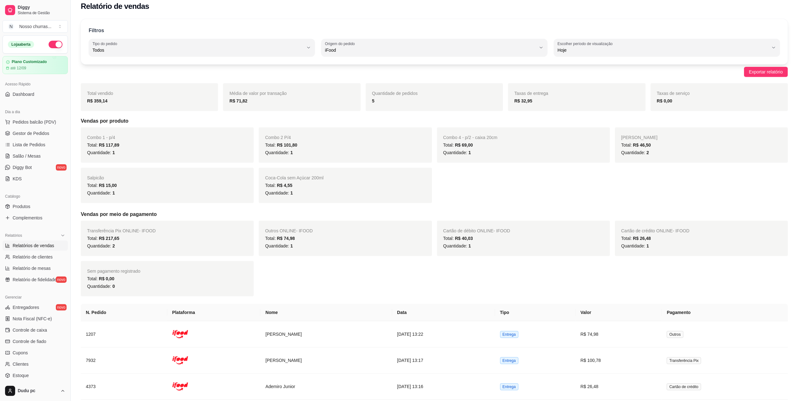
scroll to position [0, 0]
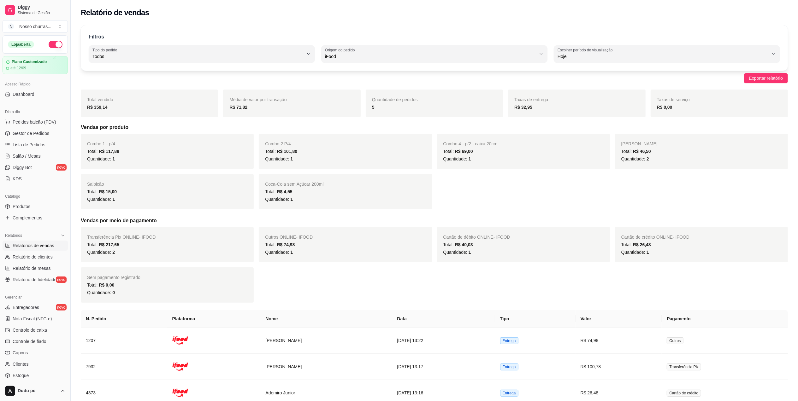
click at [47, 241] on link "Relatórios de vendas" at bounding box center [35, 246] width 65 height 10
click at [18, 131] on span "Gestor de Pedidos" at bounding box center [31, 133] width 37 height 6
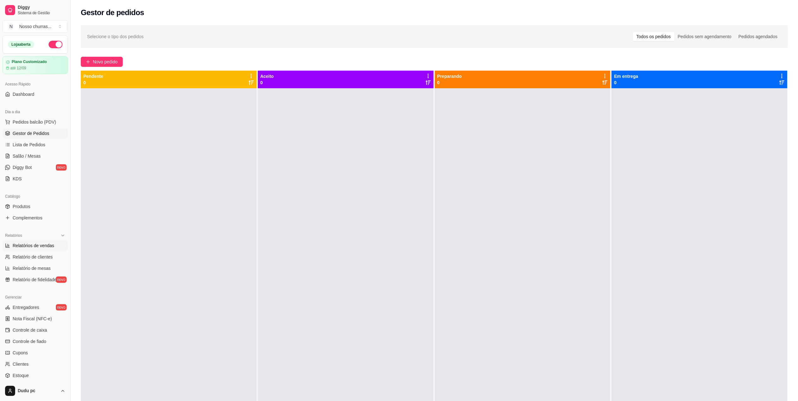
click at [28, 248] on span "Relatórios de vendas" at bounding box center [34, 246] width 42 height 6
select select "ALL"
select select "0"
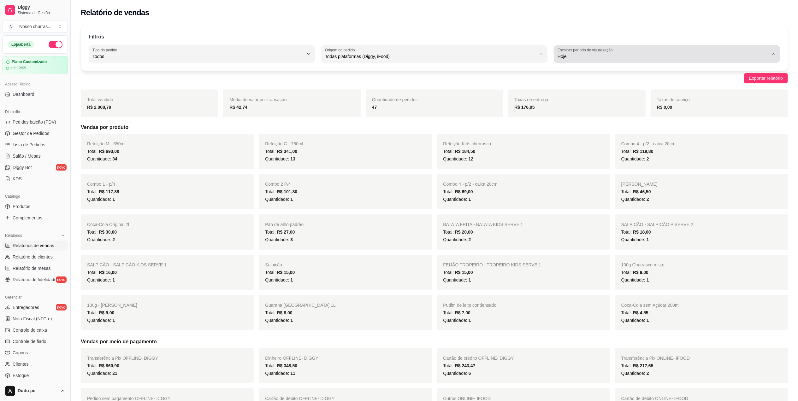
click at [589, 47] on label "Escolher período de visualização" at bounding box center [585, 49] width 57 height 5
click at [574, 116] on span "30 dias" at bounding box center [663, 113] width 201 height 6
type input "30"
select select "30"
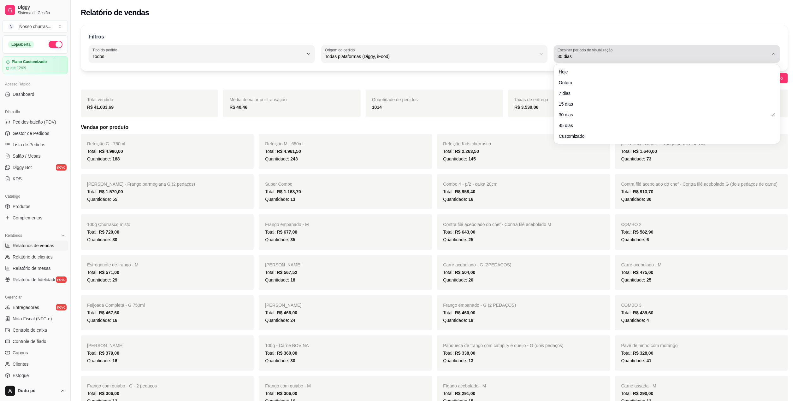
click at [597, 57] on span "30 dias" at bounding box center [662, 56] width 211 height 6
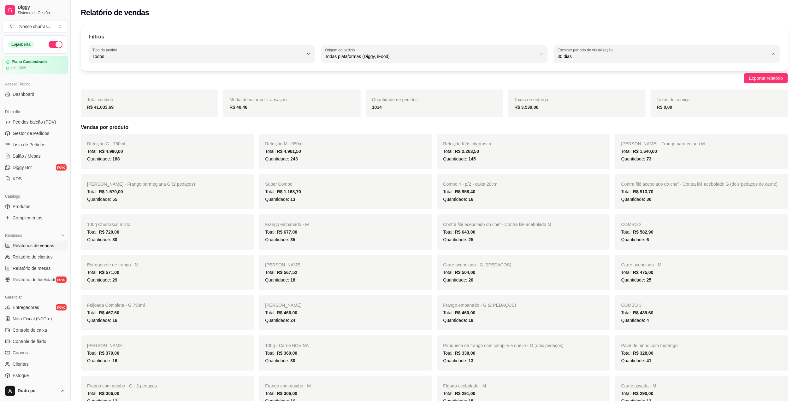
click at [582, 123] on span "45 dias" at bounding box center [663, 123] width 201 height 6
type input "45"
select select "45"
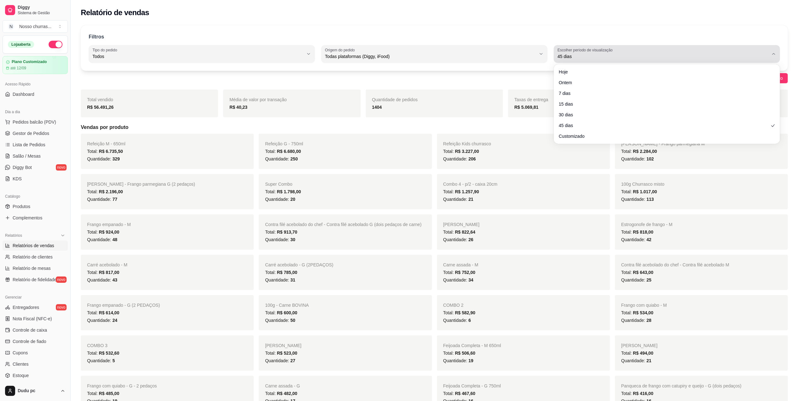
click at [597, 59] on span "45 dias" at bounding box center [662, 56] width 211 height 6
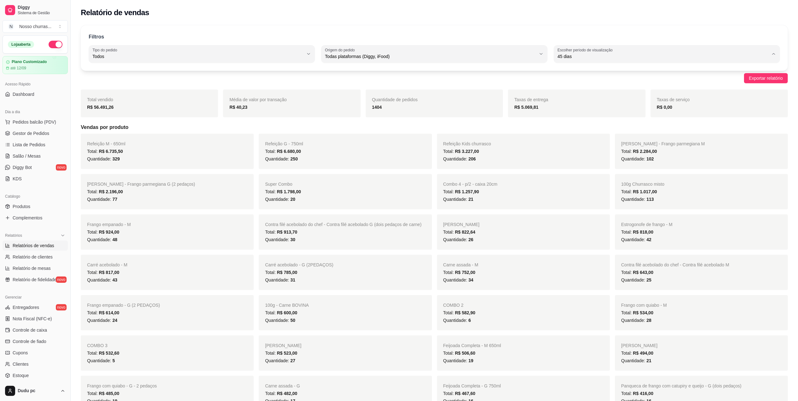
click at [576, 114] on span "30 dias" at bounding box center [663, 113] width 201 height 6
type input "30"
select select "30"
